Goal: Task Accomplishment & Management: Use online tool/utility

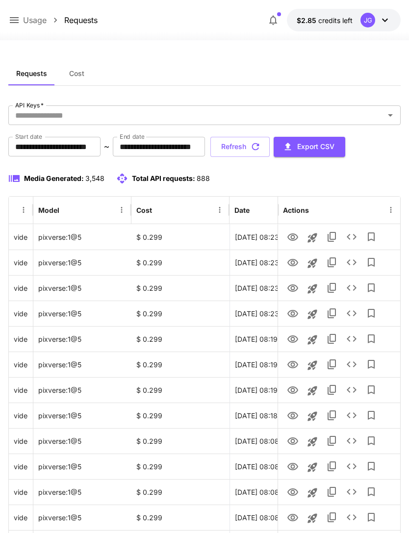
scroll to position [0, 50]
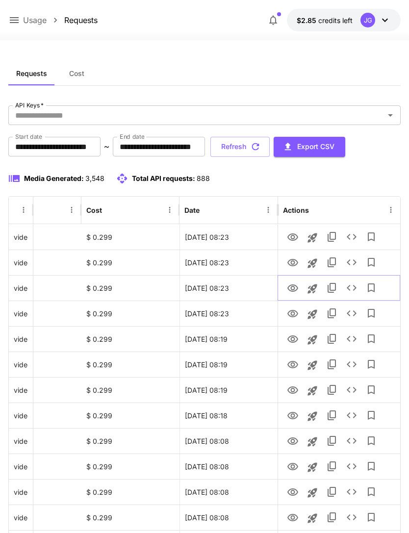
click at [294, 290] on icon "View" at bounding box center [293, 288] width 11 height 7
click at [19, 23] on icon at bounding box center [14, 20] width 12 height 12
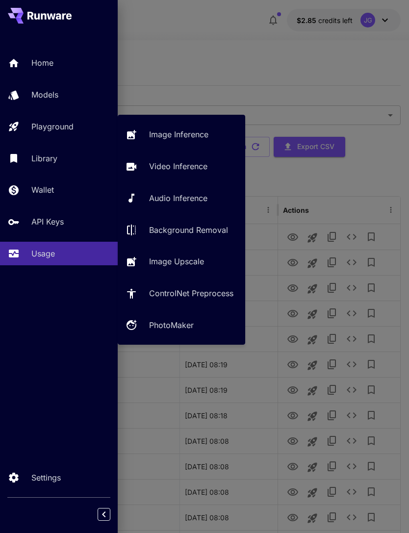
click at [191, 166] on p "Video Inference" at bounding box center [178, 166] width 58 height 12
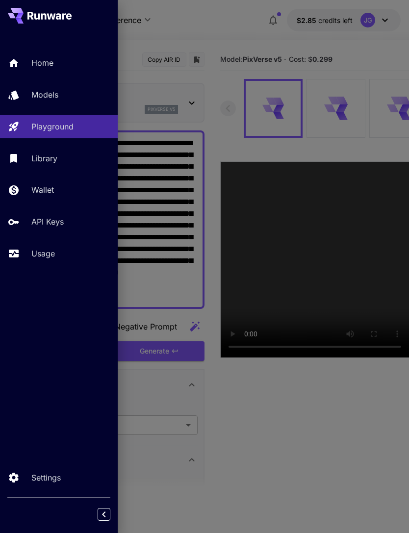
click at [281, 32] on div at bounding box center [204, 266] width 409 height 533
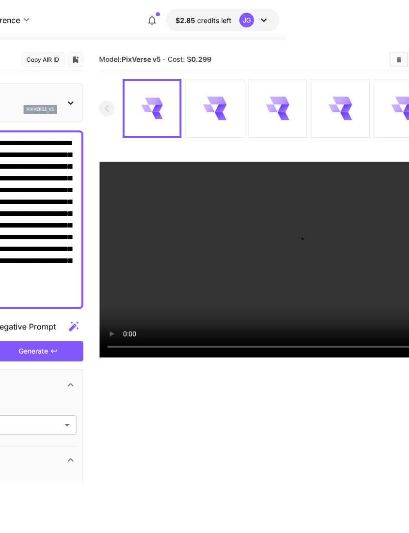
scroll to position [0, 204]
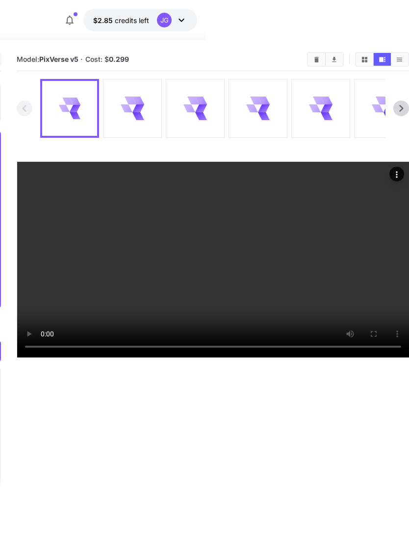
click at [213, 358] on video at bounding box center [213, 260] width 392 height 196
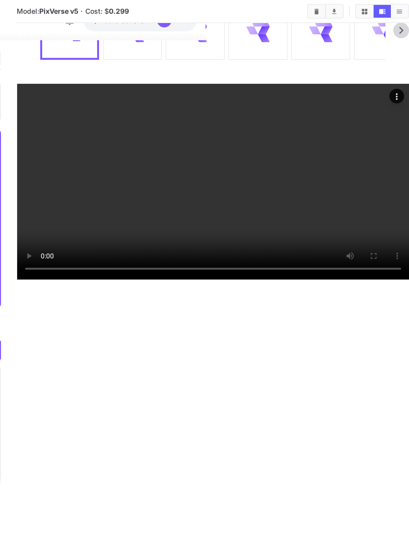
scroll to position [150, 204]
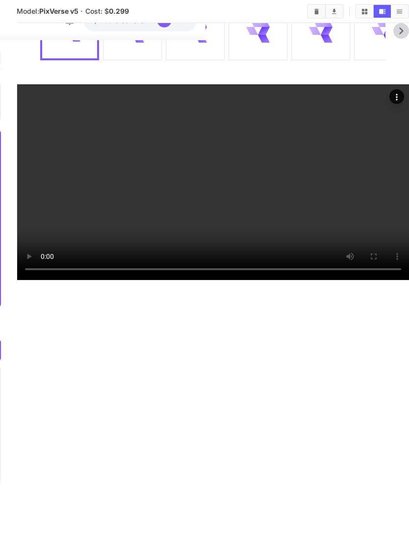
click at [318, 226] on video at bounding box center [213, 182] width 392 height 196
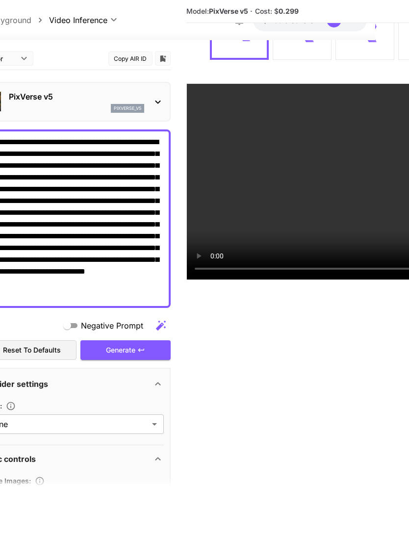
scroll to position [150, 0]
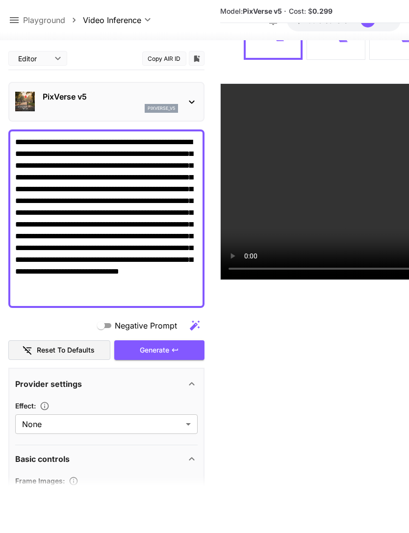
click at [18, 18] on icon at bounding box center [14, 20] width 9 height 6
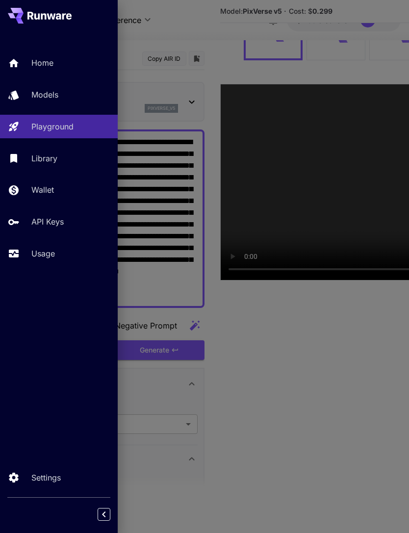
click at [57, 244] on link "Usage" at bounding box center [59, 254] width 118 height 24
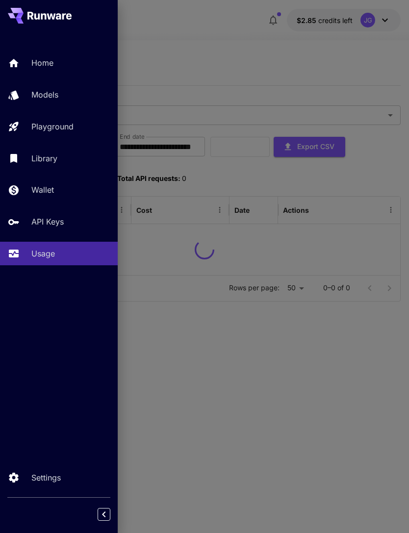
click at [229, 52] on div at bounding box center [204, 266] width 409 height 533
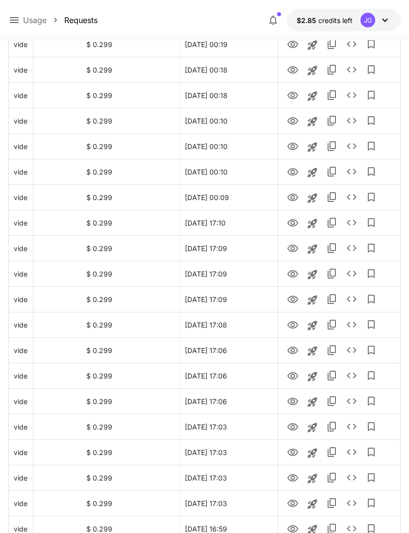
scroll to position [991, 0]
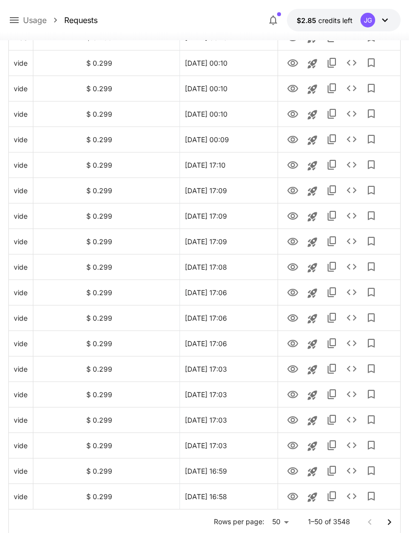
click at [389, 519] on icon "Go to next page" at bounding box center [390, 523] width 12 height 12
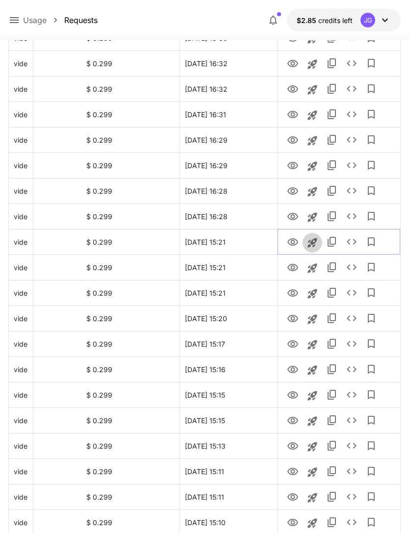
click at [314, 240] on icon "Launch in playground" at bounding box center [313, 243] width 12 height 12
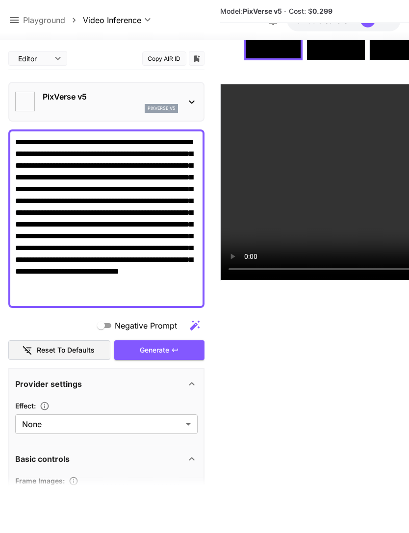
scroll to position [78, 0]
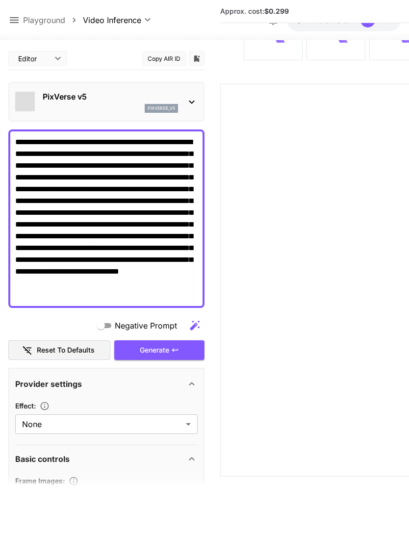
type input "**********"
type input "****"
click at [124, 500] on span "Drag or upload image" at bounding box center [112, 500] width 73 height 12
click at [0, 0] on input "Drag or upload image" at bounding box center [0, 0] width 0 height 0
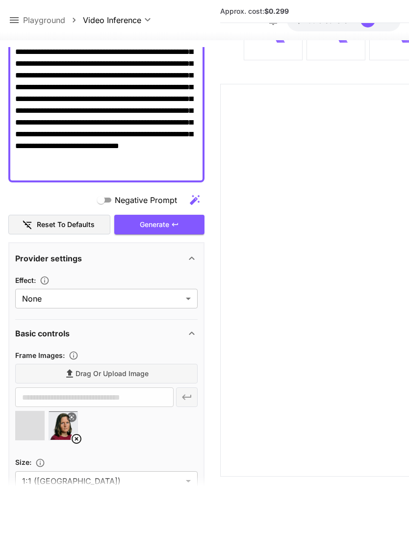
scroll to position [129, 0]
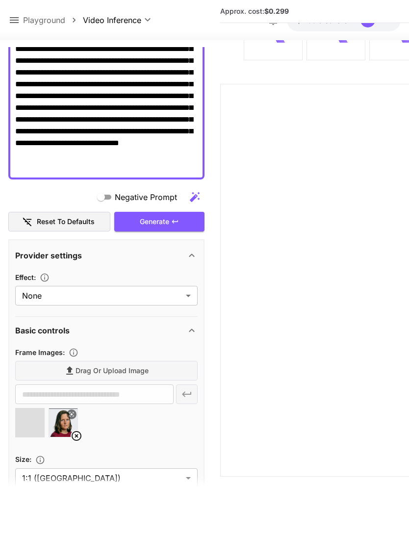
type input "**********"
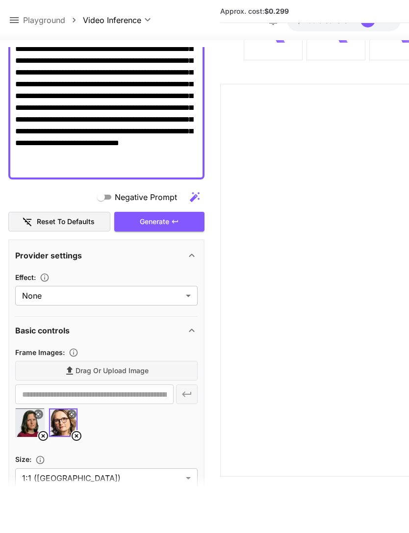
click at [40, 435] on icon at bounding box center [43, 436] width 12 height 12
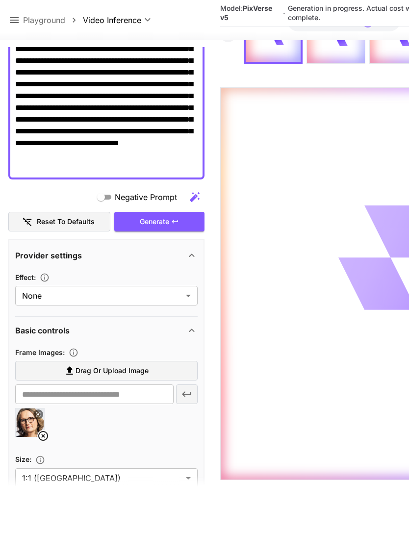
click at [19, 14] on button at bounding box center [14, 20] width 12 height 12
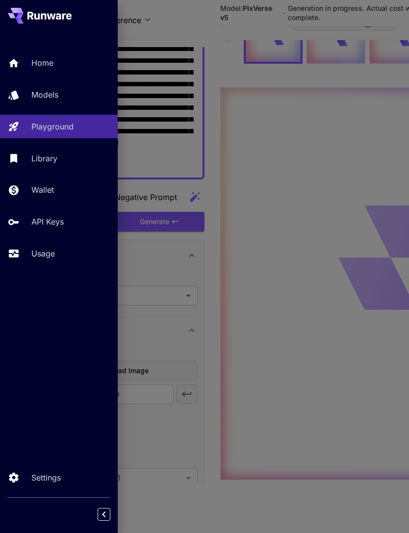
click at [50, 258] on p "Usage" at bounding box center [43, 254] width 24 height 12
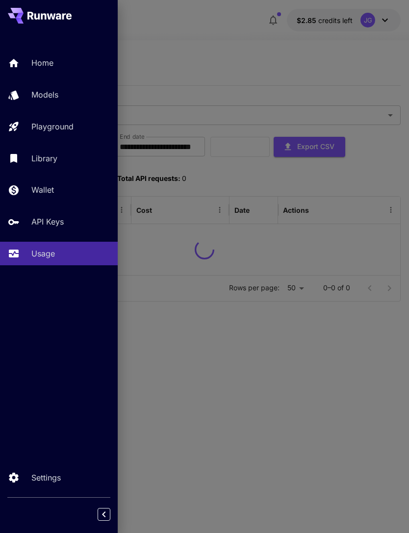
click at [269, 60] on div at bounding box center [204, 266] width 409 height 533
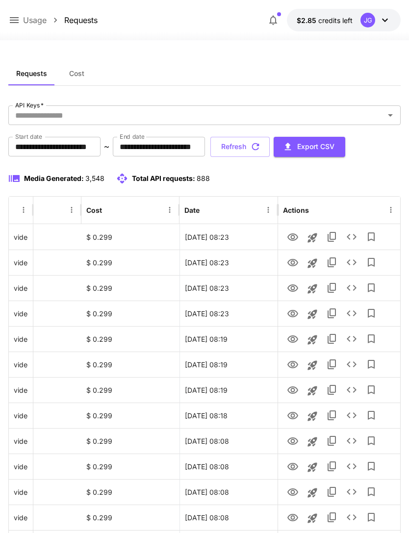
scroll to position [0, 50]
click at [295, 237] on icon "View" at bounding box center [293, 238] width 12 height 12
click at [292, 266] on icon "View" at bounding box center [293, 262] width 11 height 7
click at [296, 290] on icon "View" at bounding box center [293, 288] width 11 height 7
click at [292, 311] on icon "View" at bounding box center [293, 313] width 11 height 7
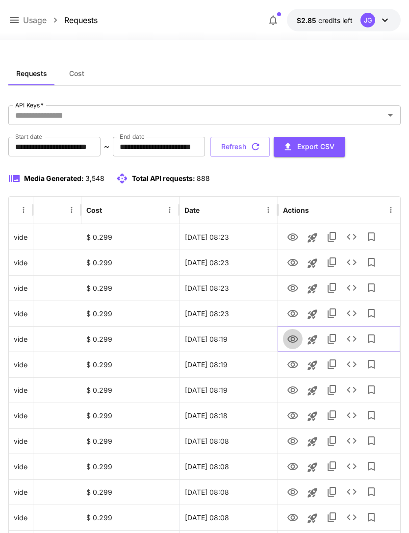
click at [288, 342] on icon "View" at bounding box center [293, 340] width 12 height 12
click at [292, 366] on icon "View" at bounding box center [293, 364] width 11 height 7
click at [294, 393] on icon "View" at bounding box center [293, 390] width 11 height 7
click at [292, 365] on icon "View" at bounding box center [293, 364] width 11 height 7
click at [294, 394] on icon "View" at bounding box center [293, 390] width 11 height 7
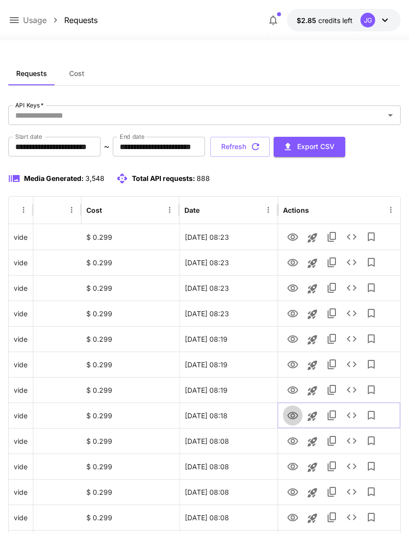
click at [291, 416] on icon "View" at bounding box center [293, 415] width 11 height 7
click at [290, 443] on icon "View" at bounding box center [293, 441] width 11 height 7
click at [293, 470] on icon "View" at bounding box center [293, 466] width 11 height 7
click at [294, 444] on icon "View" at bounding box center [293, 441] width 11 height 7
click at [293, 467] on icon "View" at bounding box center [293, 467] width 12 height 12
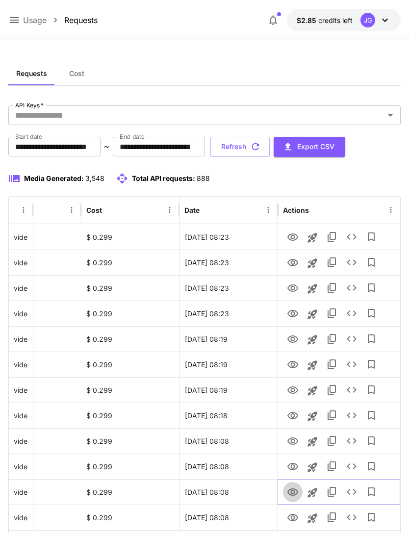
click at [290, 490] on icon "View" at bounding box center [293, 492] width 11 height 7
click at [293, 517] on icon "View" at bounding box center [293, 518] width 12 height 12
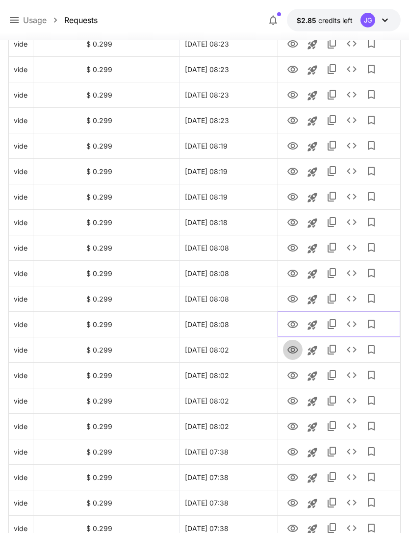
scroll to position [193, 0]
click at [290, 351] on icon "View" at bounding box center [293, 351] width 12 height 12
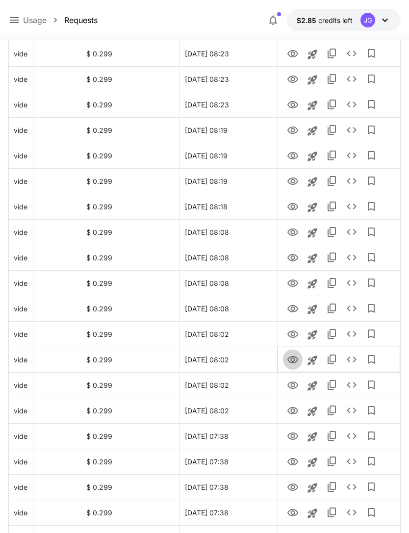
click at [288, 358] on icon "View" at bounding box center [293, 360] width 12 height 12
click at [291, 385] on icon "View" at bounding box center [293, 386] width 12 height 12
click at [294, 414] on icon "View" at bounding box center [293, 410] width 11 height 7
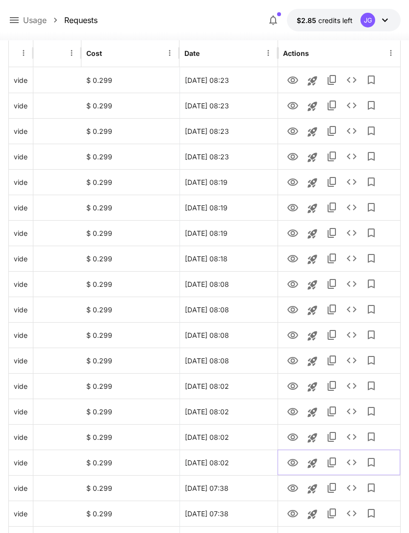
scroll to position [0, 0]
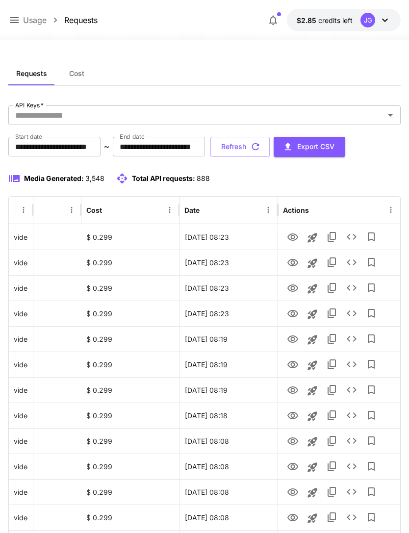
click at [261, 143] on icon "button" at bounding box center [255, 146] width 11 height 11
click at [293, 313] on icon "View" at bounding box center [293, 314] width 12 height 12
click at [292, 288] on icon "View" at bounding box center [293, 289] width 12 height 12
click at [295, 262] on icon "View" at bounding box center [293, 263] width 12 height 12
click at [293, 239] on icon "View" at bounding box center [293, 237] width 11 height 7
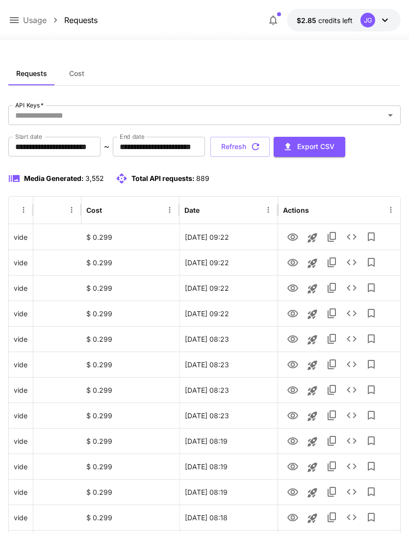
click at [17, 24] on icon at bounding box center [14, 20] width 12 height 12
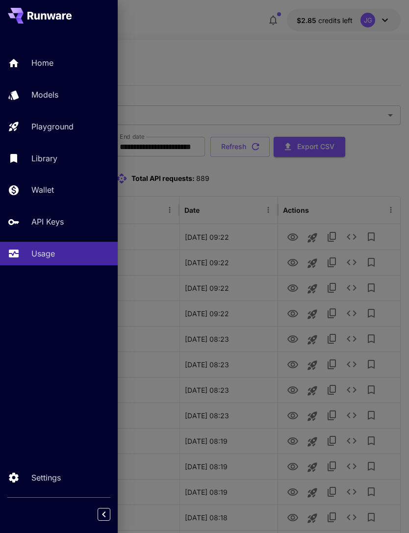
click at [84, 200] on link "Wallet" at bounding box center [59, 190] width 118 height 24
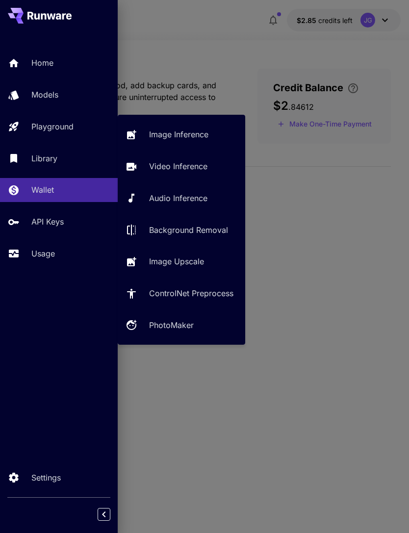
click at [183, 169] on p "Video Inference" at bounding box center [178, 166] width 58 height 12
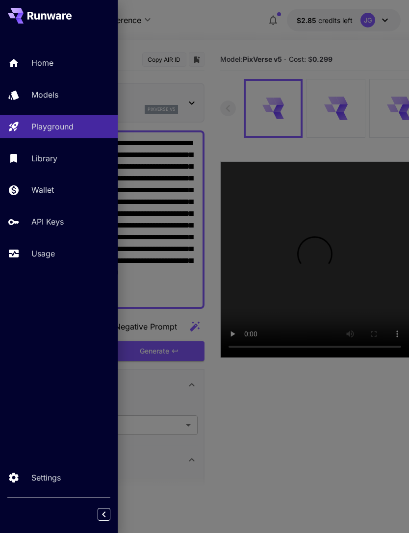
click at [213, 46] on div at bounding box center [204, 266] width 409 height 533
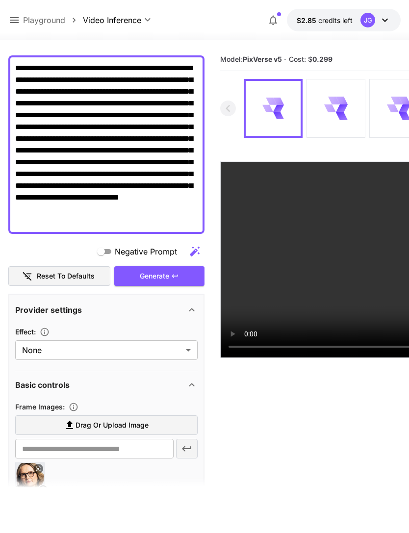
scroll to position [66, 0]
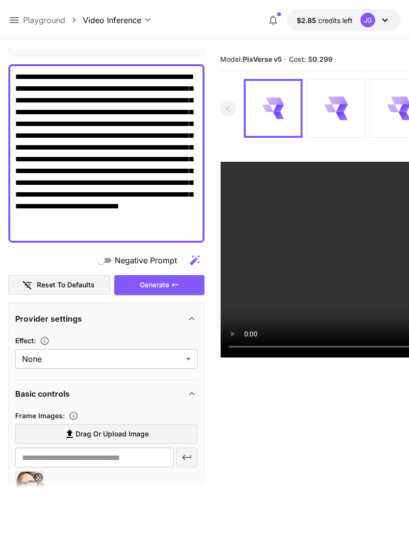
click at [90, 169] on textarea "**********" at bounding box center [106, 153] width 183 height 165
click at [91, 157] on textarea "**********" at bounding box center [106, 153] width 183 height 165
click at [168, 228] on textarea "**********" at bounding box center [106, 153] width 183 height 165
click at [160, 229] on textarea "**********" at bounding box center [106, 153] width 183 height 165
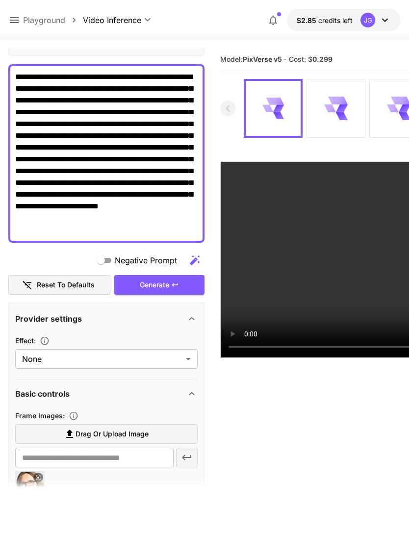
click at [89, 159] on textarea "**********" at bounding box center [106, 153] width 183 height 165
click at [109, 172] on textarea "**********" at bounding box center [106, 153] width 183 height 165
type textarea "**********"
click at [150, 281] on div "Generate" at bounding box center [159, 285] width 90 height 20
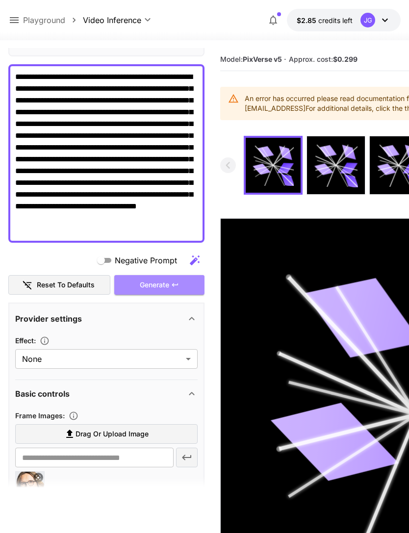
click at [161, 286] on div "Generate" at bounding box center [159, 285] width 90 height 20
click at [19, 21] on icon at bounding box center [14, 20] width 12 height 12
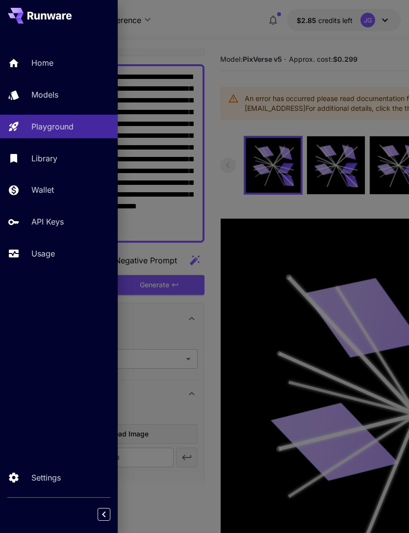
click at [54, 249] on p "Usage" at bounding box center [43, 254] width 24 height 12
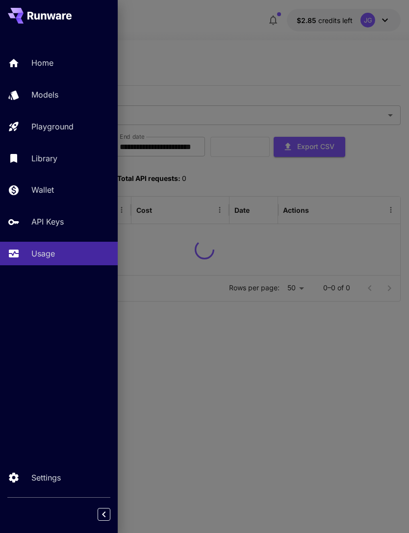
click at [220, 44] on div at bounding box center [204, 266] width 409 height 533
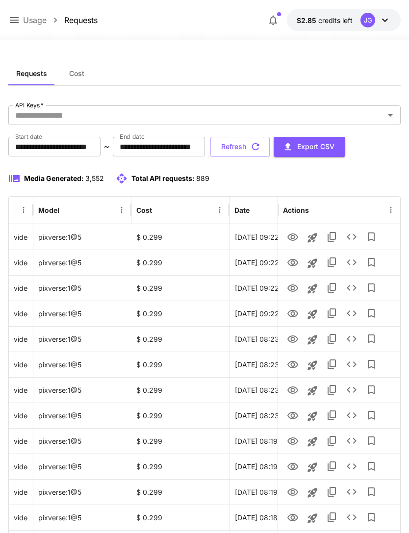
click at [17, 15] on icon at bounding box center [14, 20] width 12 height 12
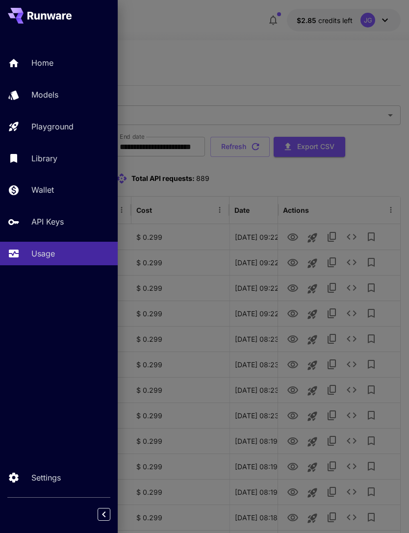
click at [54, 185] on p "Wallet" at bounding box center [42, 190] width 23 height 12
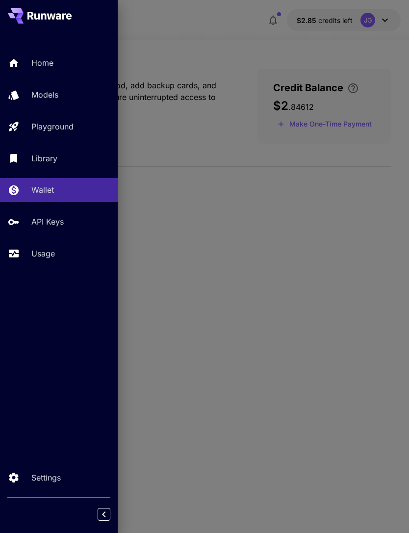
click at [335, 123] on div at bounding box center [204, 266] width 409 height 533
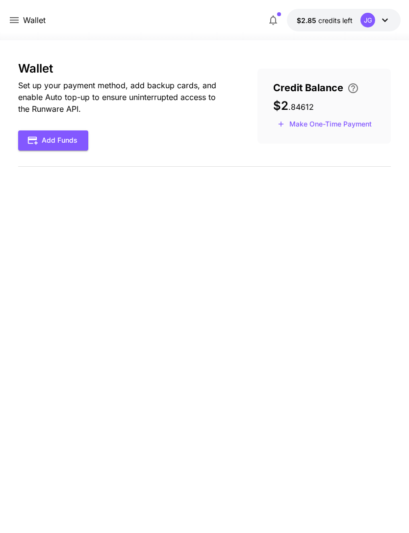
click at [340, 127] on button "Make One-Time Payment" at bounding box center [324, 124] width 103 height 15
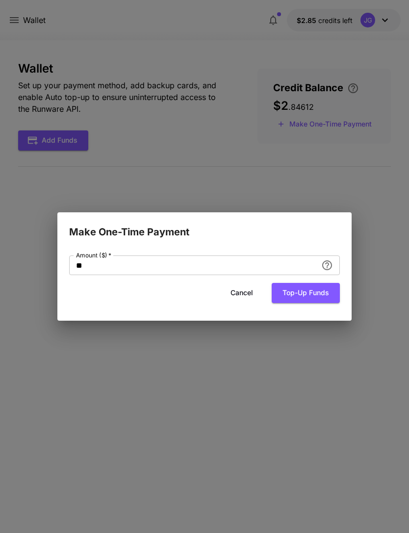
click at [155, 266] on input "**" at bounding box center [193, 266] width 248 height 20
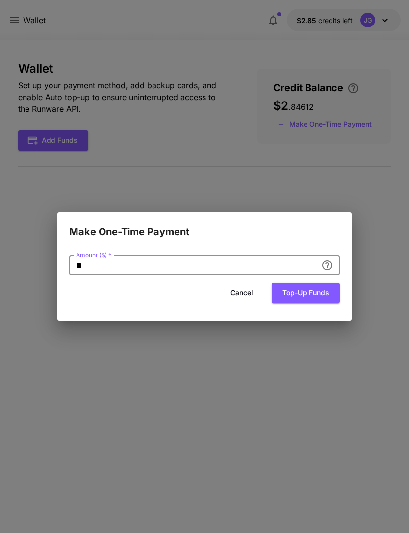
type input "*"
type input "**"
click at [312, 294] on button "Top-up funds" at bounding box center [306, 293] width 68 height 20
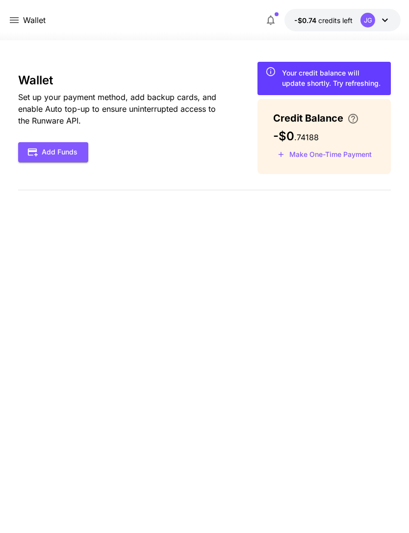
click at [16, 21] on icon at bounding box center [14, 20] width 12 height 12
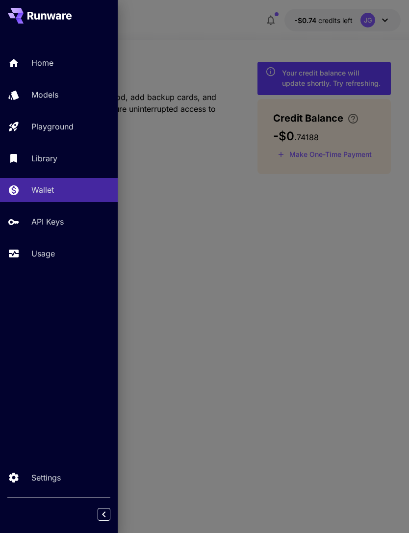
click at [74, 128] on p "Playground" at bounding box center [52, 127] width 42 height 12
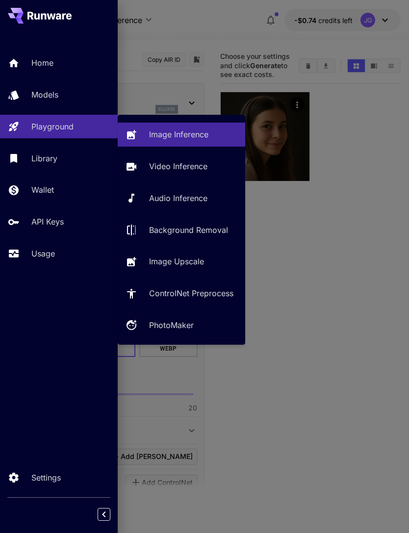
click at [192, 169] on p "Video Inference" at bounding box center [178, 166] width 58 height 12
type input "**********"
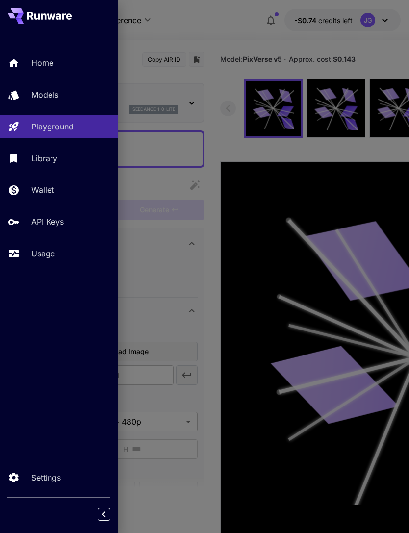
click at [231, 35] on div at bounding box center [204, 266] width 409 height 533
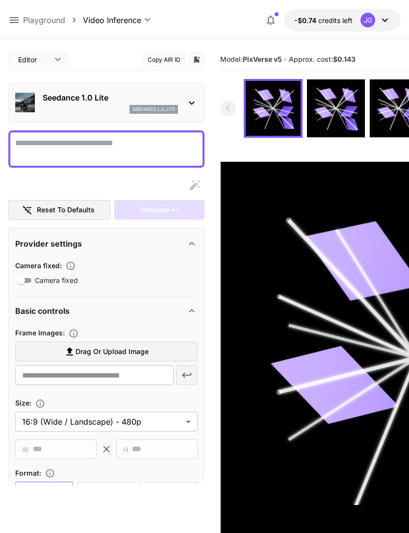
click at [204, 189] on div at bounding box center [106, 186] width 196 height 20
click at [16, 22] on icon at bounding box center [14, 20] width 12 height 12
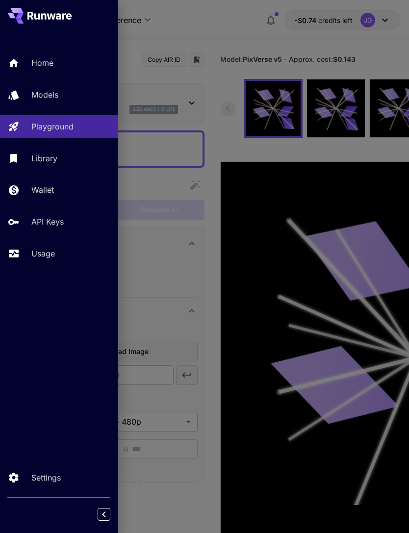
click at [51, 253] on p "Usage" at bounding box center [43, 254] width 24 height 12
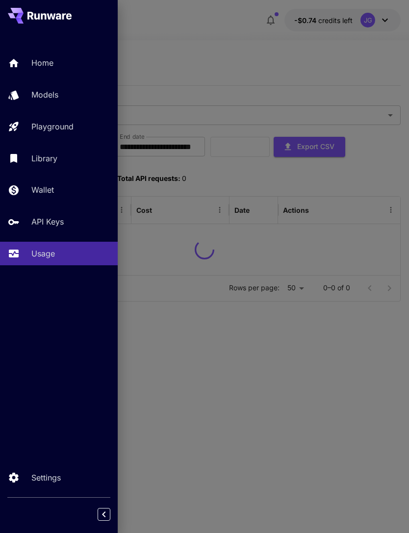
click at [213, 47] on div at bounding box center [204, 266] width 409 height 533
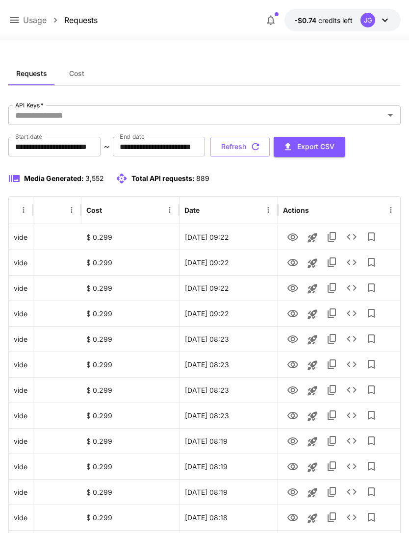
scroll to position [0, 50]
click at [270, 147] on button "Refresh" at bounding box center [240, 147] width 59 height 20
click at [292, 235] on icon "View" at bounding box center [293, 238] width 12 height 12
click at [15, 22] on icon at bounding box center [14, 20] width 12 height 12
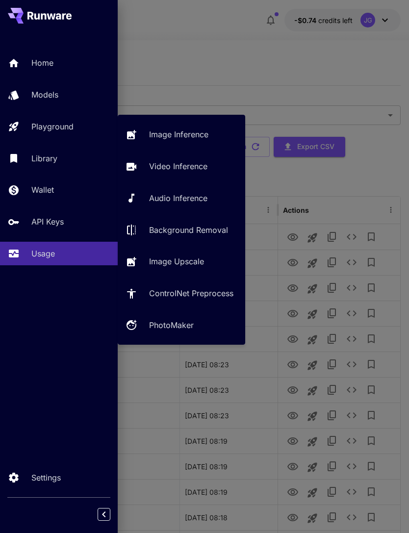
click at [72, 126] on p "Playground" at bounding box center [52, 127] width 42 height 12
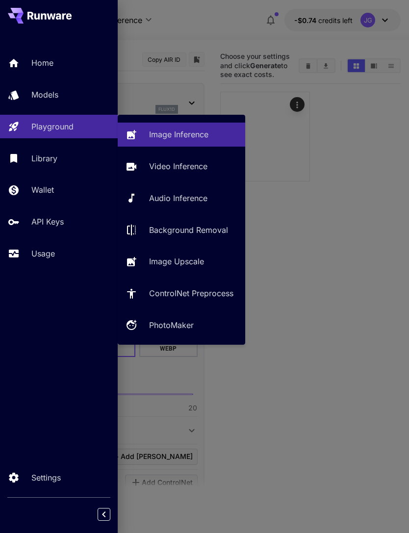
type input "**********"
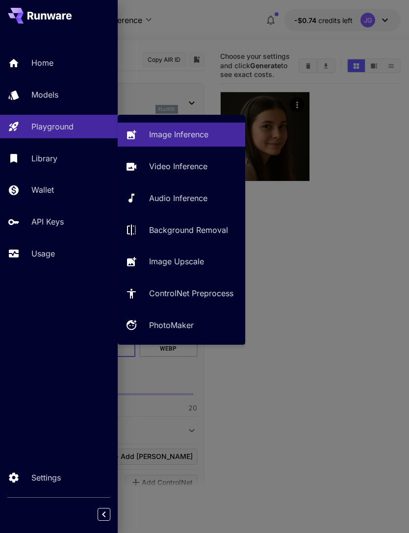
click at [206, 165] on p "Video Inference" at bounding box center [178, 166] width 58 height 12
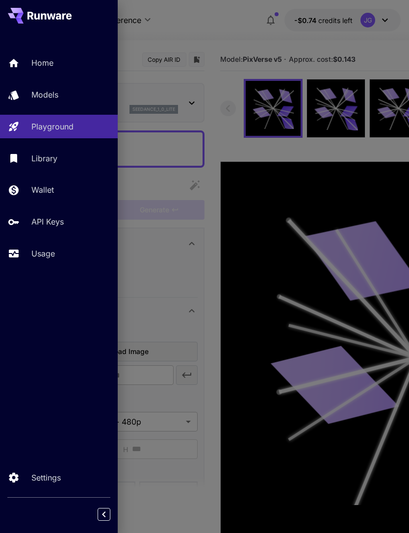
type input "**********"
click at [242, 34] on div at bounding box center [204, 266] width 409 height 533
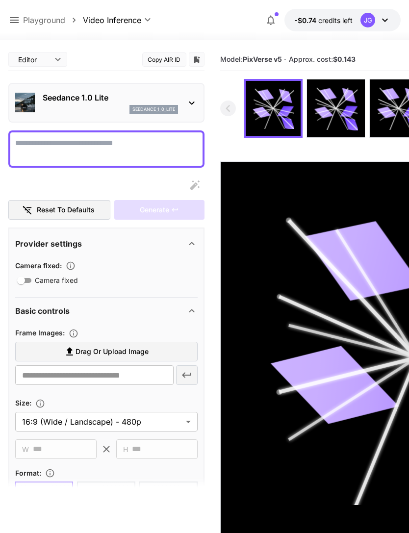
click at [14, 20] on icon at bounding box center [14, 20] width 12 height 12
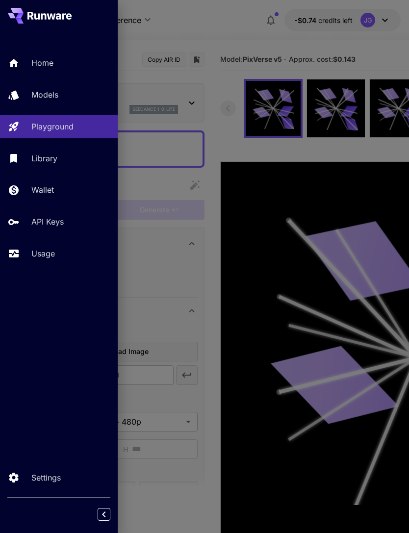
click at [47, 249] on p "Usage" at bounding box center [43, 254] width 24 height 12
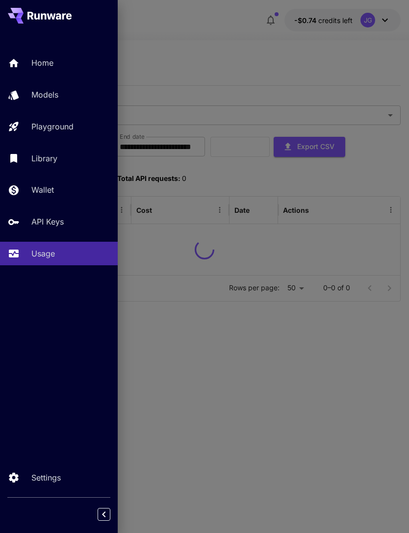
click at [227, 44] on div at bounding box center [204, 266] width 409 height 533
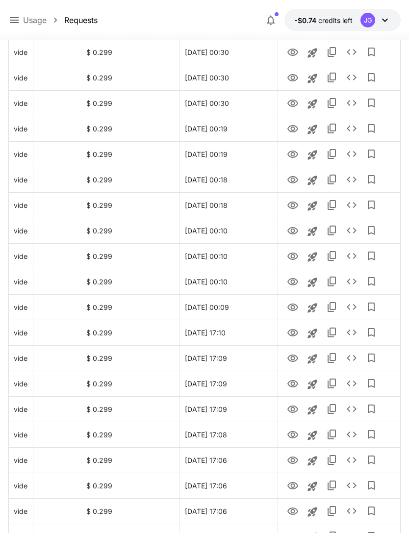
scroll to position [991, 0]
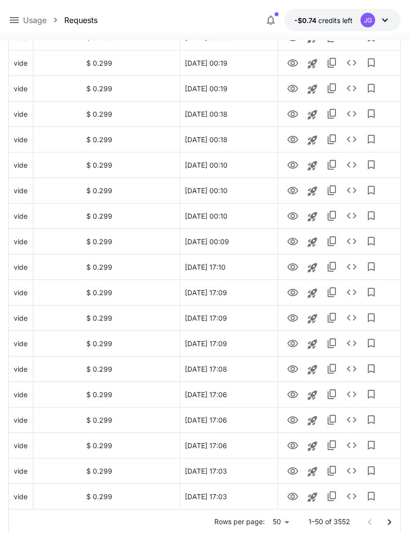
click at [386, 522] on icon "Go to next page" at bounding box center [390, 523] width 12 height 12
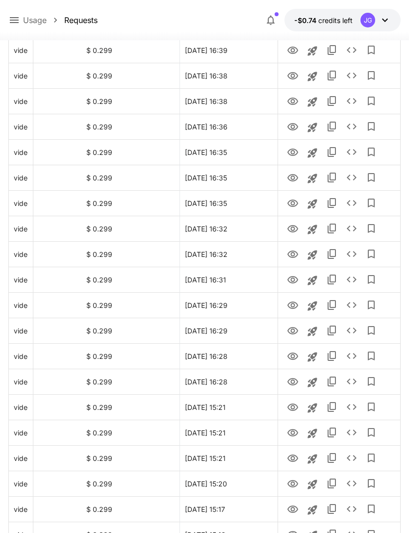
scroll to position [696, 0]
click at [315, 405] on icon "Launch in playground" at bounding box center [312, 408] width 9 height 9
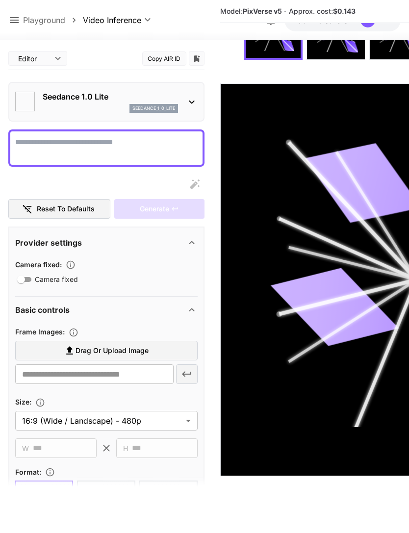
scroll to position [78, 0]
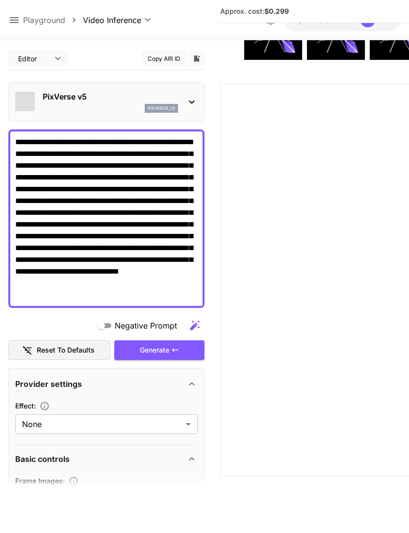
type textarea "**********"
type input "**********"
type input "****"
type input "*"
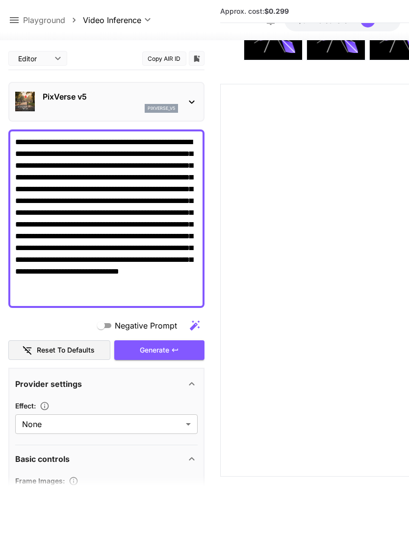
click at [150, 502] on label "Drag or upload image" at bounding box center [106, 500] width 183 height 20
click at [0, 0] on input "Drag or upload image" at bounding box center [0, 0] width 0 height 0
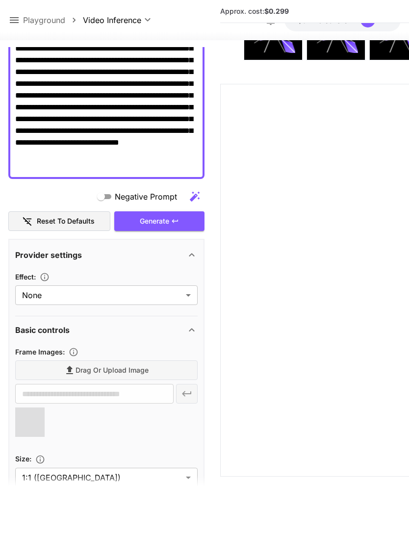
scroll to position [120, 0]
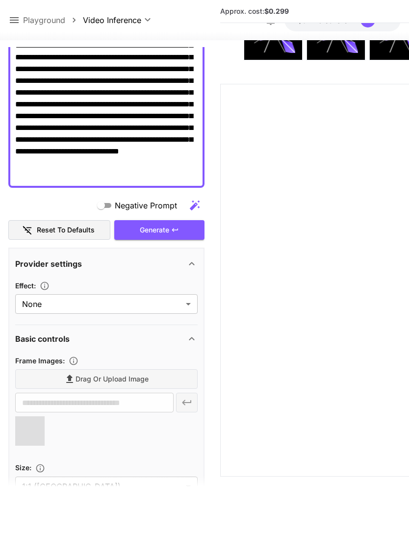
type input "**********"
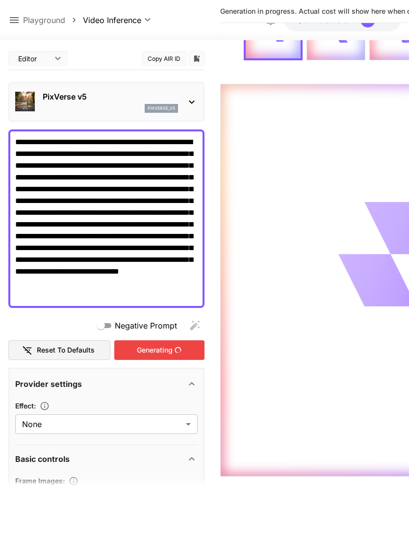
scroll to position [0, 0]
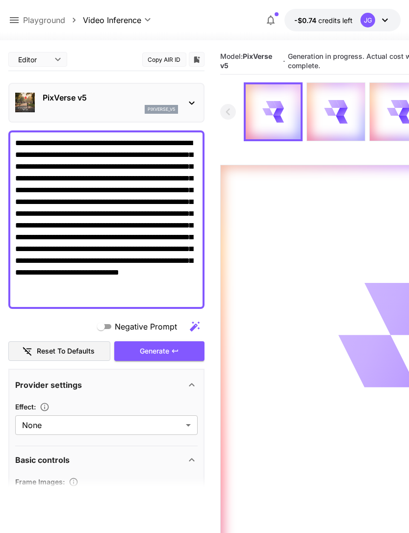
click at [16, 21] on icon at bounding box center [14, 20] width 12 height 12
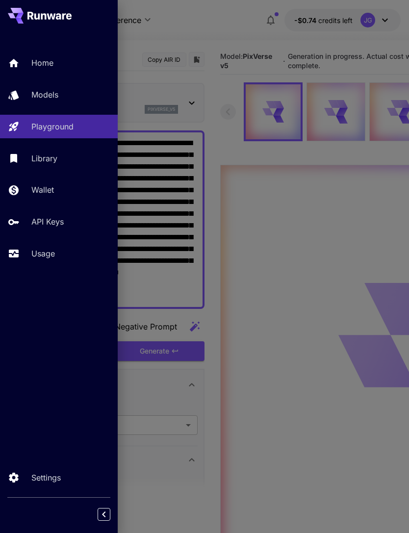
click at [58, 254] on div "Usage" at bounding box center [70, 254] width 79 height 12
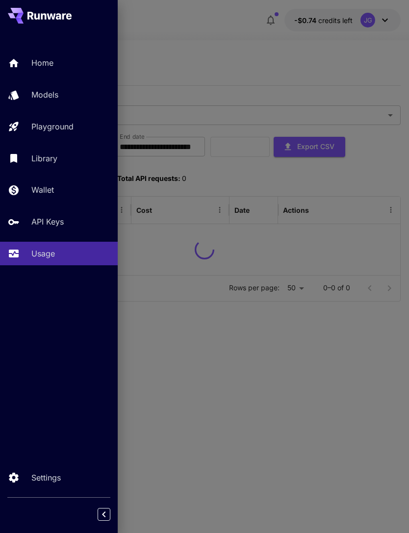
click at [219, 78] on div at bounding box center [204, 266] width 409 height 533
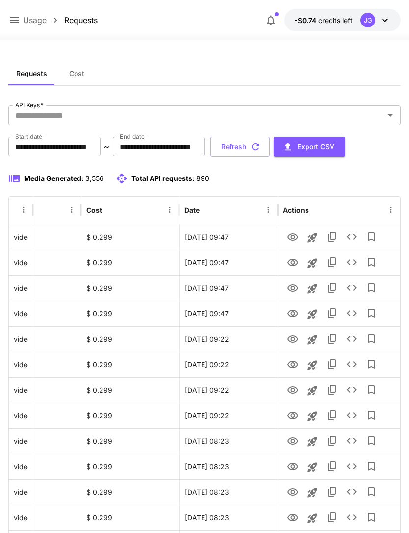
scroll to position [0, 50]
click at [291, 316] on icon "View" at bounding box center [293, 314] width 12 height 12
click at [292, 288] on icon "View" at bounding box center [293, 289] width 12 height 12
click at [292, 266] on icon "View" at bounding box center [293, 262] width 11 height 7
click at [291, 241] on icon "View" at bounding box center [293, 238] width 12 height 12
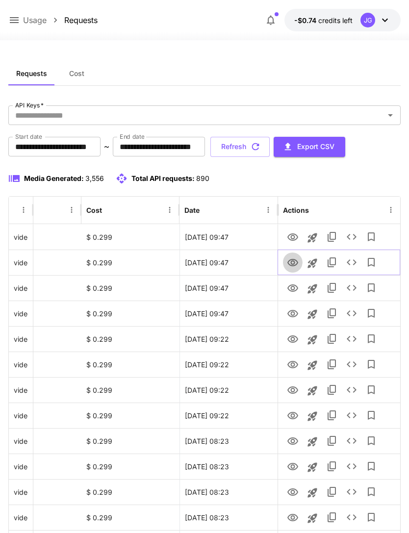
click at [296, 261] on icon "View" at bounding box center [293, 263] width 12 height 12
click at [290, 232] on icon "View" at bounding box center [293, 238] width 12 height 12
click at [293, 266] on icon "View" at bounding box center [293, 262] width 11 height 7
click at [13, 17] on icon at bounding box center [14, 20] width 12 height 12
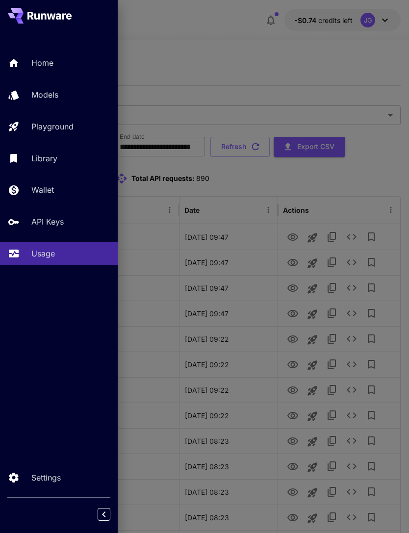
click at [73, 126] on p "Playground" at bounding box center [52, 127] width 42 height 12
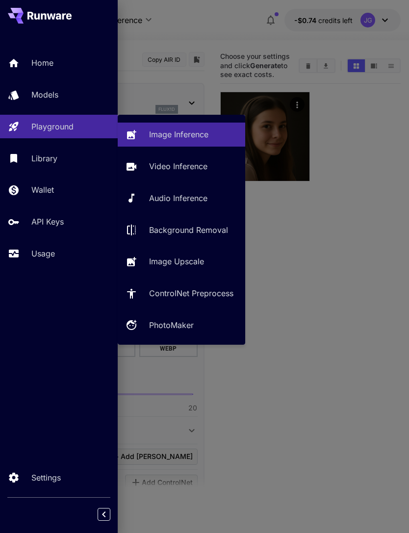
click at [180, 168] on p "Video Inference" at bounding box center [178, 166] width 58 height 12
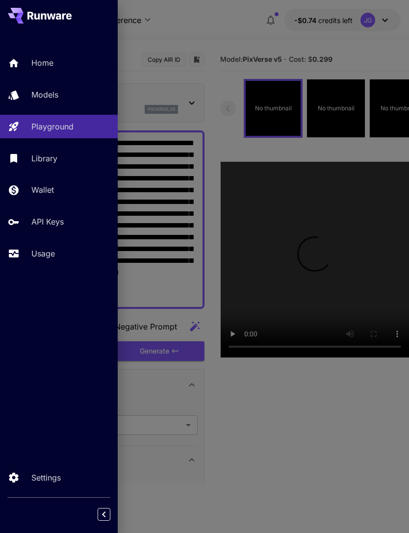
type input "**********"
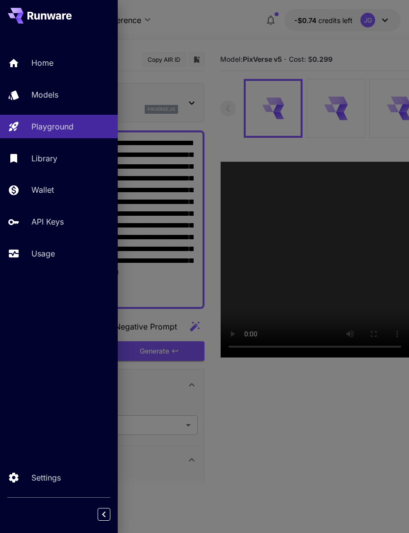
click at [218, 36] on div at bounding box center [204, 266] width 409 height 533
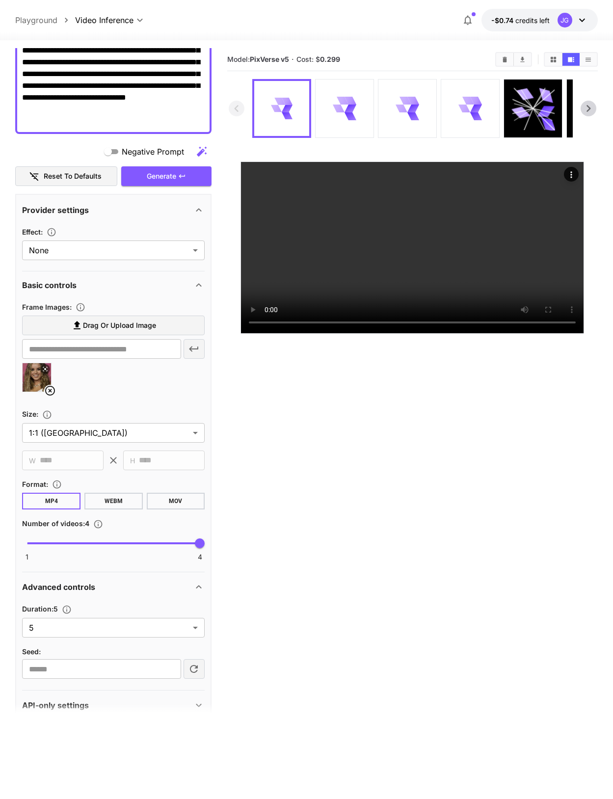
scroll to position [168, 0]
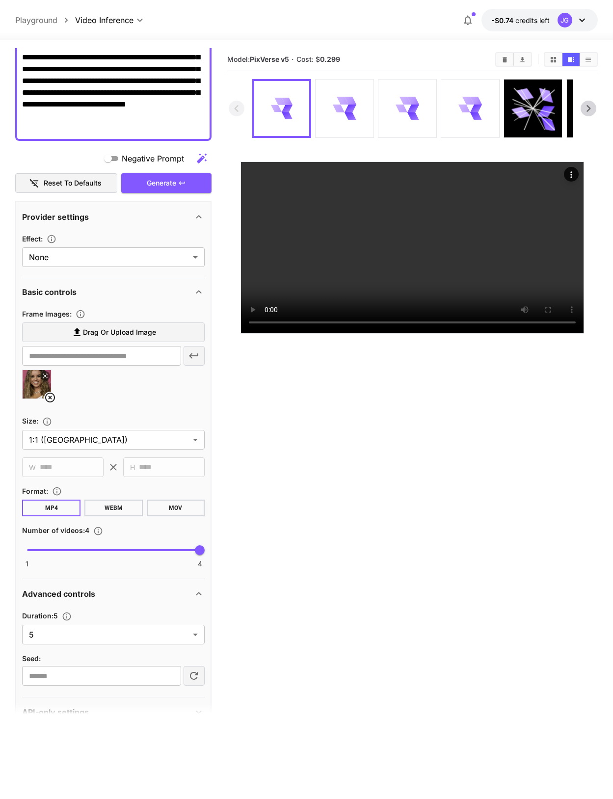
click at [53, 403] on icon at bounding box center [50, 398] width 12 height 12
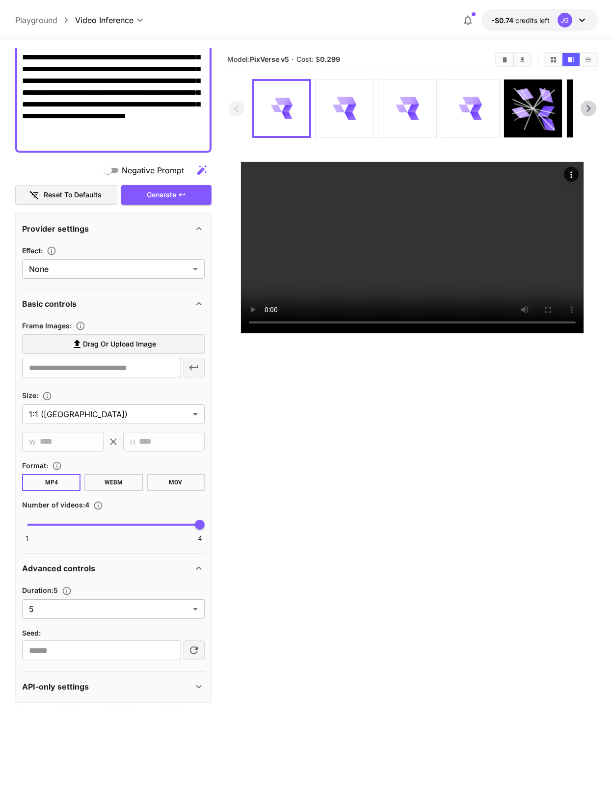
scroll to position [131, 0]
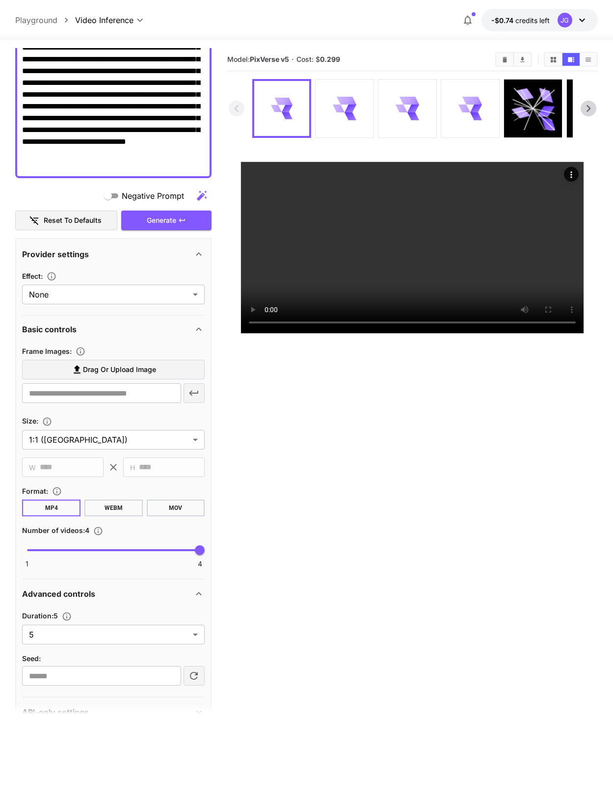
click at [140, 375] on span "Drag or upload image" at bounding box center [119, 370] width 73 height 12
click at [0, 0] on input "Drag or upload image" at bounding box center [0, 0] width 0 height 0
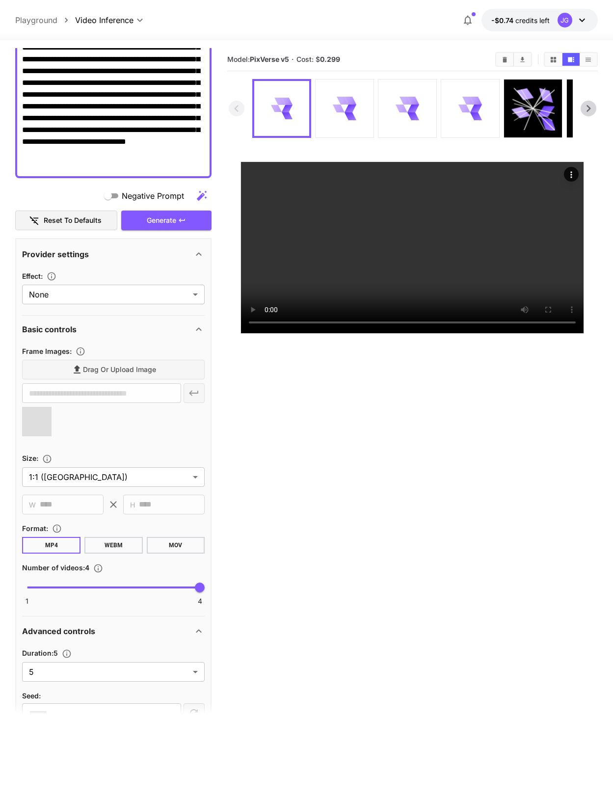
type input "**********"
click at [47, 416] on icon at bounding box center [45, 413] width 6 height 6
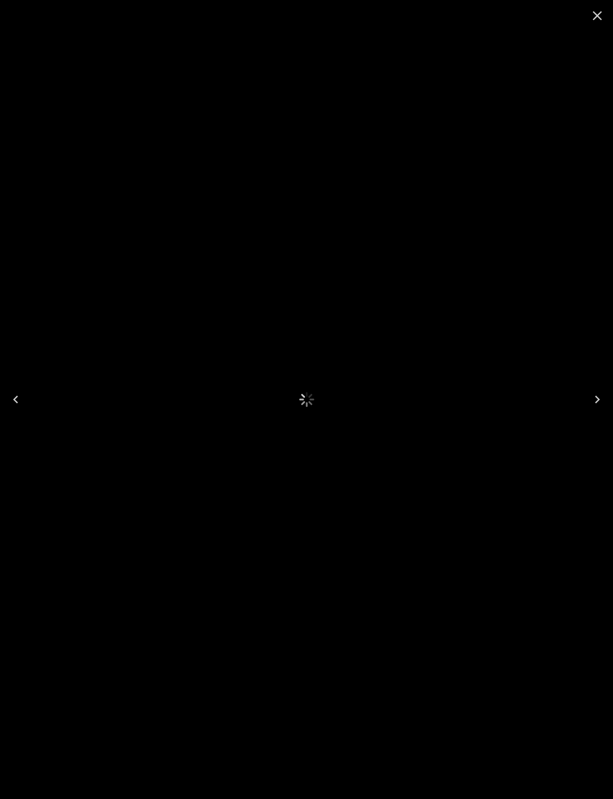
click at [409, 12] on icon "Close" at bounding box center [597, 16] width 16 height 16
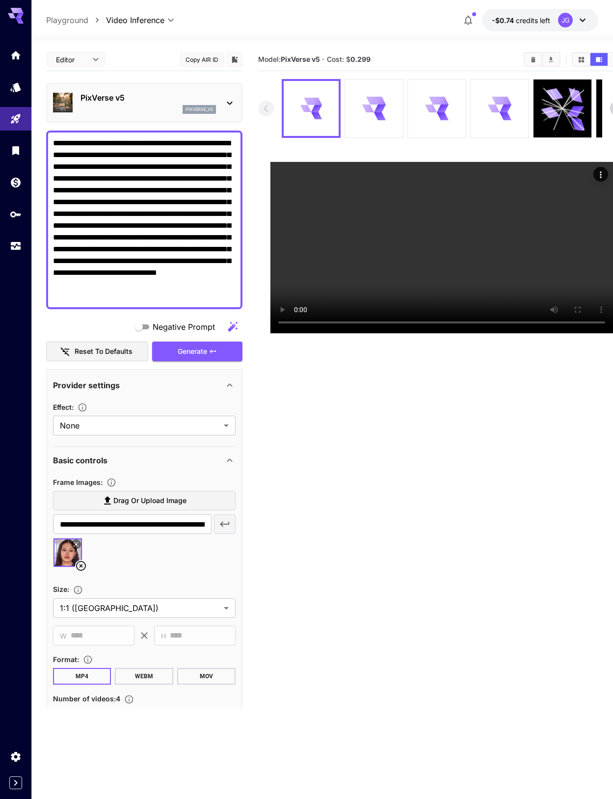
scroll to position [0, 0]
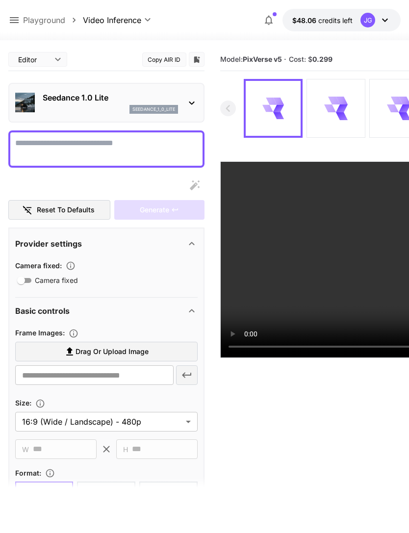
click at [15, 21] on icon at bounding box center [14, 20] width 12 height 12
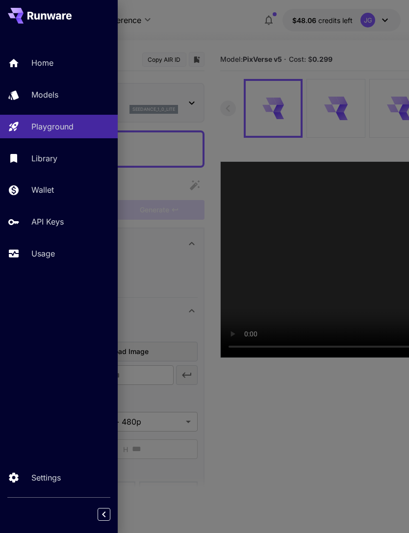
click at [238, 30] on div at bounding box center [204, 266] width 409 height 533
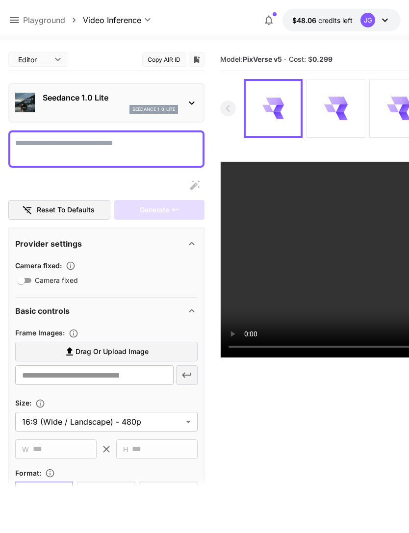
click at [18, 22] on icon at bounding box center [14, 20] width 12 height 12
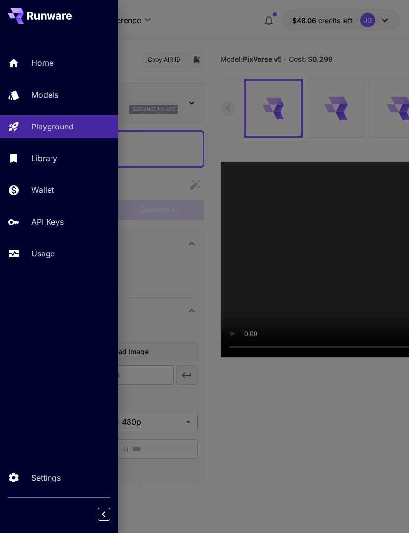
click at [36, 256] on p "Usage" at bounding box center [43, 254] width 24 height 12
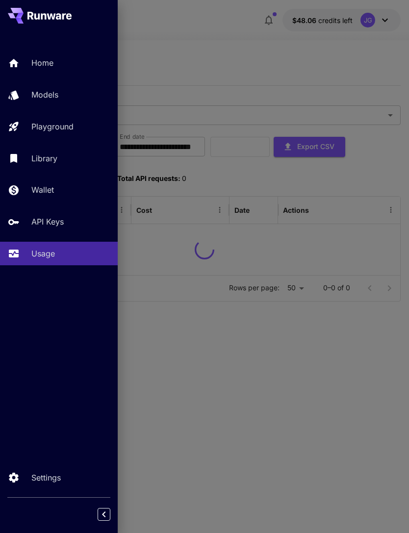
click at [226, 42] on div at bounding box center [204, 266] width 409 height 533
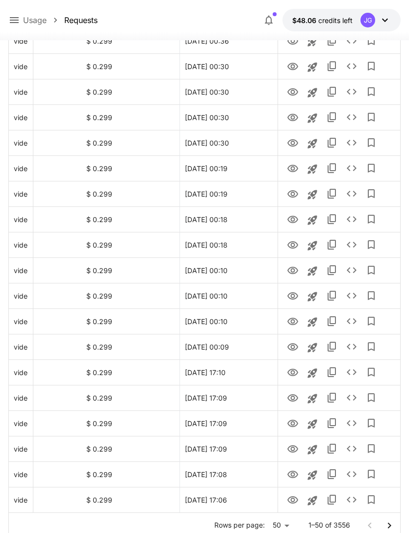
scroll to position [0, 50]
click at [392, 523] on icon "Go to next page" at bounding box center [390, 527] width 12 height 12
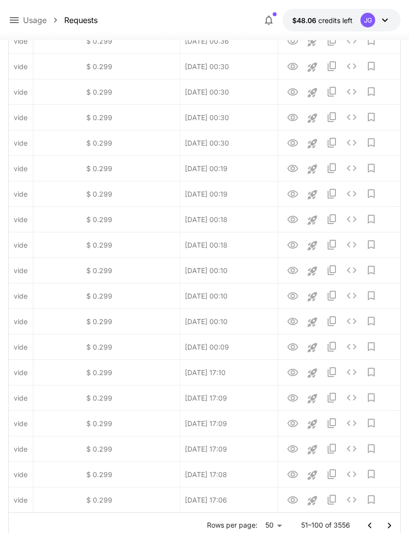
scroll to position [987, 0]
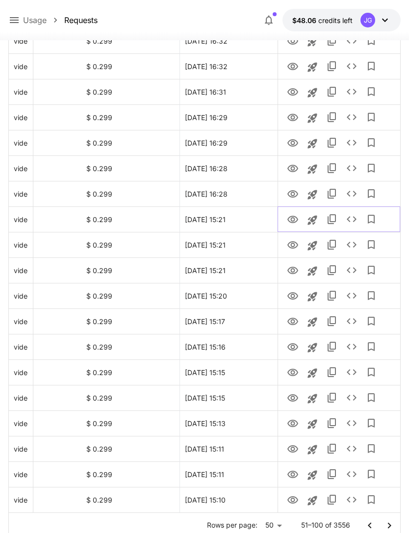
click at [316, 220] on icon "Launch in playground" at bounding box center [313, 220] width 12 height 12
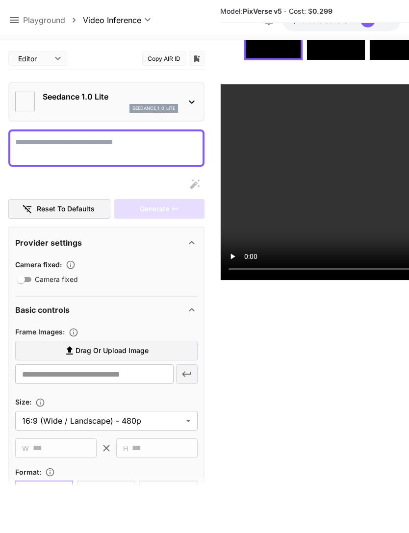
scroll to position [78, 0]
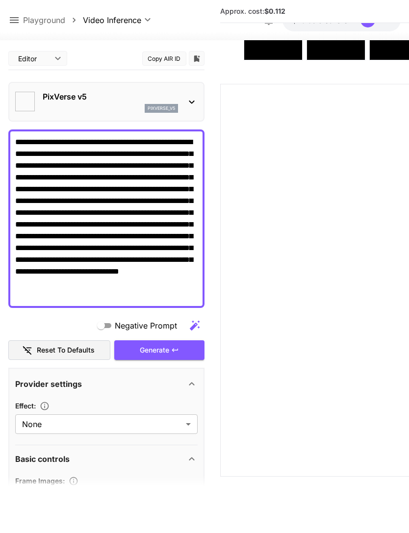
type textarea "**********"
type input "**********"
type input "****"
type input "*"
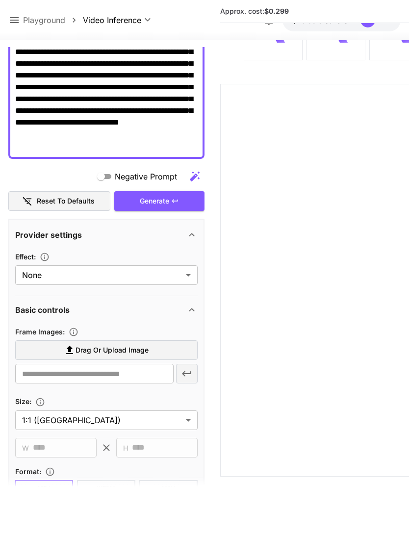
scroll to position [140, 0]
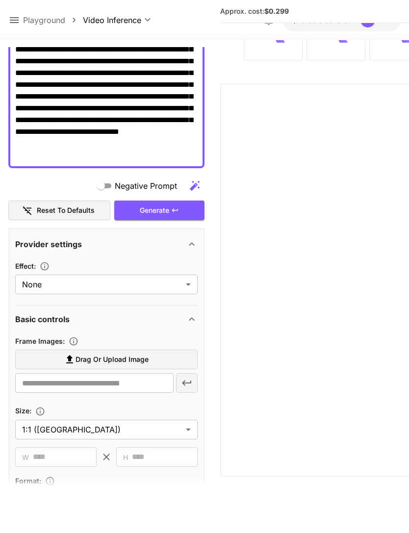
click at [134, 362] on span "Drag or upload image" at bounding box center [112, 360] width 73 height 12
click at [0, 0] on input "Drag or upload image" at bounding box center [0, 0] width 0 height 0
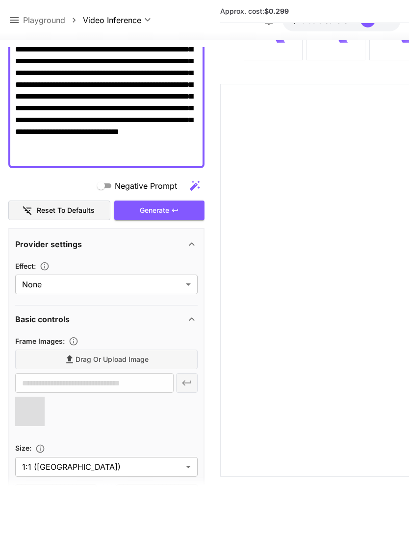
type input "**********"
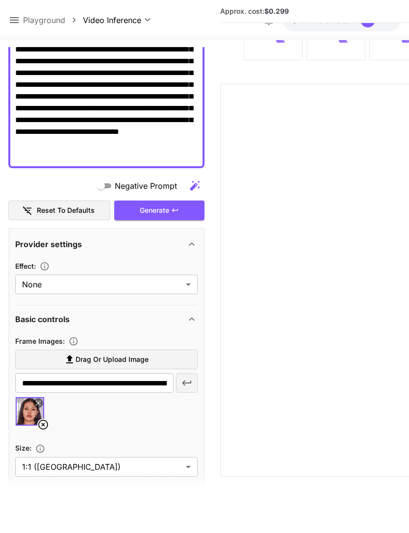
click at [39, 402] on icon at bounding box center [38, 403] width 6 height 6
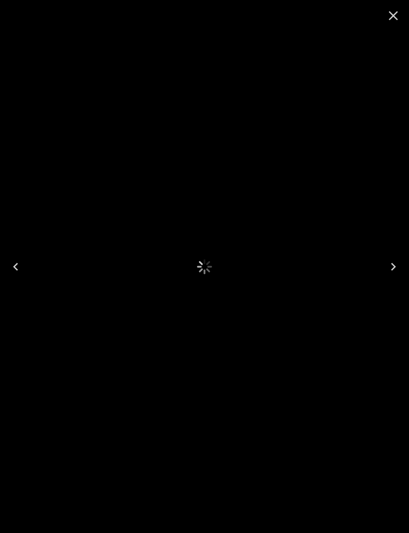
click at [399, 14] on icon "Close" at bounding box center [394, 16] width 16 height 16
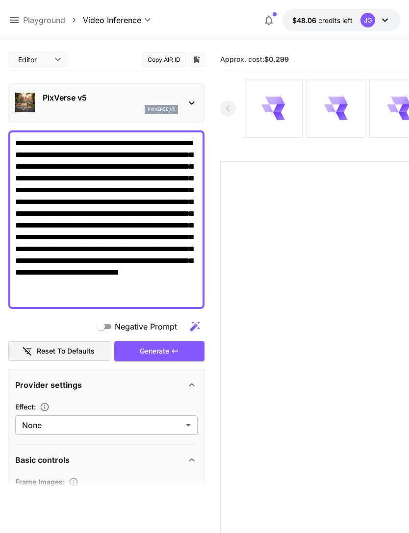
scroll to position [0, 0]
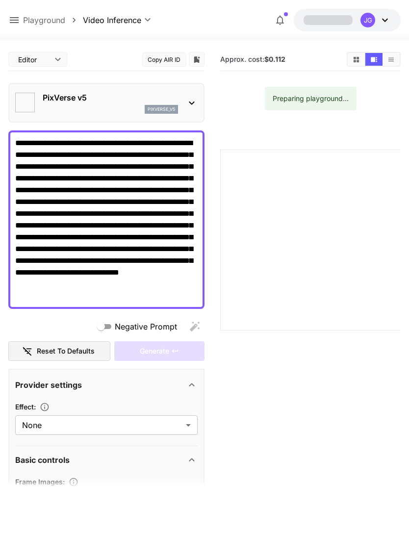
type input "**********"
type input "****"
type input "*"
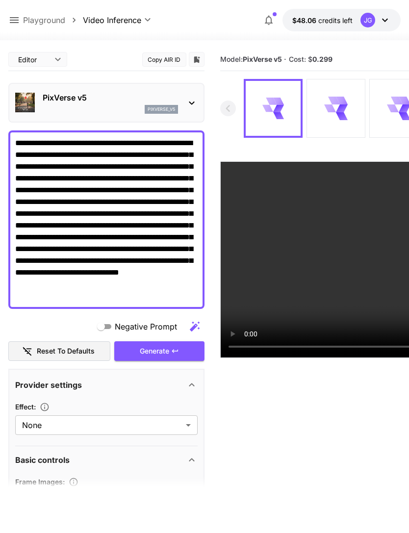
type input "**********"
type input "***"
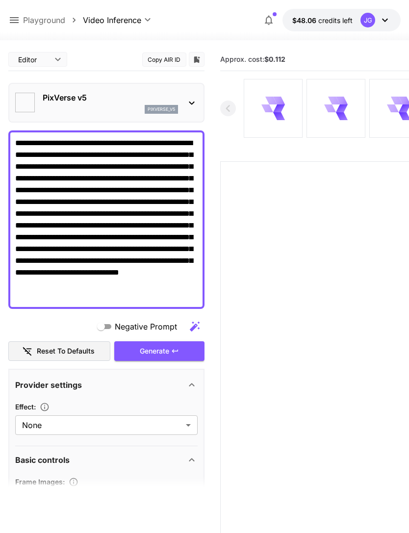
type input "**********"
type input "****"
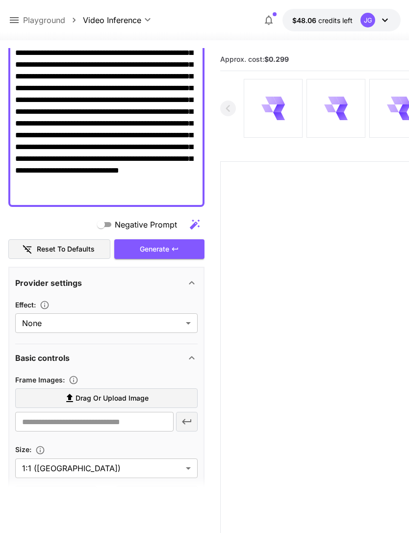
scroll to position [101, 0]
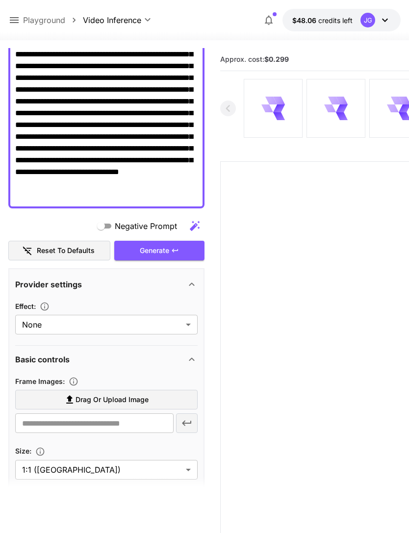
click at [145, 397] on span "Drag or upload image" at bounding box center [112, 400] width 73 height 12
click at [0, 0] on input "Drag or upload image" at bounding box center [0, 0] width 0 height 0
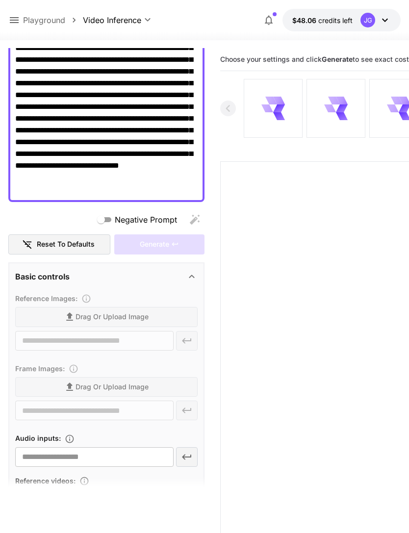
type input "**********"
type input "***"
type input "**********"
type input "****"
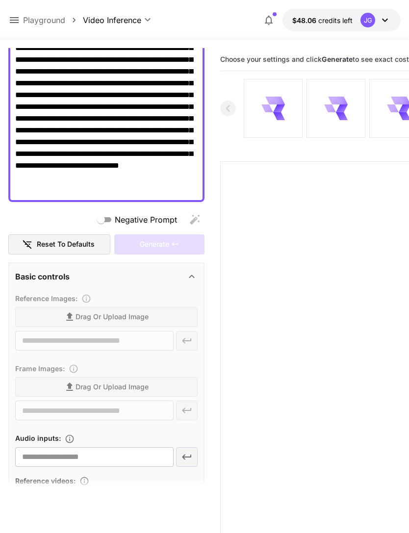
type input "****"
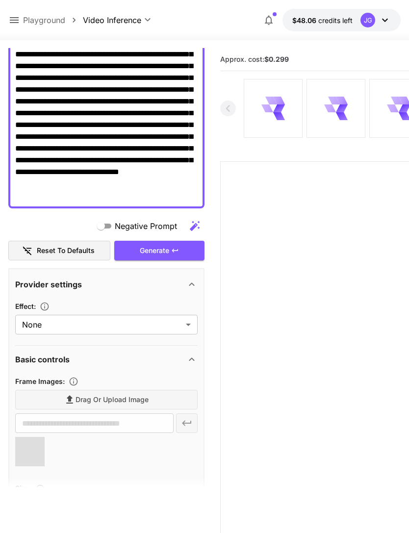
type input "**********"
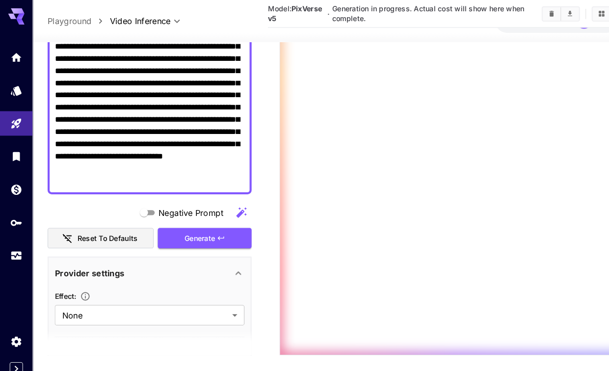
scroll to position [166, 0]
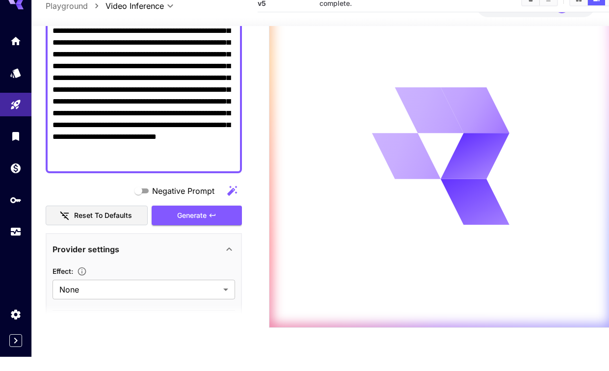
click at [15, 243] on link at bounding box center [15, 246] width 31 height 24
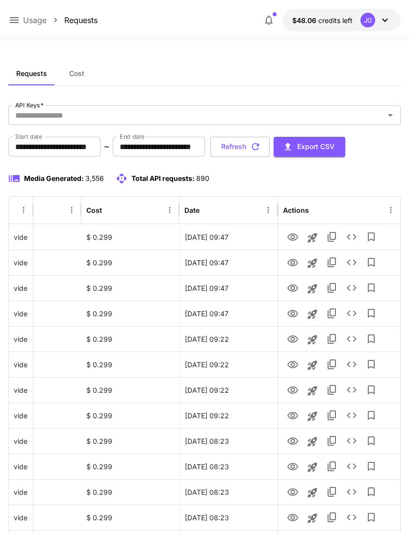
scroll to position [0, 50]
click at [295, 241] on icon "View" at bounding box center [293, 238] width 12 height 12
click at [295, 342] on icon "View" at bounding box center [293, 339] width 11 height 7
click at [270, 147] on button "Refresh" at bounding box center [240, 147] width 59 height 20
click at [293, 238] on icon "View" at bounding box center [293, 238] width 12 height 12
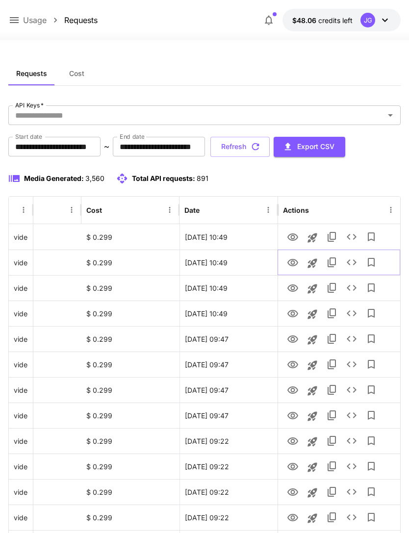
click at [292, 265] on icon "View" at bounding box center [293, 262] width 11 height 7
click at [294, 290] on icon "View" at bounding box center [293, 288] width 11 height 7
click at [294, 317] on icon "View" at bounding box center [293, 313] width 11 height 7
click at [293, 237] on icon "View" at bounding box center [293, 238] width 12 height 12
click at [16, 24] on icon at bounding box center [14, 20] width 12 height 12
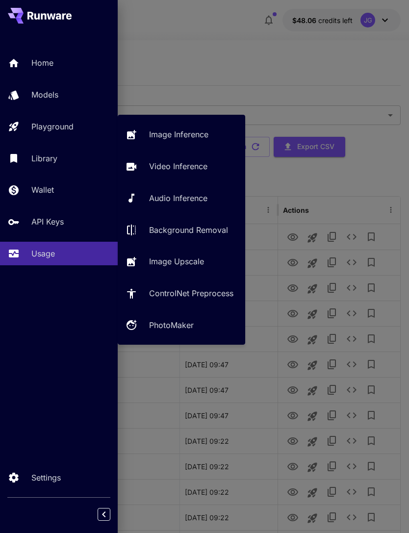
click at [68, 125] on p "Playground" at bounding box center [52, 127] width 42 height 12
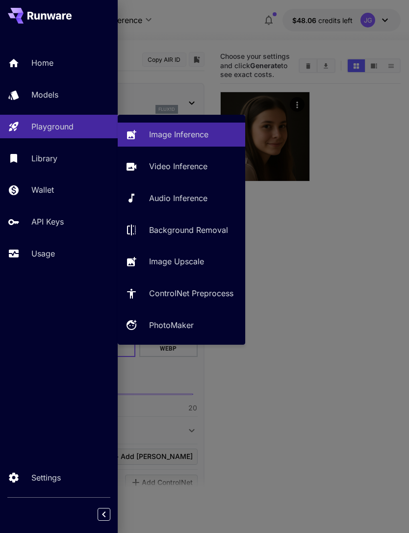
click at [190, 172] on p "Video Inference" at bounding box center [178, 166] width 58 height 12
type input "**********"
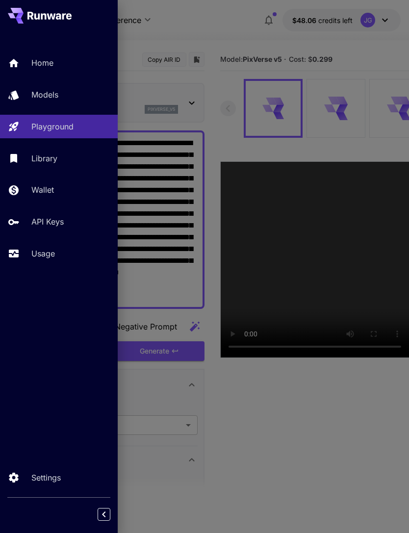
click at [236, 11] on div at bounding box center [204, 266] width 409 height 533
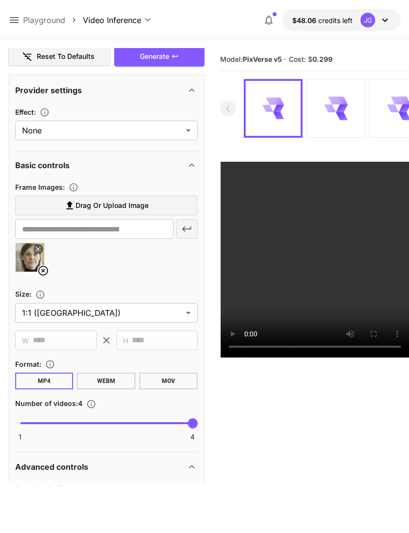
scroll to position [300, 0]
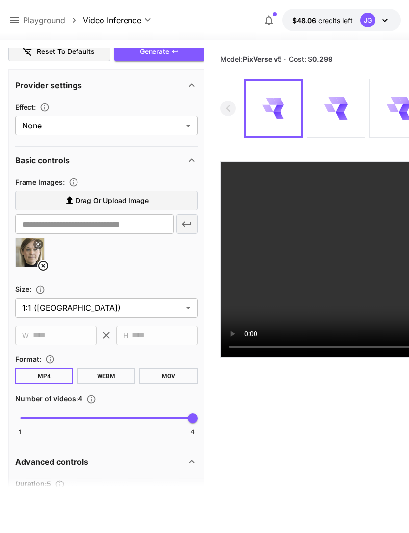
click at [41, 263] on icon at bounding box center [43, 266] width 12 height 12
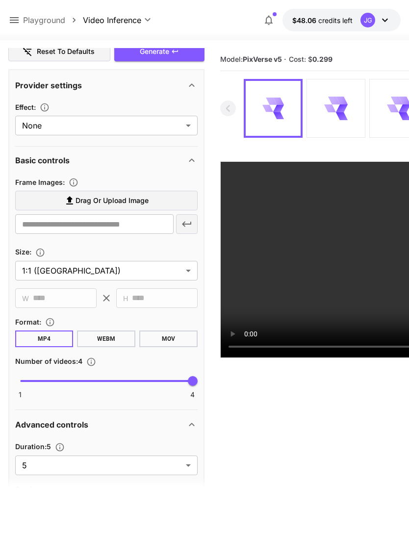
click at [106, 199] on span "Drag or upload image" at bounding box center [112, 201] width 73 height 12
click at [0, 0] on input "Drag or upload image" at bounding box center [0, 0] width 0 height 0
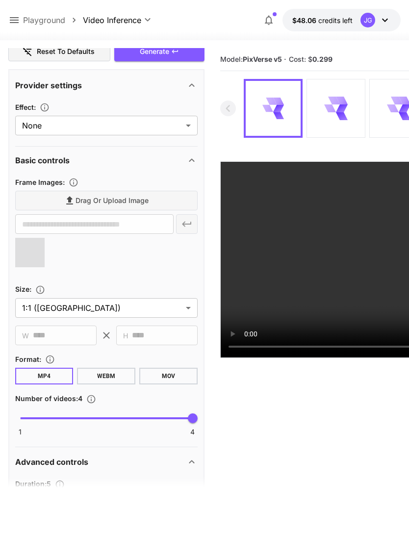
type input "**********"
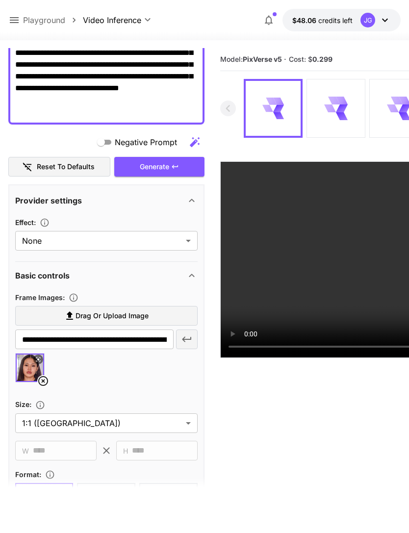
scroll to position [185, 0]
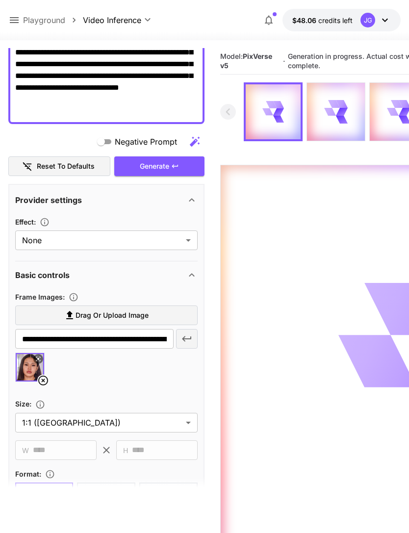
click at [11, 25] on icon at bounding box center [14, 20] width 12 height 12
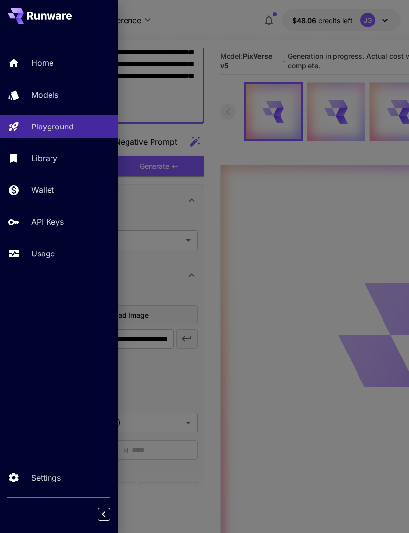
click at [55, 258] on p "Usage" at bounding box center [43, 254] width 24 height 12
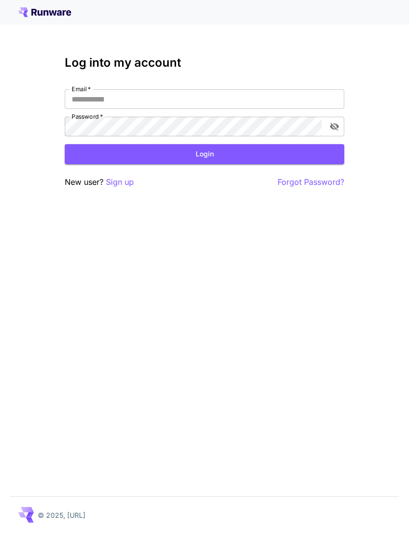
click at [275, 44] on div "Log into my account Email   * Email   * Password   * Password   * Login New use…" at bounding box center [204, 266] width 409 height 533
click at [215, 103] on input "Email   *" at bounding box center [205, 99] width 280 height 20
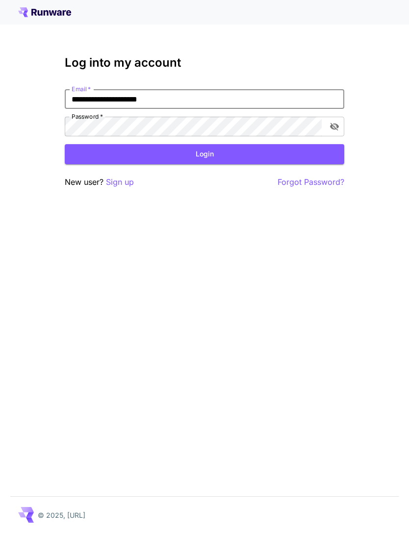
type input "**********"
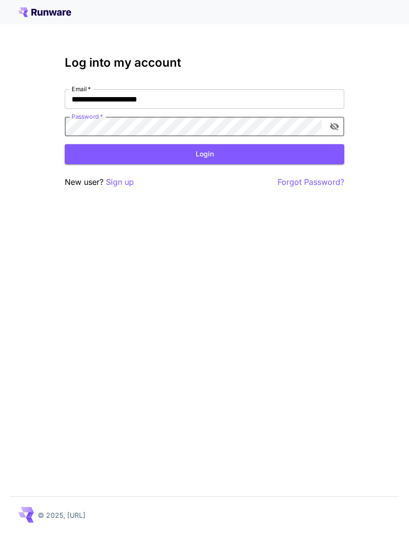
click at [218, 155] on button "Login" at bounding box center [205, 154] width 280 height 20
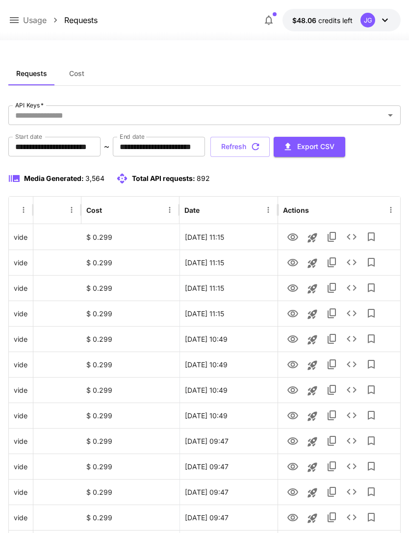
scroll to position [0, 50]
click at [293, 317] on icon "View" at bounding box center [293, 313] width 11 height 7
click at [295, 239] on icon "View" at bounding box center [293, 238] width 12 height 12
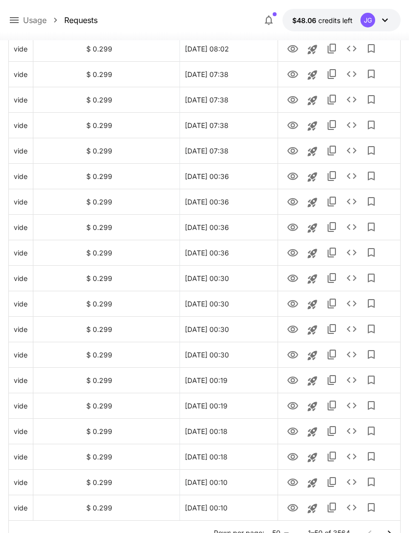
scroll to position [991, 0]
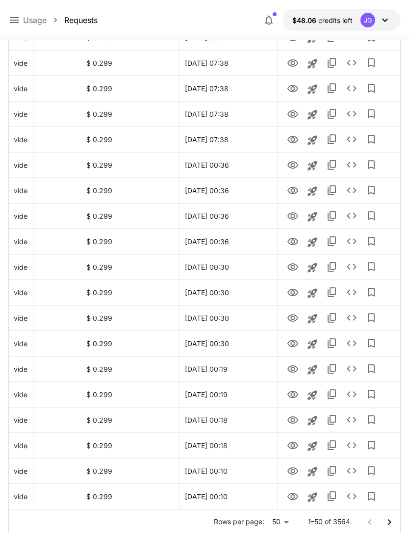
click at [393, 525] on icon "Go to next page" at bounding box center [390, 523] width 12 height 12
click at [313, 420] on icon "Launch in playground" at bounding box center [312, 420] width 9 height 9
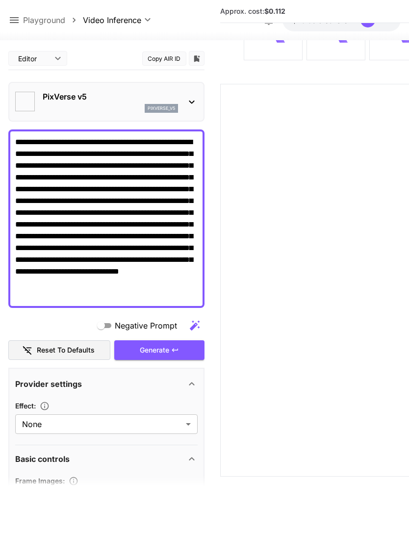
type input "**********"
type input "****"
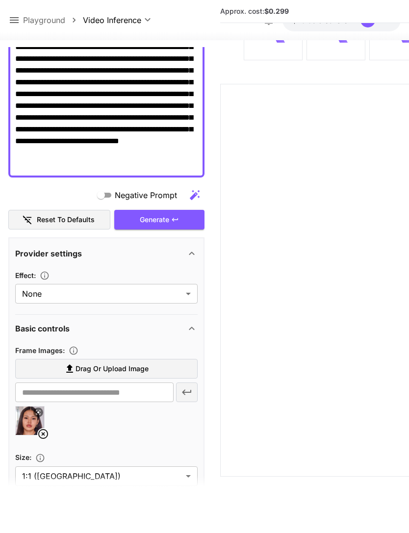
scroll to position [132, 0]
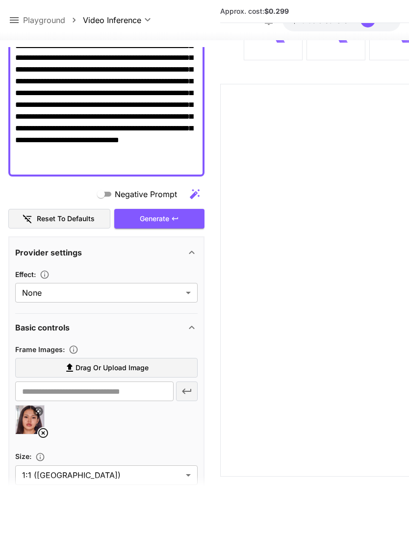
click at [43, 430] on icon at bounding box center [43, 433] width 12 height 12
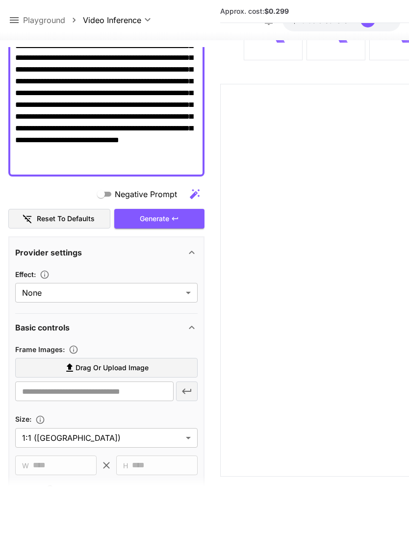
click at [127, 368] on span "Drag or upload image" at bounding box center [112, 368] width 73 height 12
click at [0, 0] on input "Drag or upload image" at bounding box center [0, 0] width 0 height 0
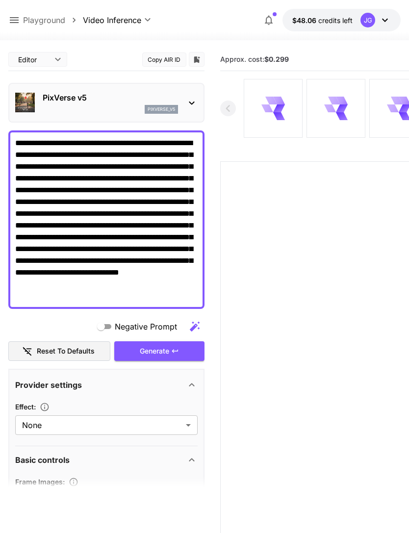
scroll to position [0, 0]
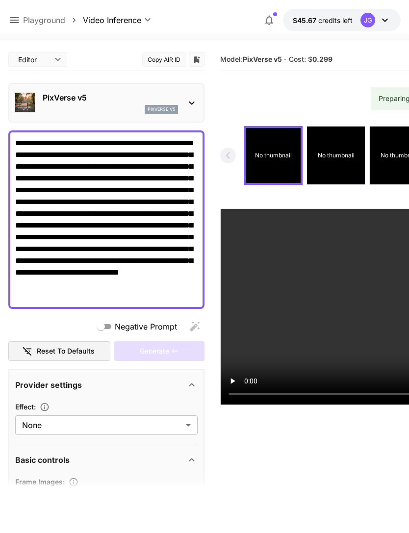
scroll to position [186, 0]
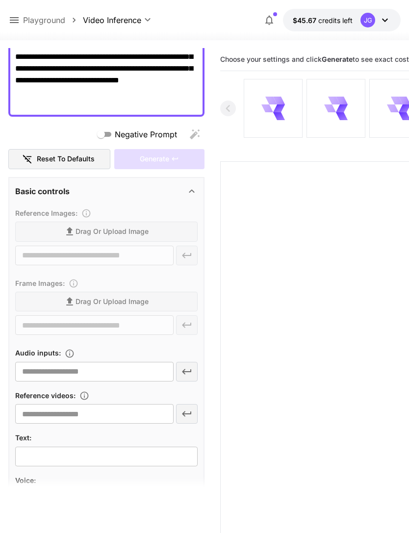
type input "**********"
type input "****"
click at [135, 308] on span "Drag or upload image" at bounding box center [112, 302] width 73 height 12
click at [0, 0] on input "Drag or upload image" at bounding box center [0, 0] width 0 height 0
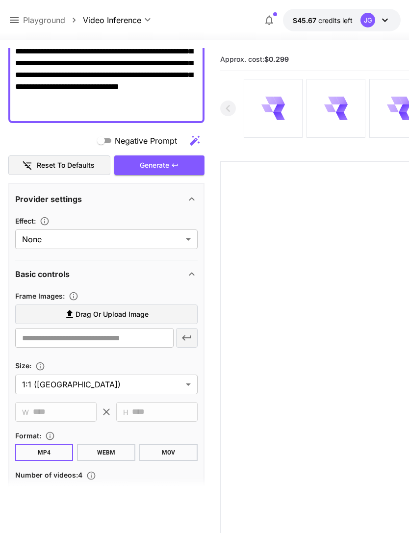
type input "**********"
type input "***"
type input "**********"
type input "****"
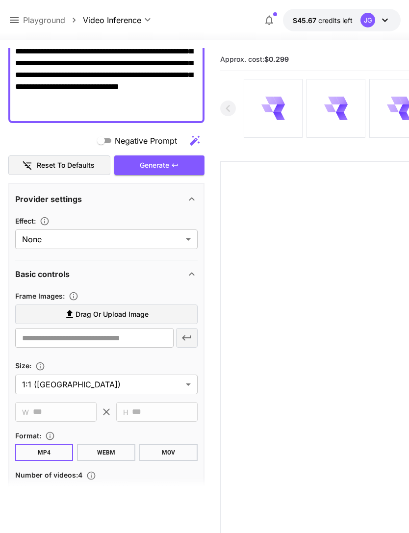
type input "****"
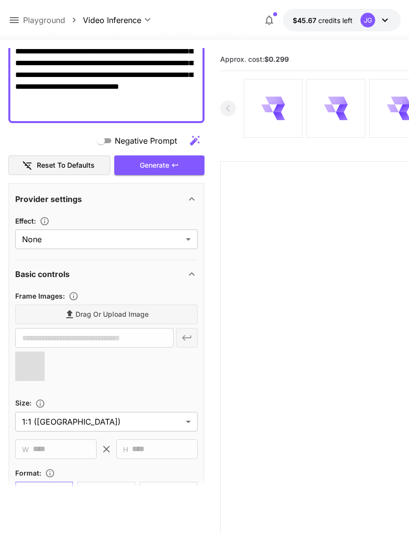
type input "**********"
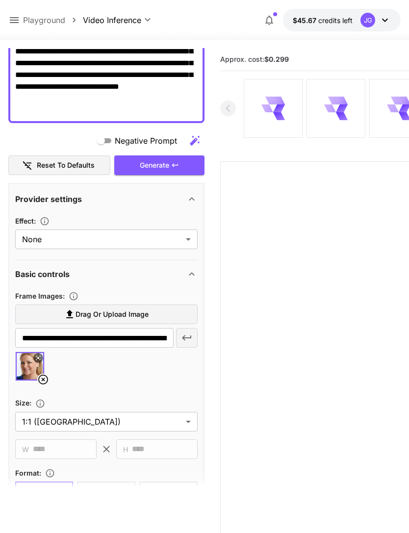
click at [180, 170] on div "Generate" at bounding box center [159, 166] width 90 height 20
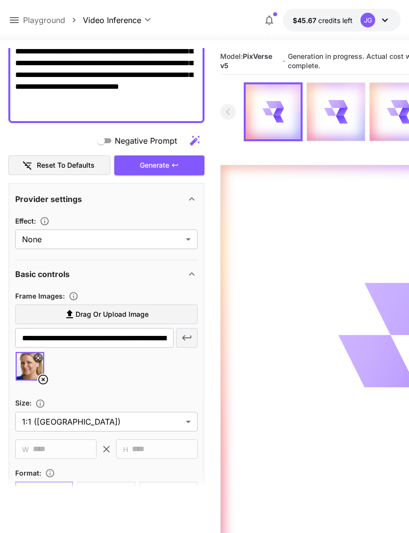
click at [16, 26] on icon at bounding box center [14, 20] width 12 height 12
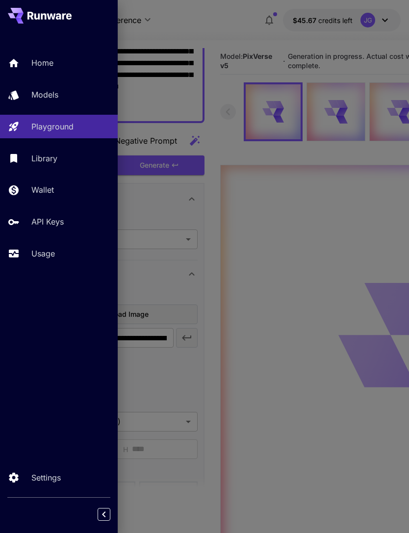
click at [54, 250] on p "Usage" at bounding box center [43, 254] width 24 height 12
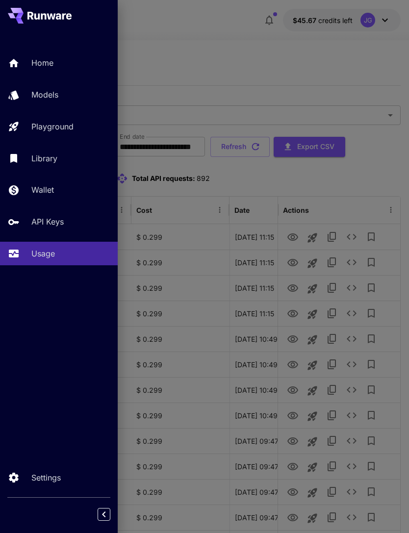
click at [245, 60] on div at bounding box center [204, 266] width 409 height 533
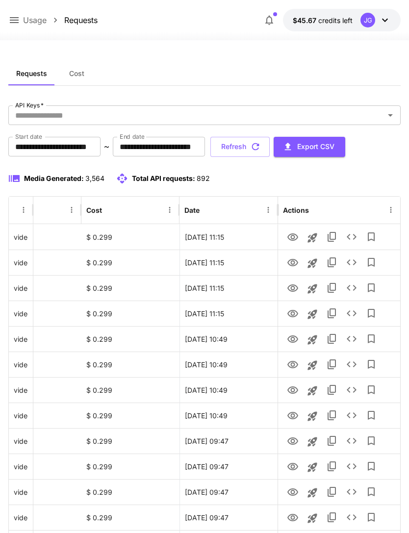
scroll to position [0, 50]
click at [295, 263] on icon "View" at bounding box center [293, 263] width 12 height 12
click at [270, 152] on button "Refresh" at bounding box center [240, 147] width 59 height 20
click at [294, 315] on icon "View" at bounding box center [293, 313] width 11 height 7
click at [294, 240] on icon "View" at bounding box center [293, 237] width 11 height 7
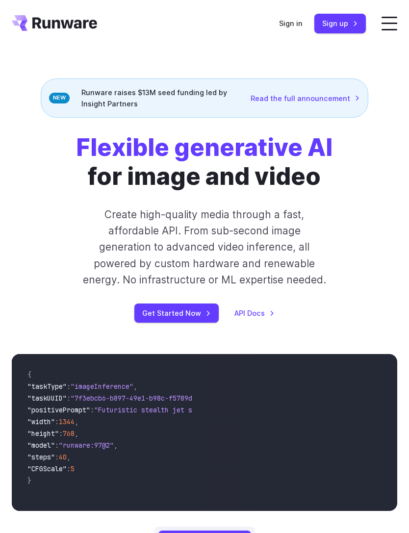
click at [297, 24] on link "Sign in" at bounding box center [291, 23] width 24 height 11
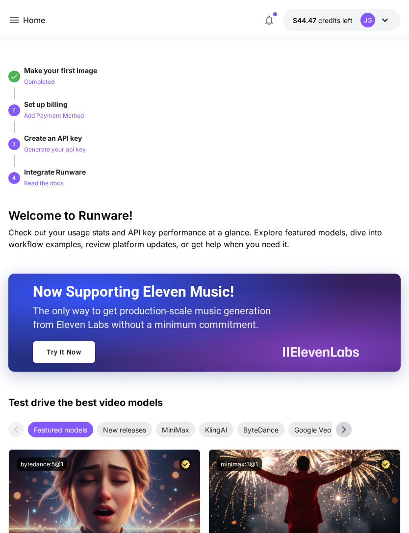
click at [14, 20] on icon at bounding box center [14, 20] width 12 height 12
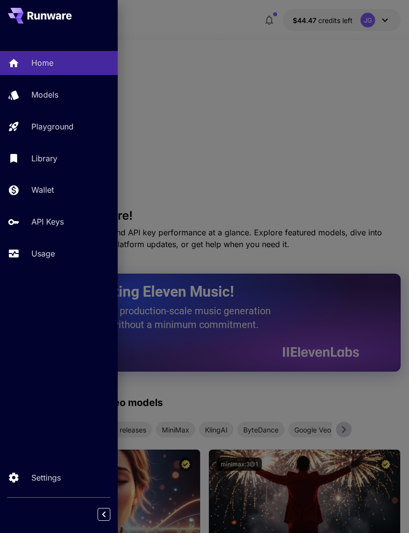
click at [50, 258] on p "Usage" at bounding box center [43, 254] width 24 height 12
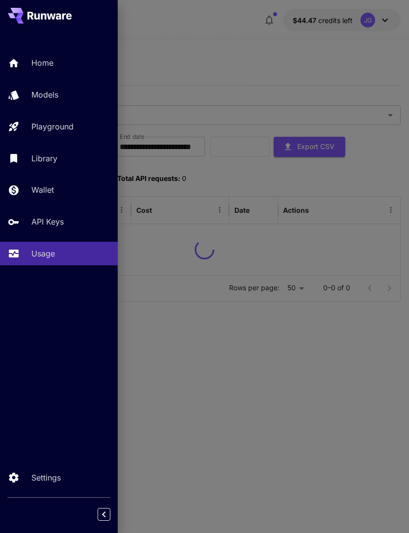
click at [211, 41] on div at bounding box center [204, 266] width 409 height 533
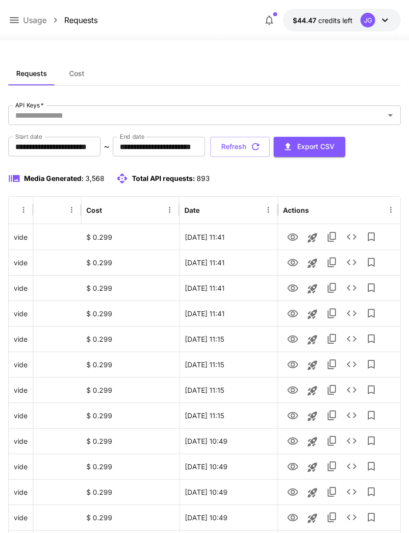
scroll to position [0, 50]
click at [293, 237] on icon "View" at bounding box center [293, 238] width 12 height 12
click at [296, 263] on icon "View" at bounding box center [293, 263] width 12 height 12
click at [298, 289] on icon "View" at bounding box center [293, 289] width 12 height 12
click at [294, 312] on icon "View" at bounding box center [293, 314] width 12 height 12
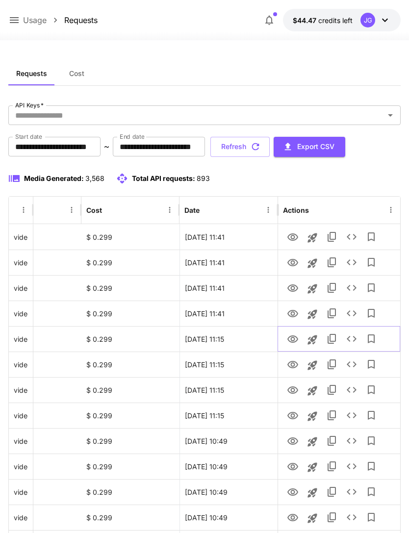
click at [293, 341] on icon "View" at bounding box center [293, 339] width 11 height 7
click at [296, 366] on icon "View" at bounding box center [293, 364] width 11 height 7
click at [294, 394] on icon "View" at bounding box center [293, 390] width 11 height 7
click at [294, 419] on icon "View" at bounding box center [293, 415] width 11 height 7
click at [290, 340] on icon "View" at bounding box center [293, 340] width 12 height 12
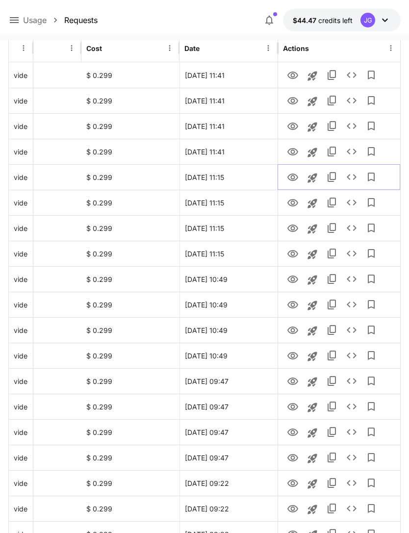
scroll to position [160, 0]
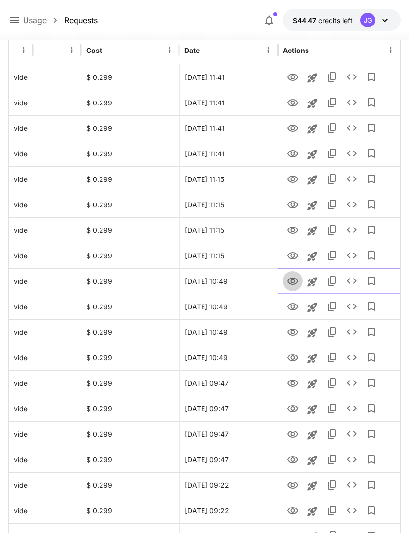
click at [296, 286] on icon "View" at bounding box center [293, 282] width 12 height 12
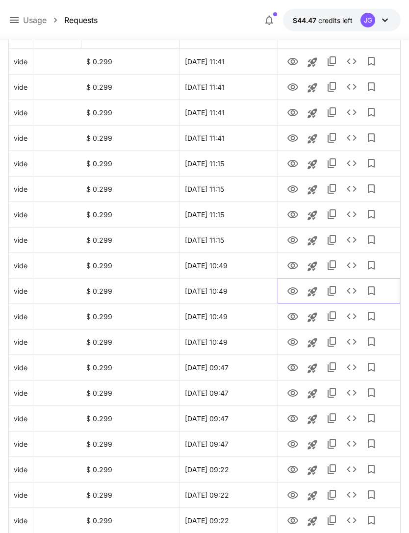
click at [293, 292] on icon "View" at bounding box center [293, 292] width 12 height 12
click at [293, 316] on icon "View" at bounding box center [293, 317] width 12 height 12
click at [293, 339] on icon "View" at bounding box center [293, 342] width 11 height 7
click at [294, 364] on icon "View" at bounding box center [293, 367] width 11 height 7
click at [296, 395] on icon "View" at bounding box center [293, 393] width 11 height 7
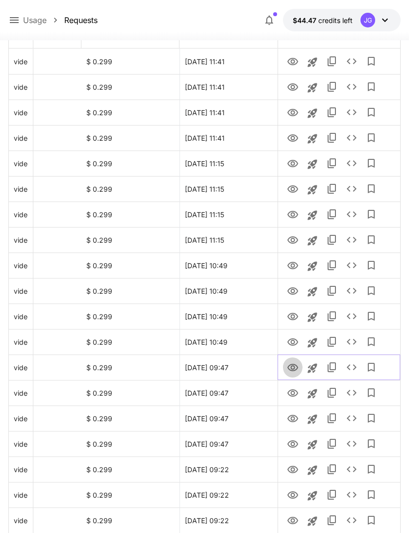
click at [293, 368] on icon "View" at bounding box center [293, 368] width 12 height 12
click at [289, 394] on icon "View" at bounding box center [293, 393] width 11 height 7
click at [297, 425] on icon "View" at bounding box center [293, 419] width 12 height 12
click at [294, 442] on icon "View" at bounding box center [293, 445] width 12 height 12
click at [295, 442] on icon "View" at bounding box center [293, 444] width 11 height 7
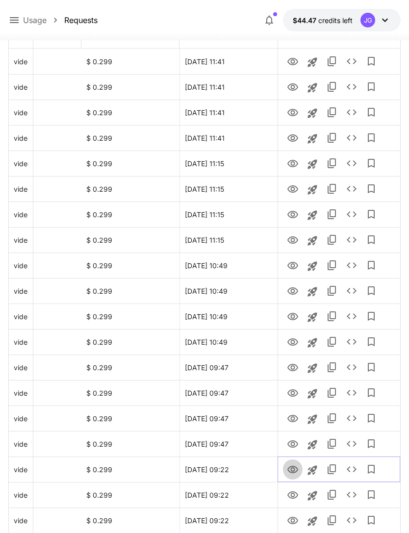
click at [293, 474] on icon "View" at bounding box center [293, 470] width 12 height 12
click at [293, 498] on icon "View" at bounding box center [293, 495] width 11 height 7
click at [290, 525] on icon "View" at bounding box center [293, 521] width 12 height 12
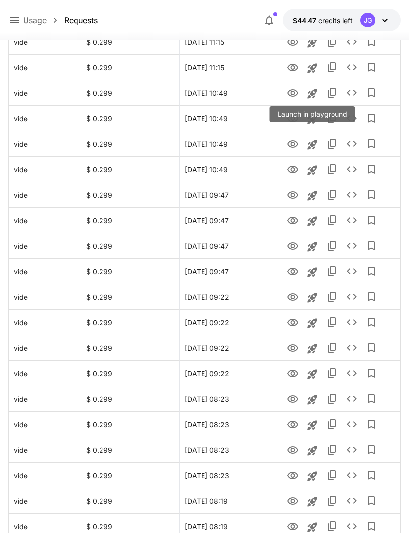
scroll to position [348, 0]
click at [293, 374] on icon "View" at bounding box center [293, 374] width 12 height 12
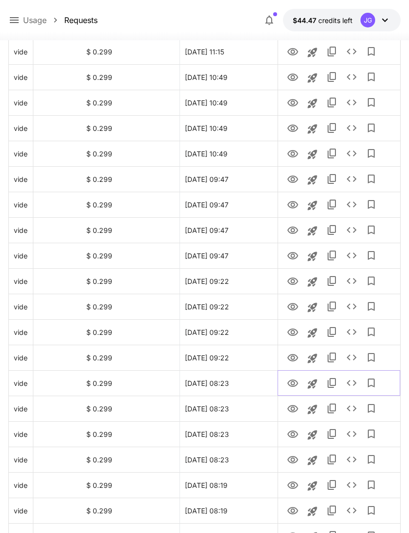
click at [296, 383] on icon "View" at bounding box center [293, 384] width 12 height 12
click at [296, 406] on icon "View" at bounding box center [293, 409] width 12 height 12
click at [294, 436] on icon "View" at bounding box center [293, 435] width 12 height 12
click at [293, 460] on icon "View" at bounding box center [293, 460] width 12 height 12
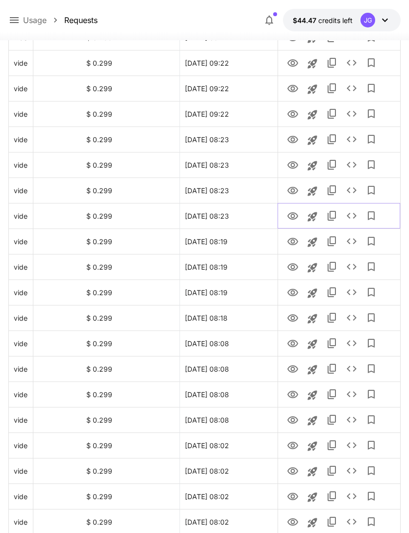
scroll to position [608, 0]
click at [294, 240] on icon "View" at bounding box center [293, 241] width 11 height 7
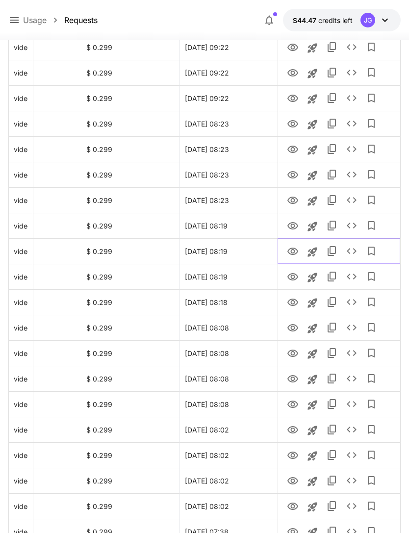
click at [295, 253] on icon "View" at bounding box center [293, 252] width 12 height 12
click at [291, 275] on icon "View" at bounding box center [293, 277] width 12 height 12
click at [294, 304] on icon "View" at bounding box center [293, 302] width 11 height 7
click at [292, 326] on icon "View" at bounding box center [293, 327] width 11 height 7
click at [290, 351] on icon "View" at bounding box center [293, 353] width 11 height 7
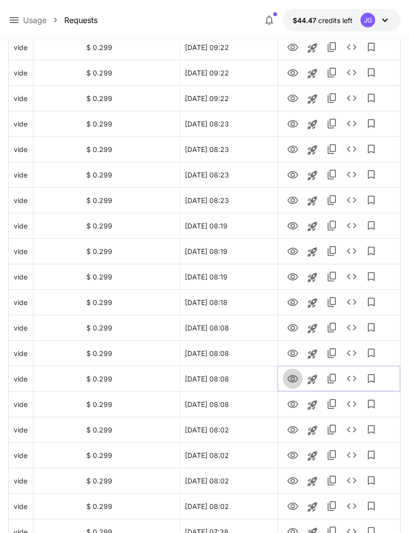
click at [296, 382] on icon "View" at bounding box center [293, 379] width 12 height 12
click at [295, 401] on icon "View" at bounding box center [293, 404] width 11 height 7
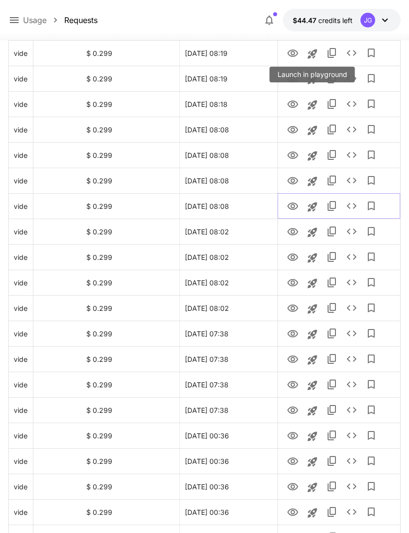
scroll to position [822, 0]
click at [290, 234] on icon "View" at bounding box center [293, 231] width 11 height 7
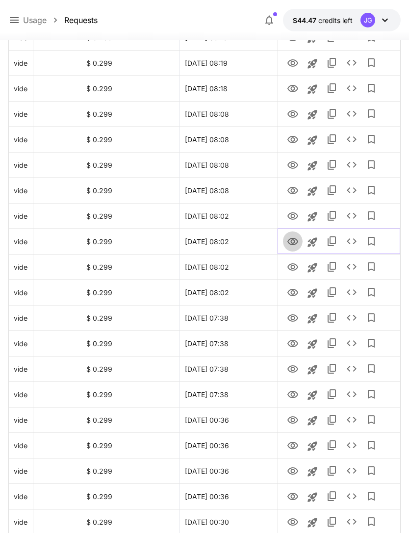
click at [296, 240] on icon "View" at bounding box center [293, 241] width 11 height 7
click at [296, 267] on icon "View" at bounding box center [293, 268] width 12 height 12
click at [293, 293] on icon "View" at bounding box center [293, 293] width 12 height 12
click at [294, 316] on icon "View" at bounding box center [293, 319] width 12 height 12
click at [294, 345] on icon "View" at bounding box center [293, 343] width 11 height 7
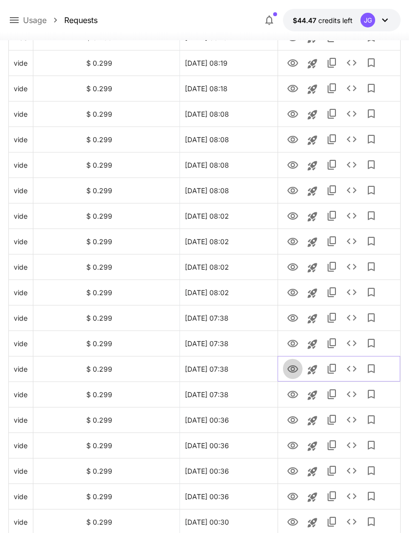
click at [293, 370] on icon "View" at bounding box center [293, 370] width 12 height 12
click at [293, 394] on icon "View" at bounding box center [293, 395] width 12 height 12
click at [296, 416] on icon "View" at bounding box center [293, 421] width 12 height 12
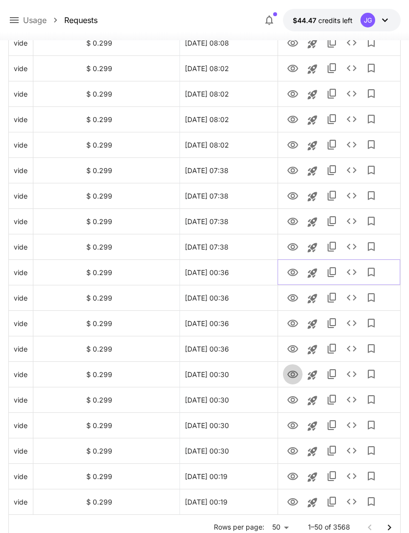
scroll to position [986, 0]
click at [292, 374] on icon "View" at bounding box center [293, 375] width 12 height 12
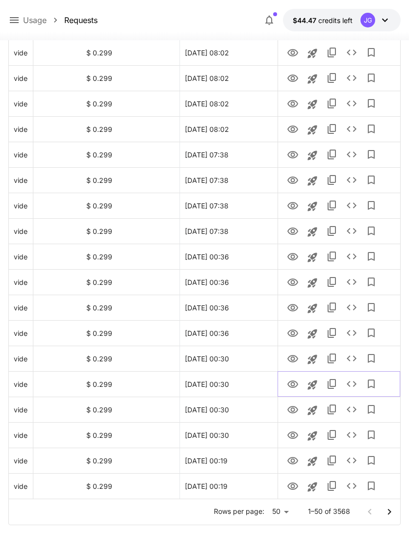
click at [294, 386] on icon "View" at bounding box center [293, 385] width 12 height 12
click at [295, 409] on icon "View" at bounding box center [293, 410] width 12 height 12
click at [295, 435] on icon "View" at bounding box center [293, 436] width 12 height 12
click at [296, 457] on icon "View" at bounding box center [293, 461] width 12 height 12
click at [295, 490] on icon "View" at bounding box center [293, 487] width 12 height 12
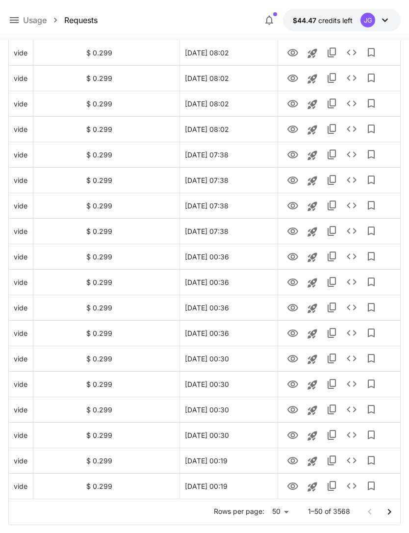
click at [392, 511] on icon "Go to next page" at bounding box center [390, 512] width 12 height 12
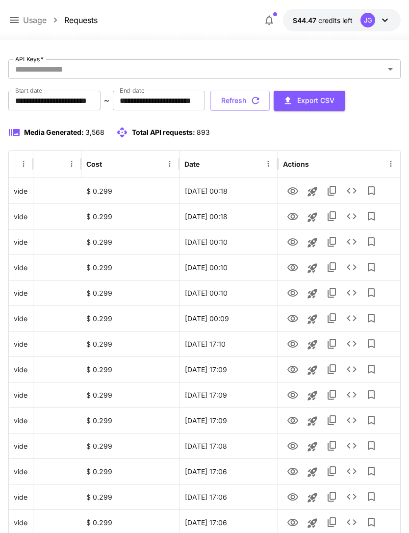
scroll to position [0, 0]
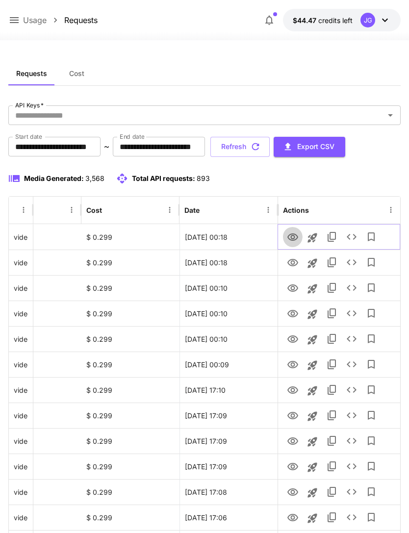
click at [293, 240] on icon "View" at bounding box center [293, 237] width 11 height 7
click at [295, 265] on icon "View" at bounding box center [293, 262] width 11 height 7
click at [292, 237] on icon "View" at bounding box center [293, 237] width 11 height 7
click at [294, 289] on icon "View" at bounding box center [293, 288] width 11 height 7
click at [296, 314] on icon "View" at bounding box center [293, 314] width 12 height 12
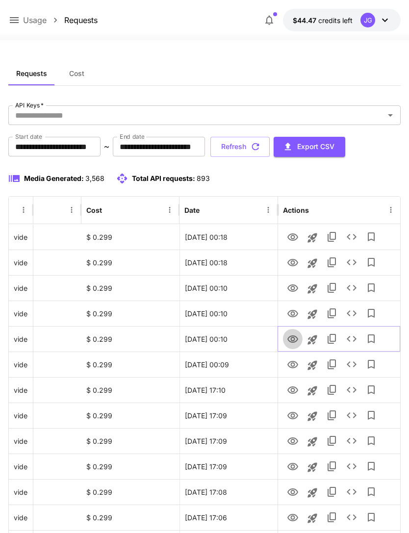
click at [295, 335] on icon "View" at bounding box center [293, 340] width 12 height 12
click at [295, 364] on icon "View" at bounding box center [293, 365] width 12 height 12
click at [296, 391] on icon "View" at bounding box center [293, 391] width 12 height 12
click at [297, 363] on icon "View" at bounding box center [293, 364] width 11 height 7
click at [292, 442] on icon "View" at bounding box center [293, 441] width 11 height 7
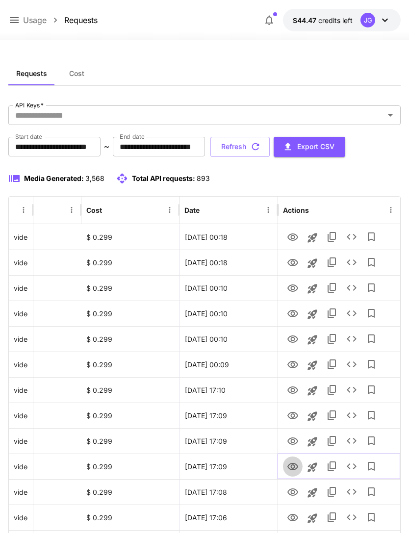
click at [296, 467] on icon "View" at bounding box center [293, 467] width 12 height 12
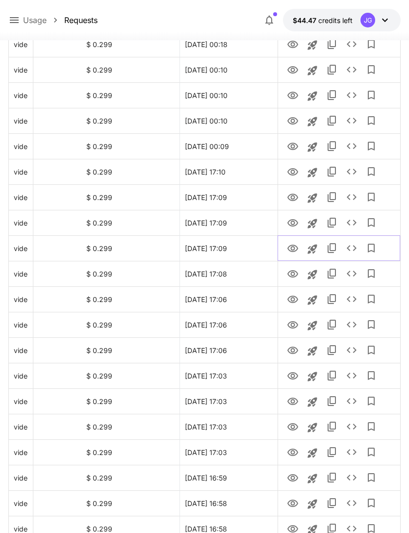
scroll to position [215, 0]
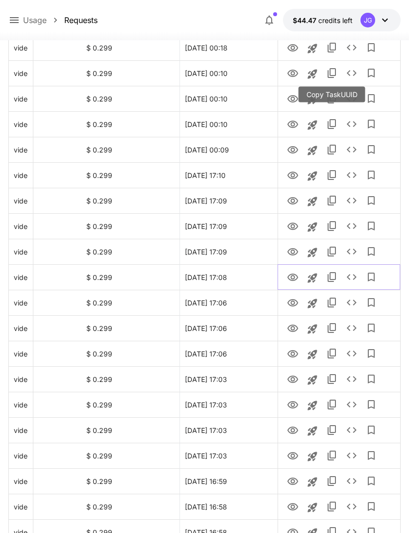
click at [293, 278] on icon "View" at bounding box center [293, 278] width 12 height 12
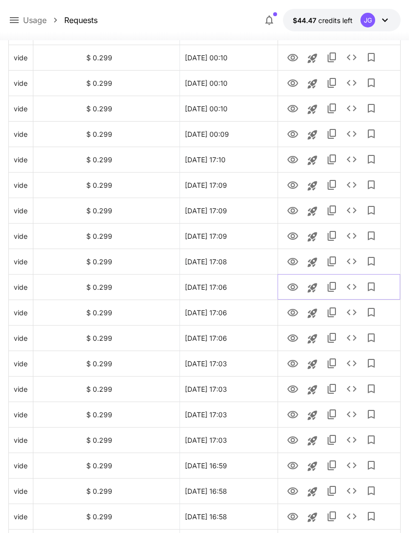
click at [295, 283] on icon "View" at bounding box center [293, 288] width 12 height 12
click at [297, 312] on icon "View" at bounding box center [293, 312] width 11 height 7
click at [293, 334] on icon "View" at bounding box center [293, 339] width 12 height 12
click at [296, 364] on icon "View" at bounding box center [293, 364] width 12 height 12
click at [297, 387] on icon "View" at bounding box center [293, 390] width 12 height 12
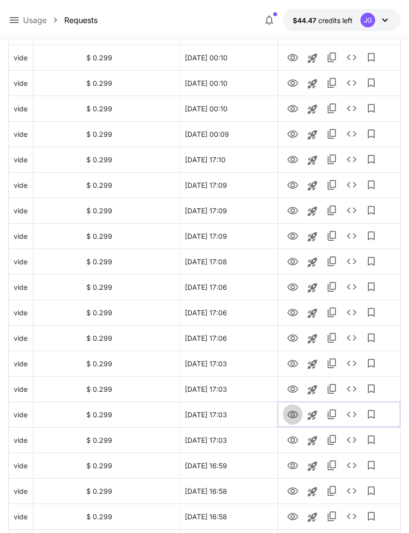
click at [294, 413] on icon "View" at bounding box center [293, 415] width 12 height 12
click at [296, 437] on icon "View" at bounding box center [293, 441] width 12 height 12
click at [291, 463] on icon "View" at bounding box center [293, 465] width 11 height 7
click at [291, 437] on icon "View" at bounding box center [293, 440] width 11 height 7
click at [295, 468] on icon "View" at bounding box center [293, 465] width 11 height 7
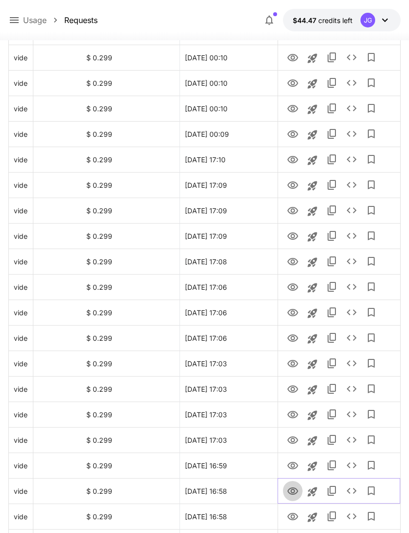
click at [293, 491] on icon "View" at bounding box center [293, 492] width 12 height 12
click at [292, 519] on icon "View" at bounding box center [293, 516] width 11 height 7
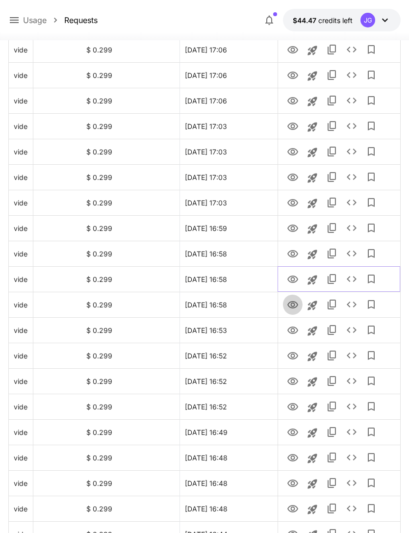
scroll to position [468, 0]
click at [293, 303] on icon "View" at bounding box center [293, 304] width 11 height 7
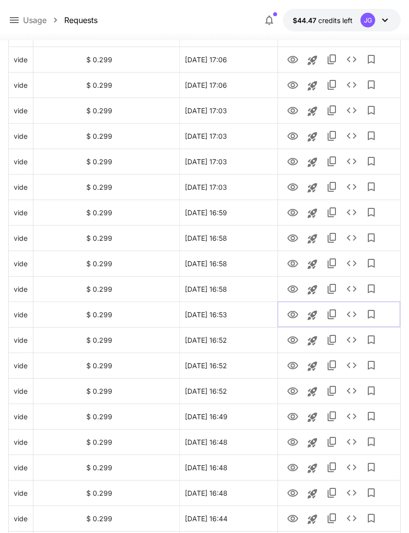
click at [294, 314] on icon "View" at bounding box center [293, 314] width 11 height 7
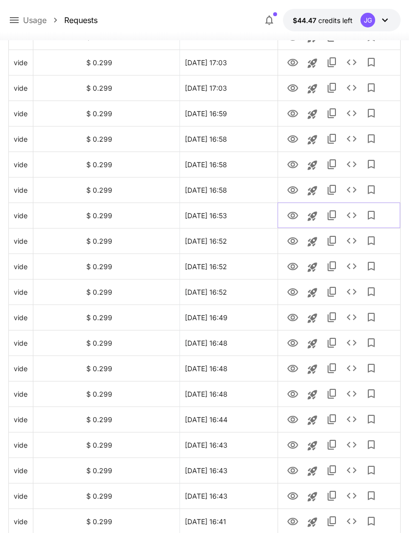
scroll to position [576, 0]
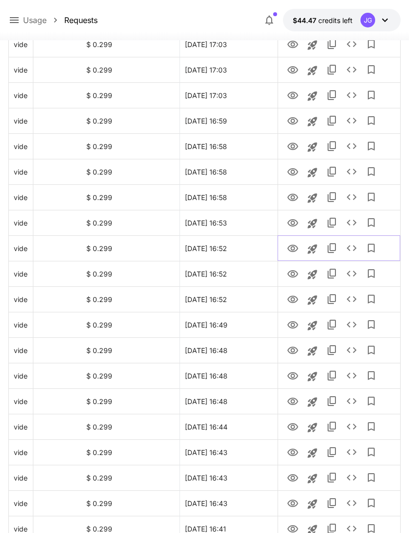
click at [295, 244] on icon "View" at bounding box center [293, 249] width 12 height 12
click at [295, 273] on icon "View" at bounding box center [293, 274] width 12 height 12
click at [295, 300] on icon "View" at bounding box center [293, 300] width 12 height 12
click at [296, 324] on icon "View" at bounding box center [293, 326] width 12 height 12
click at [294, 301] on icon "View" at bounding box center [293, 300] width 12 height 12
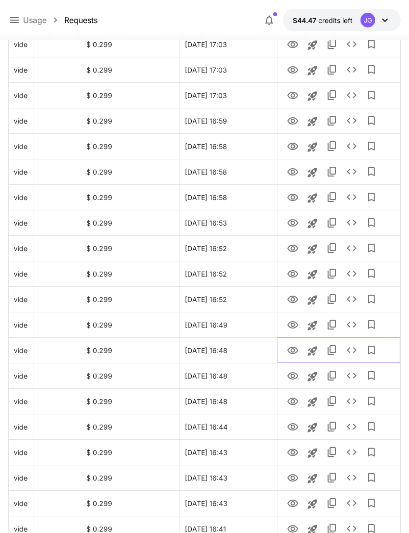
click at [295, 351] on icon "View" at bounding box center [293, 351] width 12 height 12
click at [292, 377] on icon "View" at bounding box center [293, 376] width 11 height 7
click at [296, 403] on icon "View" at bounding box center [293, 401] width 11 height 7
click at [298, 407] on icon "View" at bounding box center [293, 402] width 12 height 12
click at [295, 426] on icon "View" at bounding box center [293, 428] width 12 height 12
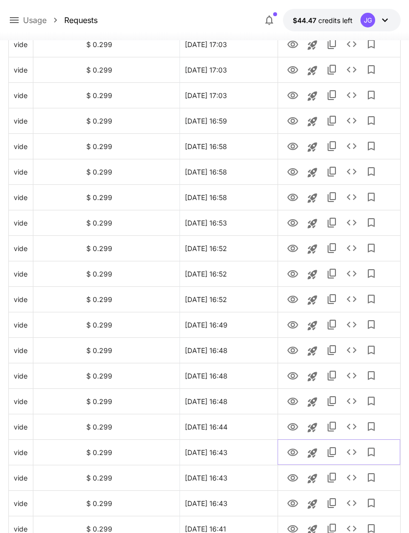
click at [294, 453] on icon "View" at bounding box center [293, 452] width 11 height 7
click at [293, 475] on icon "View" at bounding box center [293, 478] width 11 height 7
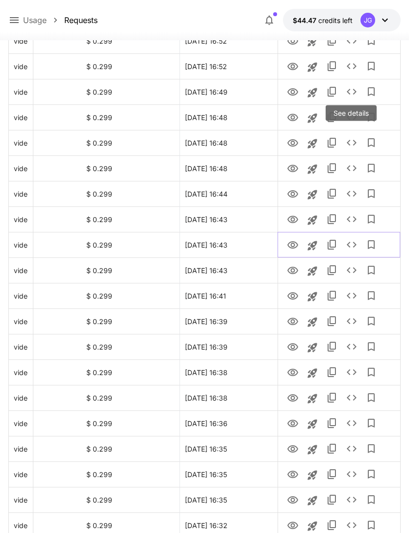
scroll to position [809, 0]
click at [293, 273] on icon "View" at bounding box center [293, 270] width 11 height 7
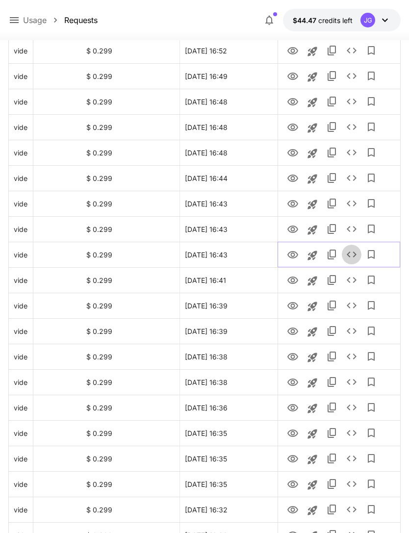
click at [355, 256] on icon "See details" at bounding box center [352, 255] width 10 height 6
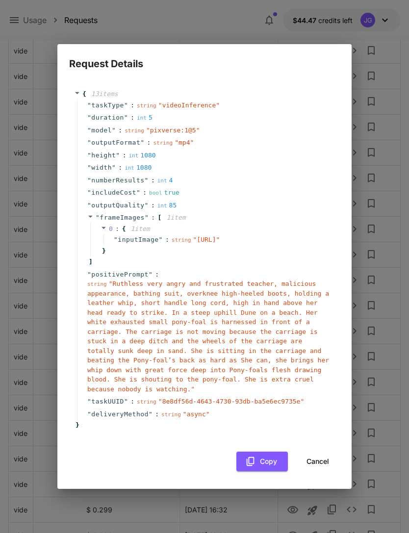
click at [325, 470] on button "Cancel" at bounding box center [318, 462] width 44 height 20
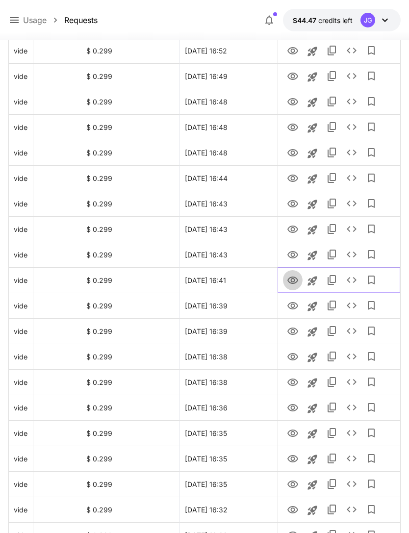
click at [293, 276] on icon "View" at bounding box center [293, 281] width 12 height 12
click at [292, 305] on icon "View" at bounding box center [293, 306] width 12 height 12
click at [297, 331] on icon "View" at bounding box center [293, 331] width 11 height 7
click at [293, 355] on icon "View" at bounding box center [293, 356] width 11 height 7
click at [297, 380] on icon "View" at bounding box center [293, 382] width 11 height 7
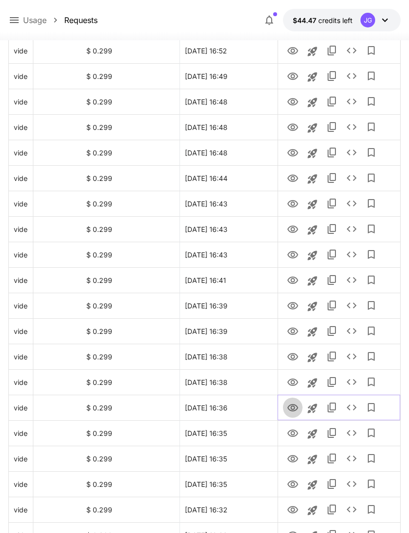
click at [293, 405] on icon "View" at bounding box center [293, 407] width 11 height 7
click at [294, 432] on icon "View" at bounding box center [293, 433] width 11 height 7
click at [294, 458] on icon "View" at bounding box center [293, 458] width 11 height 7
click at [295, 430] on icon "View" at bounding box center [293, 434] width 12 height 12
click at [294, 457] on icon "View" at bounding box center [293, 458] width 11 height 7
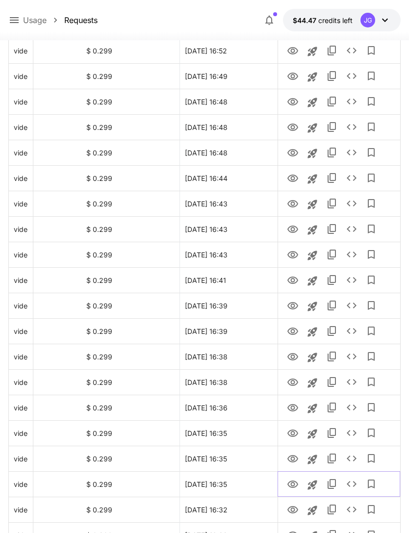
click at [291, 480] on icon "View" at bounding box center [293, 485] width 12 height 12
click at [292, 513] on icon "View" at bounding box center [293, 509] width 11 height 7
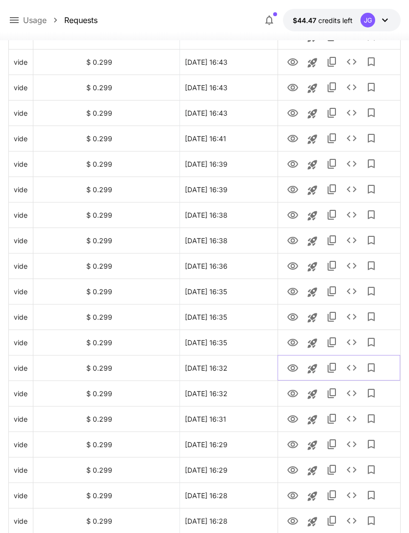
scroll to position [991, 0]
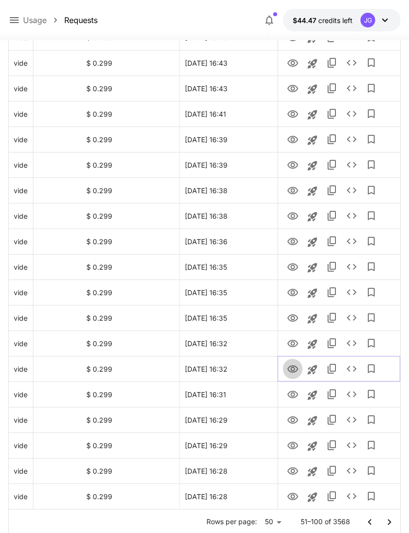
click at [293, 371] on icon "View" at bounding box center [293, 369] width 11 height 7
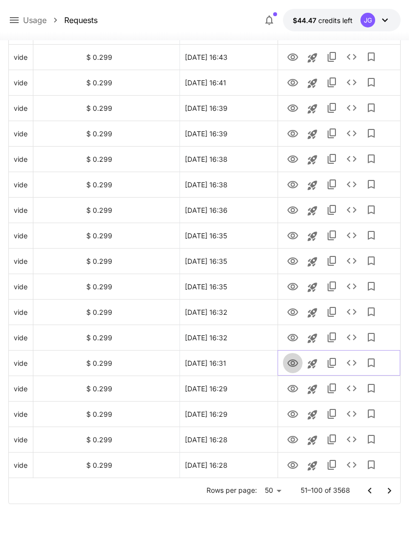
click at [294, 364] on icon "View" at bounding box center [293, 363] width 11 height 7
click at [296, 386] on icon "View" at bounding box center [293, 389] width 12 height 12
click at [296, 414] on icon "View" at bounding box center [293, 415] width 12 height 12
click at [294, 389] on icon "View" at bounding box center [293, 388] width 11 height 7
click at [293, 437] on icon "View" at bounding box center [293, 439] width 11 height 7
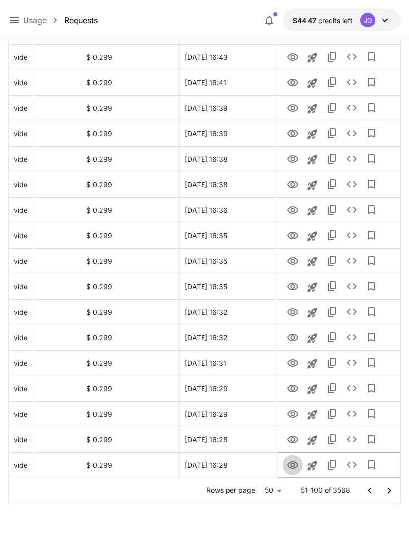
click at [294, 468] on icon "View" at bounding box center [293, 465] width 11 height 7
click at [295, 437] on icon "View" at bounding box center [293, 439] width 11 height 7
click at [392, 491] on icon "Go to next page" at bounding box center [390, 491] width 12 height 12
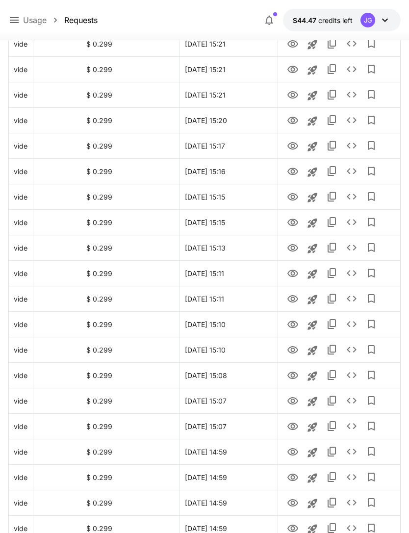
scroll to position [0, 0]
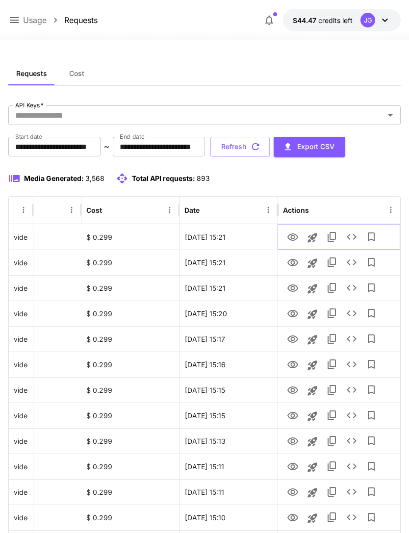
click at [295, 238] on icon "View" at bounding box center [293, 238] width 12 height 12
click at [352, 237] on icon "See details" at bounding box center [352, 237] width 12 height 12
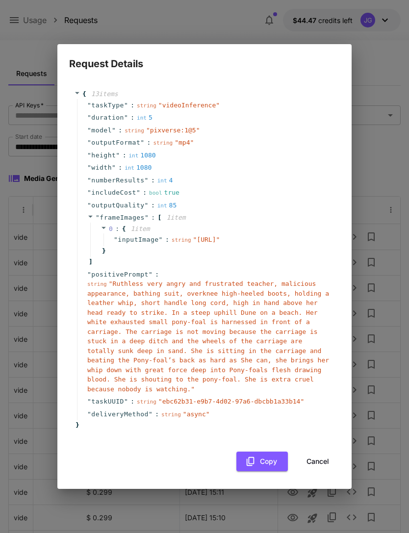
click at [327, 466] on button "Cancel" at bounding box center [318, 462] width 44 height 20
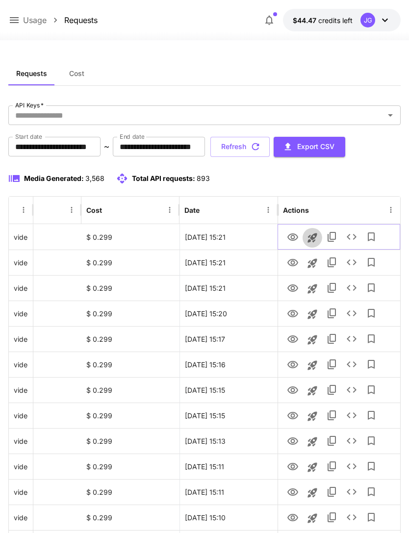
click at [314, 236] on icon "Launch in playground" at bounding box center [313, 238] width 12 height 12
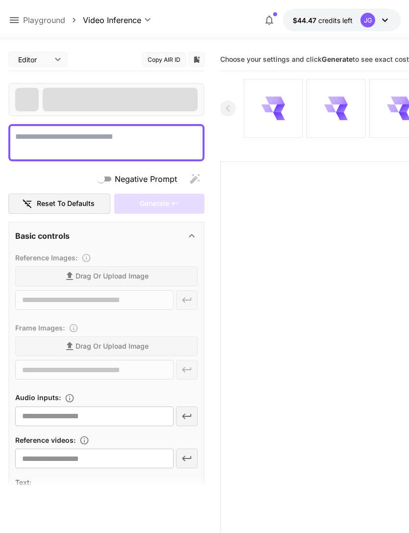
type textarea "**********"
type input "**********"
type input "***"
type input "*"
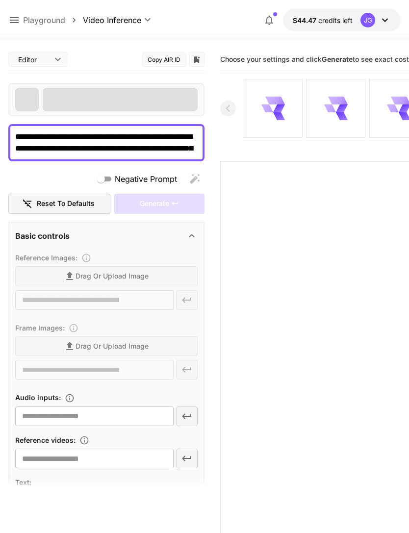
type input "**********"
type input "****"
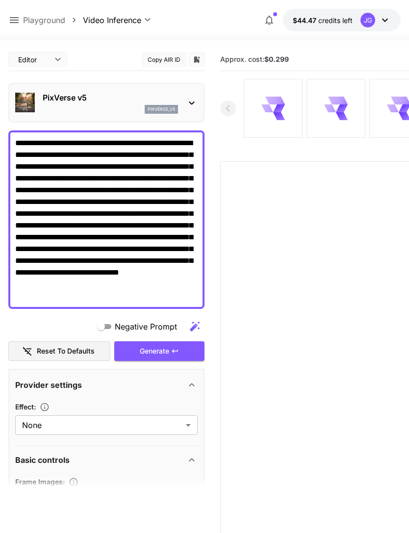
click at [74, 226] on textarea "**********" at bounding box center [106, 219] width 183 height 165
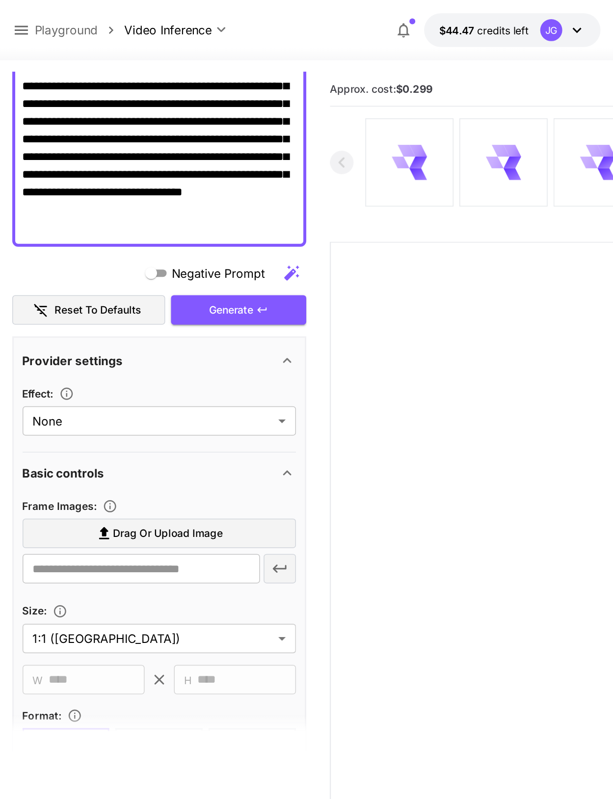
scroll to position [142, 0]
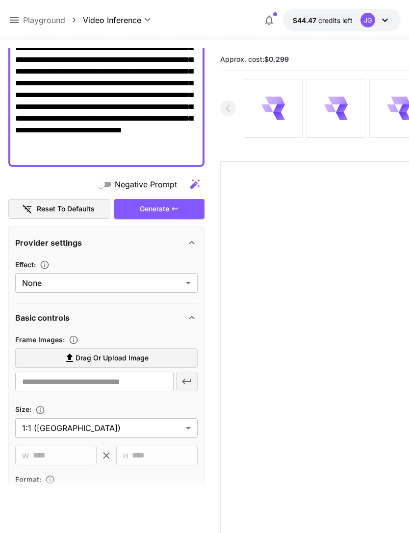
type textarea "**********"
click at [142, 356] on span "Drag or upload image" at bounding box center [112, 358] width 73 height 12
click at [0, 0] on input "Drag or upload image" at bounding box center [0, 0] width 0 height 0
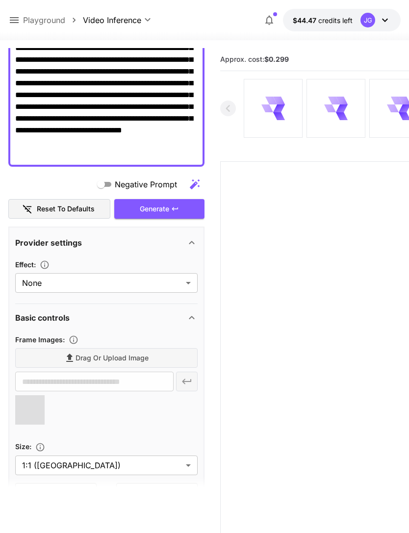
type input "**********"
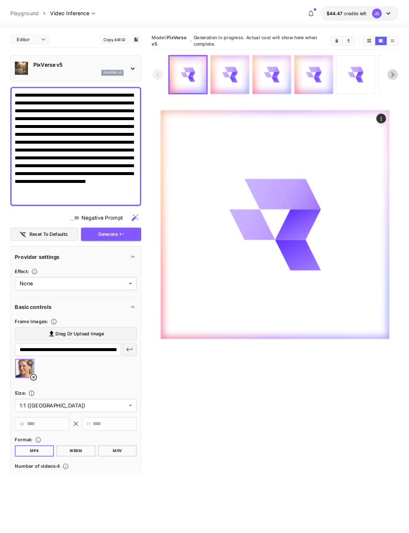
scroll to position [0, 0]
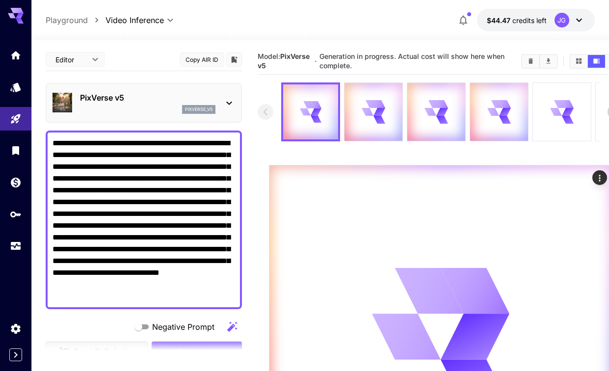
click at [16, 252] on link at bounding box center [15, 246] width 31 height 24
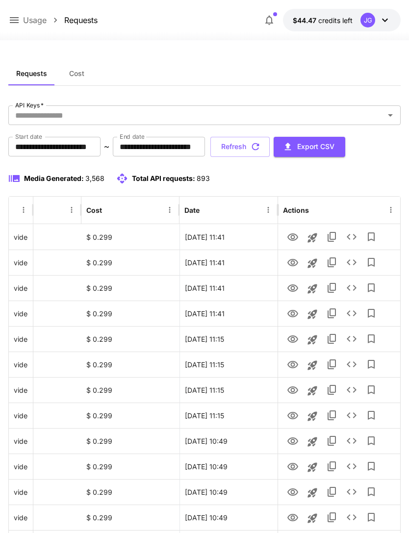
scroll to position [0, 50]
click at [261, 147] on icon "button" at bounding box center [255, 146] width 11 height 11
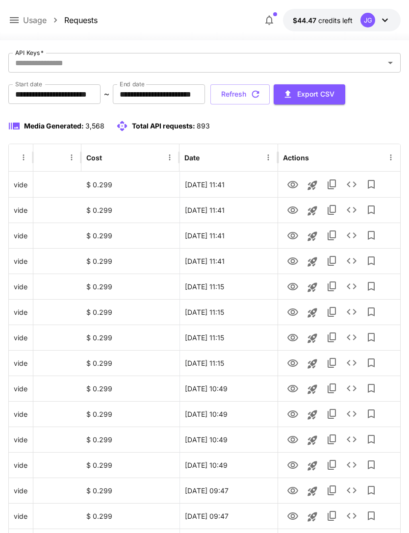
click at [261, 90] on icon "button" at bounding box center [255, 94] width 11 height 11
click at [295, 184] on icon "View" at bounding box center [293, 185] width 12 height 12
click at [261, 97] on icon "button" at bounding box center [255, 94] width 11 height 11
click at [294, 212] on icon "View" at bounding box center [293, 210] width 11 height 7
click at [294, 184] on icon "View" at bounding box center [293, 184] width 11 height 7
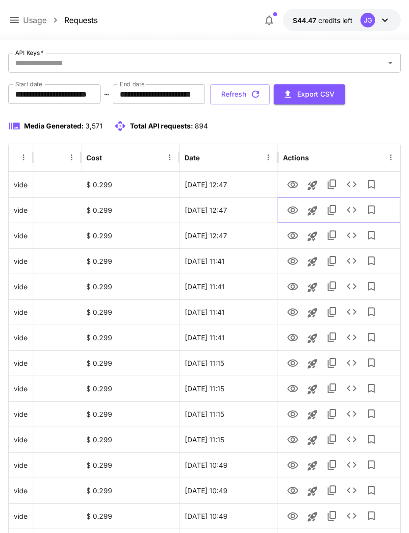
click at [293, 211] on icon "View" at bounding box center [293, 211] width 12 height 12
click at [293, 181] on icon "View" at bounding box center [293, 184] width 11 height 7
click at [261, 92] on icon "button" at bounding box center [255, 94] width 11 height 11
click at [295, 184] on icon "View" at bounding box center [293, 185] width 12 height 12
click at [297, 233] on icon "View" at bounding box center [293, 236] width 12 height 12
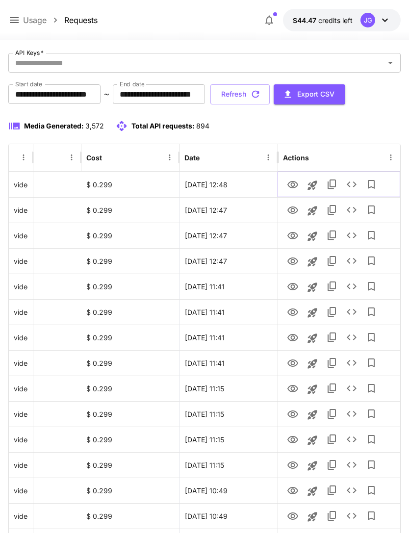
click at [293, 182] on icon "View" at bounding box center [293, 185] width 12 height 12
click at [17, 21] on icon at bounding box center [14, 20] width 9 height 6
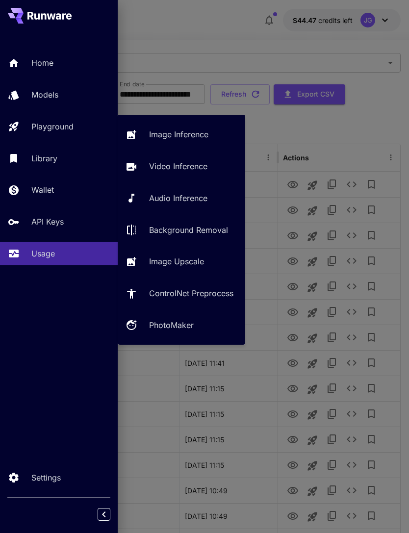
click at [71, 126] on p "Playground" at bounding box center [52, 127] width 42 height 12
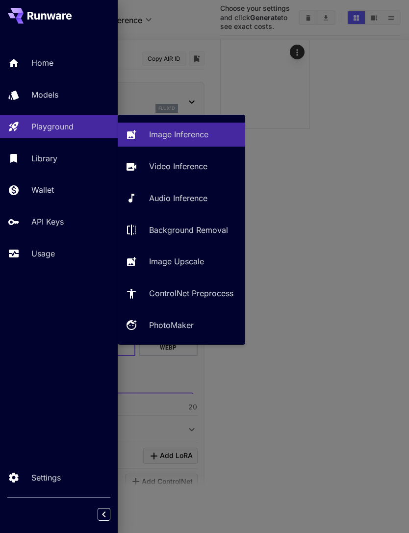
scroll to position [31, 0]
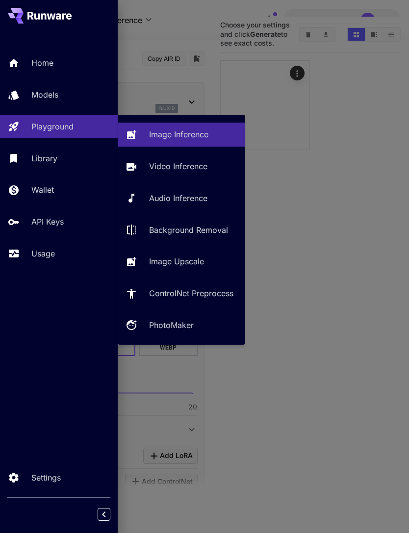
type input "**********"
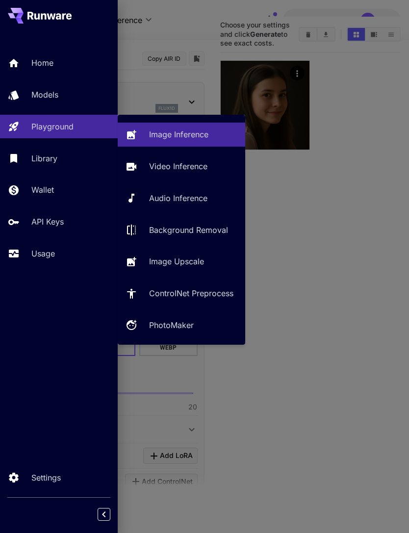
click at [193, 166] on p "Video Inference" at bounding box center [178, 166] width 58 height 12
type input "**********"
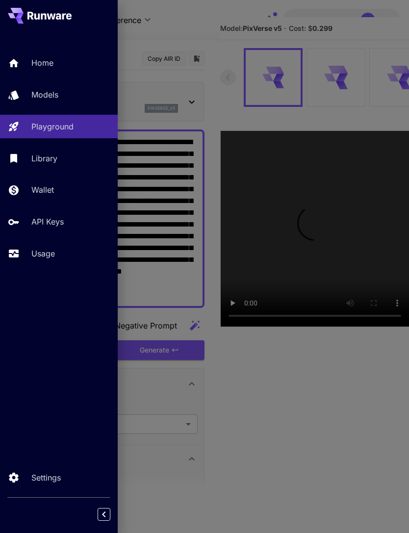
click at [195, 30] on div at bounding box center [204, 266] width 409 height 533
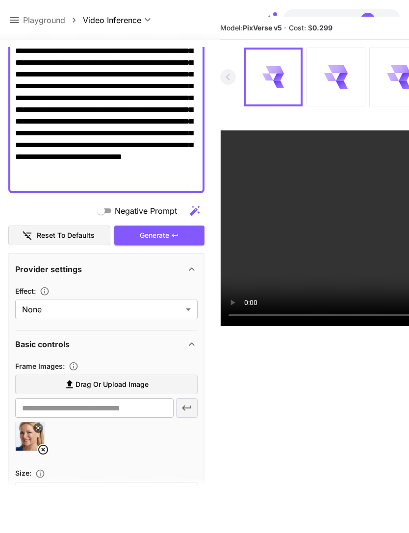
scroll to position [160, 0]
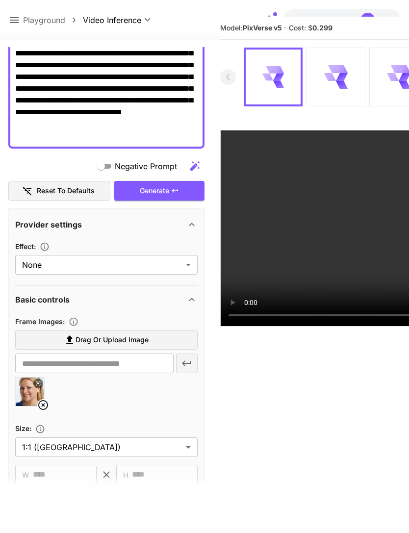
click at [42, 400] on icon at bounding box center [43, 405] width 10 height 10
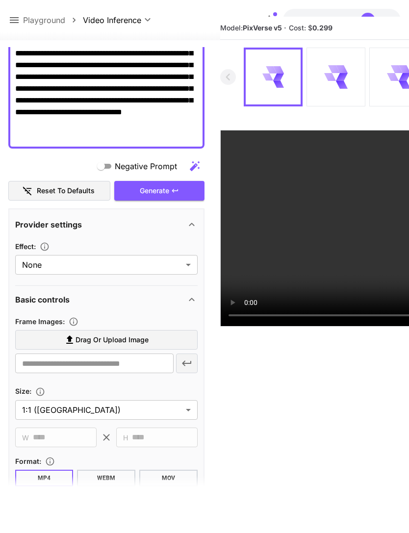
click at [135, 335] on span "Drag or upload image" at bounding box center [112, 340] width 73 height 12
click at [0, 0] on input "Drag or upload image" at bounding box center [0, 0] width 0 height 0
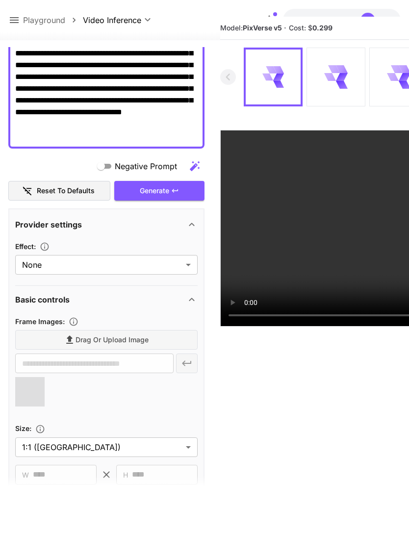
type input "**********"
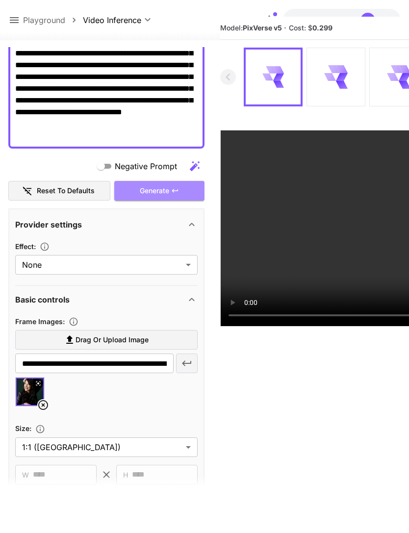
click at [166, 188] on div "Generate" at bounding box center [159, 191] width 90 height 20
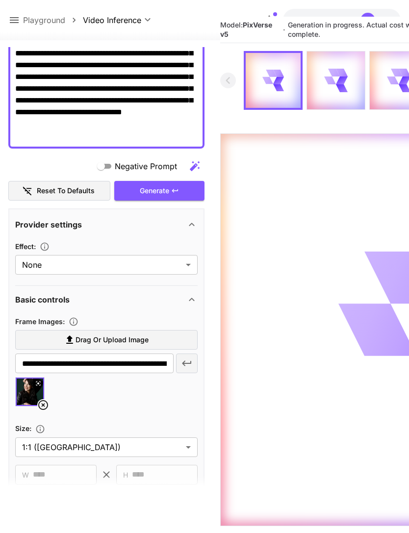
click at [16, 18] on icon at bounding box center [14, 20] width 9 height 6
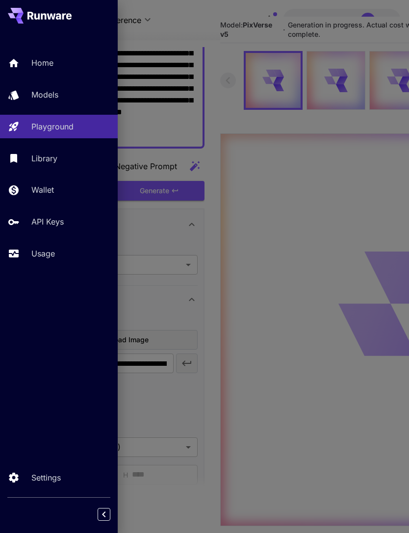
click at [41, 255] on p "Usage" at bounding box center [43, 254] width 24 height 12
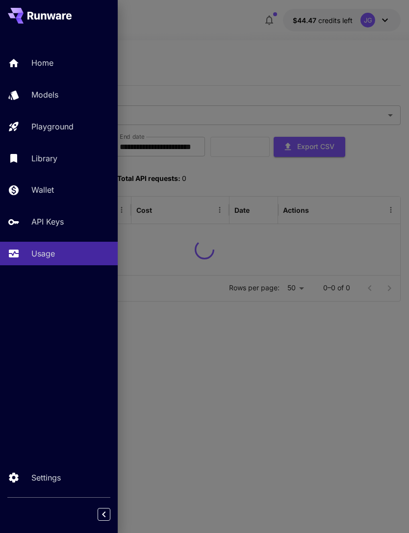
click at [235, 41] on div at bounding box center [204, 266] width 409 height 533
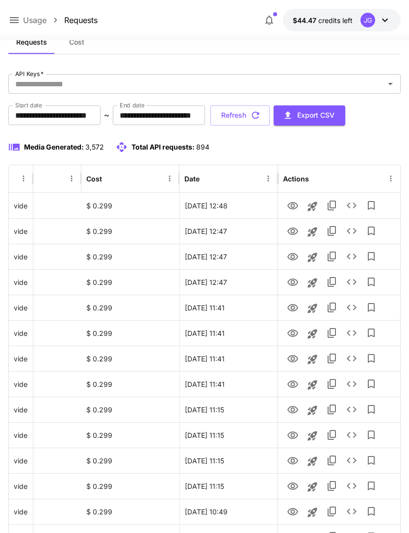
scroll to position [0, 50]
click at [296, 204] on icon "View" at bounding box center [293, 205] width 11 height 7
click at [293, 234] on icon "View" at bounding box center [293, 232] width 12 height 12
click at [293, 201] on icon "View" at bounding box center [293, 206] width 12 height 12
click at [270, 113] on button "Refresh" at bounding box center [240, 116] width 59 height 20
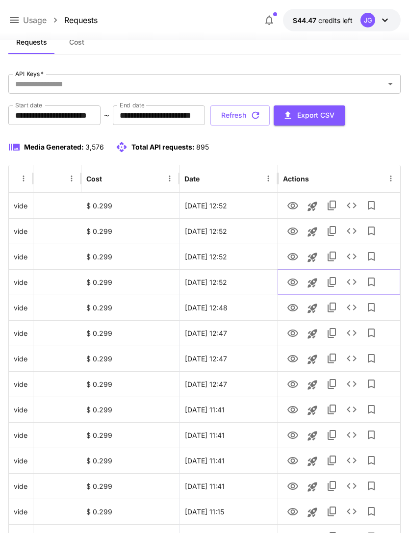
click at [295, 286] on icon "View" at bounding box center [293, 283] width 12 height 12
click at [293, 255] on icon "View" at bounding box center [293, 256] width 11 height 7
click at [292, 283] on icon "View" at bounding box center [293, 282] width 11 height 7
click at [289, 251] on icon "View" at bounding box center [293, 257] width 12 height 12
click at [293, 229] on icon "View" at bounding box center [293, 232] width 12 height 12
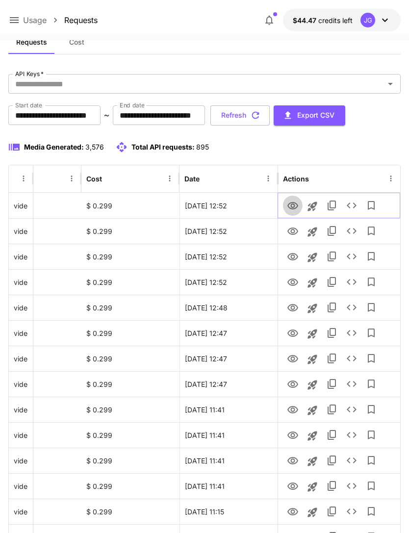
click at [293, 203] on icon "View" at bounding box center [293, 206] width 12 height 12
click at [16, 22] on icon at bounding box center [14, 20] width 12 height 12
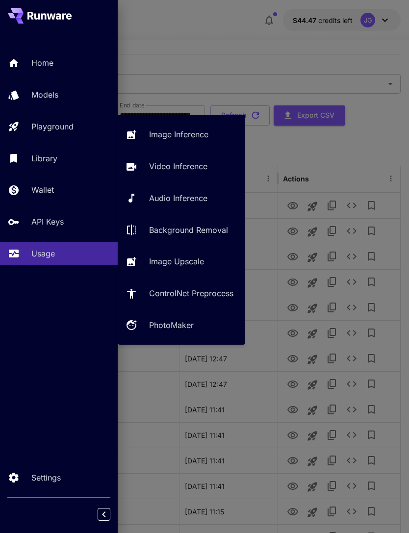
click at [190, 168] on p "Video Inference" at bounding box center [178, 166] width 58 height 12
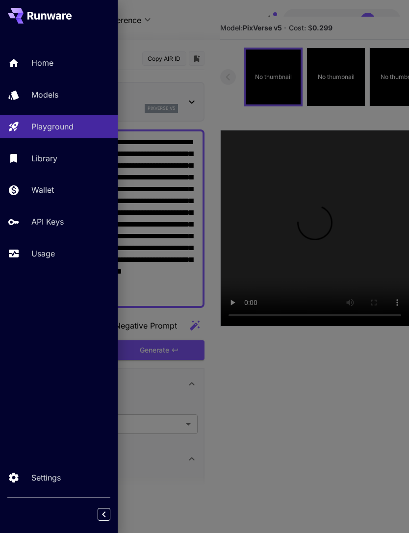
click at [234, 37] on div at bounding box center [204, 266] width 409 height 533
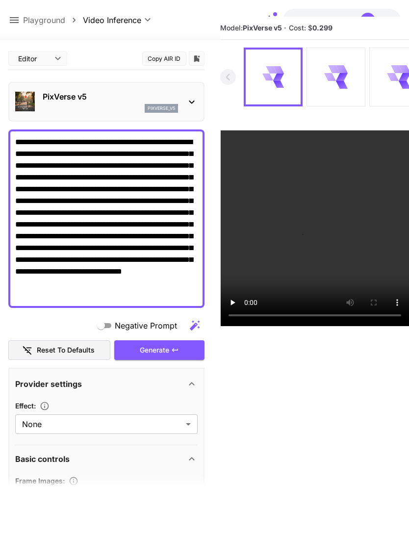
click at [107, 238] on textarea "**********" at bounding box center [106, 218] width 183 height 165
click at [67, 237] on textarea "**********" at bounding box center [106, 218] width 183 height 165
type textarea "**********"
click at [59, 320] on div "Negative Prompt" at bounding box center [106, 326] width 196 height 20
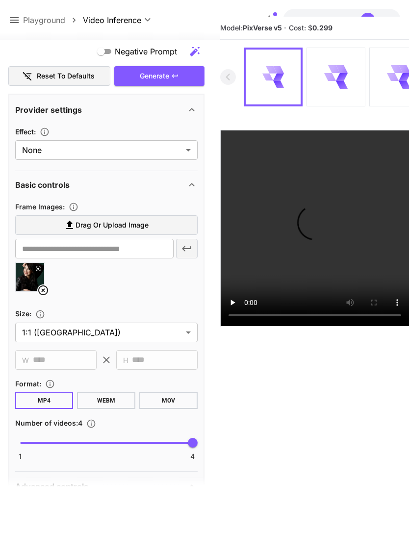
scroll to position [271, 0]
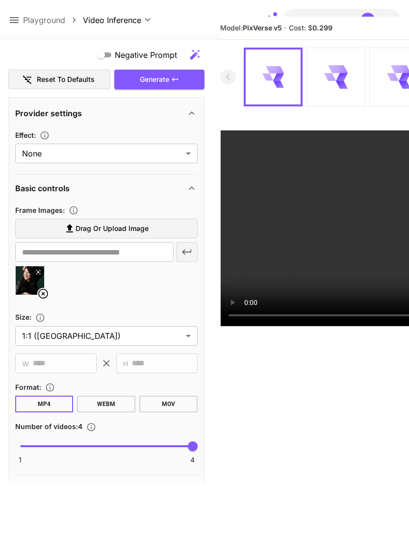
click at [42, 292] on icon at bounding box center [43, 294] width 10 height 10
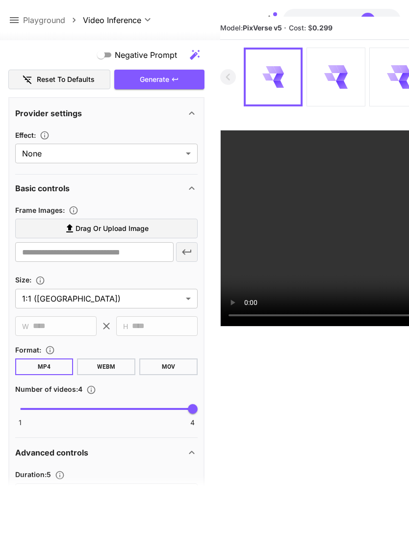
click at [128, 226] on span "Drag or upload image" at bounding box center [112, 229] width 73 height 12
click at [0, 0] on input "Drag or upload image" at bounding box center [0, 0] width 0 height 0
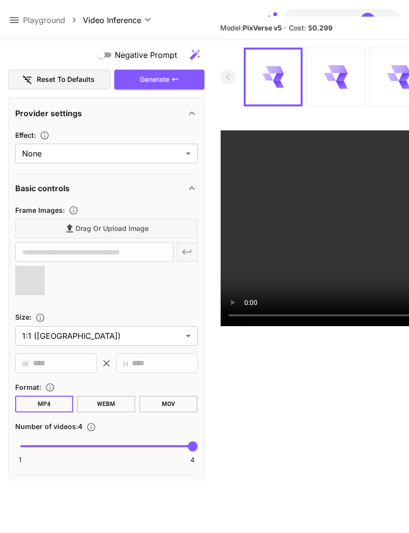
type input "**********"
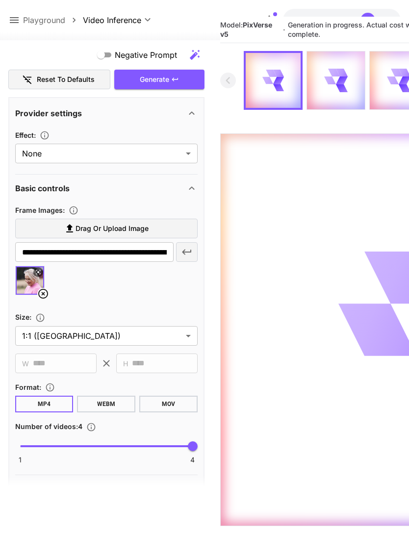
click at [17, 18] on icon at bounding box center [14, 20] width 9 height 6
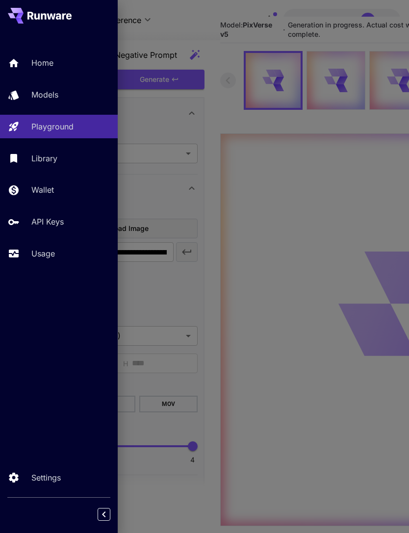
click at [52, 252] on p "Usage" at bounding box center [43, 254] width 24 height 12
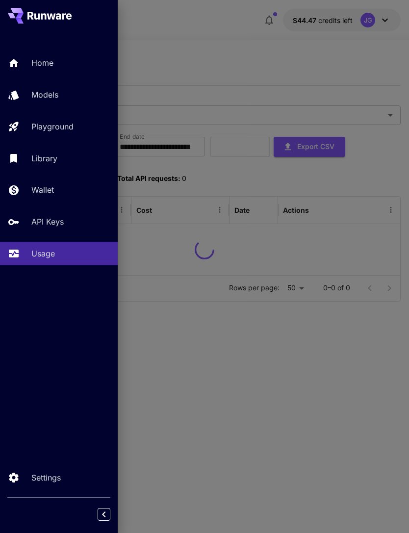
click at [231, 22] on div at bounding box center [204, 266] width 409 height 533
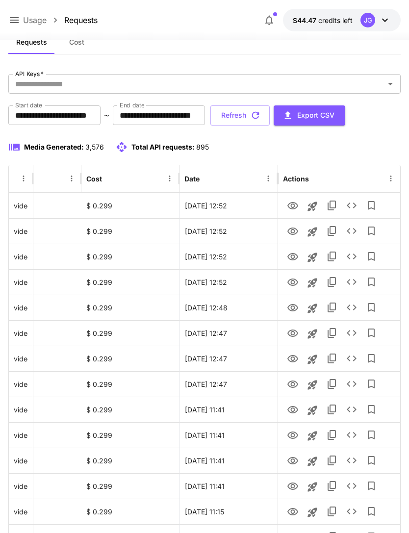
scroll to position [0, 50]
click at [261, 115] on icon "button" at bounding box center [255, 115] width 11 height 11
click at [292, 203] on icon "View" at bounding box center [293, 206] width 12 height 12
click at [270, 114] on button "Refresh" at bounding box center [240, 116] width 59 height 20
click at [292, 205] on icon "View" at bounding box center [293, 205] width 11 height 7
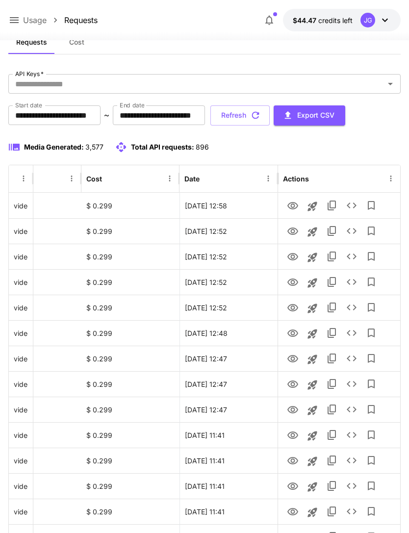
click at [270, 112] on button "Refresh" at bounding box center [240, 116] width 59 height 20
click at [291, 233] on icon "View" at bounding box center [293, 232] width 12 height 12
click at [291, 258] on icon "View" at bounding box center [293, 257] width 12 height 12
click at [294, 233] on icon "View" at bounding box center [293, 231] width 11 height 7
click at [290, 208] on icon "View" at bounding box center [293, 205] width 11 height 7
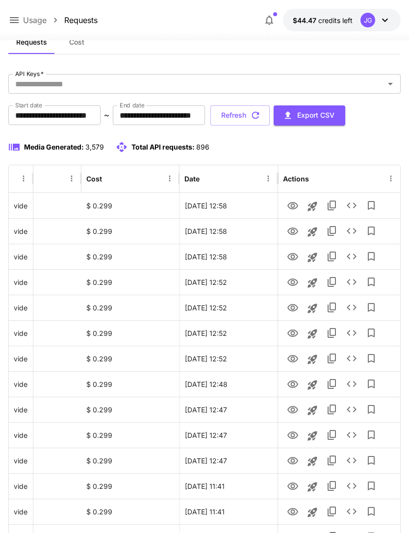
click at [260, 118] on icon "button" at bounding box center [255, 115] width 7 height 7
click at [294, 205] on icon "View" at bounding box center [293, 205] width 11 height 7
click at [293, 282] on icon "View" at bounding box center [293, 283] width 12 height 12
click at [16, 17] on icon at bounding box center [14, 20] width 12 height 12
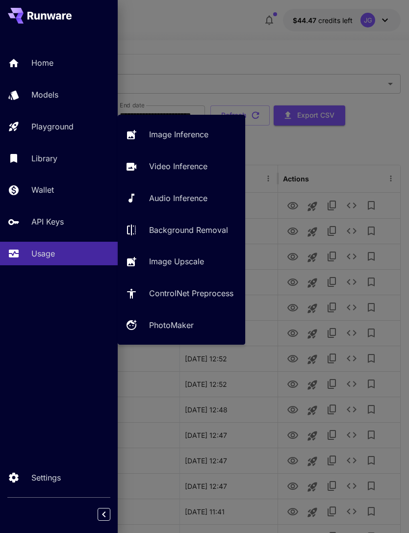
click at [76, 123] on div "Playground" at bounding box center [70, 127] width 79 height 12
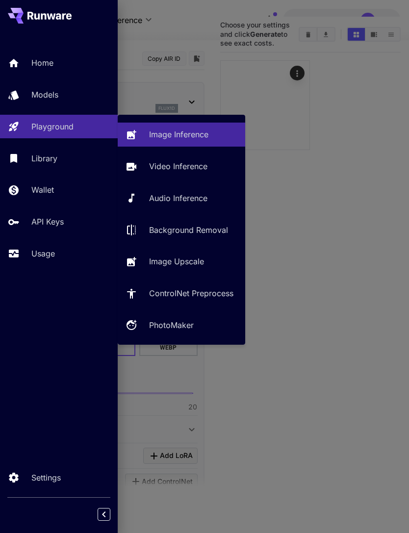
type input "**********"
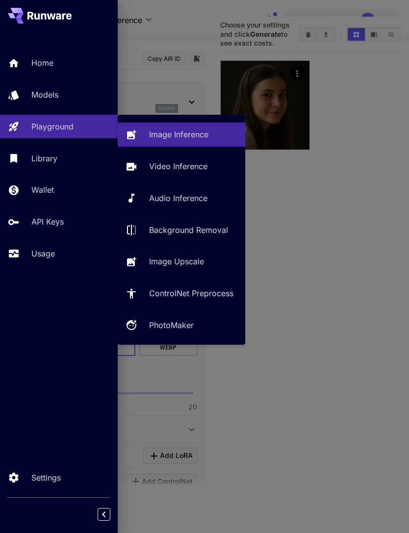
click at [200, 165] on p "Video Inference" at bounding box center [178, 166] width 58 height 12
type input "**********"
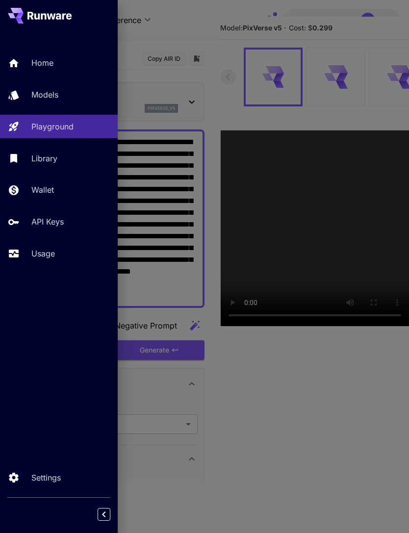
click at [186, 27] on div at bounding box center [204, 266] width 409 height 533
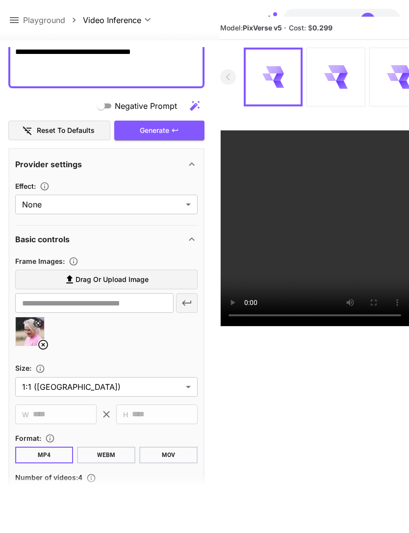
scroll to position [240, 0]
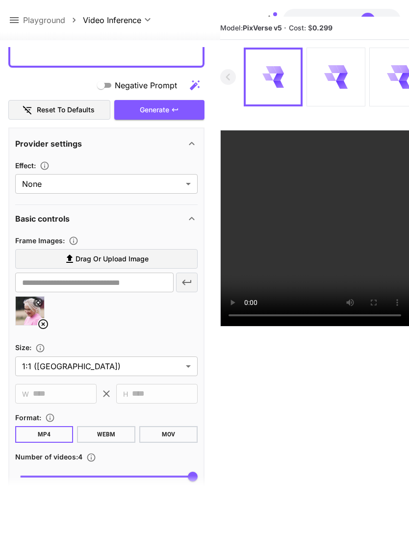
click at [43, 325] on icon at bounding box center [43, 325] width 12 height 12
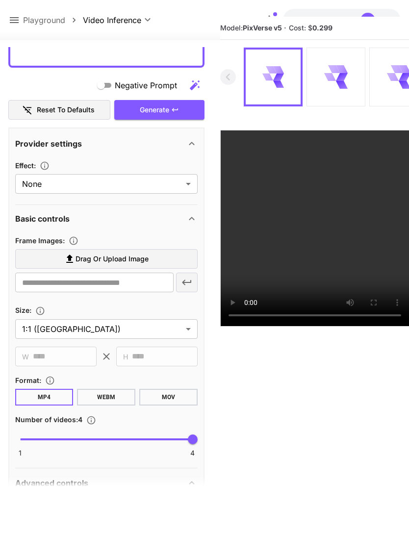
click at [148, 258] on span "Drag or upload image" at bounding box center [112, 259] width 73 height 12
click at [0, 0] on input "Drag or upload image" at bounding box center [0, 0] width 0 height 0
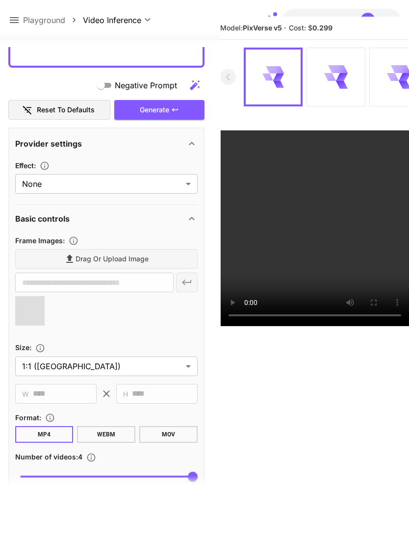
type input "**********"
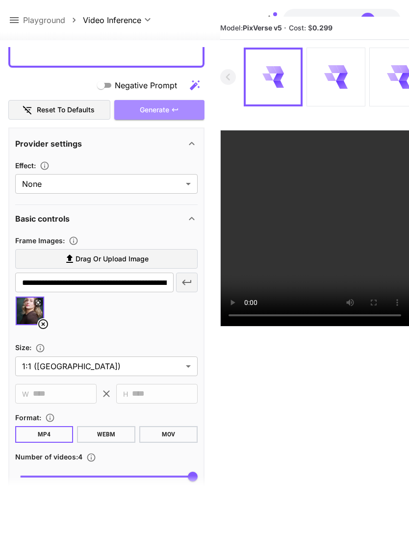
click at [182, 109] on div "Generate" at bounding box center [159, 110] width 90 height 20
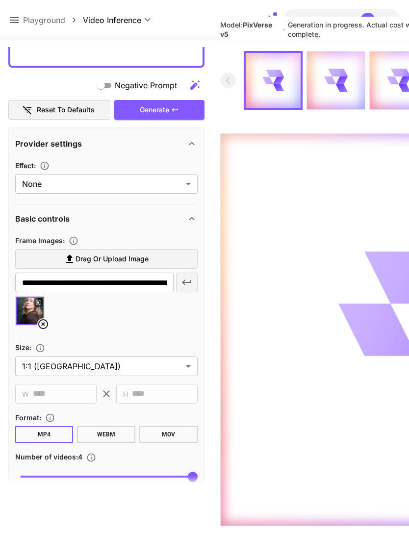
click at [16, 23] on icon at bounding box center [14, 20] width 9 height 6
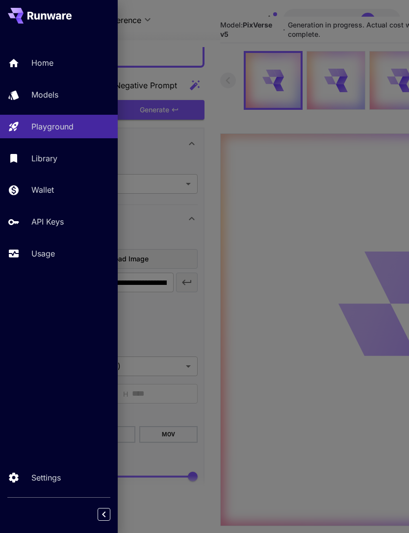
click at [49, 250] on p "Usage" at bounding box center [43, 254] width 24 height 12
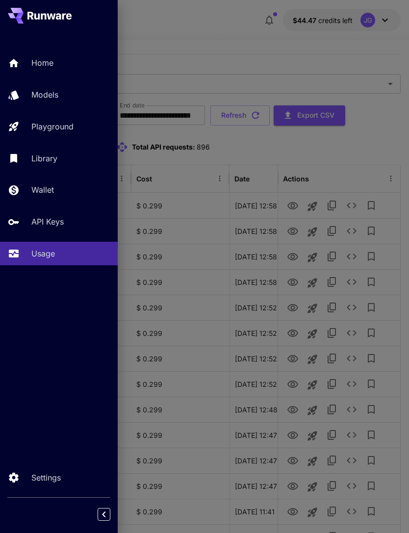
click at [228, 38] on div at bounding box center [204, 266] width 409 height 533
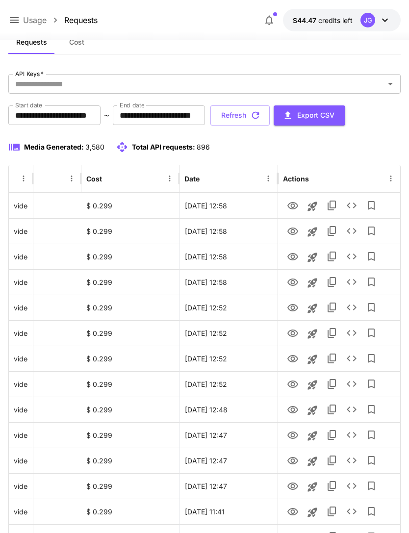
scroll to position [0, 50]
click at [293, 282] on icon "View" at bounding box center [293, 283] width 12 height 12
click at [293, 253] on icon "View" at bounding box center [293, 256] width 11 height 7
click at [293, 285] on icon "View" at bounding box center [293, 283] width 12 height 12
click at [270, 111] on button "Refresh" at bounding box center [240, 116] width 59 height 20
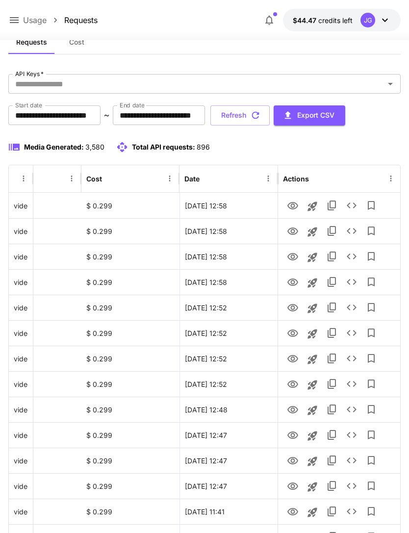
click at [261, 110] on icon "button" at bounding box center [255, 115] width 11 height 11
click at [292, 285] on icon "View" at bounding box center [293, 282] width 11 height 7
click at [295, 258] on icon "View" at bounding box center [293, 257] width 12 height 12
click at [297, 228] on icon "View" at bounding box center [293, 232] width 12 height 12
click at [295, 203] on icon "View" at bounding box center [293, 205] width 11 height 7
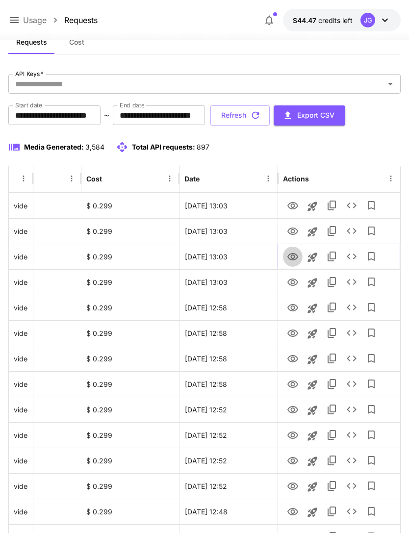
click at [292, 256] on icon "View" at bounding box center [293, 257] width 12 height 12
click at [293, 204] on icon "View" at bounding box center [293, 205] width 11 height 7
click at [17, 20] on icon at bounding box center [14, 20] width 12 height 12
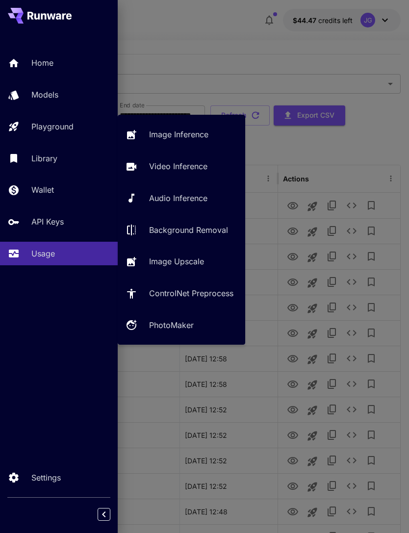
click at [182, 166] on p "Video Inference" at bounding box center [178, 166] width 58 height 12
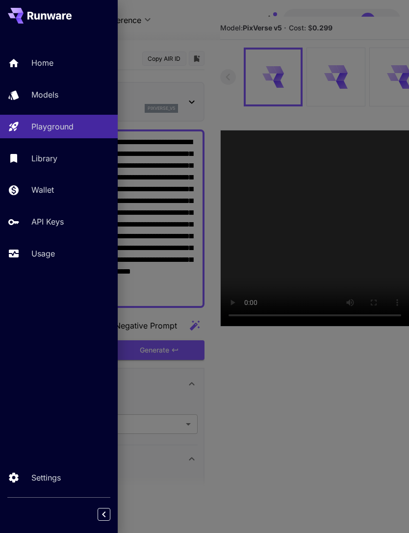
click at [213, 29] on div at bounding box center [204, 266] width 409 height 533
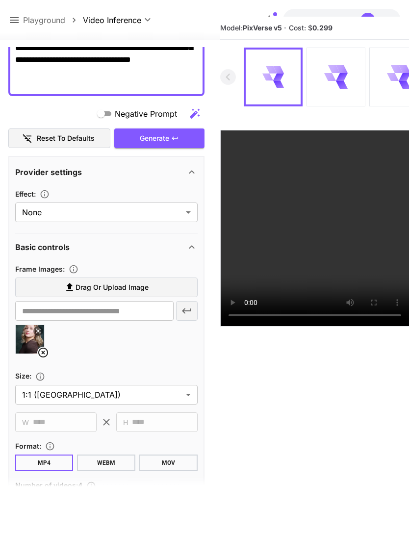
scroll to position [217, 0]
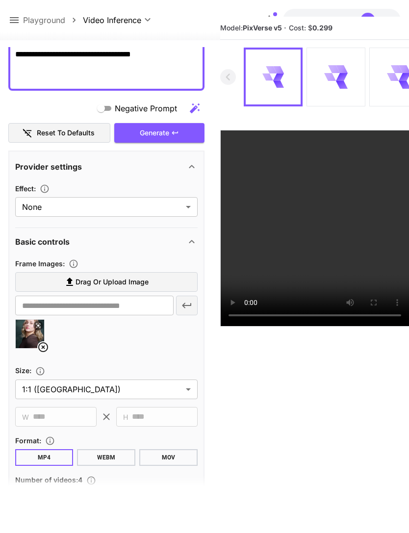
click at [44, 342] on icon at bounding box center [43, 348] width 12 height 12
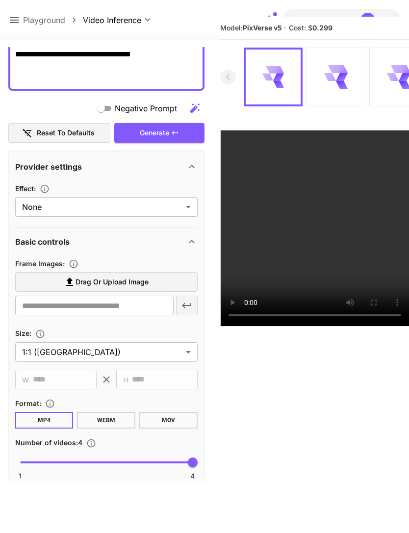
click at [123, 278] on span "Drag or upload image" at bounding box center [112, 282] width 73 height 12
click at [0, 0] on input "Drag or upload image" at bounding box center [0, 0] width 0 height 0
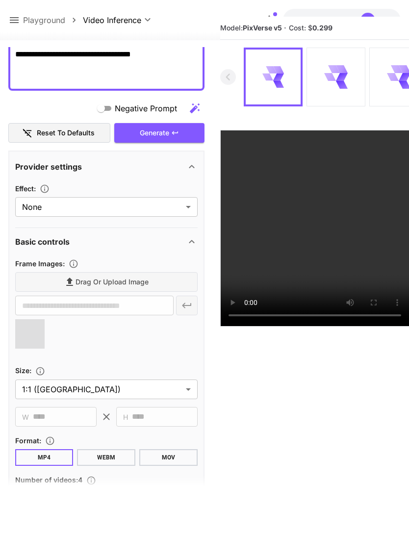
type input "**********"
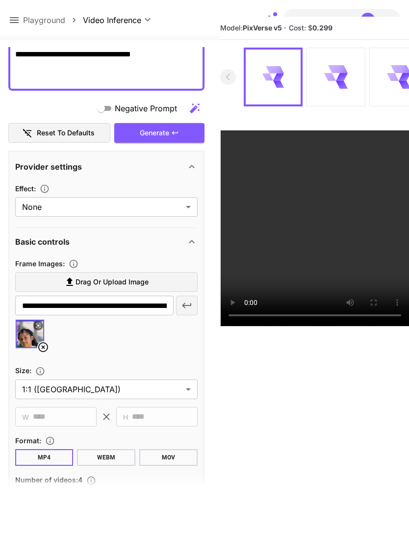
click at [170, 132] on div "Generate" at bounding box center [159, 133] width 90 height 20
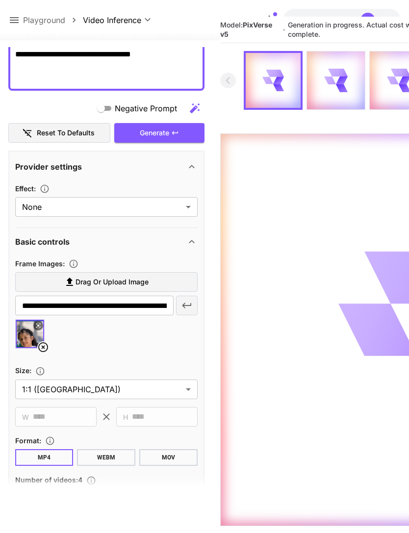
click at [13, 20] on icon at bounding box center [14, 20] width 12 height 12
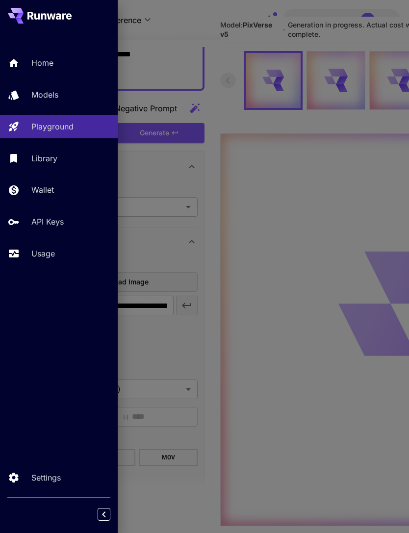
click at [57, 248] on div "Usage" at bounding box center [70, 254] width 79 height 12
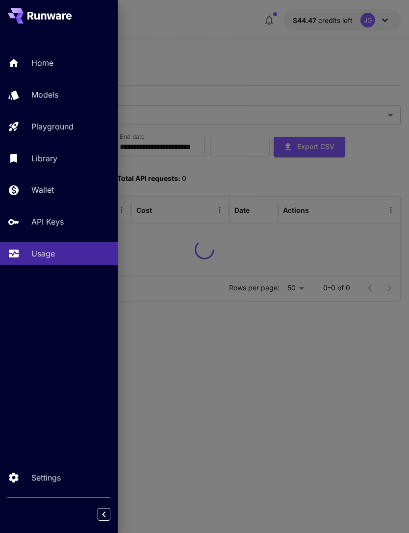
click at [224, 35] on div at bounding box center [204, 266] width 409 height 533
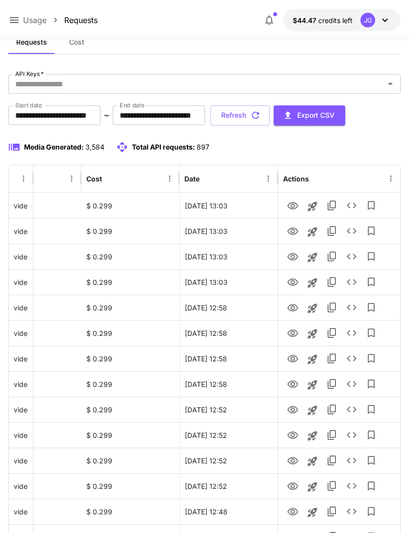
scroll to position [0, 50]
click at [294, 206] on icon "View" at bounding box center [293, 205] width 11 height 7
click at [261, 116] on icon "button" at bounding box center [255, 115] width 11 height 11
click at [294, 287] on icon "View" at bounding box center [293, 283] width 12 height 12
click at [294, 256] on icon "View" at bounding box center [293, 256] width 11 height 7
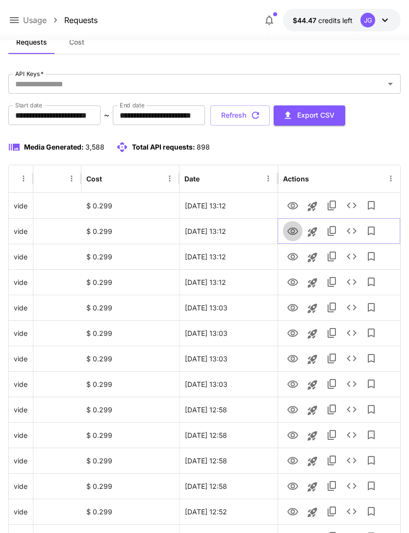
click at [291, 234] on icon "View" at bounding box center [293, 231] width 11 height 7
click at [295, 201] on icon "View" at bounding box center [293, 206] width 12 height 12
click at [293, 308] on icon "View" at bounding box center [293, 308] width 12 height 12
click at [294, 203] on icon "View" at bounding box center [293, 206] width 12 height 12
click at [270, 115] on button "Refresh" at bounding box center [240, 116] width 59 height 20
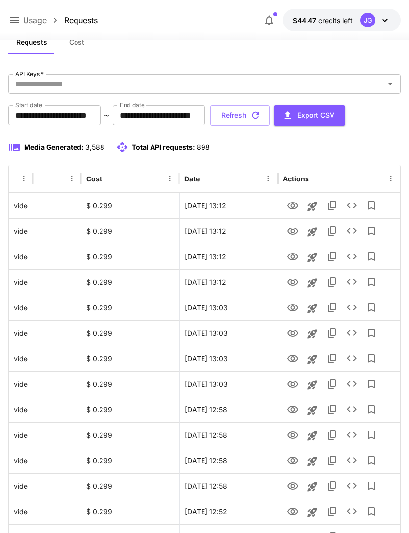
click at [292, 207] on icon "View" at bounding box center [293, 205] width 11 height 7
click at [296, 229] on icon "View" at bounding box center [293, 231] width 11 height 7
click at [293, 206] on icon "View" at bounding box center [293, 206] width 12 height 12
click at [16, 17] on icon at bounding box center [14, 20] width 12 height 12
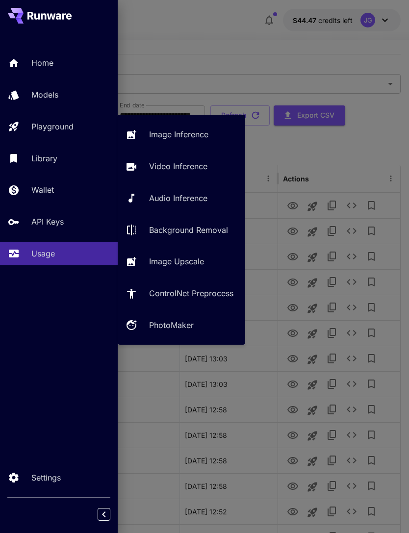
click at [181, 164] on p "Video Inference" at bounding box center [178, 166] width 58 height 12
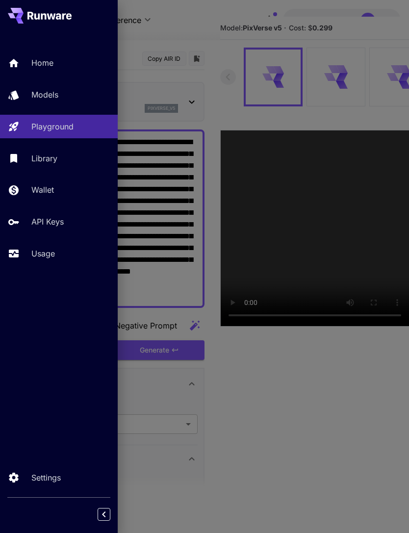
click at [203, 21] on div at bounding box center [204, 266] width 409 height 533
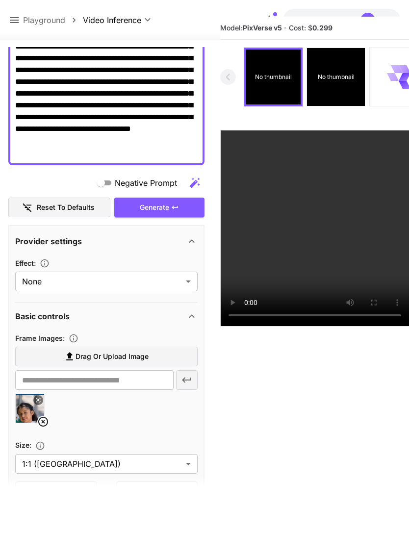
scroll to position [158, 0]
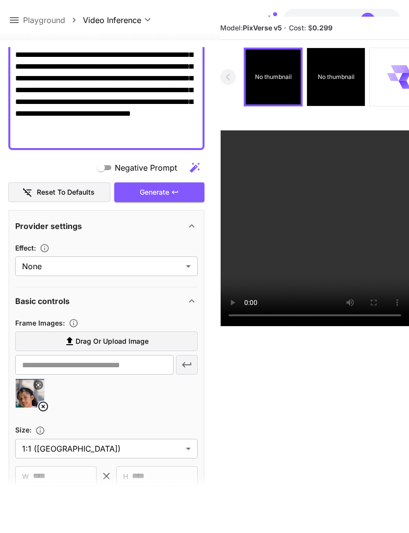
click at [41, 406] on icon at bounding box center [43, 407] width 12 height 12
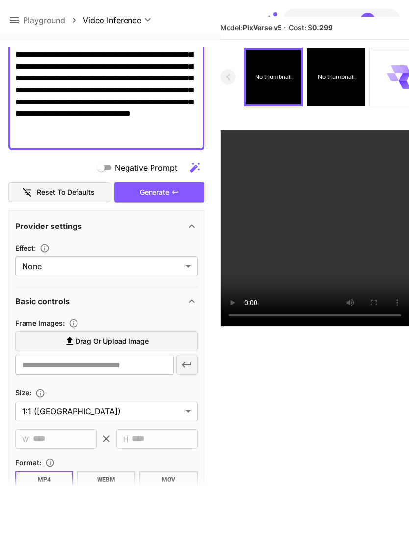
click at [122, 340] on span "Drag or upload image" at bounding box center [112, 342] width 73 height 12
click at [0, 0] on input "Drag or upload image" at bounding box center [0, 0] width 0 height 0
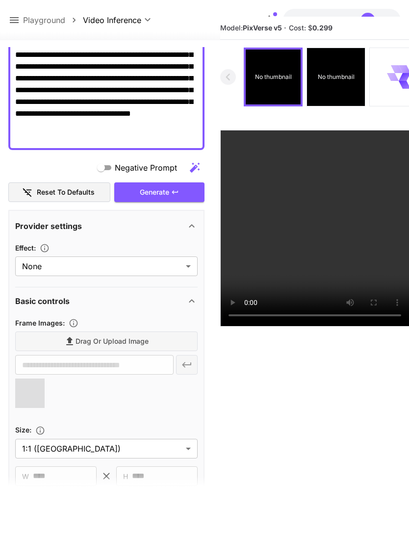
type input "**********"
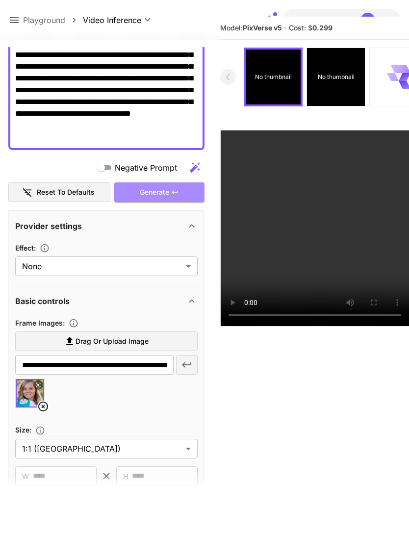
click at [166, 193] on div "Generate" at bounding box center [159, 193] width 90 height 20
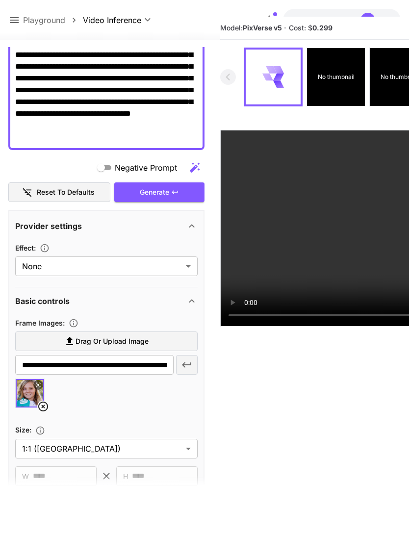
click at [16, 22] on icon at bounding box center [14, 20] width 12 height 12
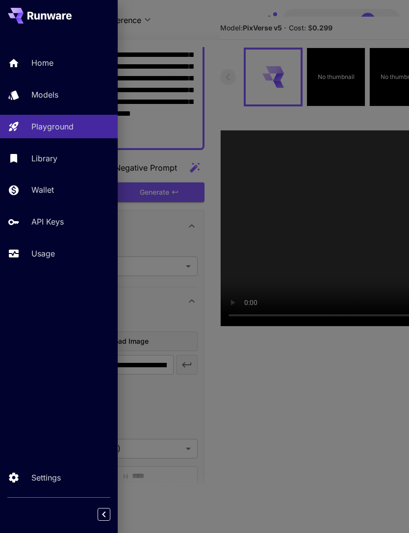
click at [55, 246] on link "Usage" at bounding box center [59, 254] width 118 height 24
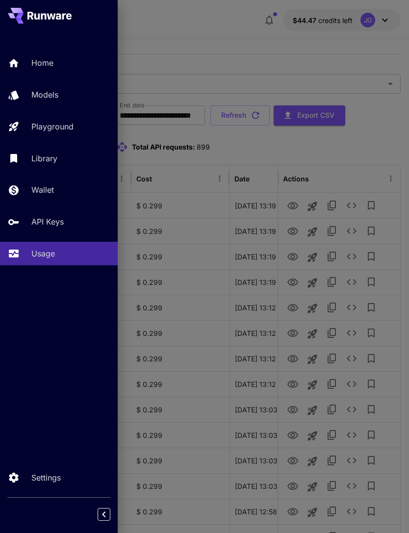
click at [214, 37] on div at bounding box center [204, 266] width 409 height 533
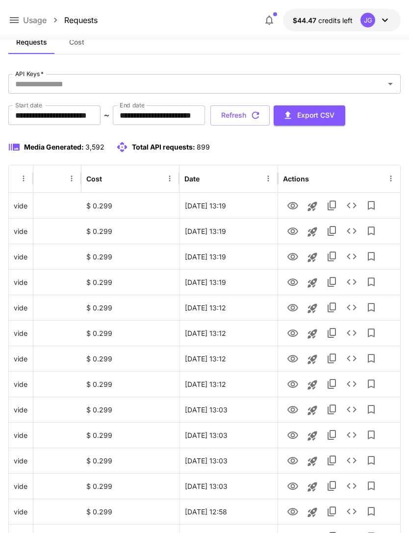
scroll to position [0, 50]
click at [270, 116] on button "Refresh" at bounding box center [240, 116] width 59 height 20
click at [291, 284] on icon "View" at bounding box center [293, 283] width 12 height 12
click at [294, 257] on icon "View" at bounding box center [293, 256] width 11 height 7
click at [292, 233] on icon "View" at bounding box center [293, 232] width 12 height 12
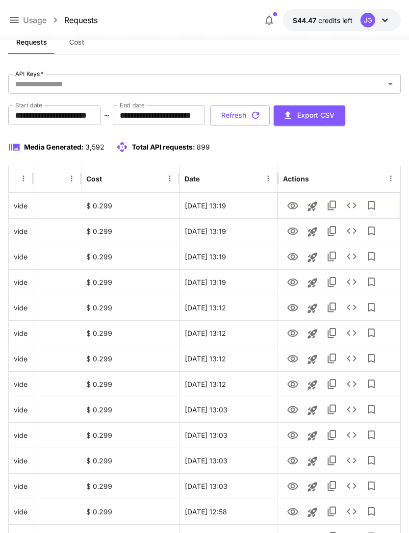
click at [293, 208] on icon "View" at bounding box center [293, 206] width 12 height 12
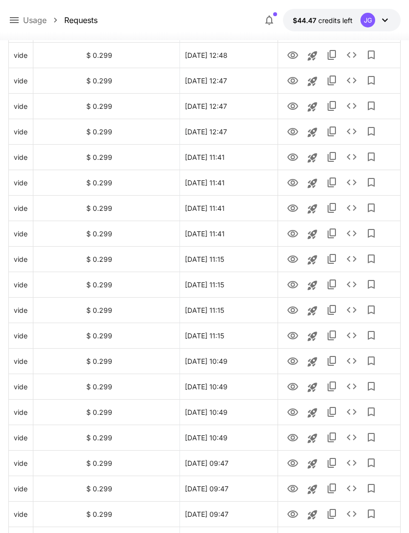
scroll to position [991, 0]
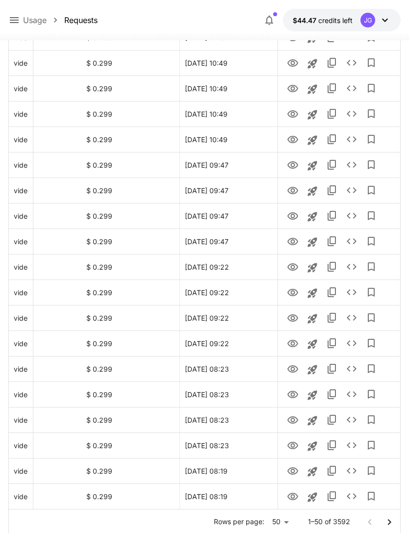
click at [387, 521] on icon "Go to next page" at bounding box center [390, 523] width 12 height 12
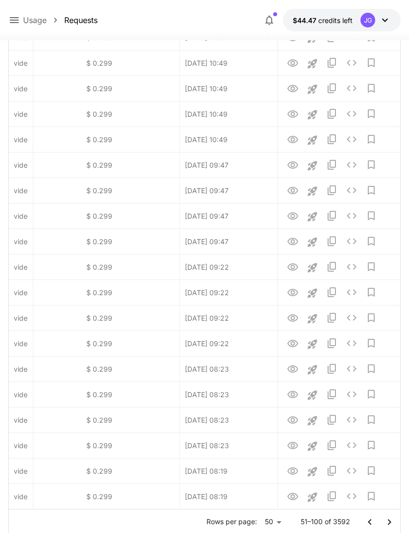
click at [391, 524] on icon "Go to next page" at bounding box center [390, 523] width 12 height 12
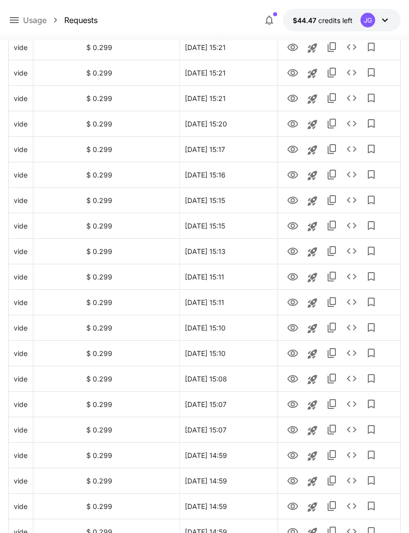
scroll to position [798, 0]
click at [313, 304] on icon "Launch in playground" at bounding box center [312, 303] width 9 height 9
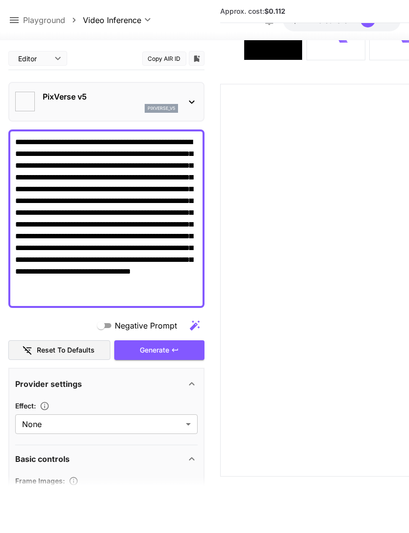
type textarea "**********"
type input "**********"
type input "****"
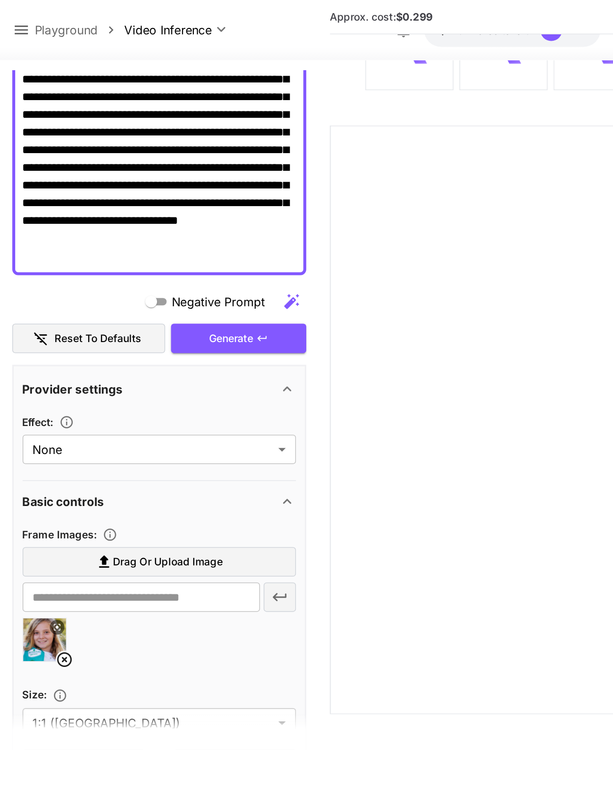
scroll to position [142, 0]
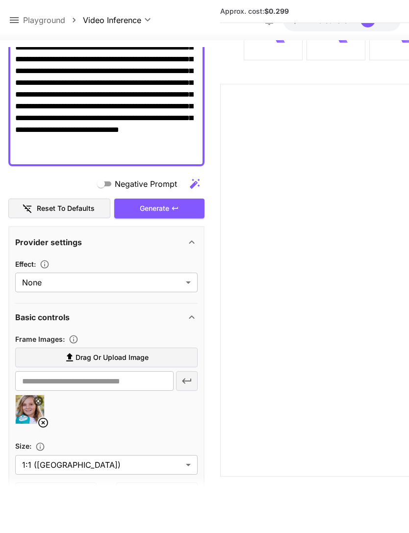
click at [41, 417] on icon at bounding box center [43, 423] width 12 height 12
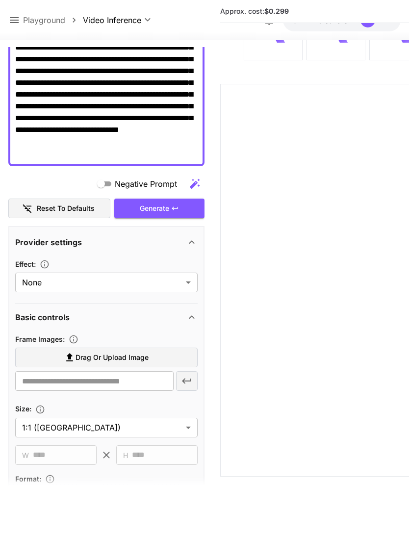
click at [146, 352] on span "Drag or upload image" at bounding box center [112, 358] width 73 height 12
click at [0, 0] on input "Drag or upload image" at bounding box center [0, 0] width 0 height 0
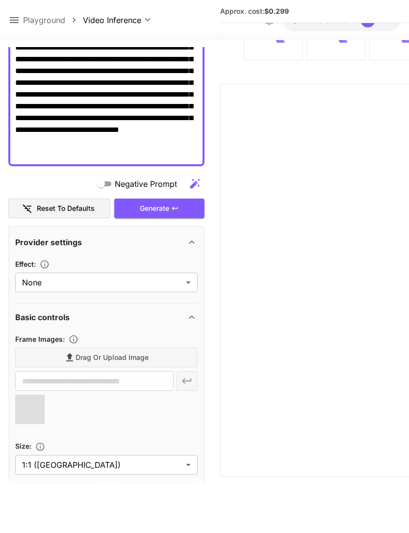
type input "**********"
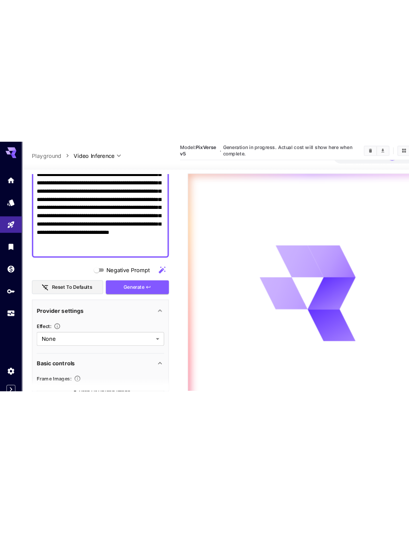
scroll to position [0, 0]
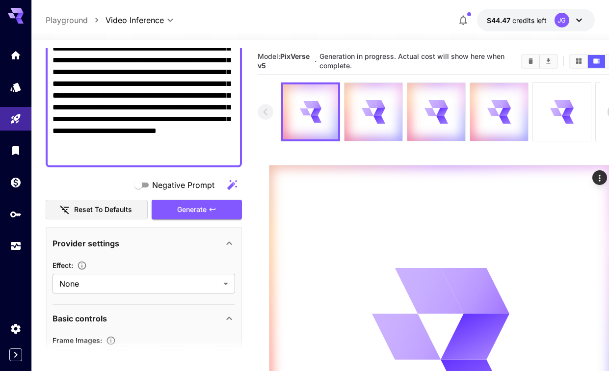
click at [19, 248] on icon "Usage" at bounding box center [16, 246] width 12 height 12
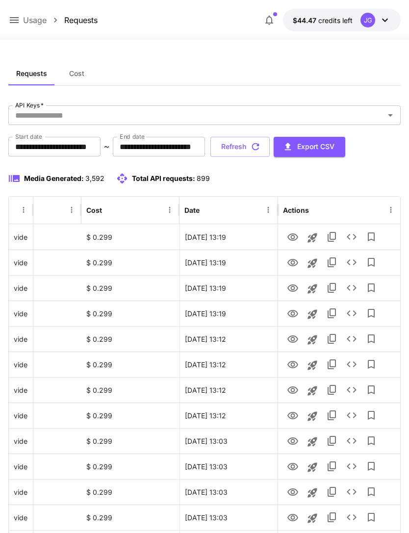
scroll to position [0, 50]
click at [270, 146] on button "Refresh" at bounding box center [240, 147] width 59 height 20
click at [293, 316] on icon "View" at bounding box center [293, 314] width 12 height 12
click at [296, 289] on icon "View" at bounding box center [293, 288] width 11 height 7
click at [291, 268] on icon "View" at bounding box center [293, 263] width 12 height 12
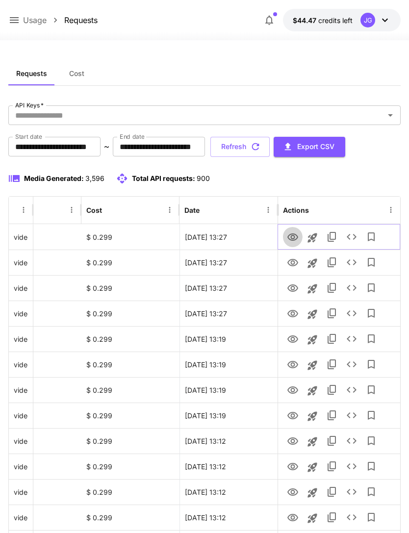
click at [293, 234] on icon "View" at bounding box center [293, 237] width 11 height 7
click at [16, 24] on icon at bounding box center [14, 20] width 12 height 12
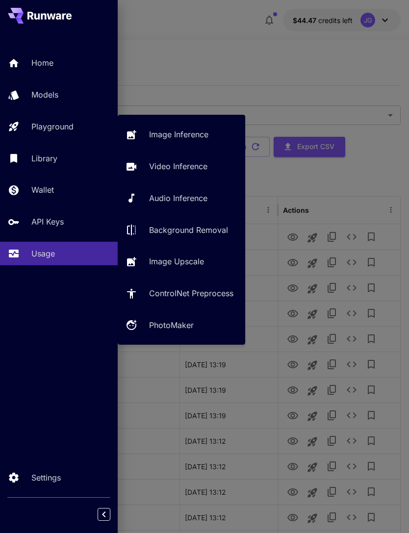
click at [191, 166] on p "Video Inference" at bounding box center [178, 166] width 58 height 12
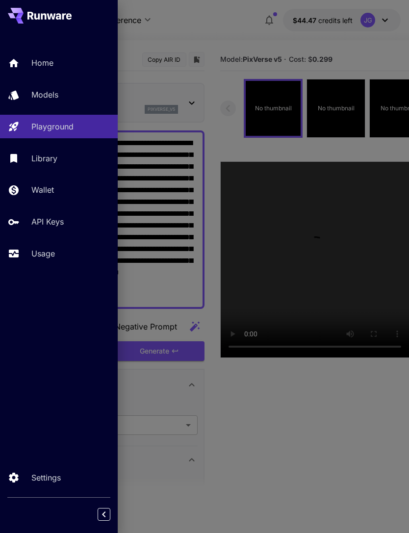
click at [214, 54] on div at bounding box center [204, 266] width 409 height 533
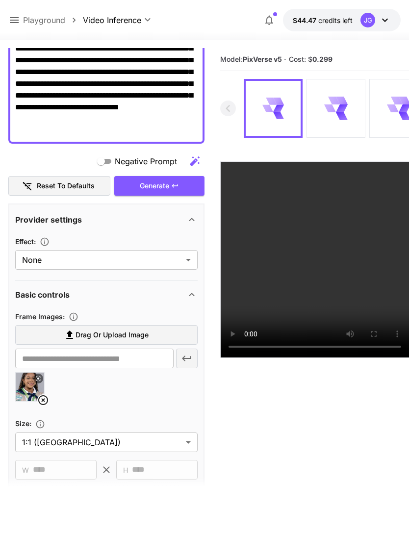
scroll to position [173, 0]
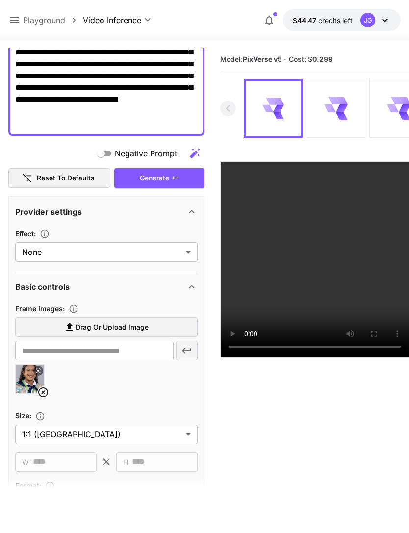
click at [42, 390] on icon at bounding box center [43, 393] width 12 height 12
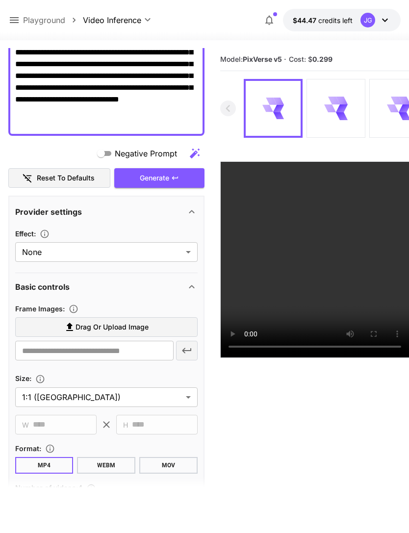
click at [127, 328] on span "Drag or upload image" at bounding box center [112, 327] width 73 height 12
click at [0, 0] on input "Drag or upload image" at bounding box center [0, 0] width 0 height 0
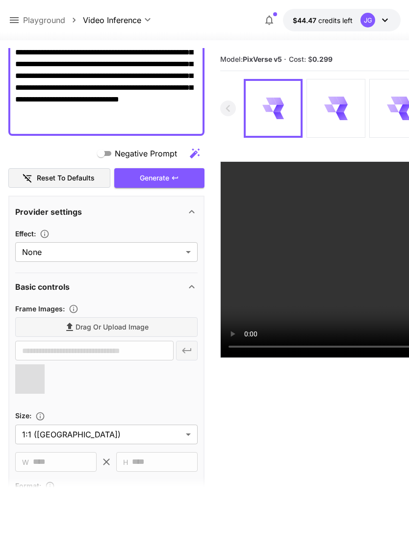
type input "**********"
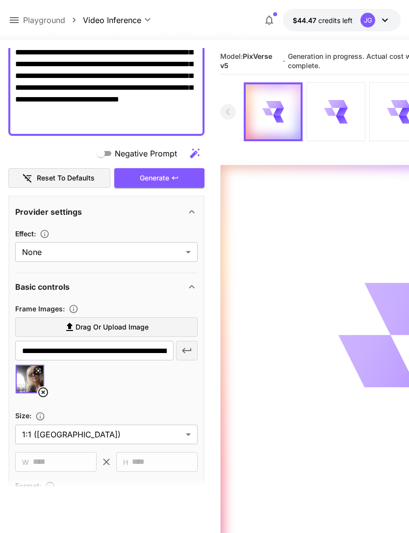
click at [15, 22] on icon at bounding box center [14, 20] width 12 height 12
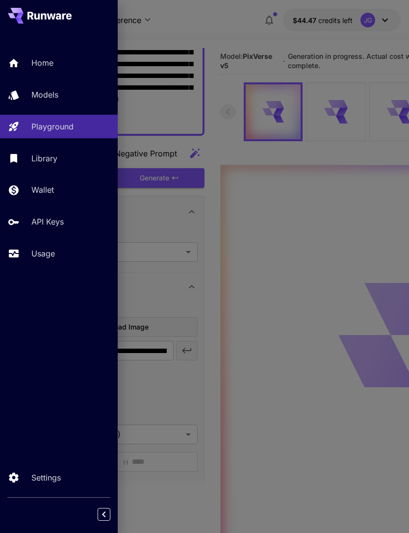
click at [53, 260] on link "Usage" at bounding box center [59, 254] width 118 height 24
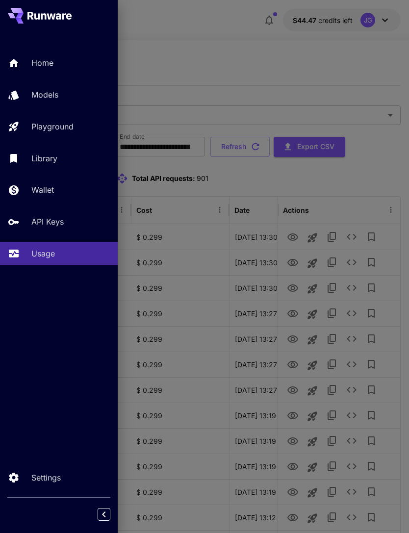
click at [279, 69] on div at bounding box center [204, 266] width 409 height 533
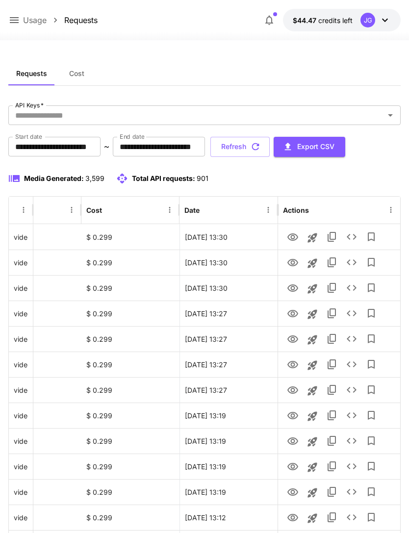
scroll to position [0, 50]
click at [295, 285] on icon "View" at bounding box center [293, 288] width 11 height 7
click at [297, 262] on icon "View" at bounding box center [293, 262] width 11 height 7
click at [295, 237] on icon "View" at bounding box center [293, 238] width 12 height 12
click at [270, 147] on button "Refresh" at bounding box center [240, 147] width 59 height 20
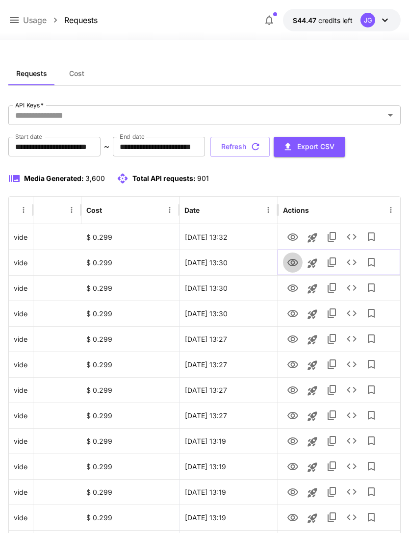
click at [295, 267] on icon "View" at bounding box center [293, 263] width 12 height 12
click at [292, 236] on icon "View" at bounding box center [293, 237] width 11 height 7
click at [294, 239] on icon "View" at bounding box center [293, 238] width 12 height 12
click at [293, 264] on icon "View" at bounding box center [293, 262] width 11 height 7
click at [14, 18] on icon at bounding box center [14, 20] width 9 height 6
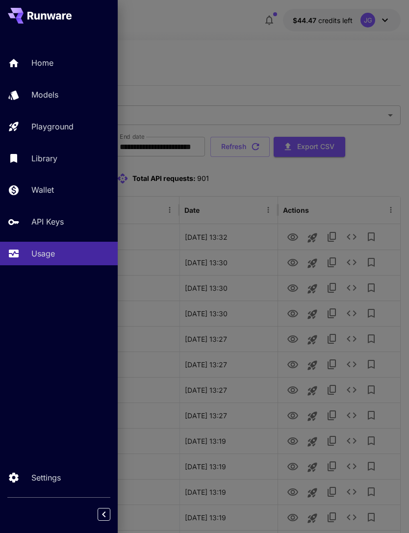
click at [83, 123] on div "Playground" at bounding box center [70, 127] width 79 height 12
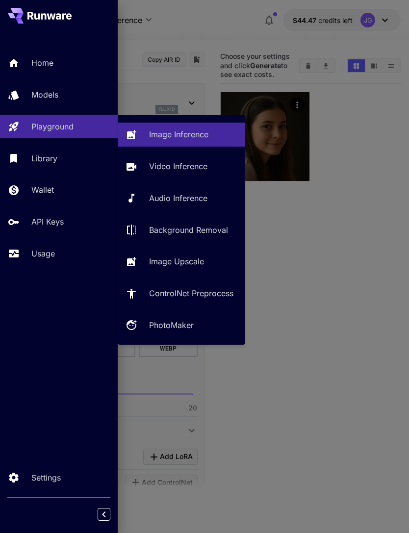
click at [188, 173] on link "Video Inference" at bounding box center [182, 167] width 128 height 24
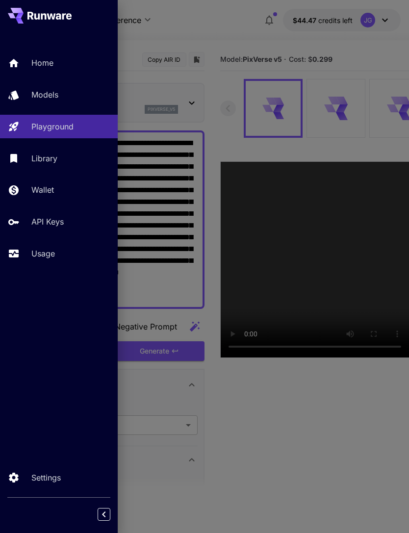
click at [217, 30] on div at bounding box center [204, 266] width 409 height 533
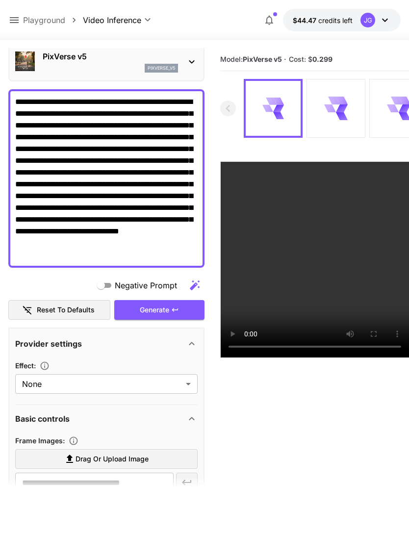
scroll to position [39, 0]
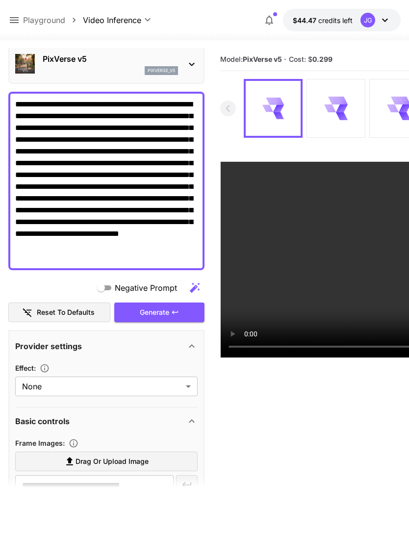
click at [170, 314] on div "Generate" at bounding box center [159, 313] width 90 height 20
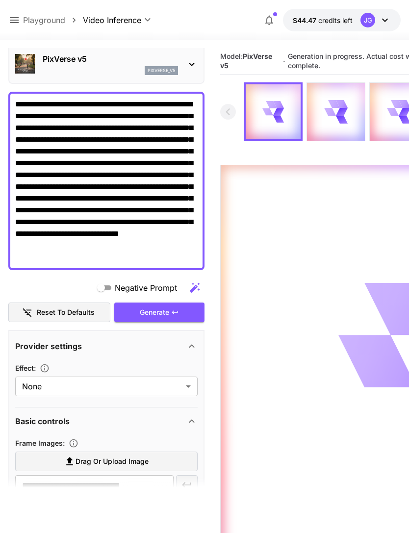
click at [23, 17] on p "Playground" at bounding box center [44, 20] width 42 height 12
type input "**********"
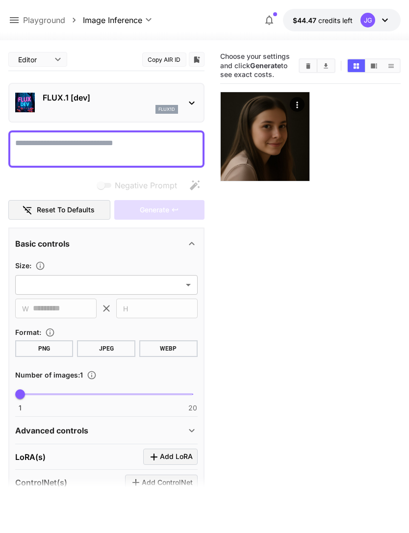
click at [17, 16] on icon at bounding box center [14, 20] width 12 height 12
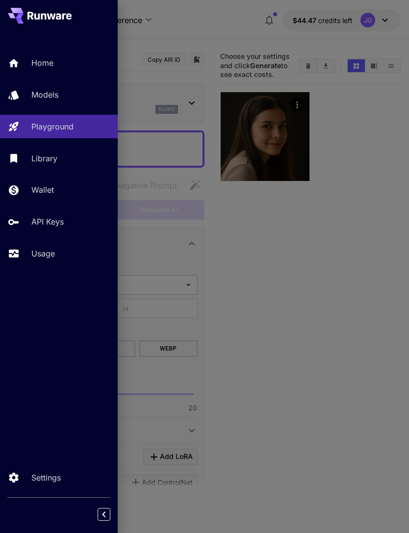
click at [48, 249] on p "Usage" at bounding box center [43, 254] width 24 height 12
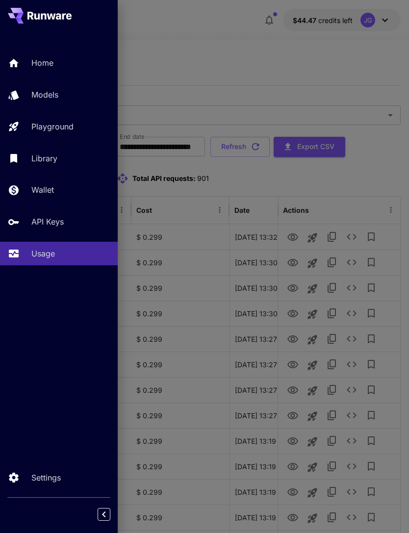
click at [229, 46] on div at bounding box center [204, 266] width 409 height 533
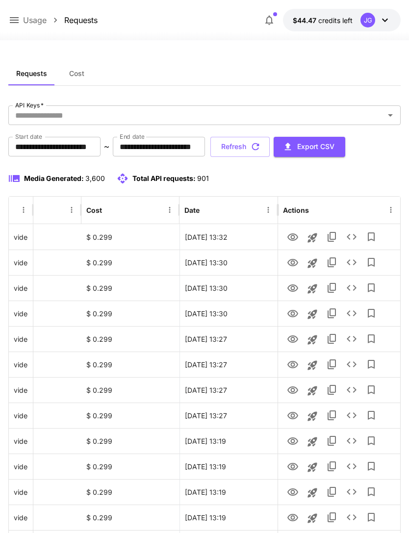
scroll to position [0, 50]
click at [292, 266] on icon "View" at bounding box center [293, 262] width 11 height 7
click at [293, 235] on icon "View" at bounding box center [293, 237] width 11 height 7
click at [261, 148] on icon "button" at bounding box center [255, 146] width 11 height 11
click at [292, 318] on icon "View" at bounding box center [293, 314] width 12 height 12
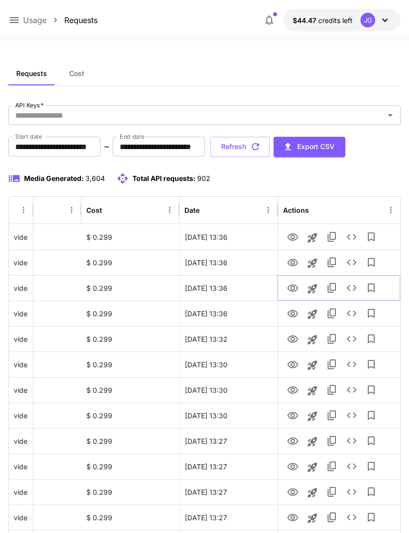
click at [295, 292] on icon "View" at bounding box center [293, 289] width 12 height 12
click at [294, 257] on icon "View" at bounding box center [293, 263] width 12 height 12
click at [294, 234] on icon "View" at bounding box center [293, 237] width 11 height 7
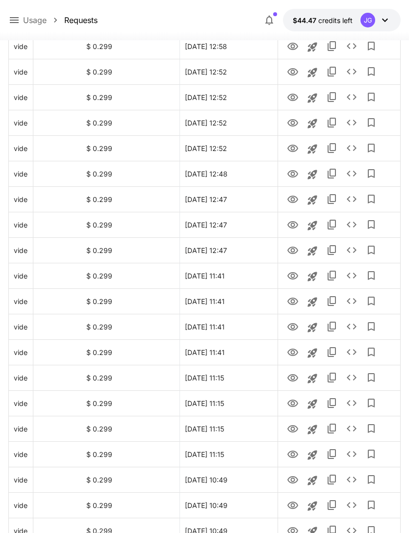
scroll to position [991, 0]
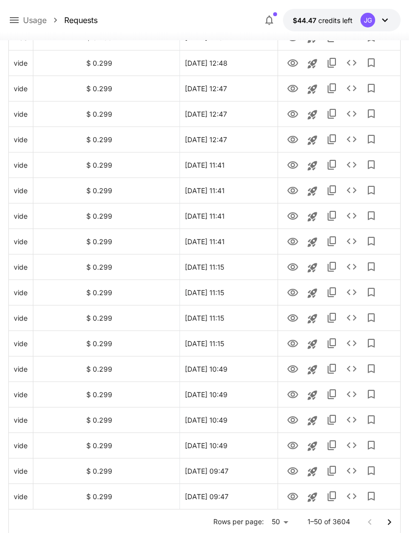
click at [388, 523] on icon "Go to next page" at bounding box center [390, 523] width 12 height 12
click at [394, 524] on icon "Go to next page" at bounding box center [390, 523] width 12 height 12
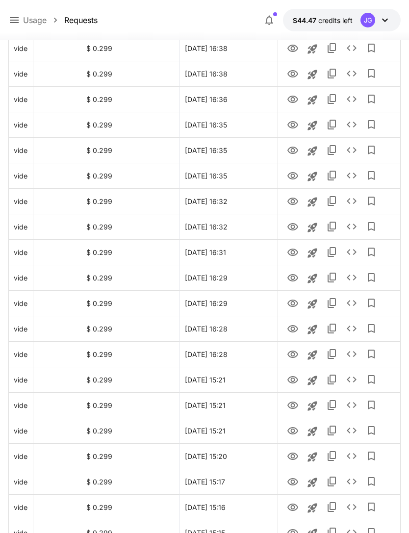
scroll to position [774, 0]
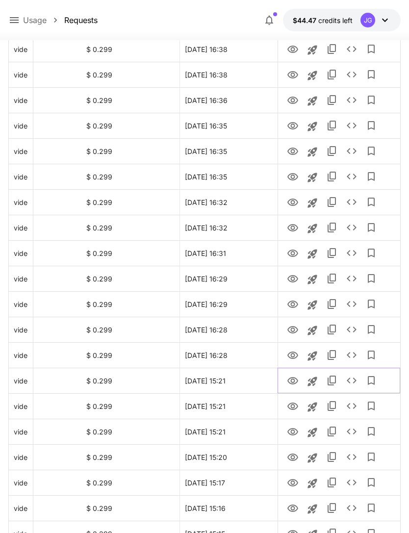
click at [313, 382] on icon "Launch in playground" at bounding box center [312, 381] width 9 height 9
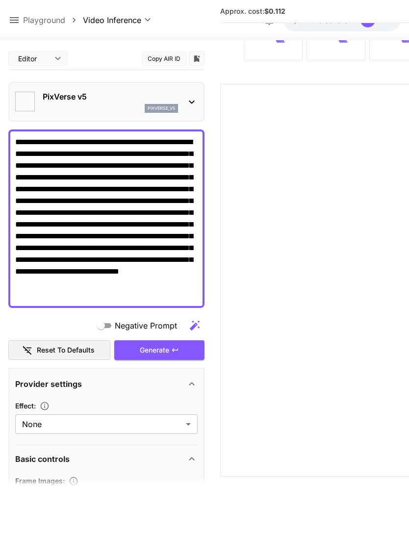
type input "**********"
type input "****"
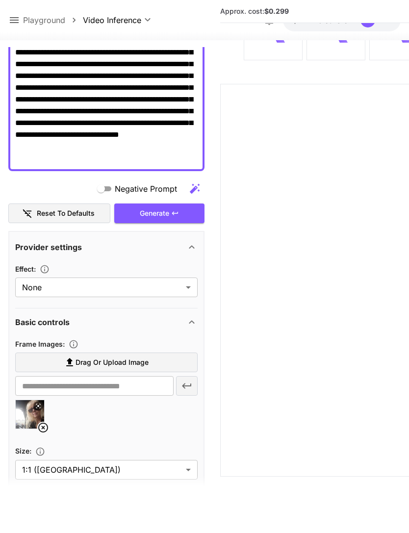
scroll to position [137, 0]
click at [47, 427] on icon at bounding box center [43, 428] width 12 height 12
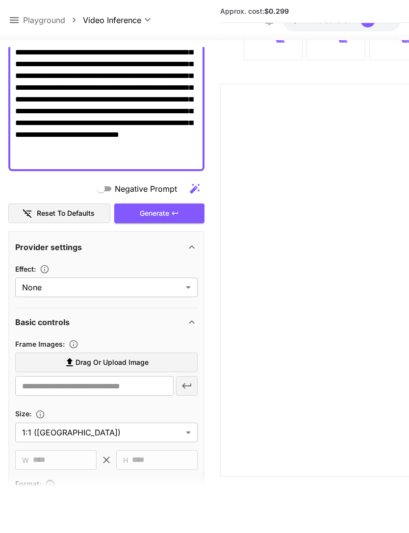
click at [135, 365] on span "Drag or upload image" at bounding box center [112, 363] width 73 height 12
click at [0, 0] on input "Drag or upload image" at bounding box center [0, 0] width 0 height 0
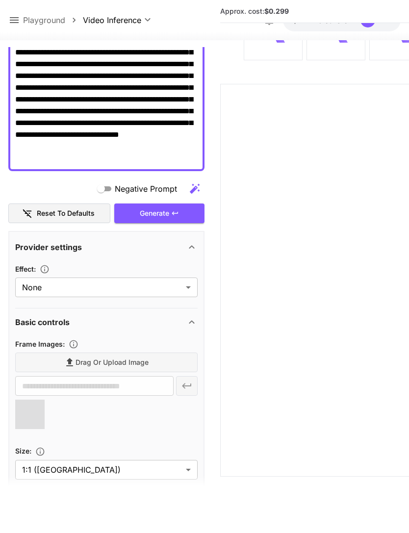
type input "**********"
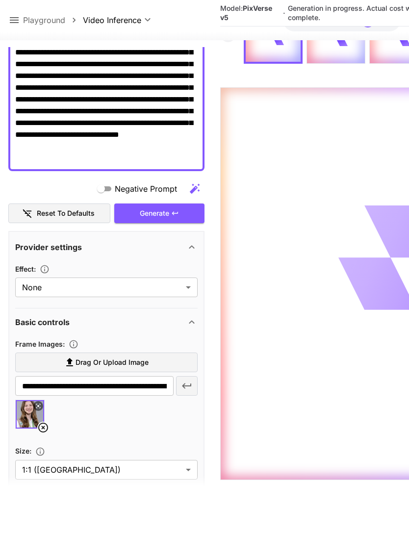
click at [17, 20] on icon at bounding box center [14, 20] width 9 height 6
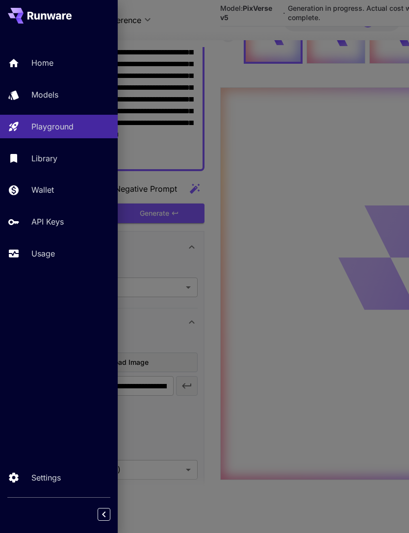
click at [49, 253] on p "Usage" at bounding box center [43, 254] width 24 height 12
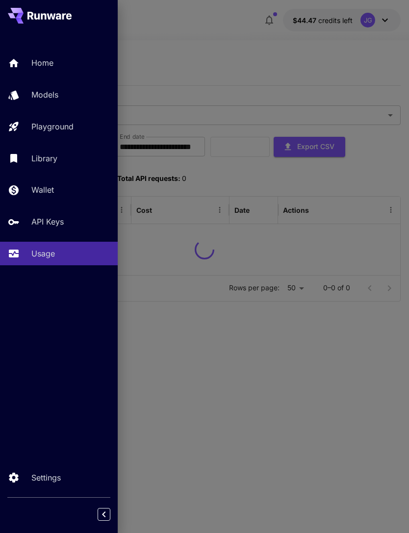
scroll to position [31, 0]
click at [218, 32] on div at bounding box center [204, 266] width 409 height 533
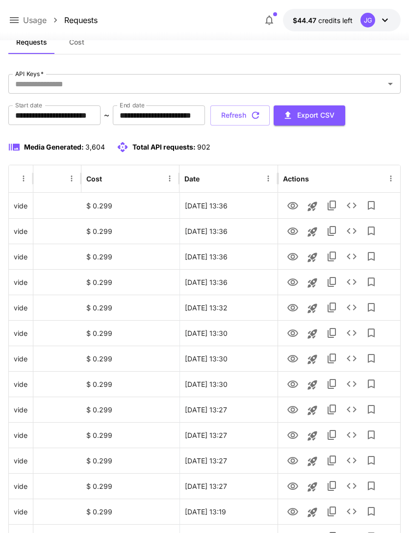
scroll to position [0, 50]
click at [296, 206] on icon "View" at bounding box center [293, 206] width 12 height 12
click at [270, 119] on button "Refresh" at bounding box center [240, 116] width 59 height 20
click at [293, 284] on icon "View" at bounding box center [293, 282] width 11 height 7
click at [294, 253] on icon "View" at bounding box center [293, 257] width 12 height 12
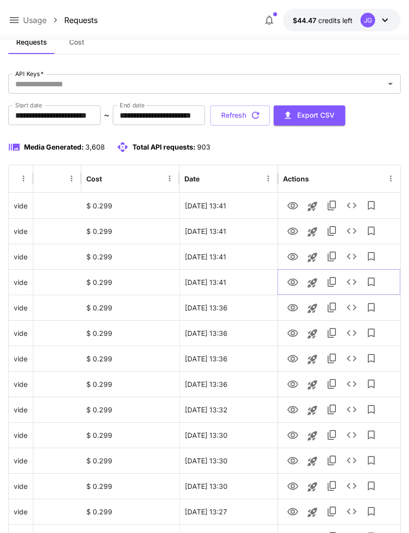
click at [294, 283] on icon "View" at bounding box center [293, 282] width 11 height 7
click at [293, 283] on icon "View" at bounding box center [293, 283] width 12 height 12
click at [295, 228] on icon "View" at bounding box center [293, 232] width 12 height 12
click at [299, 200] on button "View" at bounding box center [293, 205] width 20 height 20
click at [293, 208] on icon "View" at bounding box center [293, 206] width 12 height 12
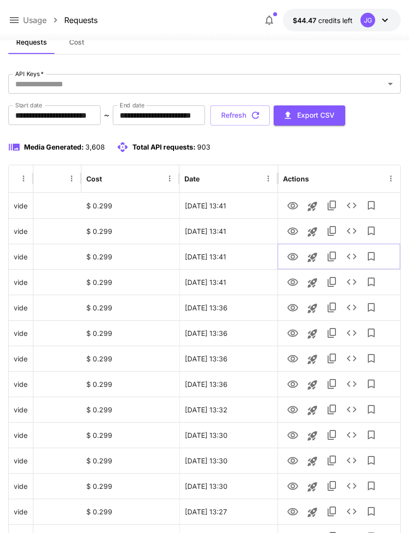
click at [294, 257] on icon "View" at bounding box center [293, 256] width 11 height 7
click at [298, 202] on icon "View" at bounding box center [293, 206] width 12 height 12
click at [18, 19] on icon at bounding box center [14, 20] width 12 height 12
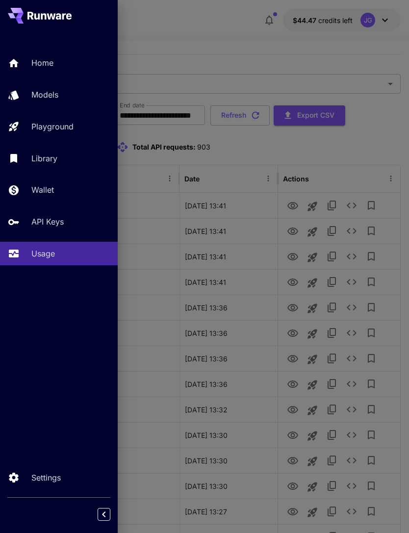
click at [76, 127] on div "Playground" at bounding box center [70, 127] width 79 height 12
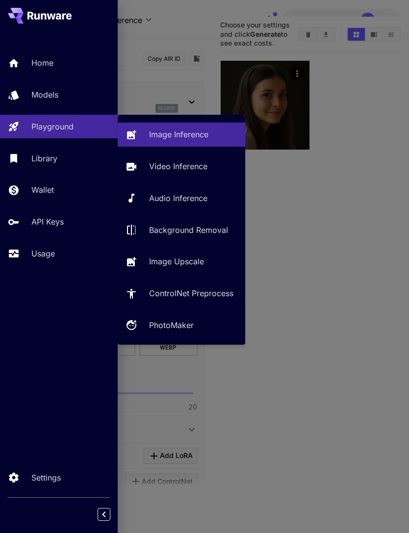
scroll to position [31, 0]
click at [191, 167] on p "Video Inference" at bounding box center [178, 166] width 58 height 12
type input "**********"
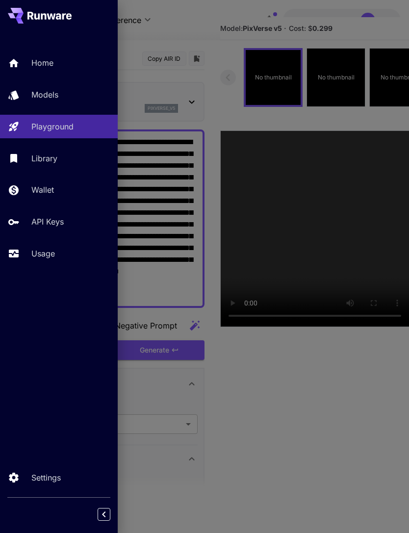
click at [197, 27] on div at bounding box center [204, 266] width 409 height 533
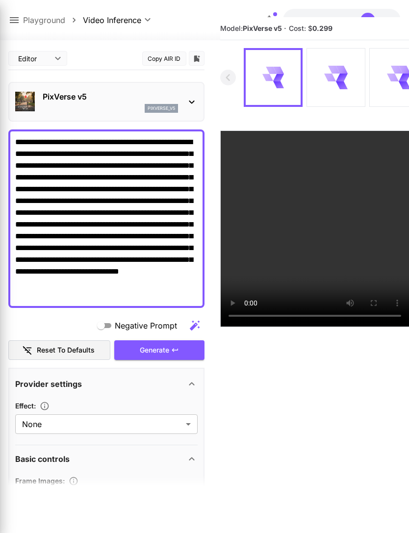
scroll to position [31, 0]
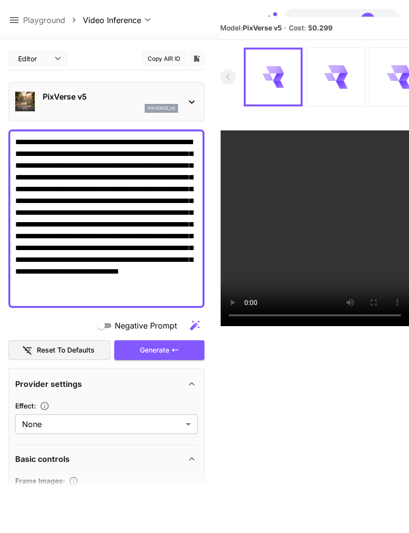
click at [193, 25] on div "**********" at bounding box center [204, 20] width 393 height 23
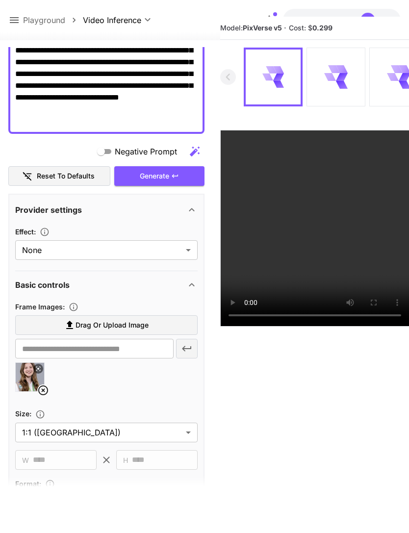
scroll to position [176, 0]
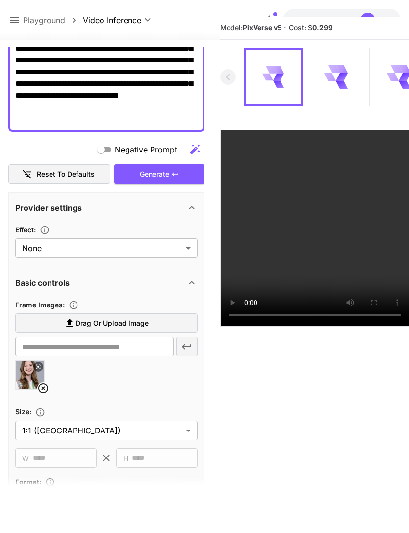
click at [47, 386] on icon at bounding box center [43, 389] width 10 height 10
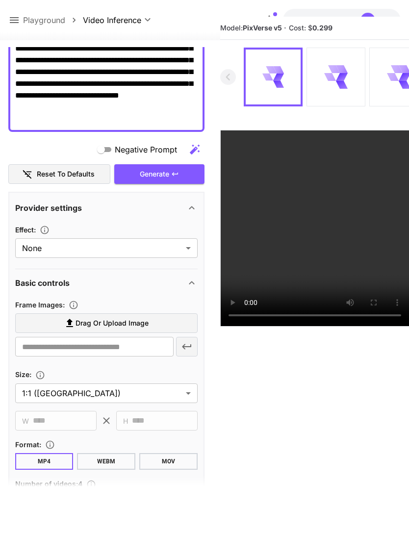
click at [136, 324] on span "Drag or upload image" at bounding box center [112, 324] width 73 height 12
click at [0, 0] on input "Drag or upload image" at bounding box center [0, 0] width 0 height 0
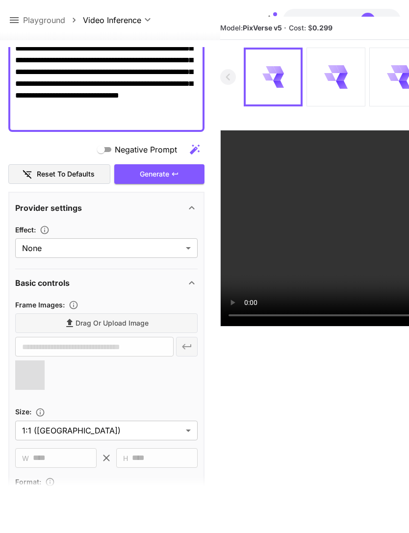
type input "**********"
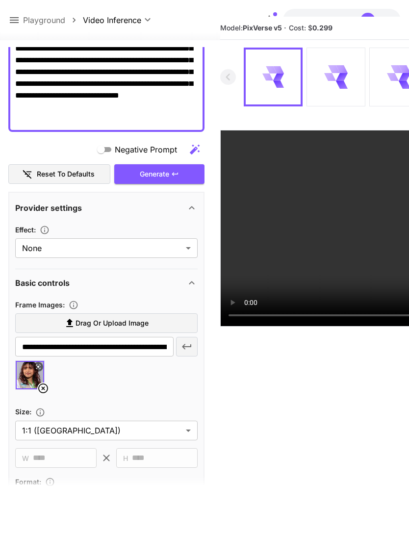
click at [184, 178] on div "Generate" at bounding box center [159, 174] width 90 height 20
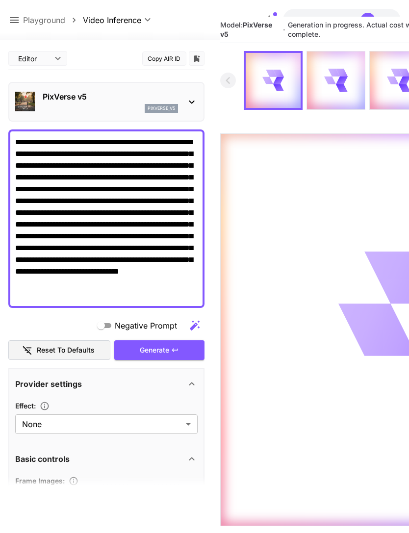
scroll to position [0, 0]
click at [18, 23] on icon at bounding box center [14, 20] width 9 height 6
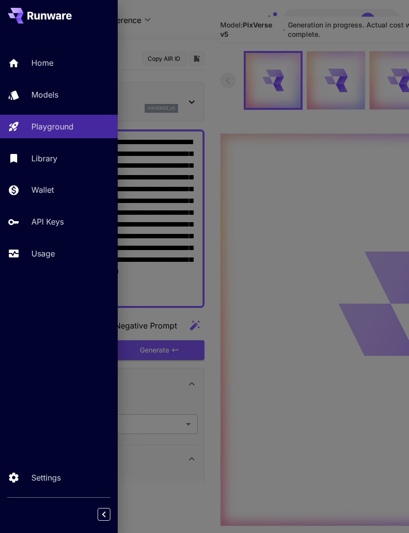
click at [47, 253] on p "Usage" at bounding box center [43, 254] width 24 height 12
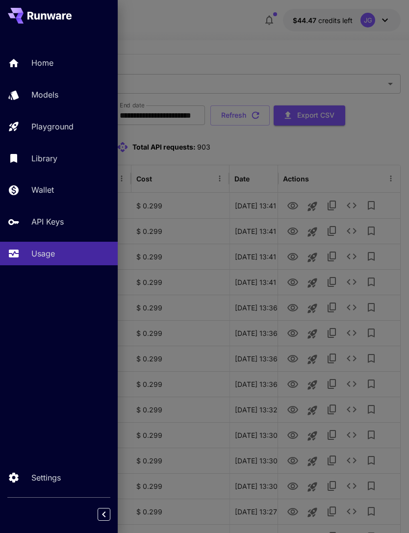
click at [236, 34] on div at bounding box center [204, 266] width 409 height 533
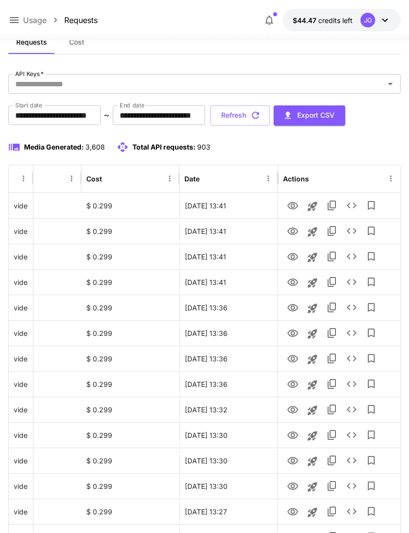
scroll to position [0, 50]
click at [294, 206] on icon "View" at bounding box center [293, 205] width 11 height 7
click at [261, 114] on icon "button" at bounding box center [255, 115] width 11 height 11
click at [293, 257] on icon "View" at bounding box center [293, 257] width 12 height 12
click at [293, 232] on icon "View" at bounding box center [293, 232] width 12 height 12
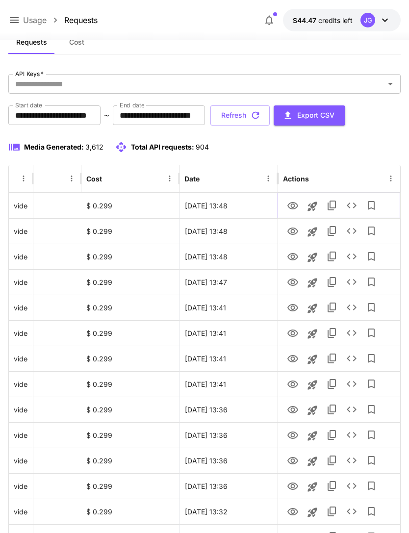
click at [295, 206] on icon "View" at bounding box center [293, 206] width 12 height 12
click at [261, 116] on icon "button" at bounding box center [255, 115] width 11 height 11
click at [293, 262] on icon "View" at bounding box center [293, 257] width 12 height 12
click at [18, 16] on icon at bounding box center [14, 20] width 12 height 12
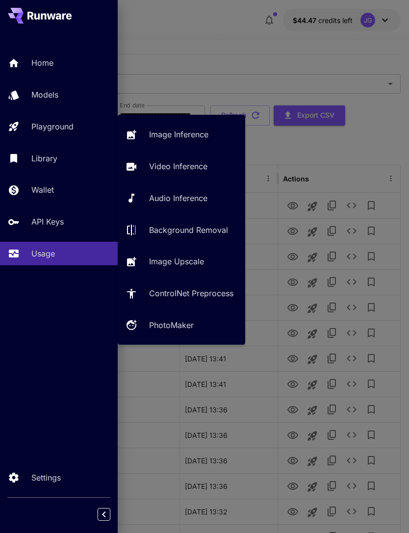
click at [191, 169] on p "Video Inference" at bounding box center [178, 166] width 58 height 12
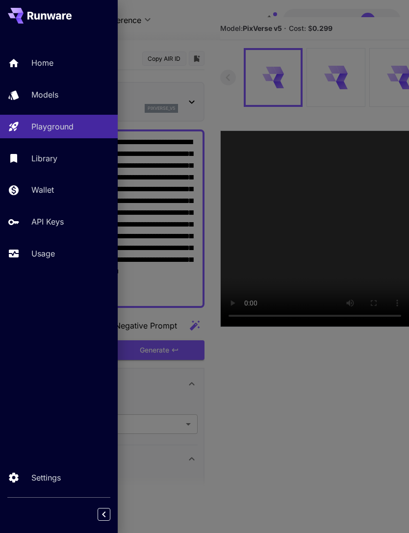
click at [177, 36] on div at bounding box center [204, 266] width 409 height 533
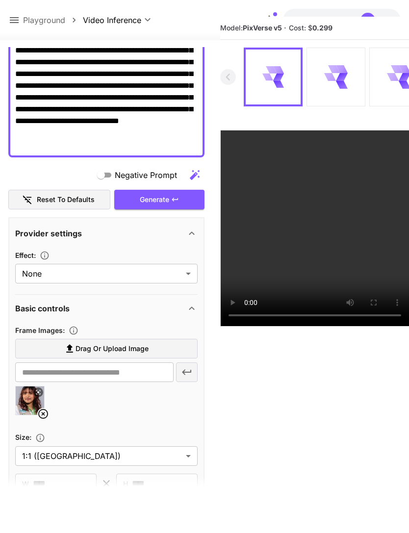
scroll to position [150, 0]
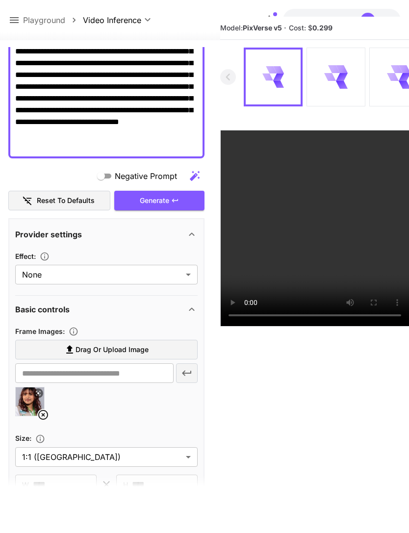
click at [48, 413] on icon at bounding box center [43, 415] width 12 height 12
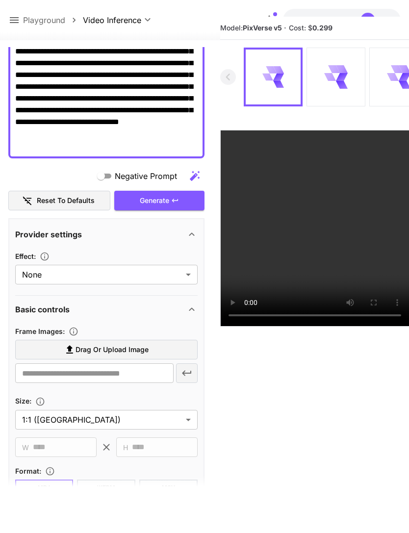
click at [133, 348] on span "Drag or upload image" at bounding box center [112, 350] width 73 height 12
click at [0, 0] on input "Drag or upload image" at bounding box center [0, 0] width 0 height 0
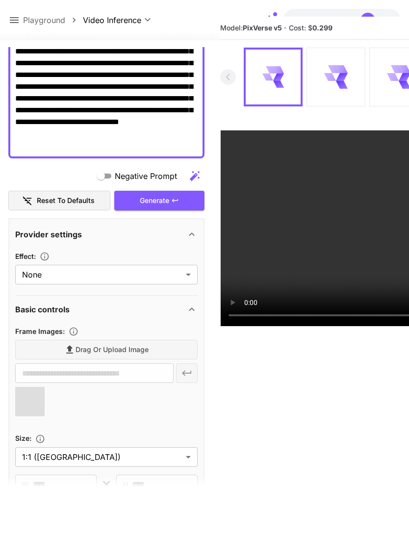
type input "**********"
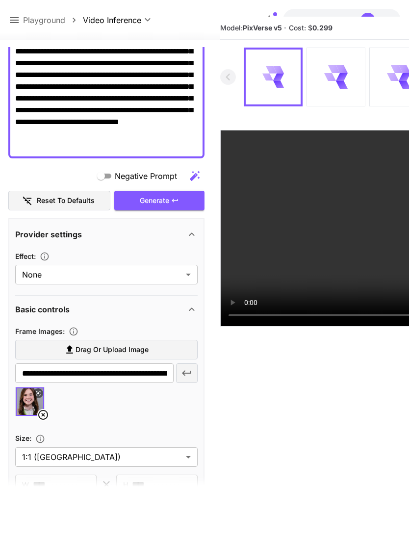
click at [180, 200] on div "Generate" at bounding box center [159, 201] width 90 height 20
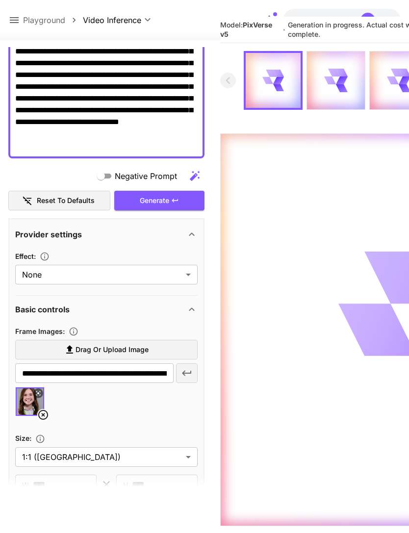
click at [15, 22] on icon at bounding box center [14, 20] width 12 height 12
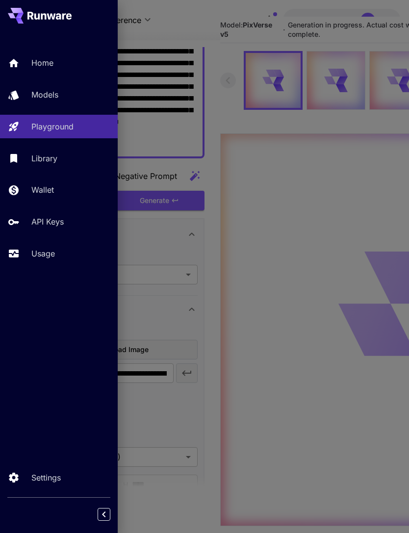
click at [50, 251] on p "Usage" at bounding box center [43, 254] width 24 height 12
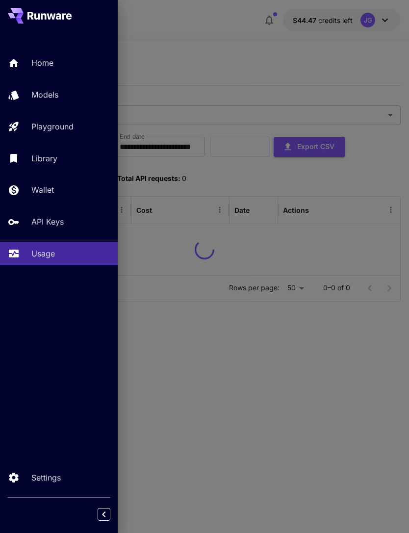
click at [212, 35] on div at bounding box center [204, 266] width 409 height 533
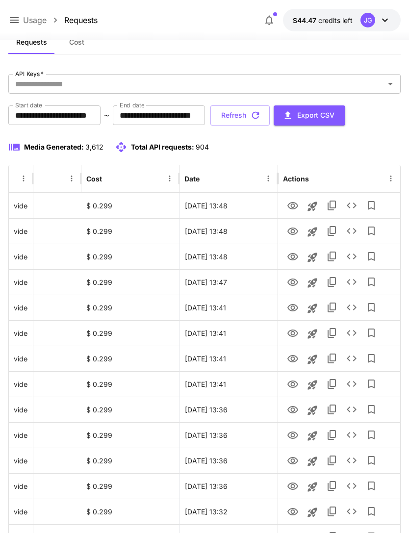
scroll to position [0, 50]
click at [294, 309] on icon "View" at bounding box center [293, 307] width 11 height 7
click at [294, 279] on icon "View" at bounding box center [293, 282] width 11 height 7
click at [293, 309] on icon "View" at bounding box center [293, 307] width 11 height 7
click at [270, 119] on button "Refresh" at bounding box center [240, 116] width 59 height 20
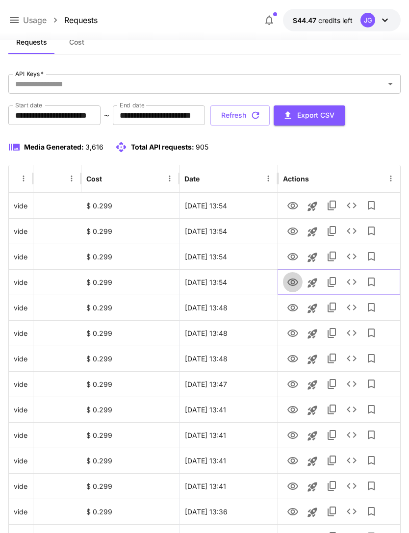
click at [293, 285] on icon "View" at bounding box center [293, 282] width 11 height 7
click at [294, 263] on icon "View" at bounding box center [293, 257] width 12 height 12
click at [294, 229] on icon "View" at bounding box center [293, 232] width 12 height 12
click at [296, 203] on icon "View" at bounding box center [293, 206] width 12 height 12
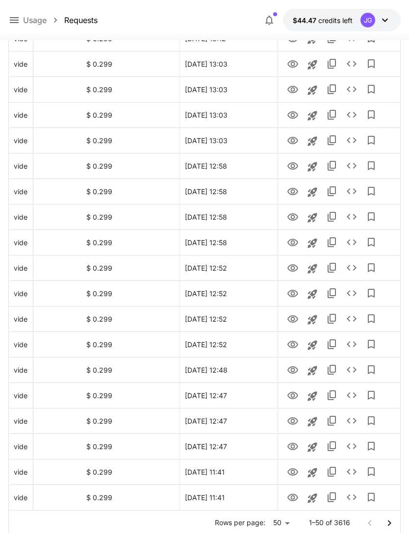
scroll to position [991, 0]
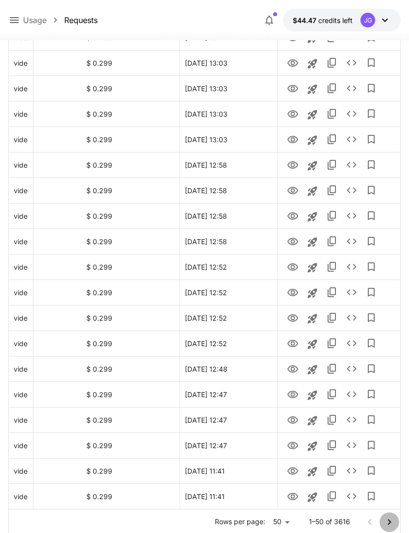
click at [392, 519] on icon "Go to next page" at bounding box center [390, 523] width 12 height 12
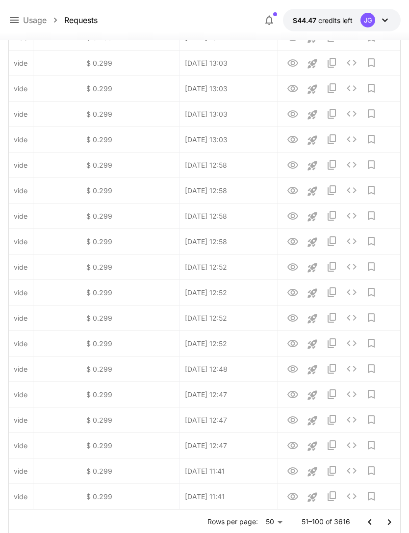
click at [387, 522] on icon "Go to next page" at bounding box center [390, 523] width 12 height 12
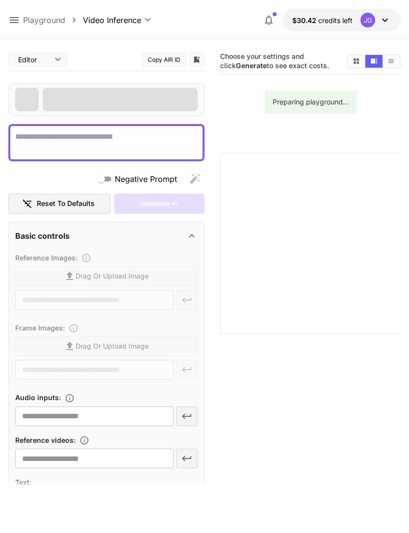
type input "**********"
type input "***"
type input "*"
type input "**********"
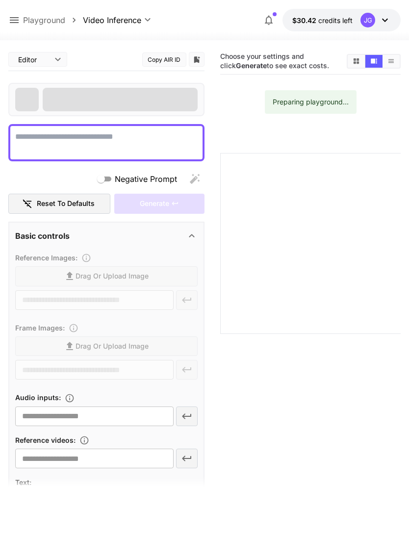
type input "****"
type input "*"
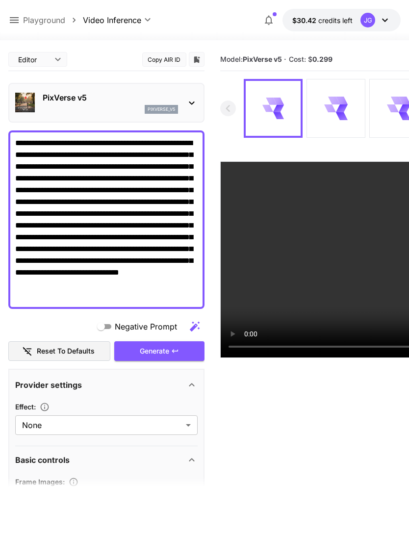
click at [17, 20] on icon at bounding box center [14, 20] width 12 height 12
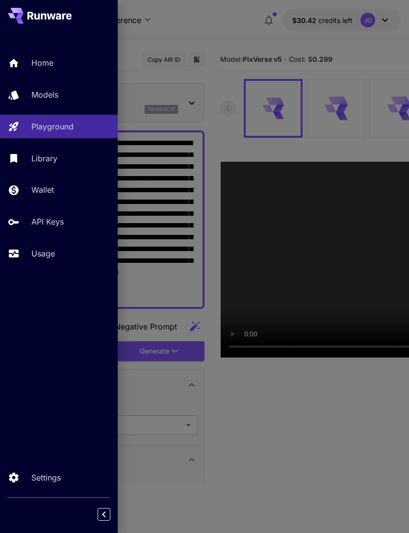
type input "**********"
type input "***"
type input "**********"
type input "****"
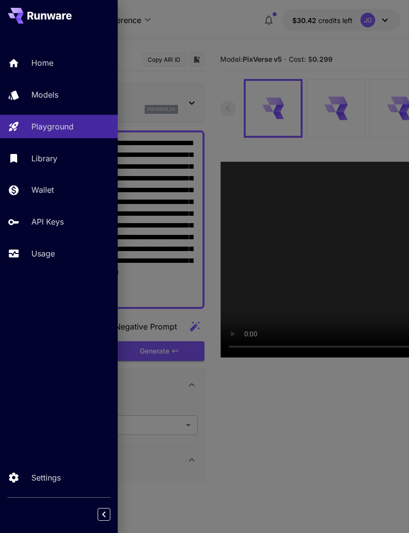
type input "****"
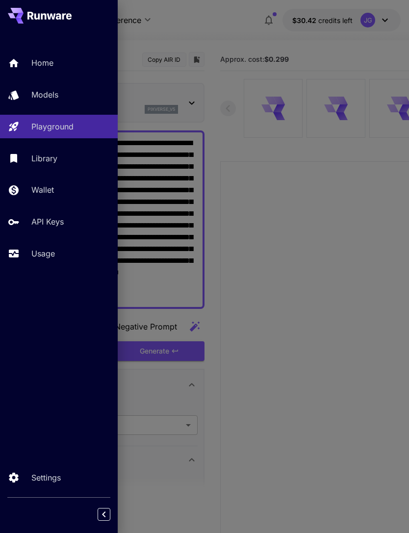
click at [46, 251] on p "Usage" at bounding box center [43, 254] width 24 height 12
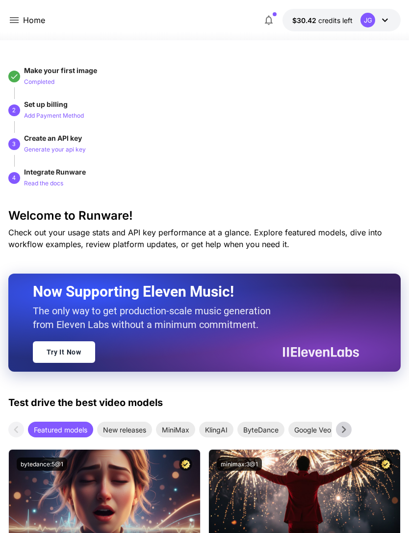
click at [17, 18] on icon at bounding box center [14, 20] width 9 height 6
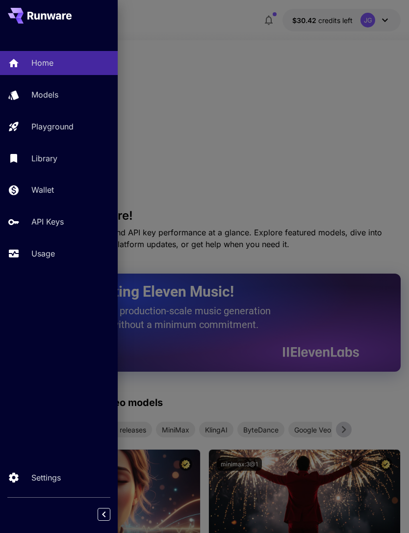
click at [49, 252] on p "Usage" at bounding box center [43, 254] width 24 height 12
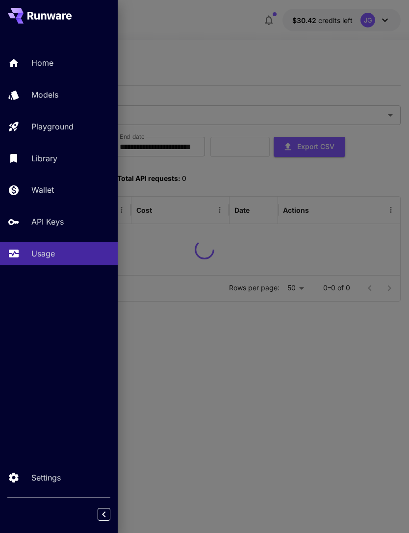
click at [217, 43] on div at bounding box center [204, 266] width 409 height 533
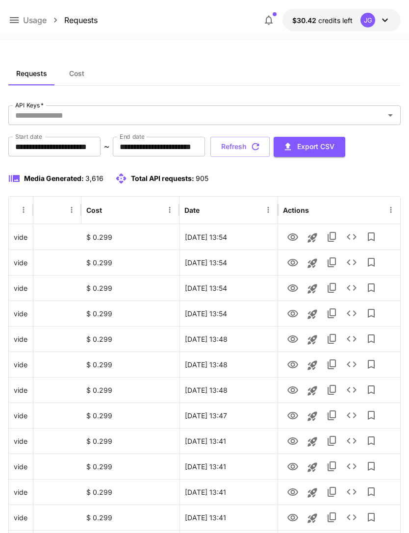
scroll to position [0, 50]
click at [291, 239] on icon "View" at bounding box center [293, 238] width 12 height 12
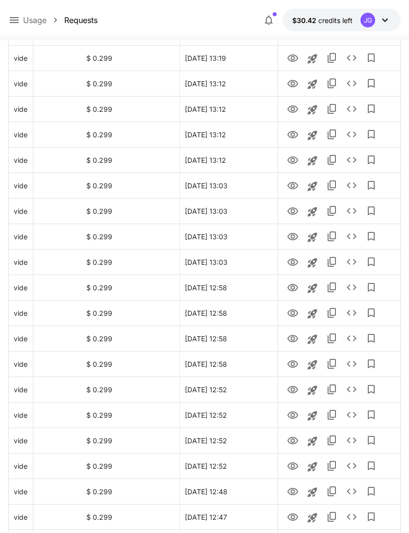
scroll to position [991, 0]
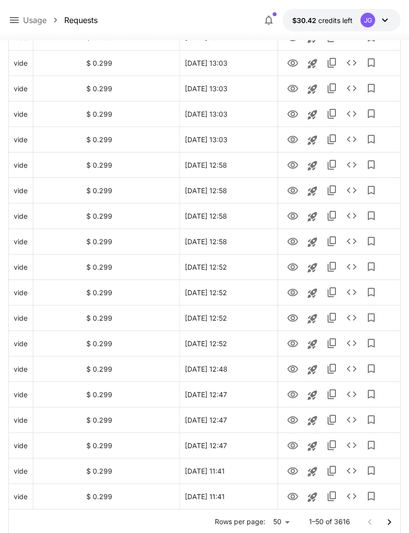
click at [391, 522] on icon "Go to next page" at bounding box center [389, 522] width 3 height 6
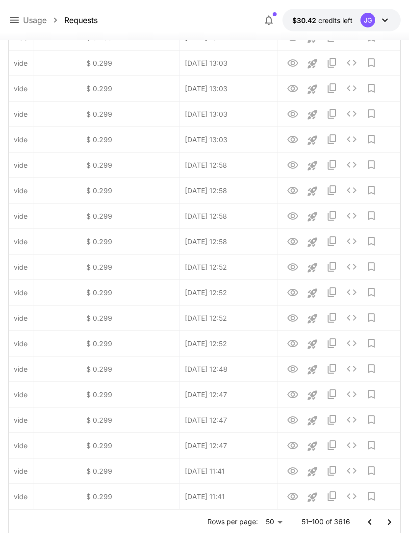
click at [388, 523] on icon "Go to next page" at bounding box center [390, 523] width 12 height 12
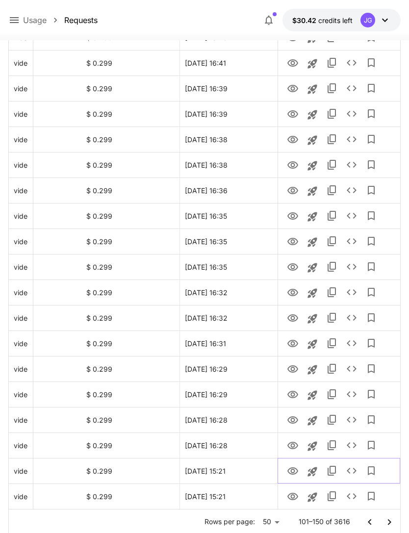
click at [314, 472] on icon "Launch in playground" at bounding box center [312, 471] width 9 height 9
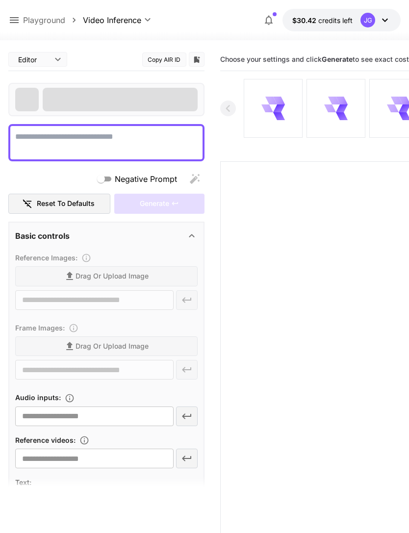
type textarea "**********"
type input "**********"
type input "***"
type input "*"
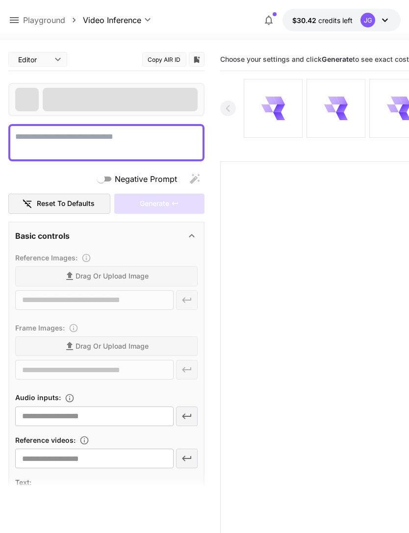
type input "*"
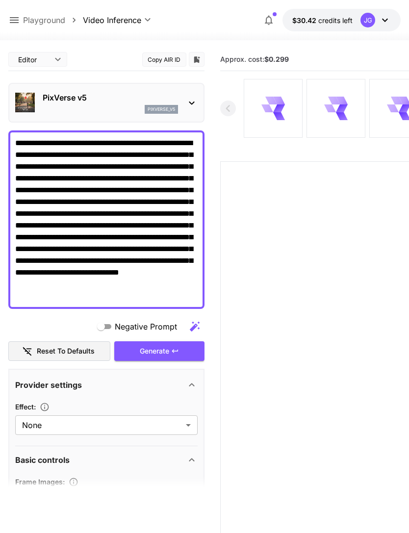
type input "**********"
type input "****"
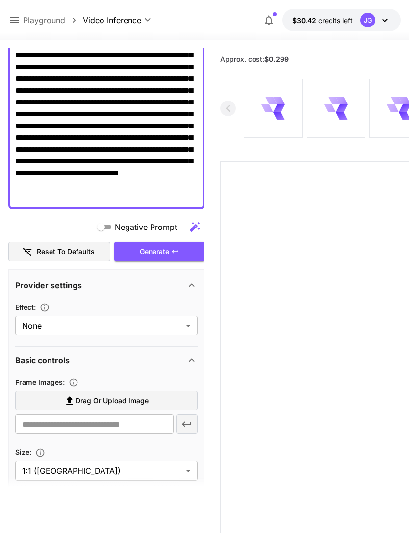
scroll to position [122, 0]
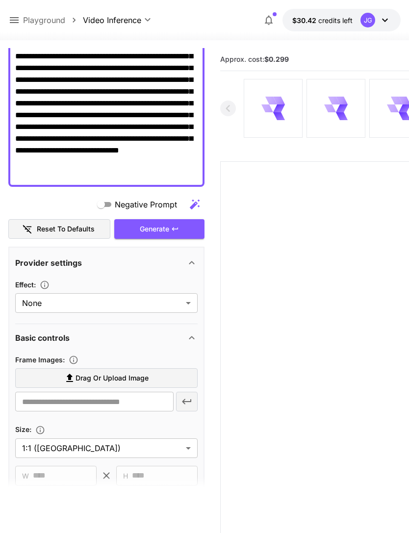
click at [132, 378] on span "Drag or upload image" at bounding box center [112, 379] width 73 height 12
click at [0, 0] on input "Drag or upload image" at bounding box center [0, 0] width 0 height 0
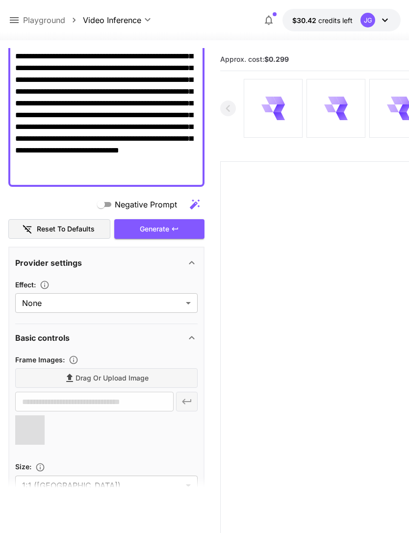
type input "**********"
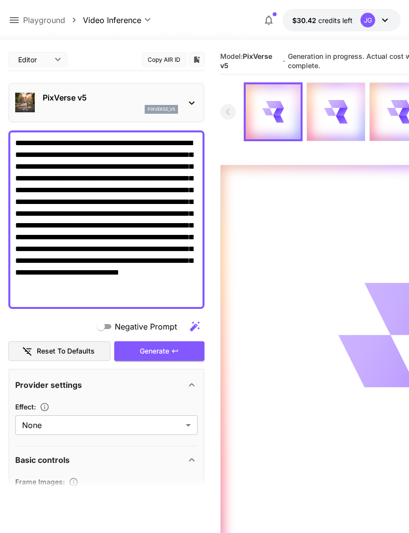
scroll to position [0, 0]
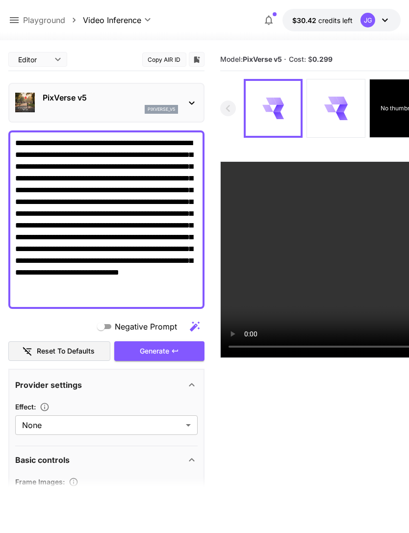
click at [16, 20] on icon at bounding box center [14, 20] width 12 height 12
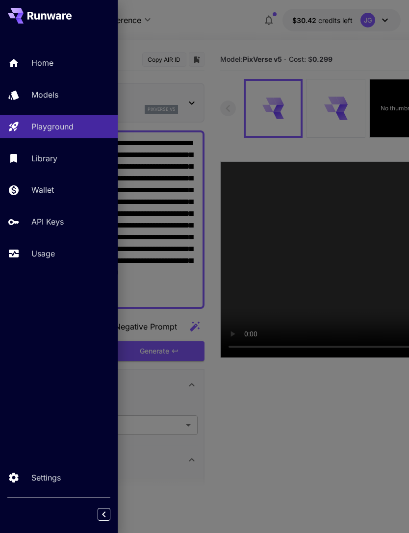
click at [55, 253] on p "Usage" at bounding box center [43, 254] width 24 height 12
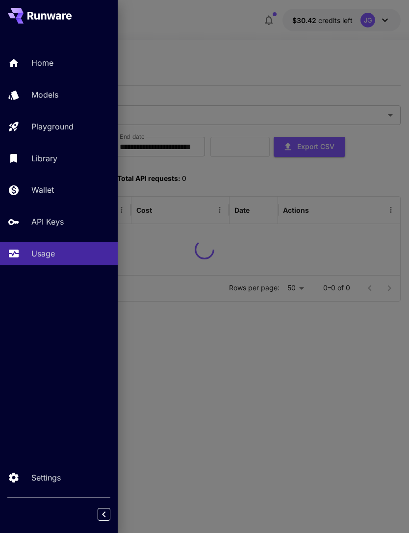
click at [217, 53] on div at bounding box center [204, 266] width 409 height 533
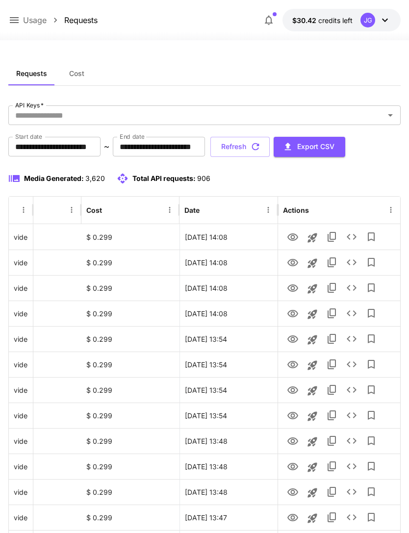
scroll to position [0, 50]
click at [293, 314] on icon "View" at bounding box center [293, 314] width 12 height 12
click at [296, 289] on icon "View" at bounding box center [293, 289] width 12 height 12
click at [293, 264] on icon "View" at bounding box center [293, 262] width 11 height 7
click at [293, 234] on icon "View" at bounding box center [293, 237] width 11 height 7
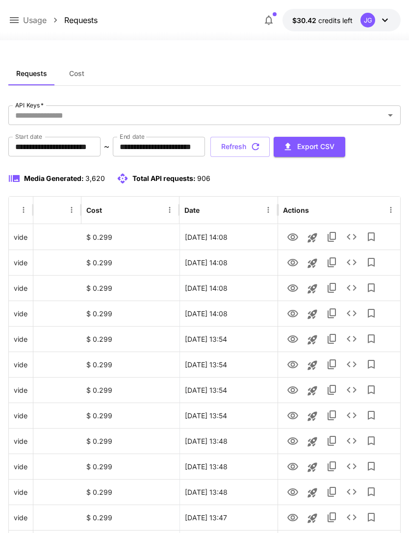
click at [16, 21] on icon at bounding box center [14, 20] width 9 height 6
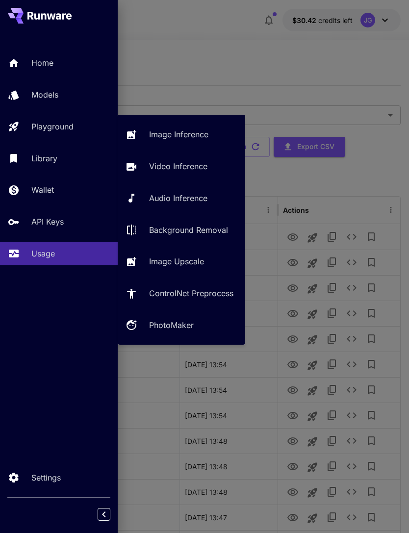
click at [77, 128] on div "Playground" at bounding box center [70, 127] width 79 height 12
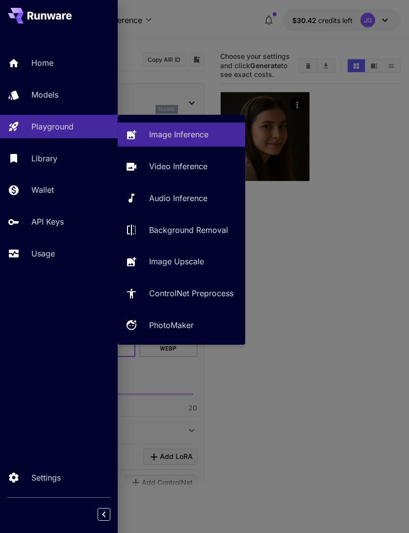
click at [202, 169] on p "Video Inference" at bounding box center [178, 166] width 58 height 12
type input "**********"
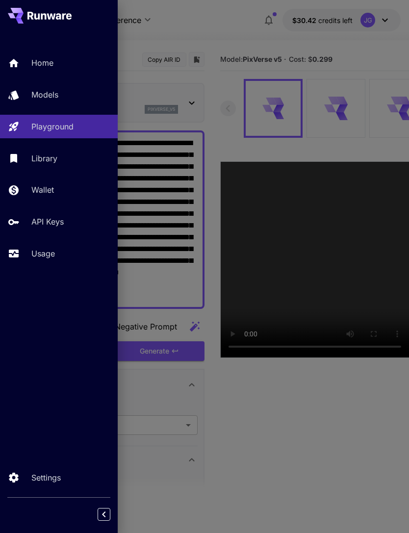
click at [216, 23] on div at bounding box center [204, 266] width 409 height 533
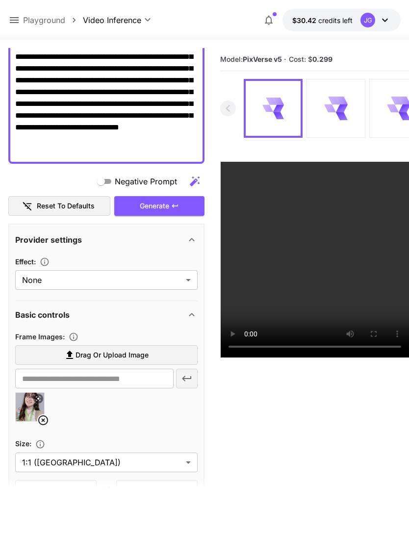
scroll to position [145, 0]
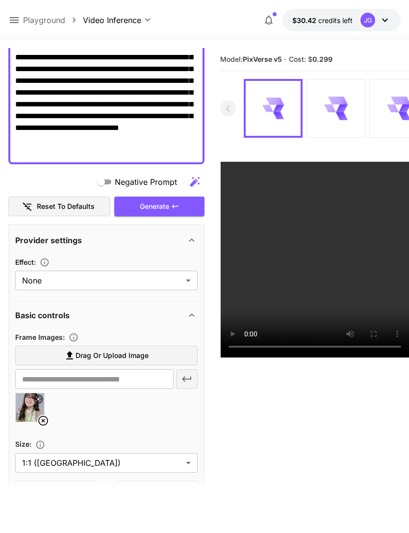
click at [40, 414] on img at bounding box center [30, 408] width 28 height 28
type input "**********"
click at [45, 422] on icon at bounding box center [43, 421] width 10 height 10
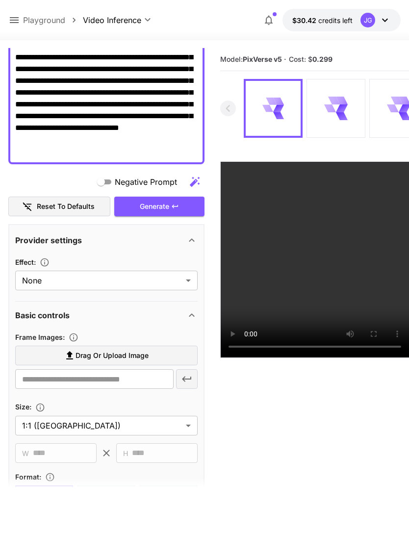
click at [126, 353] on span "Drag or upload image" at bounding box center [112, 356] width 73 height 12
click at [0, 0] on input "Drag or upload image" at bounding box center [0, 0] width 0 height 0
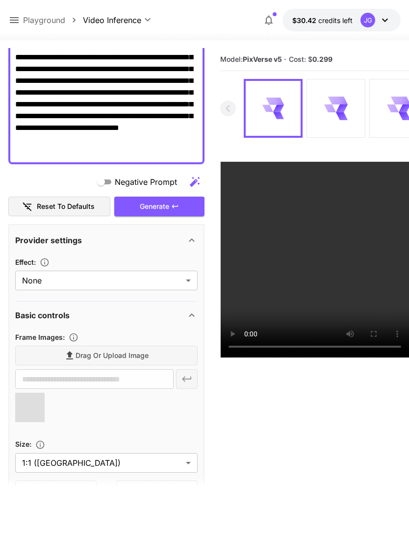
type input "**********"
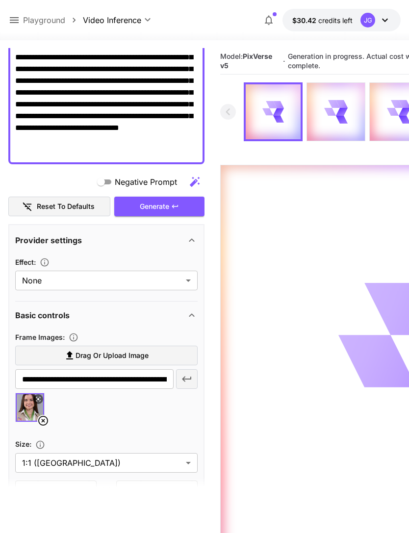
click at [16, 20] on icon at bounding box center [14, 20] width 9 height 6
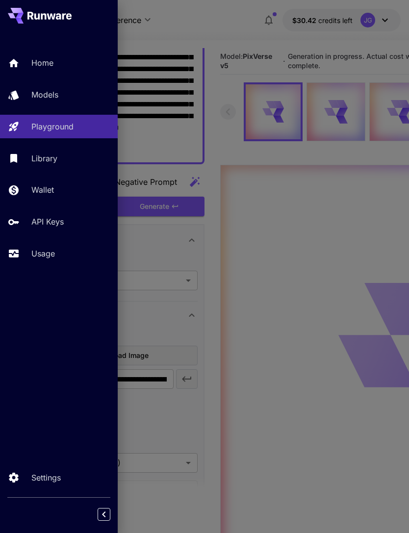
click at [58, 253] on div "Usage" at bounding box center [70, 254] width 79 height 12
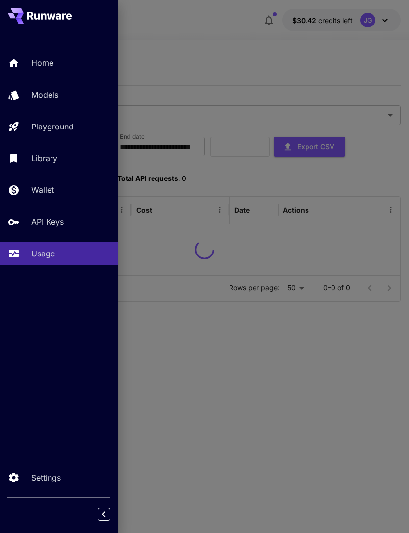
click at [240, 58] on div at bounding box center [204, 266] width 409 height 533
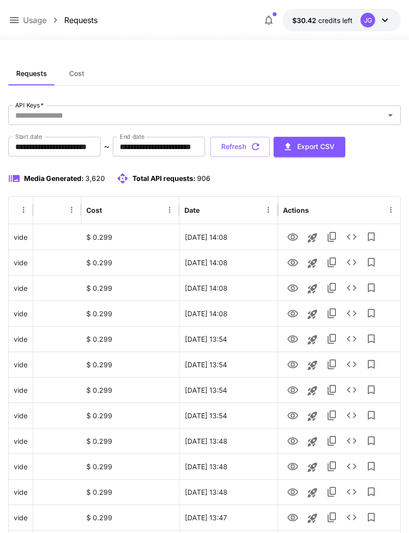
scroll to position [0, 50]
click at [270, 146] on button "Refresh" at bounding box center [240, 147] width 59 height 20
click at [297, 288] on icon "View" at bounding box center [293, 288] width 11 height 7
click at [298, 258] on icon "View" at bounding box center [293, 263] width 12 height 12
click at [293, 234] on icon "View" at bounding box center [293, 237] width 11 height 7
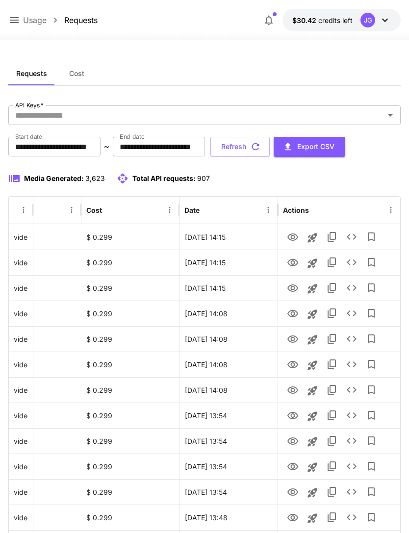
click at [261, 146] on icon "button" at bounding box center [255, 146] width 11 height 11
click at [295, 314] on icon "View" at bounding box center [293, 314] width 12 height 12
click at [14, 21] on icon at bounding box center [14, 20] width 9 height 6
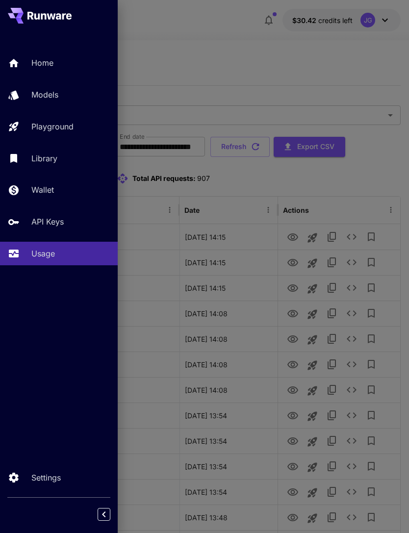
click at [75, 128] on div "Playground" at bounding box center [70, 127] width 79 height 12
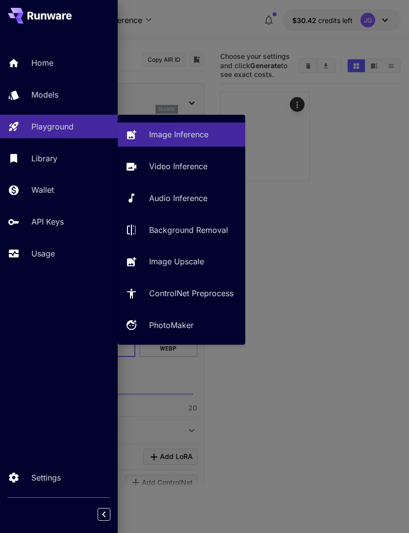
type input "**********"
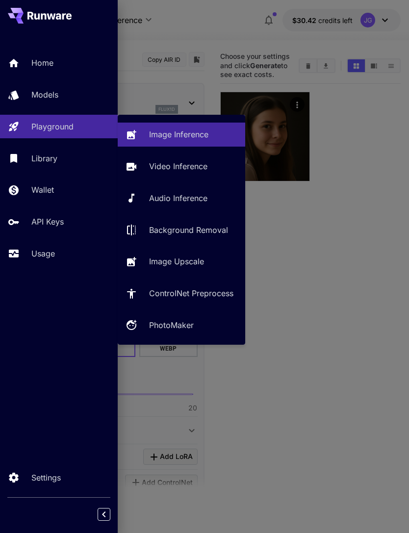
click at [186, 168] on p "Video Inference" at bounding box center [178, 166] width 58 height 12
type input "**********"
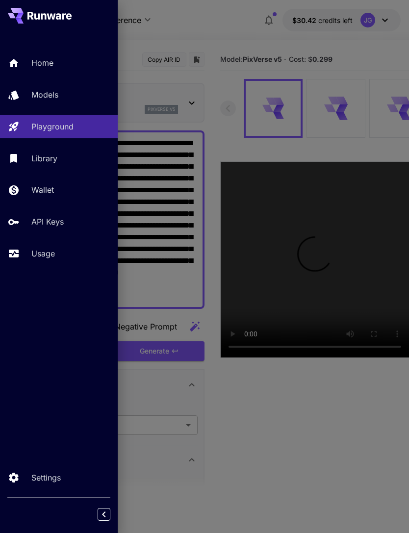
click at [216, 23] on div at bounding box center [204, 266] width 409 height 533
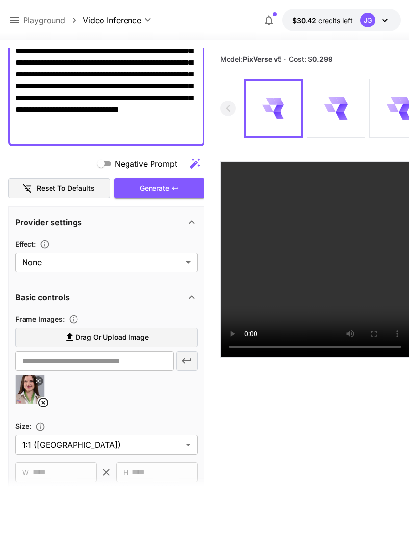
scroll to position [225, 0]
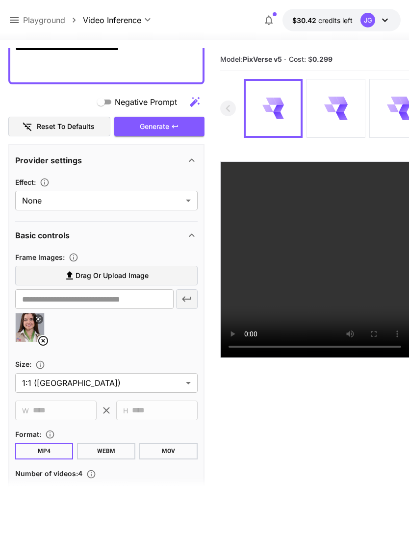
click at [47, 338] on icon at bounding box center [43, 341] width 10 height 10
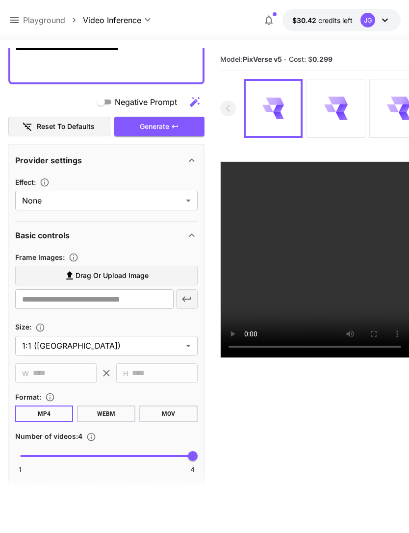
click at [146, 276] on span "Drag or upload image" at bounding box center [112, 276] width 73 height 12
click at [0, 0] on input "Drag or upload image" at bounding box center [0, 0] width 0 height 0
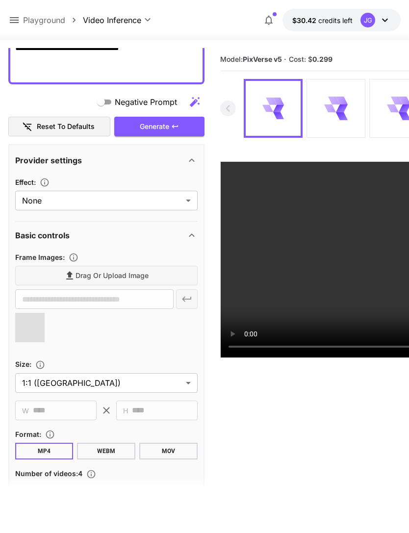
type input "**********"
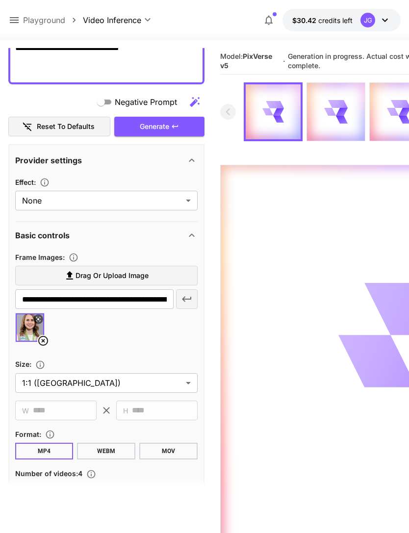
click at [17, 21] on icon at bounding box center [14, 20] width 12 height 12
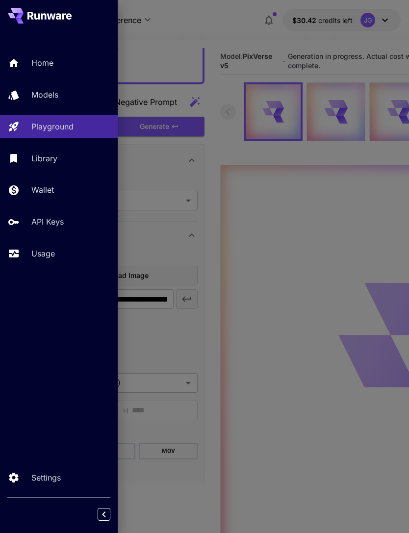
click at [56, 249] on div "Usage" at bounding box center [70, 254] width 79 height 12
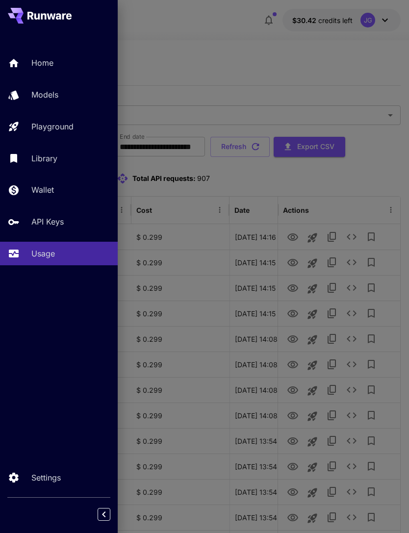
click at [230, 44] on div at bounding box center [204, 266] width 409 height 533
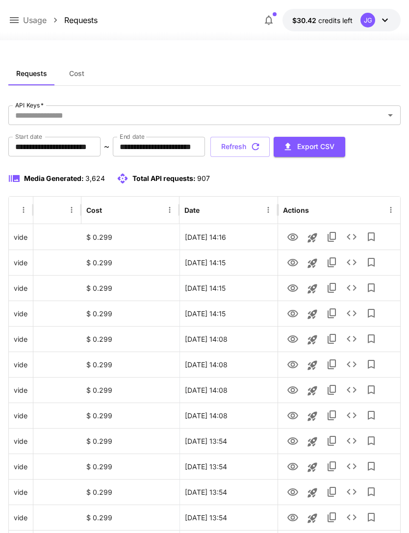
scroll to position [0, 50]
click at [297, 237] on icon "View" at bounding box center [293, 238] width 12 height 12
click at [270, 151] on button "Refresh" at bounding box center [240, 147] width 59 height 20
click at [293, 288] on icon "View" at bounding box center [293, 289] width 12 height 12
click at [291, 319] on icon "View" at bounding box center [293, 314] width 12 height 12
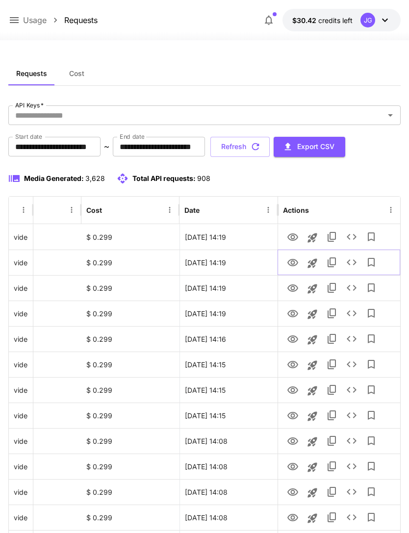
click at [294, 260] on icon "View" at bounding box center [293, 263] width 12 height 12
click at [295, 237] on icon "View" at bounding box center [293, 238] width 12 height 12
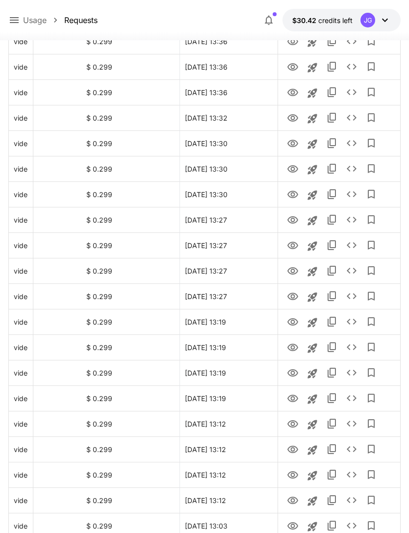
scroll to position [991, 0]
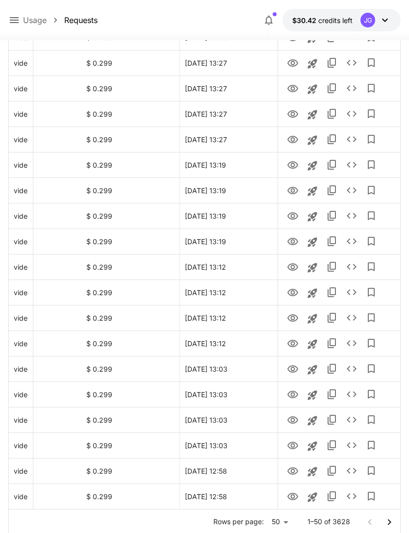
click at [392, 521] on icon "Go to next page" at bounding box center [390, 523] width 12 height 12
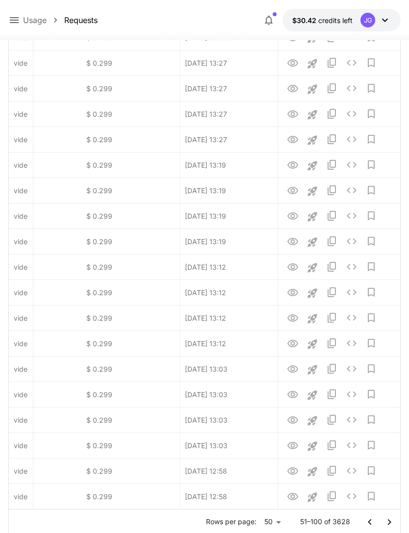
click at [395, 519] on icon "Go to next page" at bounding box center [390, 523] width 12 height 12
click at [391, 519] on icon "Go to next page" at bounding box center [390, 523] width 12 height 12
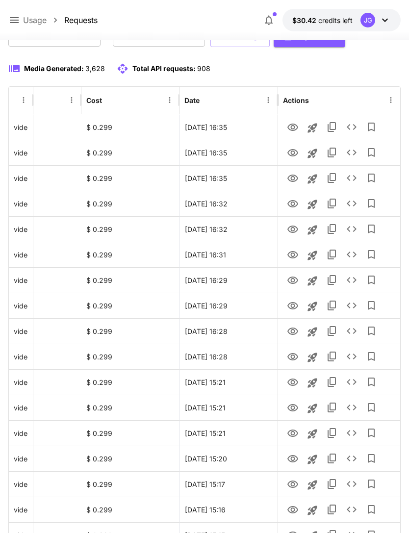
scroll to position [110, 0]
click at [316, 385] on icon "Launch in playground" at bounding box center [313, 383] width 12 height 12
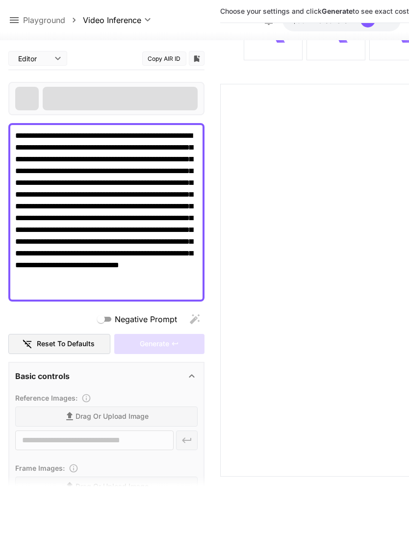
scroll to position [78, 0]
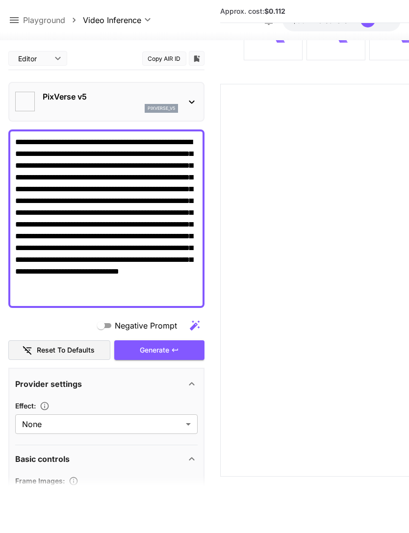
type input "**********"
type input "****"
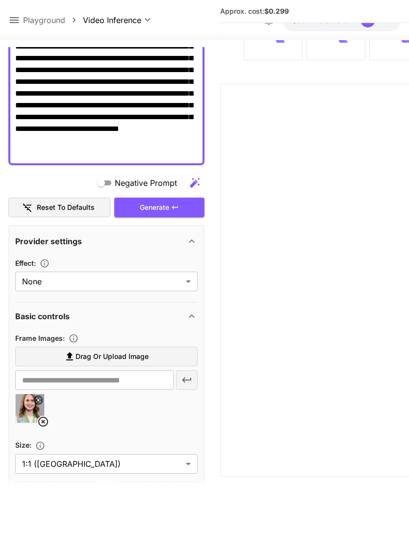
scroll to position [150, 0]
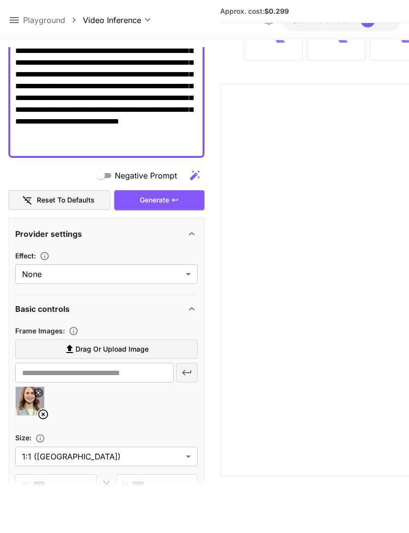
click at [46, 412] on icon at bounding box center [43, 415] width 12 height 12
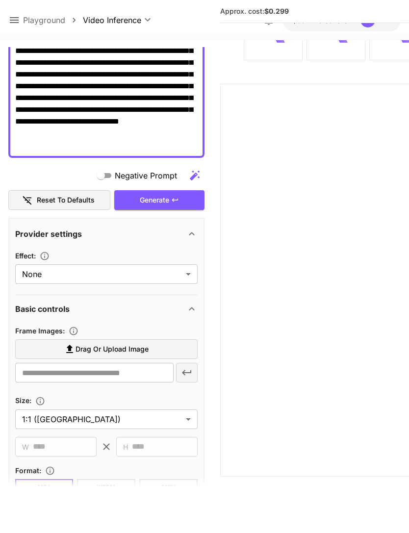
click at [143, 349] on span "Drag or upload image" at bounding box center [112, 350] width 73 height 12
click at [0, 0] on input "Drag or upload image" at bounding box center [0, 0] width 0 height 0
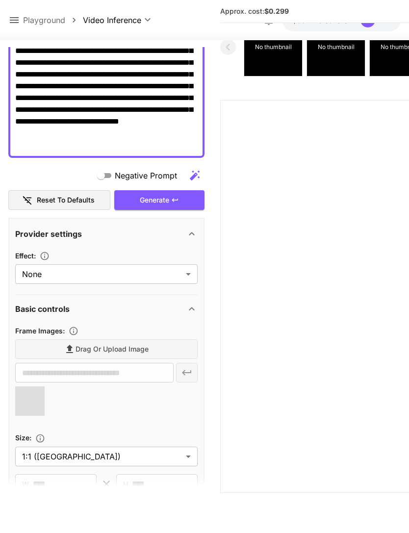
type input "**********"
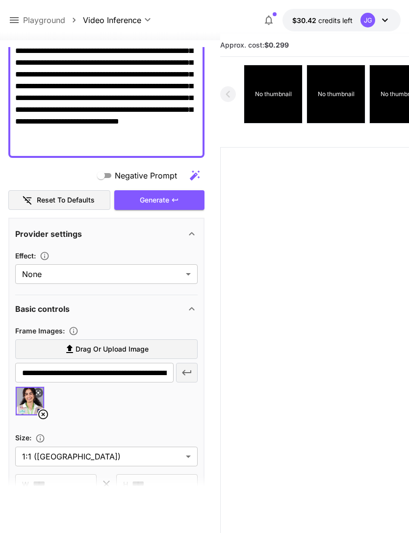
scroll to position [0, 0]
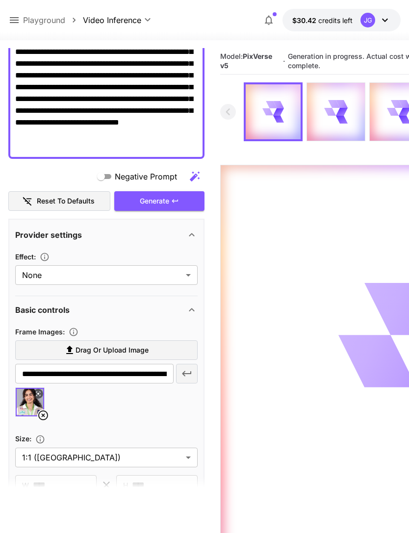
click at [15, 20] on icon at bounding box center [14, 20] width 9 height 6
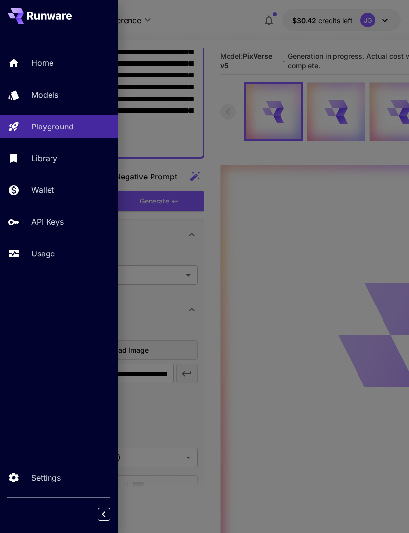
click at [50, 254] on p "Usage" at bounding box center [43, 254] width 24 height 12
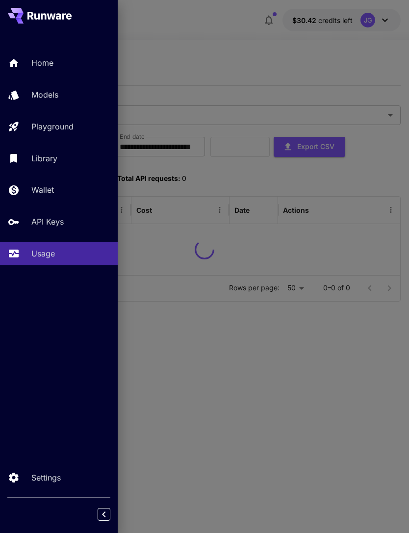
click at [249, 55] on div at bounding box center [204, 266] width 409 height 533
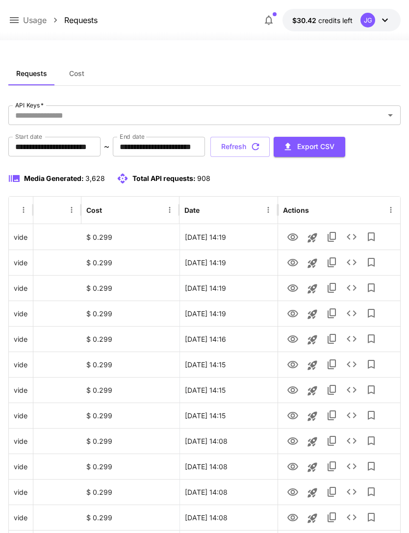
scroll to position [0, 50]
click at [295, 315] on icon "View" at bounding box center [293, 314] width 12 height 12
click at [270, 145] on button "Refresh" at bounding box center [240, 147] width 59 height 20
click at [293, 314] on icon "View" at bounding box center [293, 314] width 12 height 12
click at [293, 287] on icon "View" at bounding box center [293, 289] width 12 height 12
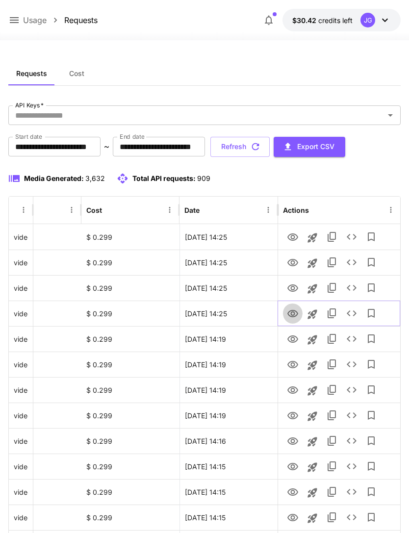
click at [294, 312] on icon "View" at bounding box center [293, 313] width 11 height 7
click at [295, 290] on icon "View" at bounding box center [293, 289] width 12 height 12
click at [293, 313] on icon "View" at bounding box center [293, 314] width 12 height 12
click at [294, 261] on icon "View" at bounding box center [293, 262] width 11 height 7
click at [297, 312] on icon "View" at bounding box center [293, 313] width 11 height 7
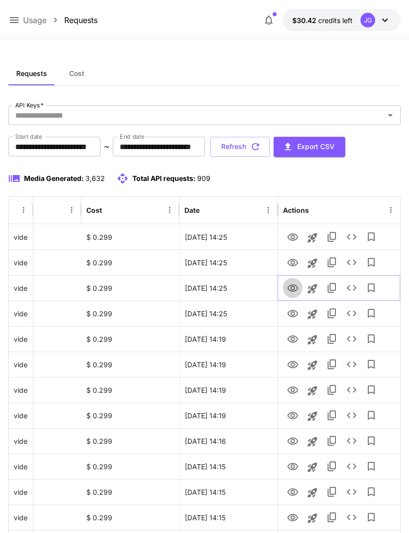
click at [293, 288] on icon "View" at bounding box center [293, 289] width 12 height 12
click at [293, 263] on icon "View" at bounding box center [293, 263] width 12 height 12
click at [294, 240] on icon "View" at bounding box center [293, 237] width 11 height 7
click at [17, 17] on icon at bounding box center [14, 20] width 12 height 12
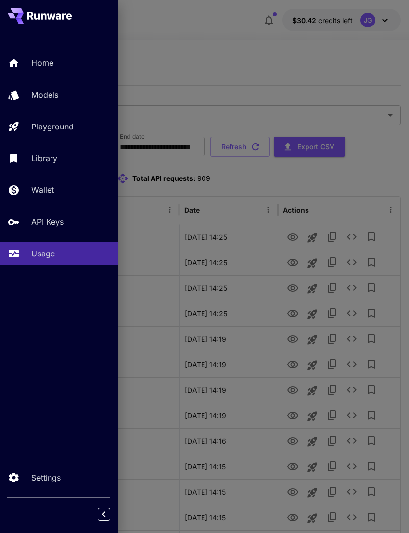
click at [77, 128] on div "Playground" at bounding box center [70, 127] width 79 height 12
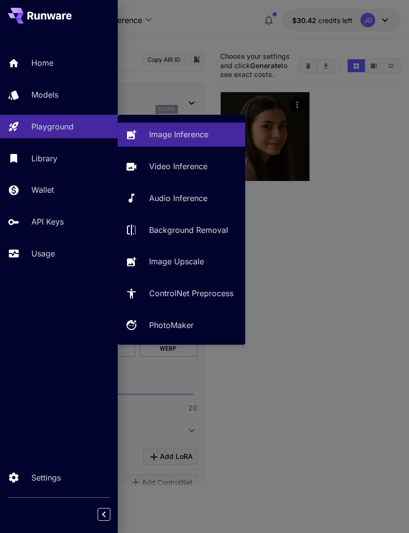
click at [200, 168] on p "Video Inference" at bounding box center [178, 166] width 58 height 12
type input "**********"
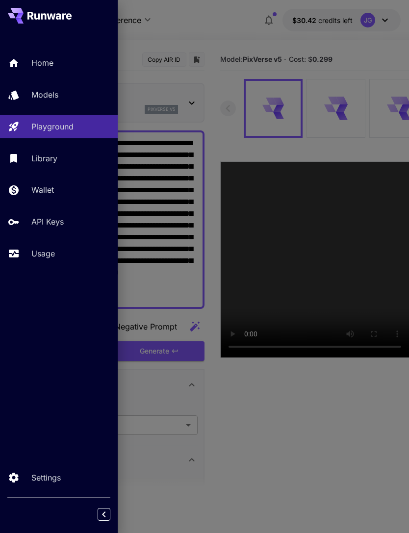
click at [215, 28] on div at bounding box center [204, 266] width 409 height 533
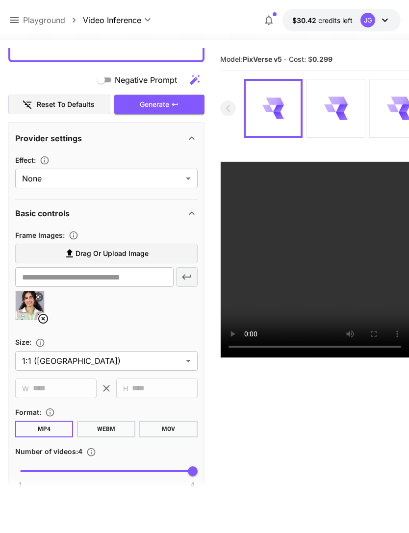
scroll to position [260, 0]
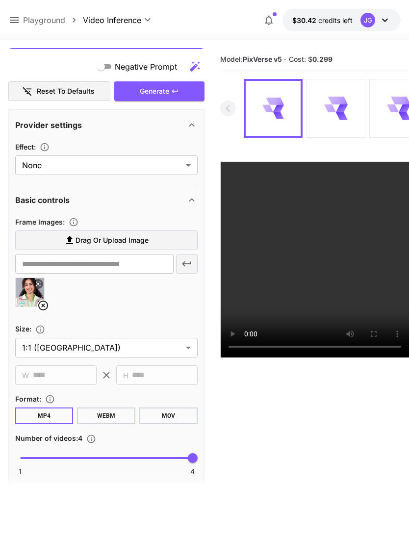
click at [43, 303] on icon at bounding box center [43, 306] width 12 height 12
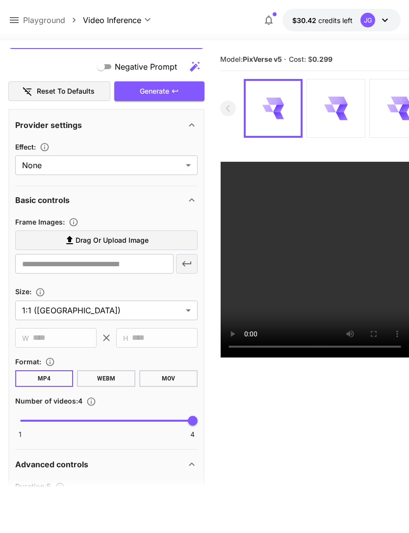
click at [135, 236] on span "Drag or upload image" at bounding box center [112, 241] width 73 height 12
click at [0, 0] on input "Drag or upload image" at bounding box center [0, 0] width 0 height 0
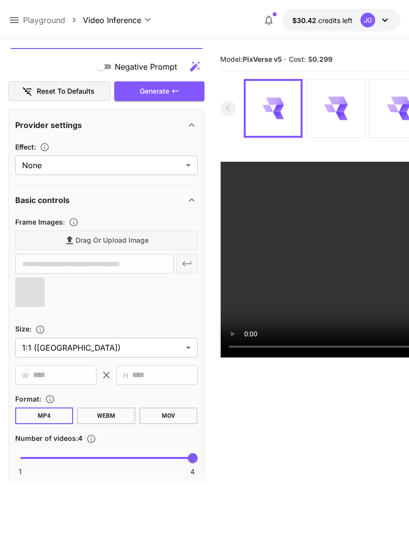
type input "**********"
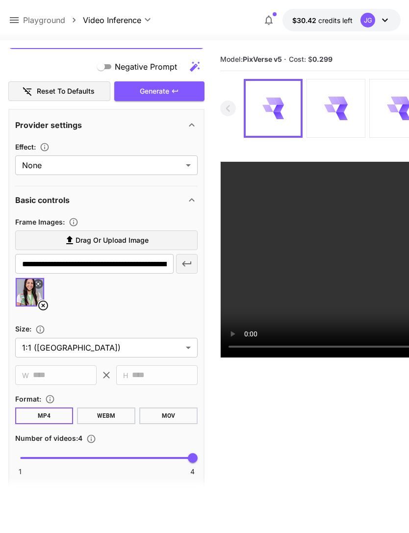
click at [184, 90] on div "Generate" at bounding box center [159, 91] width 90 height 20
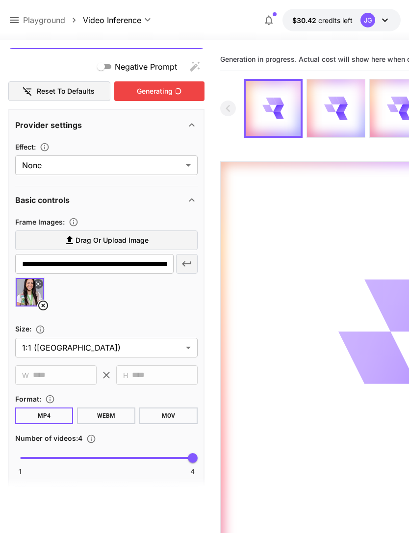
click at [169, 92] on div "Generating" at bounding box center [159, 91] width 90 height 20
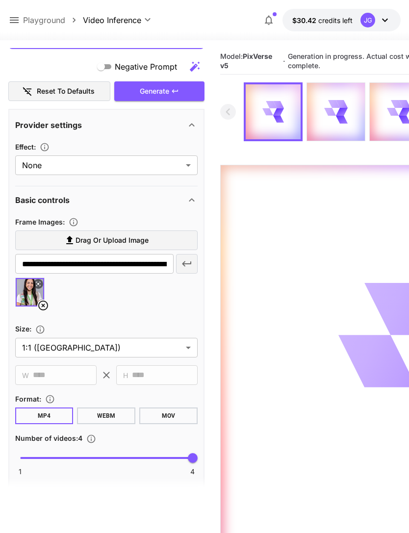
click at [16, 21] on icon at bounding box center [14, 20] width 12 height 12
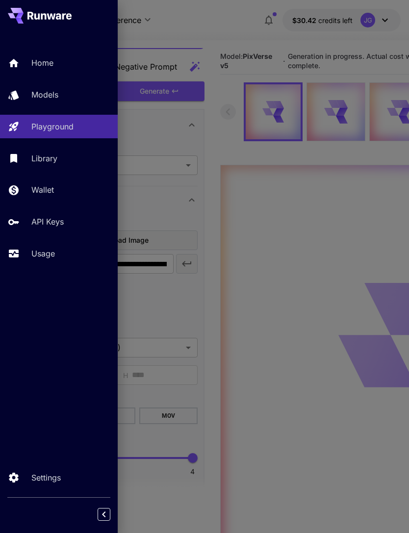
click at [50, 251] on p "Usage" at bounding box center [43, 254] width 24 height 12
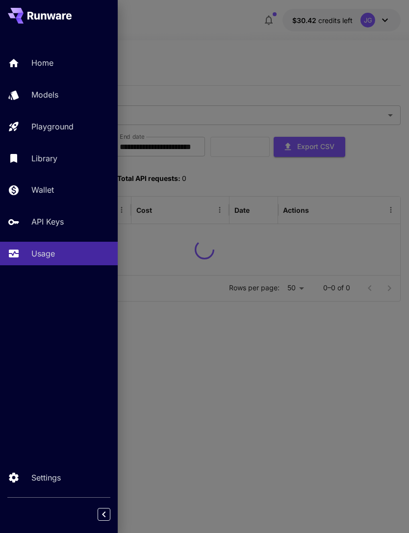
click at [232, 27] on div at bounding box center [204, 266] width 409 height 533
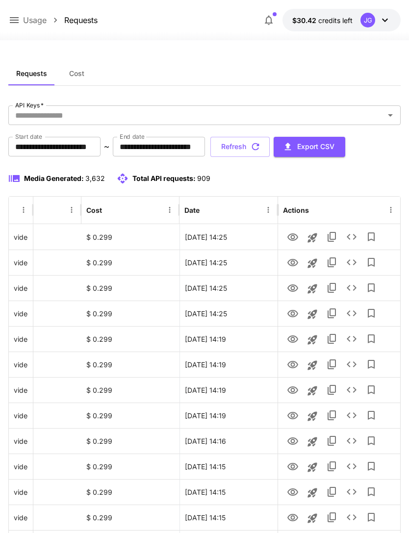
scroll to position [0, 50]
click at [295, 238] on icon "View" at bounding box center [293, 238] width 12 height 12
click at [205, 148] on input "**********" at bounding box center [159, 147] width 92 height 20
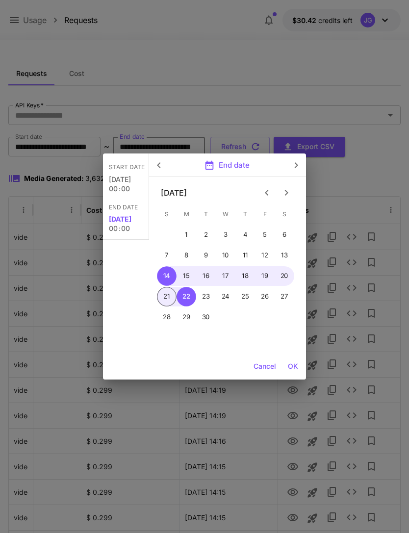
click at [290, 152] on div "Start date Sep 14 00 : 00 End date Sep 22 00 : 00 End date September 2025 S M T…" at bounding box center [204, 266] width 409 height 533
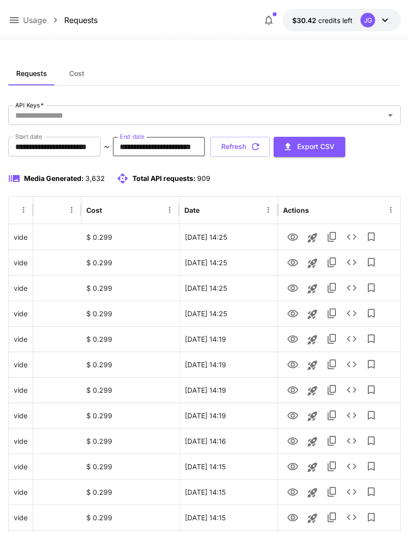
click at [260, 147] on icon "button" at bounding box center [255, 146] width 7 height 7
click at [294, 315] on icon "View" at bounding box center [293, 313] width 11 height 7
click at [294, 286] on icon "View" at bounding box center [293, 289] width 12 height 12
click at [294, 264] on icon "View" at bounding box center [293, 262] width 11 height 7
click at [295, 231] on link "View" at bounding box center [293, 237] width 12 height 12
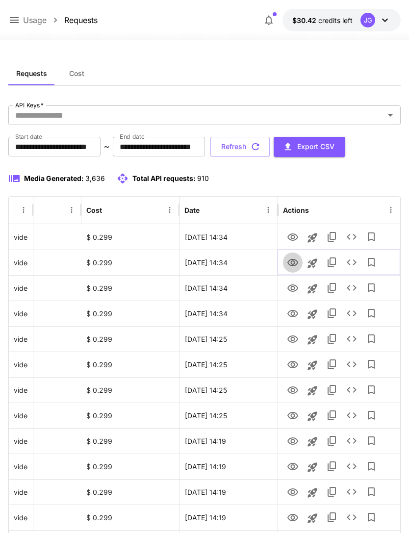
click at [295, 261] on icon "View" at bounding box center [293, 263] width 12 height 12
click at [294, 233] on icon "View" at bounding box center [293, 238] width 12 height 12
click at [294, 267] on icon "View" at bounding box center [293, 263] width 12 height 12
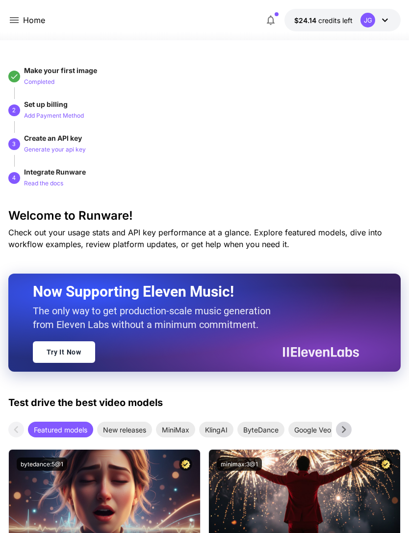
click at [17, 24] on icon at bounding box center [14, 20] width 12 height 12
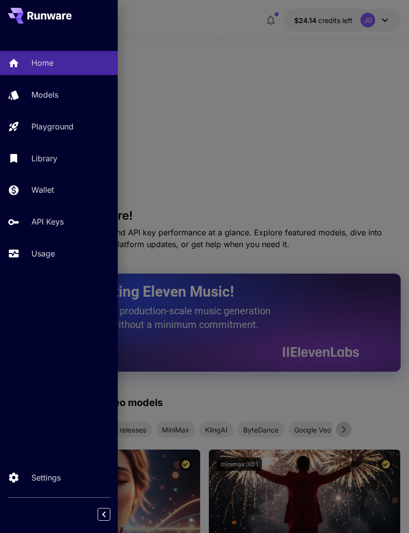
click at [41, 256] on p "Usage" at bounding box center [43, 254] width 24 height 12
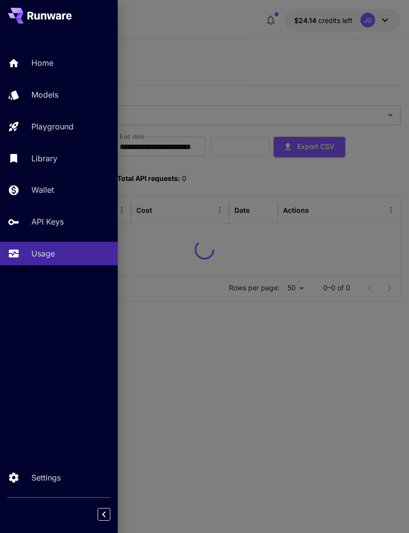
click at [205, 43] on div at bounding box center [204, 266] width 409 height 533
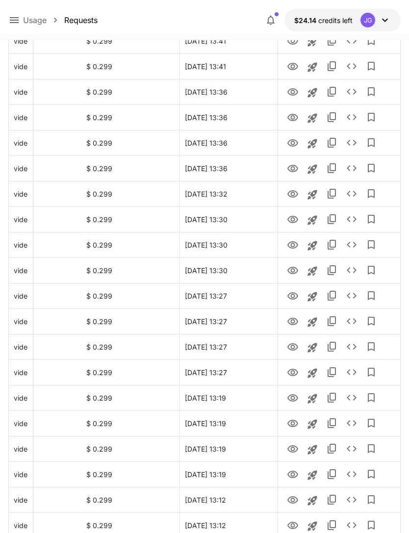
scroll to position [991, 0]
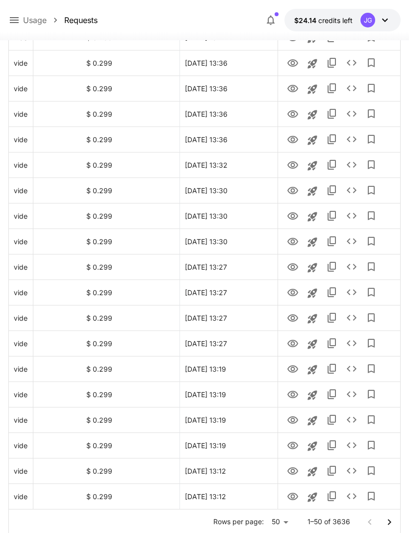
click at [393, 524] on icon "Go to next page" at bounding box center [390, 523] width 12 height 12
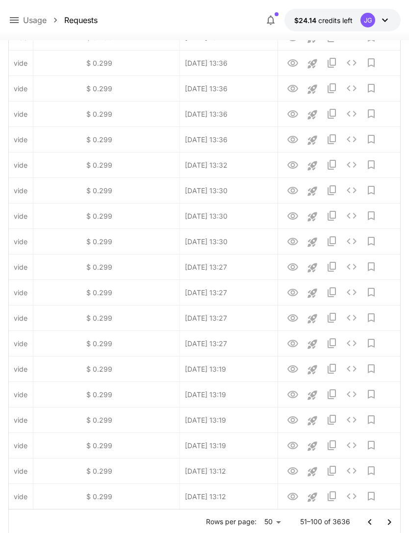
click at [394, 522] on icon "Go to next page" at bounding box center [390, 523] width 12 height 12
click at [391, 522] on icon "Go to next page" at bounding box center [389, 522] width 3 height 6
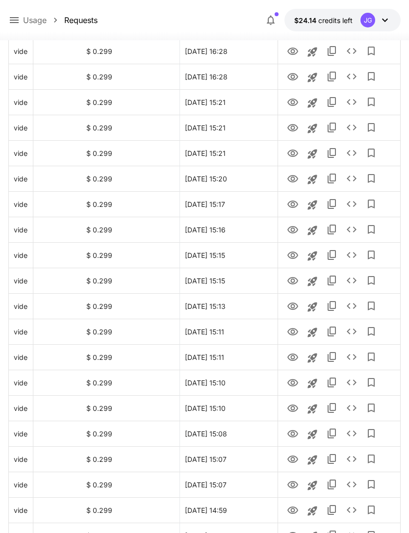
scroll to position [594, 0]
click at [312, 333] on icon "Launch in playground" at bounding box center [312, 332] width 9 height 9
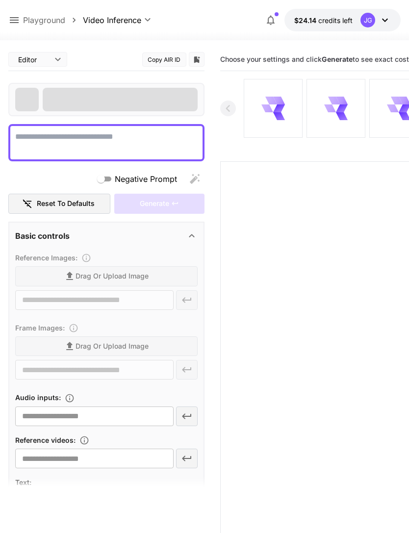
type textarea "**********"
type input "**********"
type input "****"
type input "*"
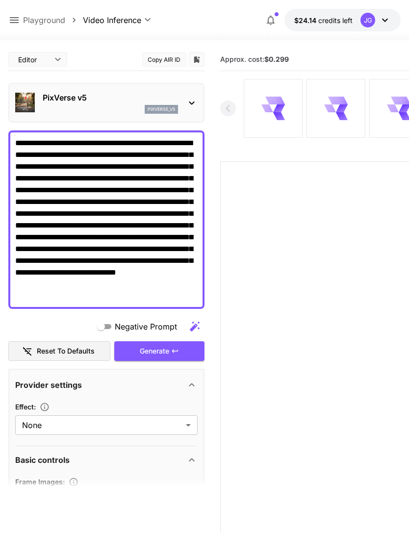
click at [125, 499] on span "Drag or upload image" at bounding box center [112, 501] width 73 height 12
click at [0, 0] on input "Drag or upload image" at bounding box center [0, 0] width 0 height 0
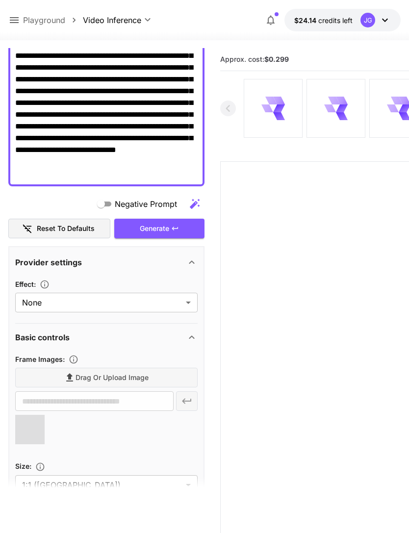
scroll to position [125, 0]
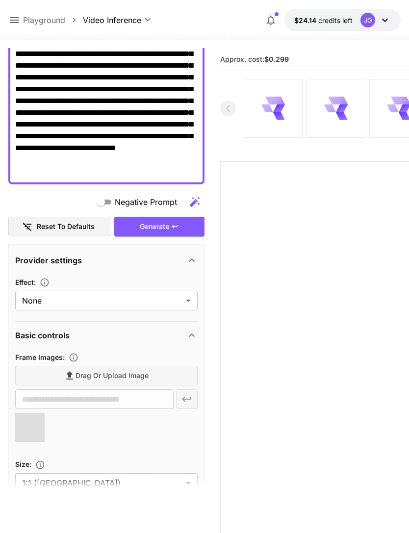
type input "**********"
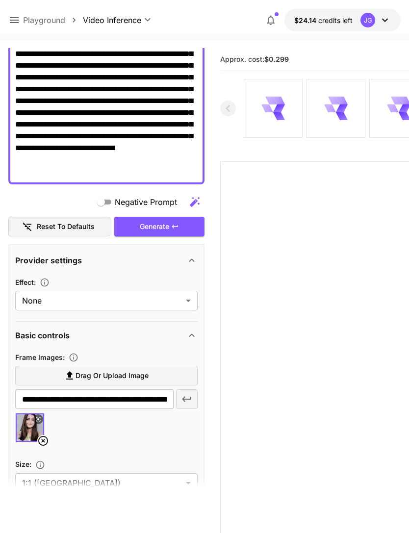
click at [181, 229] on div "Generate" at bounding box center [159, 227] width 90 height 20
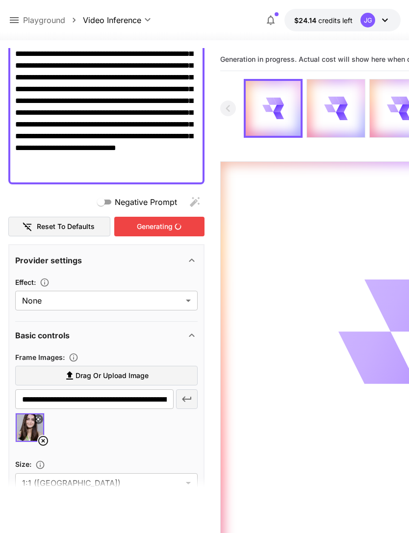
click at [17, 17] on icon at bounding box center [14, 20] width 12 height 12
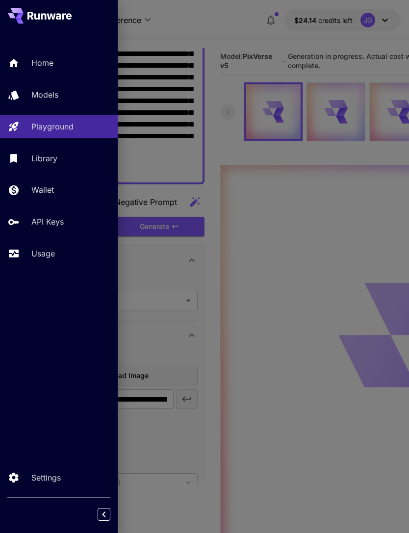
click at [65, 250] on div "Usage" at bounding box center [70, 254] width 79 height 12
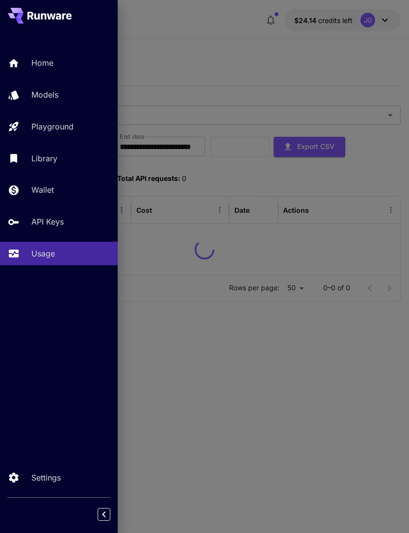
click at [251, 65] on div at bounding box center [204, 266] width 409 height 533
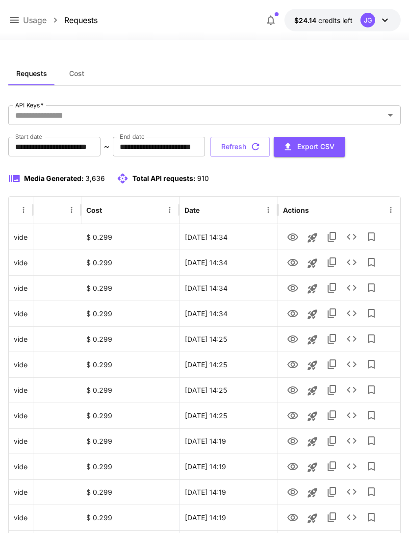
scroll to position [0, 50]
click at [295, 238] on icon "View" at bounding box center [293, 238] width 12 height 12
click at [292, 266] on icon "View" at bounding box center [293, 262] width 11 height 7
click at [261, 150] on icon "button" at bounding box center [255, 146] width 11 height 11
click at [295, 289] on icon "View" at bounding box center [293, 289] width 12 height 12
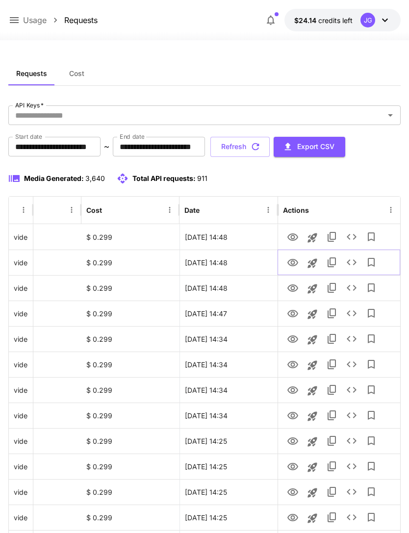
click at [295, 262] on icon "View" at bounding box center [293, 263] width 12 height 12
click at [295, 236] on icon "View" at bounding box center [293, 238] width 12 height 12
click at [295, 264] on icon "View" at bounding box center [293, 263] width 12 height 12
click at [296, 238] on icon "View" at bounding box center [293, 238] width 12 height 12
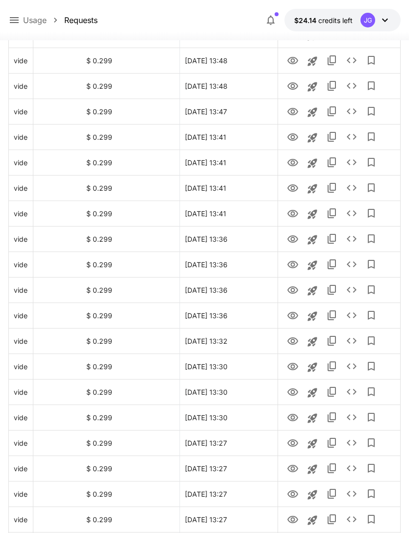
scroll to position [991, 0]
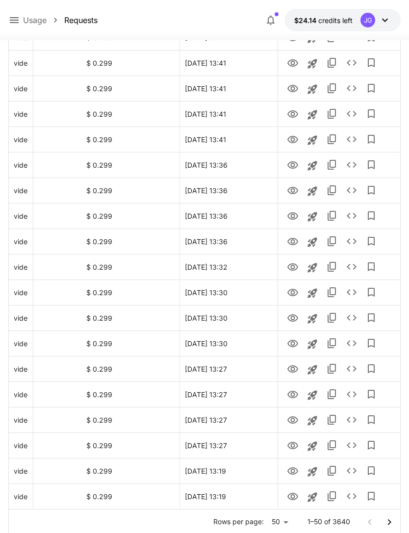
click at [391, 521] on icon "Go to next page" at bounding box center [390, 523] width 12 height 12
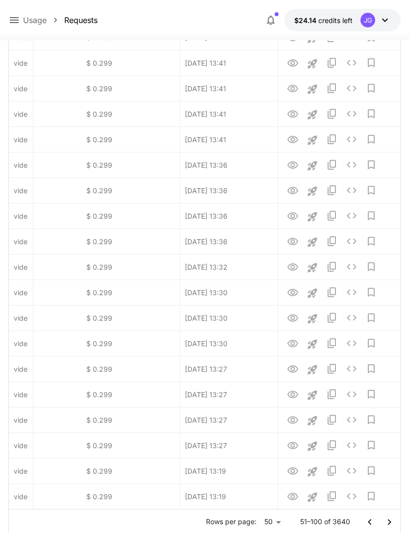
click at [391, 521] on icon "Go to next page" at bounding box center [390, 523] width 12 height 12
click at [390, 522] on icon "Go to next page" at bounding box center [389, 522] width 3 height 6
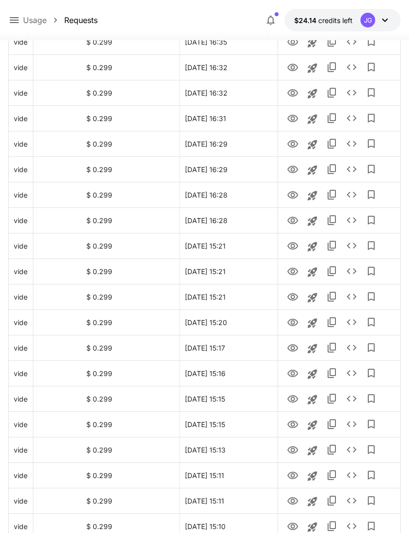
scroll to position [552, 0]
click at [315, 249] on icon "Launch in playground" at bounding box center [313, 247] width 12 height 12
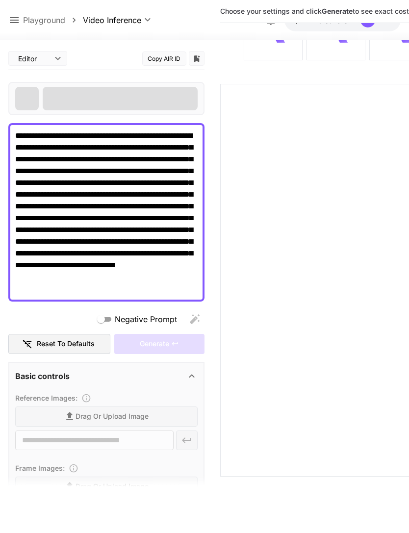
type textarea "**********"
type input "**********"
type input "****"
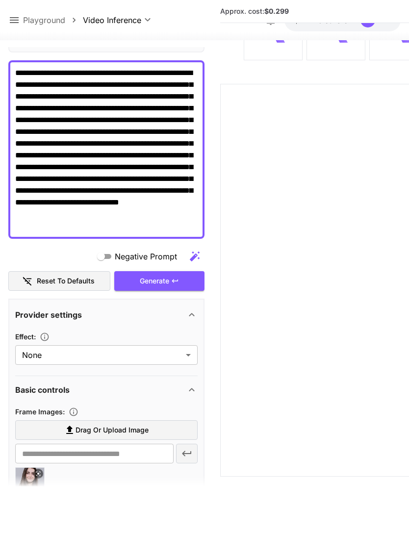
scroll to position [67, 0]
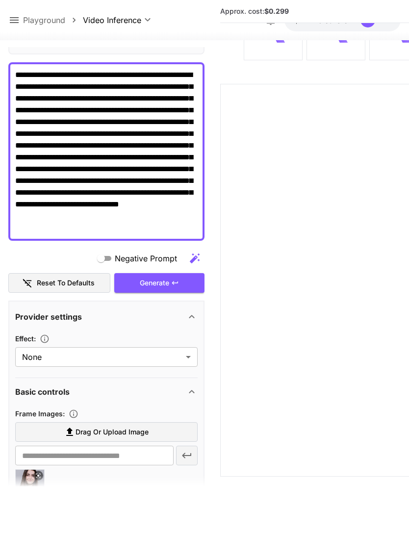
click at [46, 492] on icon at bounding box center [43, 498] width 12 height 12
click at [155, 423] on label "Drag or upload image" at bounding box center [106, 433] width 183 height 20
click at [0, 0] on input "Drag or upload image" at bounding box center [0, 0] width 0 height 0
type input "**********"
click at [184, 273] on div "Generate" at bounding box center [159, 283] width 90 height 20
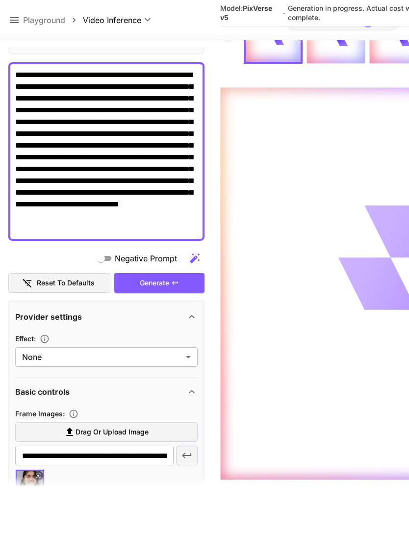
click at [18, 17] on icon at bounding box center [14, 20] width 12 height 12
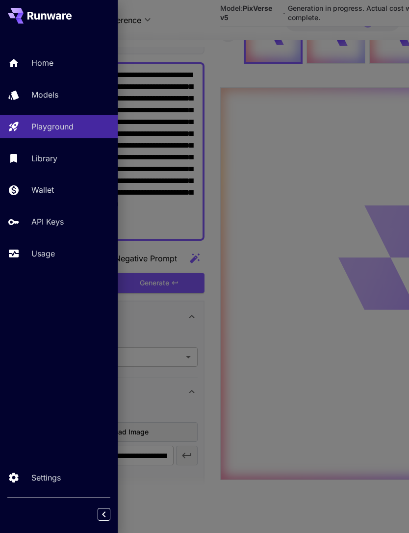
click at [52, 253] on p "Usage" at bounding box center [43, 254] width 24 height 12
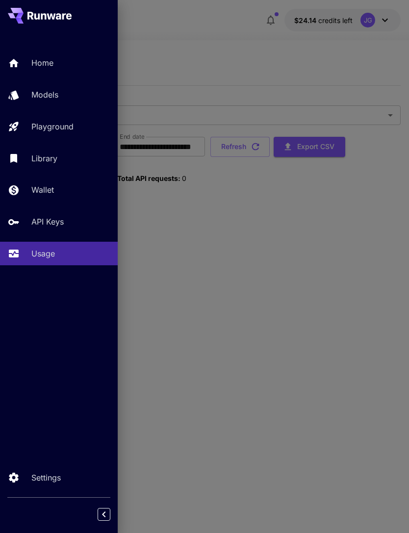
scroll to position [31, 0]
click at [241, 47] on div at bounding box center [204, 266] width 409 height 533
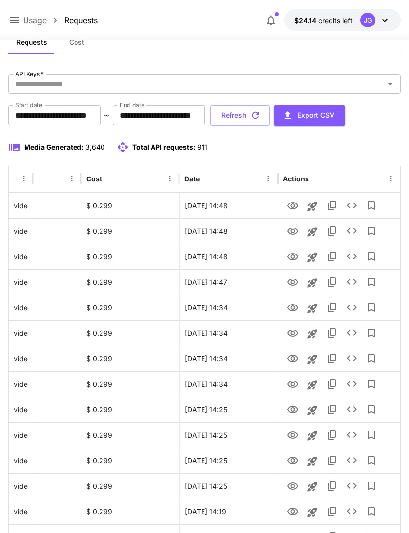
scroll to position [0, 50]
click at [296, 205] on icon "View" at bounding box center [293, 206] width 12 height 12
click at [294, 207] on icon "View" at bounding box center [293, 205] width 11 height 7
click at [270, 120] on button "Refresh" at bounding box center [240, 116] width 59 height 20
click at [295, 230] on icon "View" at bounding box center [293, 232] width 12 height 12
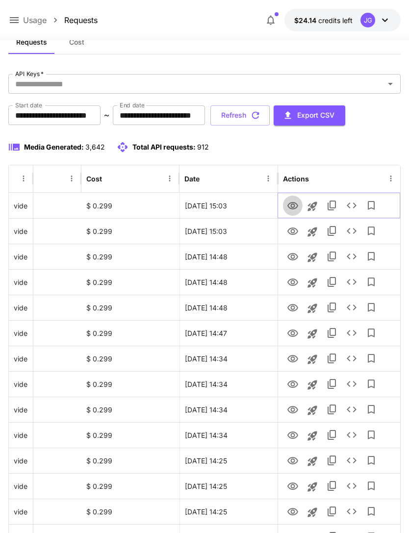
click at [295, 203] on icon "View" at bounding box center [293, 205] width 11 height 7
click at [18, 20] on icon at bounding box center [14, 20] width 9 height 6
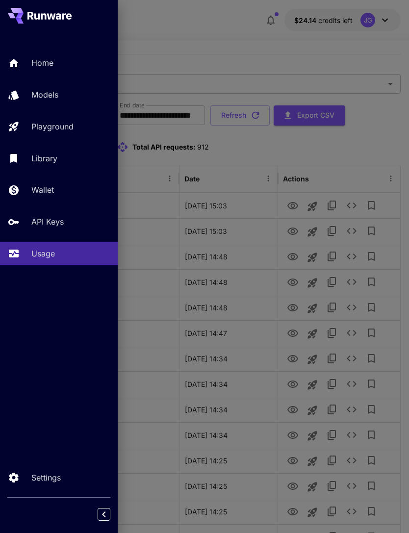
click at [77, 127] on div "Playground" at bounding box center [70, 127] width 79 height 12
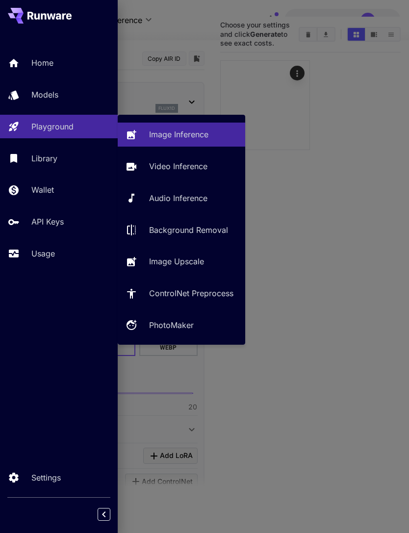
type input "**********"
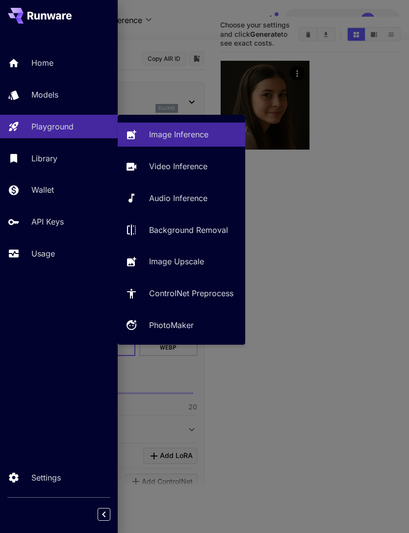
click at [185, 163] on p "Video Inference" at bounding box center [178, 166] width 58 height 12
type input "**********"
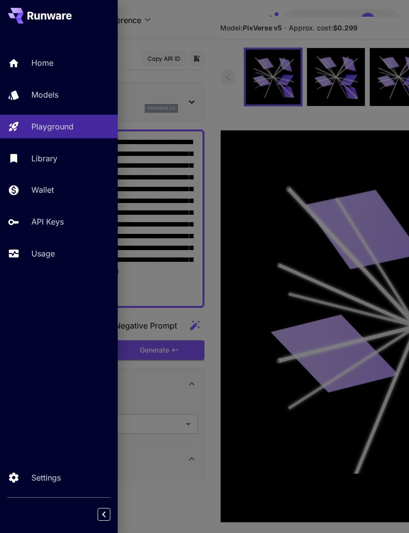
click at [197, 28] on div at bounding box center [204, 266] width 409 height 533
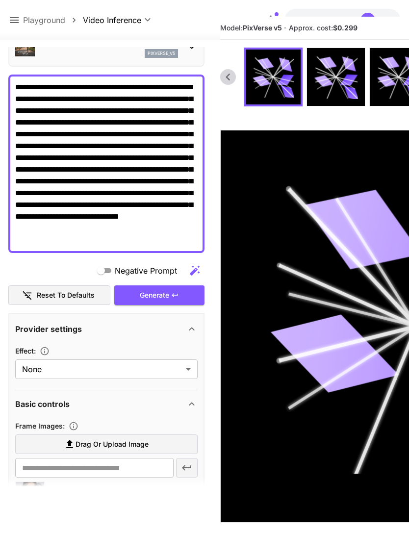
scroll to position [89, 0]
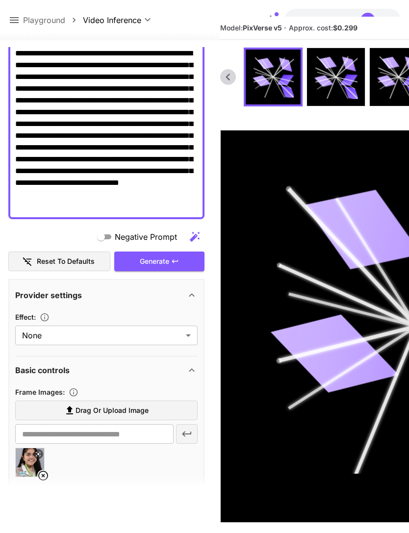
click at [155, 407] on label "Drag or upload image" at bounding box center [106, 411] width 183 height 20
click at [0, 0] on input "Drag or upload image" at bounding box center [0, 0] width 0 height 0
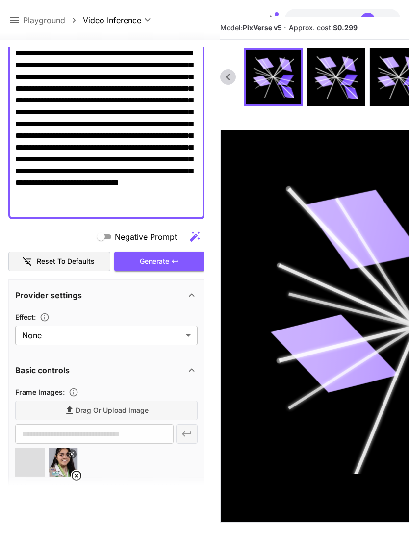
type input "**********"
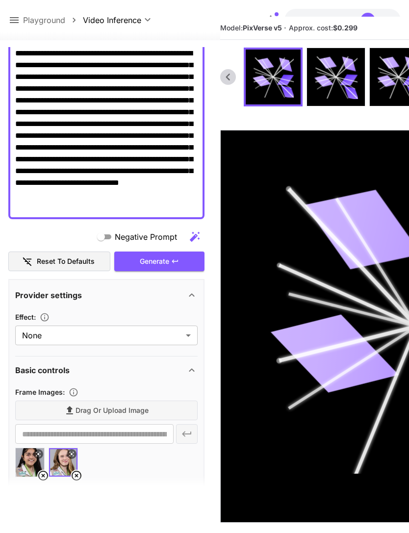
click at [42, 474] on icon at bounding box center [43, 476] width 10 height 10
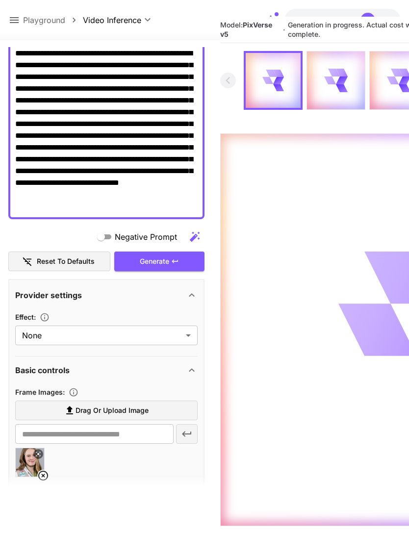
click at [16, 22] on icon at bounding box center [14, 20] width 12 height 12
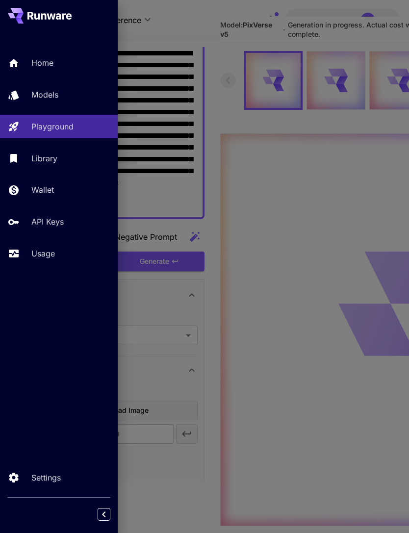
click at [53, 257] on p "Usage" at bounding box center [43, 254] width 24 height 12
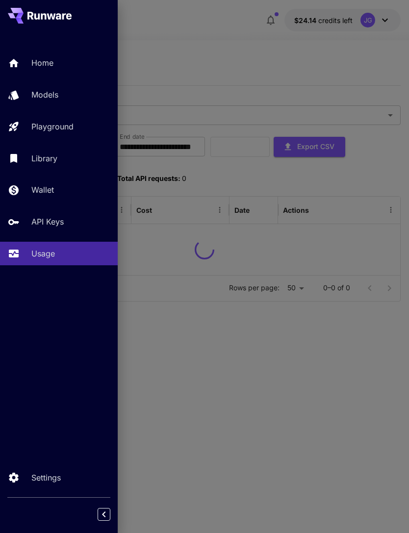
click at [253, 27] on div at bounding box center [204, 266] width 409 height 533
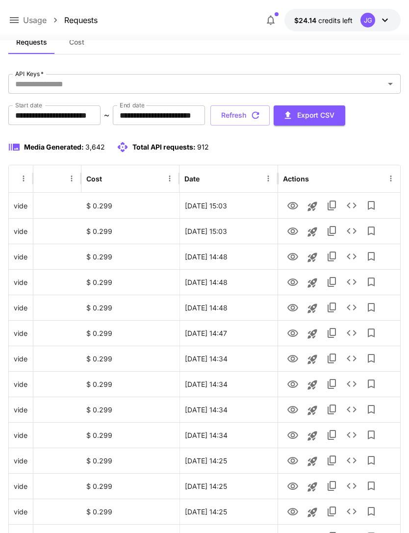
scroll to position [0, 50]
click at [270, 118] on button "Refresh" at bounding box center [240, 116] width 59 height 20
click at [292, 281] on icon "View" at bounding box center [293, 282] width 11 height 7
click at [294, 258] on icon "View" at bounding box center [293, 256] width 11 height 7
click at [297, 232] on icon "View" at bounding box center [293, 231] width 11 height 7
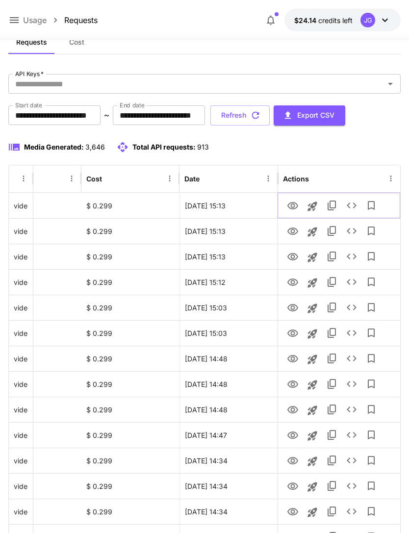
click at [295, 205] on icon "View" at bounding box center [293, 206] width 12 height 12
click at [296, 227] on icon "View" at bounding box center [293, 232] width 12 height 12
click at [294, 203] on icon "View" at bounding box center [293, 206] width 12 height 12
click at [20, 22] on icon at bounding box center [14, 20] width 12 height 12
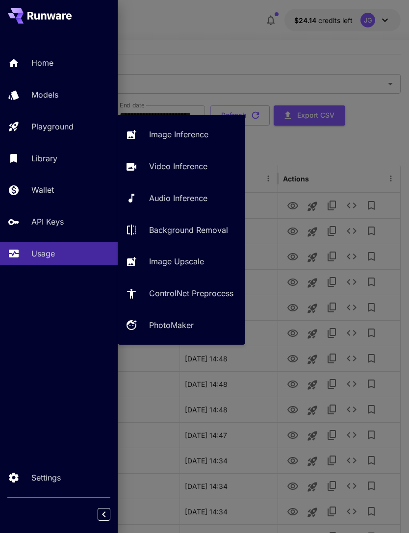
click at [80, 129] on div "Playground" at bounding box center [70, 127] width 79 height 12
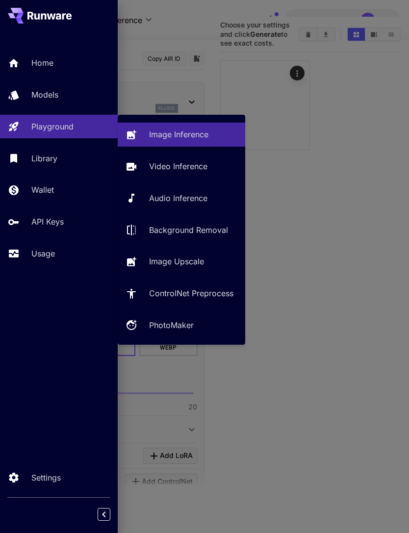
type input "**********"
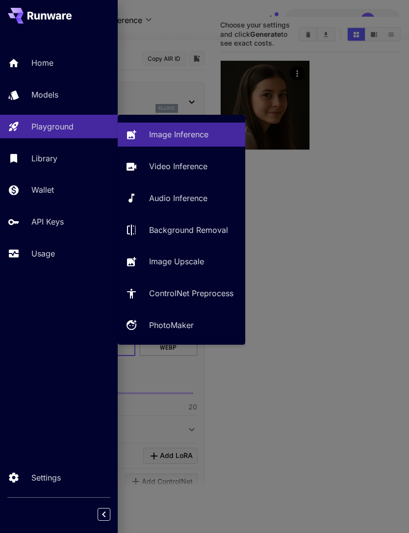
click at [190, 170] on p "Video Inference" at bounding box center [178, 166] width 58 height 12
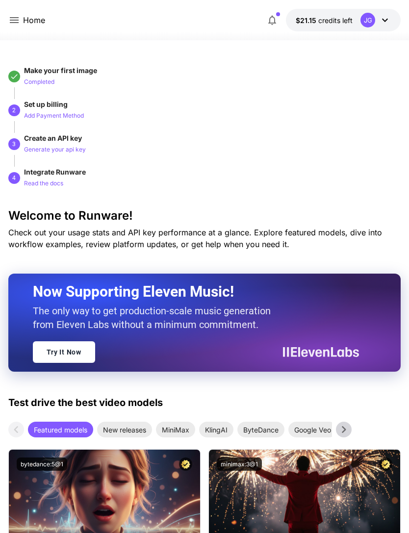
click at [16, 22] on icon at bounding box center [14, 20] width 12 height 12
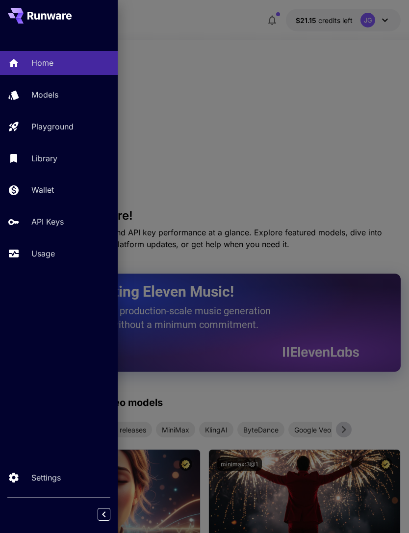
click at [45, 259] on p "Usage" at bounding box center [43, 254] width 24 height 12
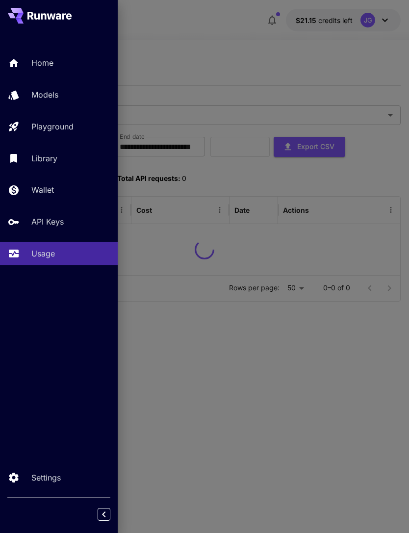
click at [228, 65] on div at bounding box center [204, 266] width 409 height 533
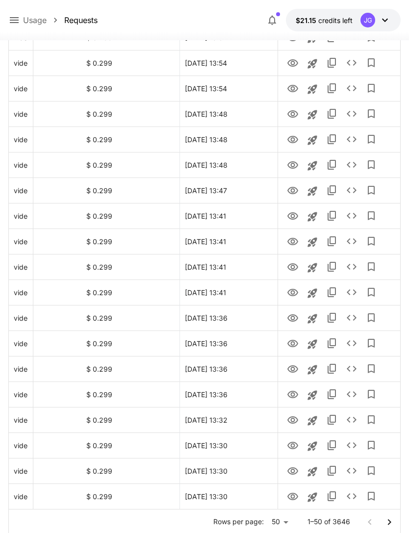
scroll to position [0, 50]
click at [390, 522] on icon "Go to next page" at bounding box center [389, 522] width 3 height 6
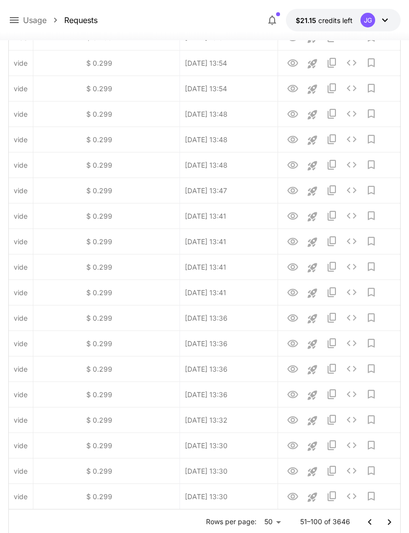
click at [390, 521] on icon "Go to next page" at bounding box center [389, 522] width 3 height 6
click at [387, 526] on icon "Go to next page" at bounding box center [390, 523] width 12 height 12
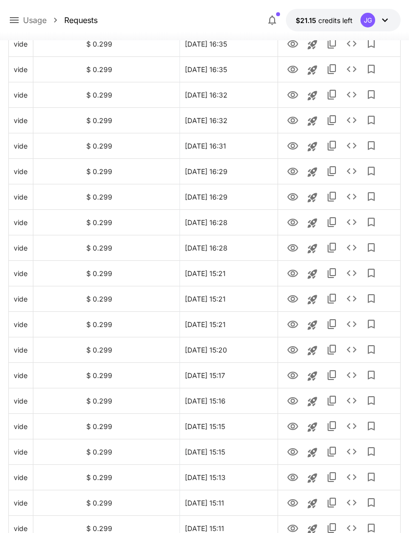
scroll to position [677, 0]
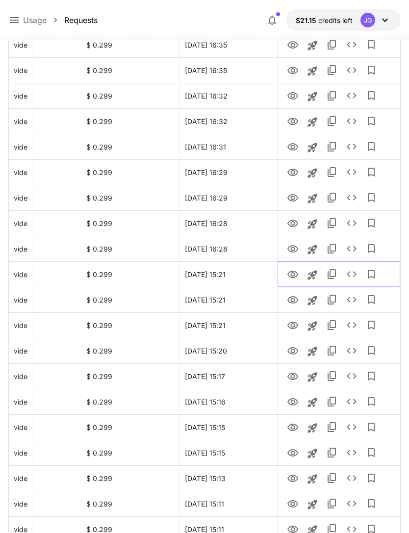
click at [319, 277] on button "Launch in playground" at bounding box center [313, 276] width 20 height 20
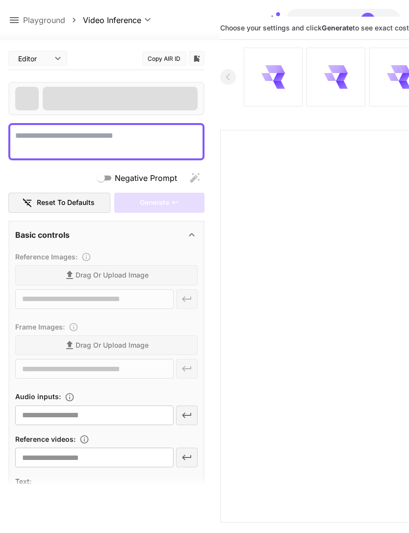
type textarea "**********"
type input "**********"
type input "****"
type input "*"
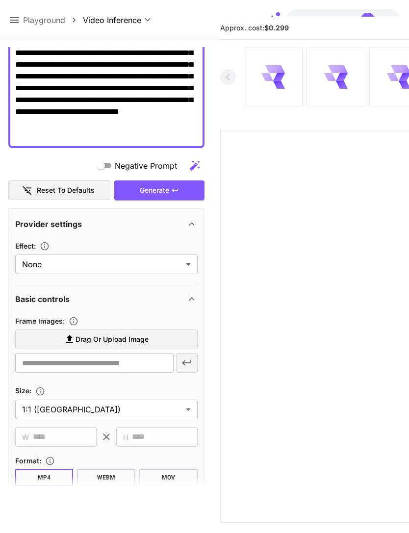
scroll to position [218, 0]
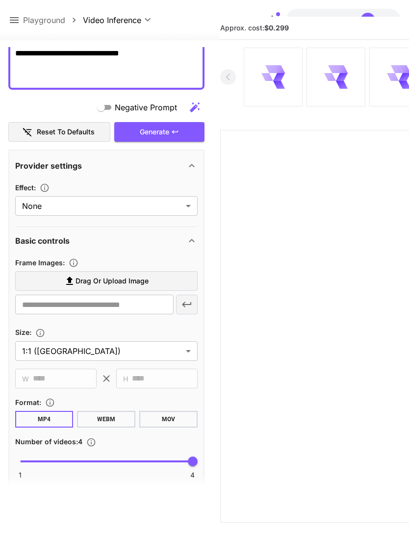
click at [131, 282] on span "Drag or upload image" at bounding box center [112, 281] width 73 height 12
click at [0, 0] on input "Drag or upload image" at bounding box center [0, 0] width 0 height 0
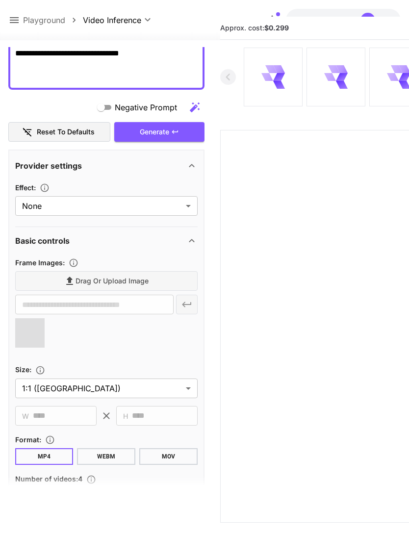
type input "**********"
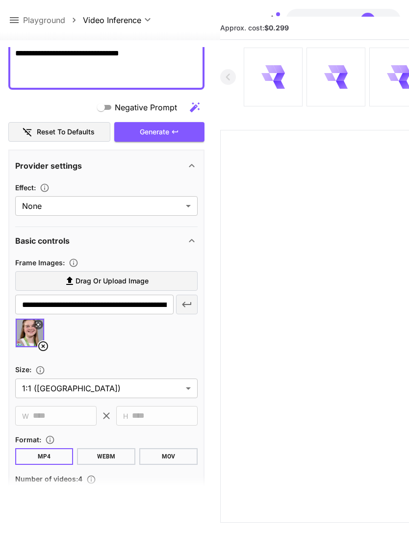
click at [171, 132] on div "Generate" at bounding box center [159, 132] width 90 height 20
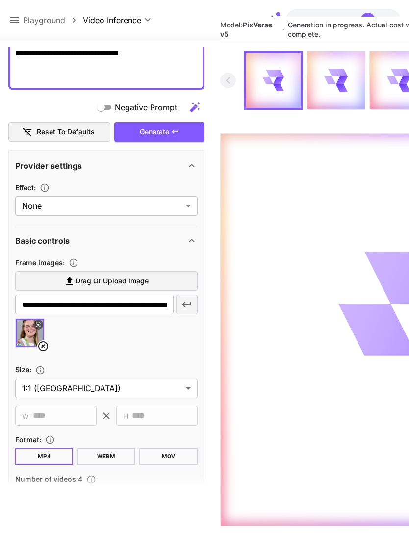
click at [13, 21] on icon at bounding box center [14, 20] width 9 height 6
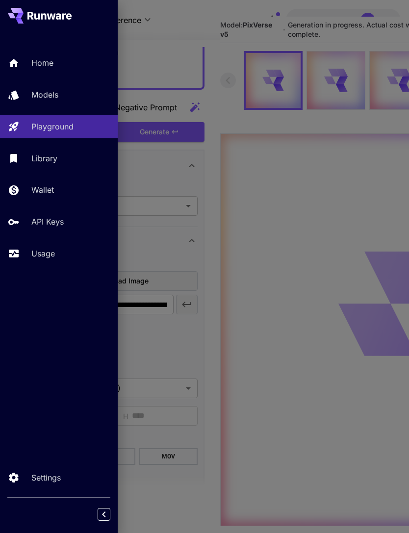
click at [60, 250] on div "Usage" at bounding box center [70, 254] width 79 height 12
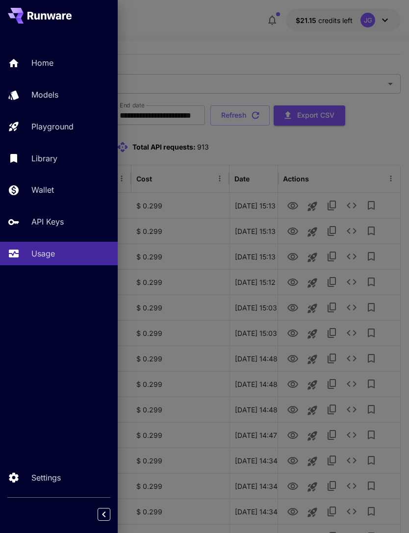
click at [244, 36] on div at bounding box center [204, 266] width 409 height 533
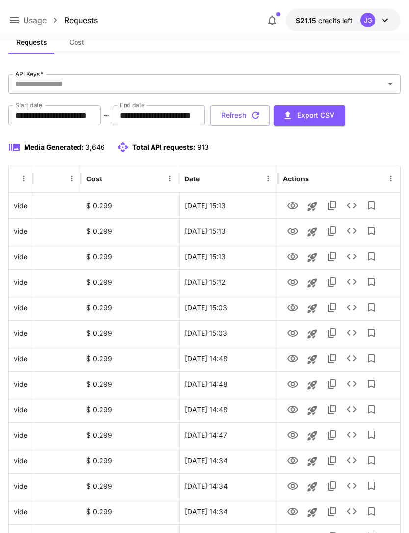
scroll to position [0, 50]
click at [294, 207] on icon "View" at bounding box center [293, 206] width 12 height 12
click at [270, 118] on button "Refresh" at bounding box center [240, 116] width 59 height 20
click at [270, 116] on button "Refresh" at bounding box center [240, 116] width 59 height 20
click at [292, 288] on icon "View" at bounding box center [293, 283] width 12 height 12
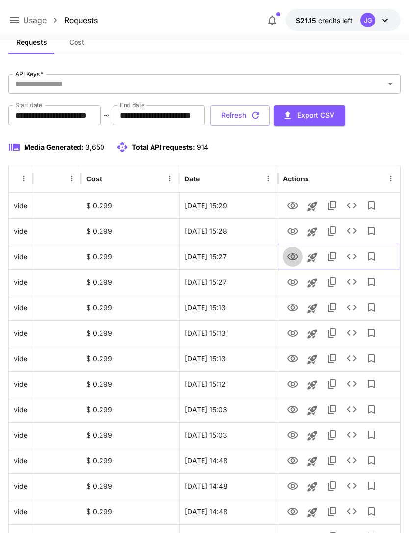
click at [292, 260] on icon "View" at bounding box center [293, 256] width 11 height 7
click at [292, 229] on icon "View" at bounding box center [293, 231] width 11 height 7
click at [293, 206] on icon "View" at bounding box center [293, 206] width 12 height 12
click at [17, 20] on icon at bounding box center [14, 20] width 12 height 12
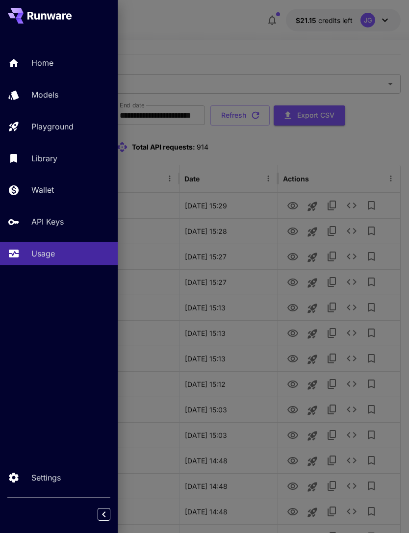
click at [71, 121] on p "Playground" at bounding box center [52, 127] width 42 height 12
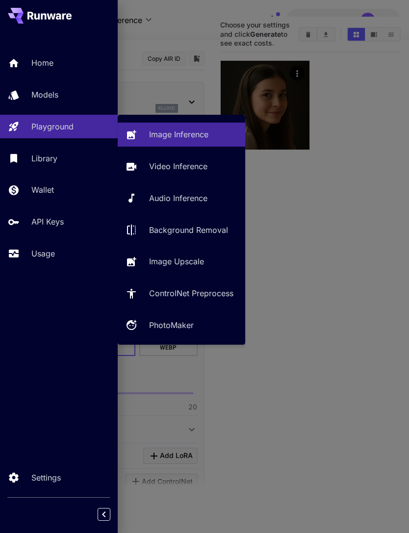
click at [189, 167] on p "Video Inference" at bounding box center [178, 166] width 58 height 12
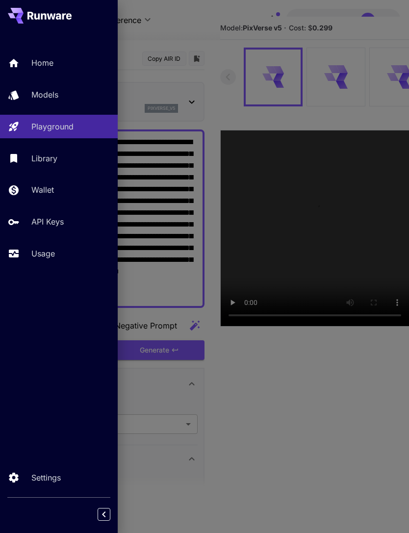
type input "**********"
click at [195, 25] on div at bounding box center [204, 266] width 409 height 533
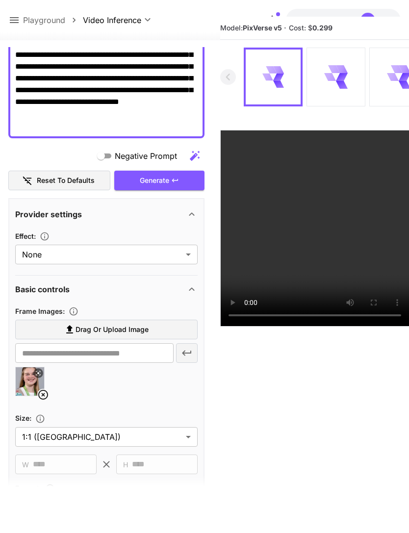
scroll to position [224, 0]
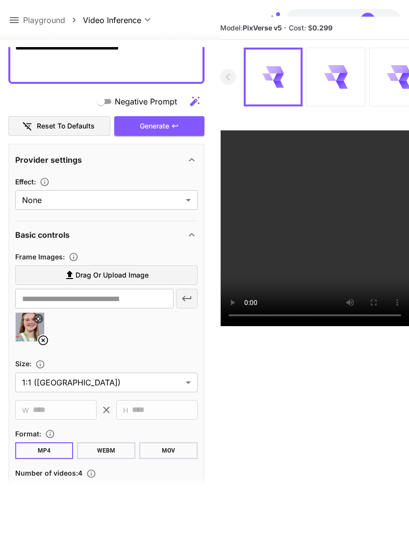
click at [47, 338] on icon at bounding box center [43, 341] width 10 height 10
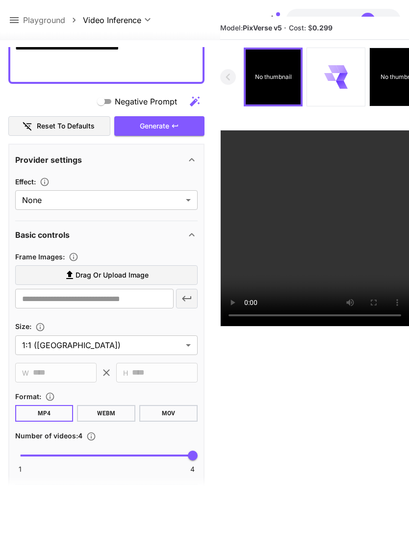
click at [140, 275] on span "Drag or upload image" at bounding box center [112, 275] width 73 height 12
click at [0, 0] on input "Drag or upload image" at bounding box center [0, 0] width 0 height 0
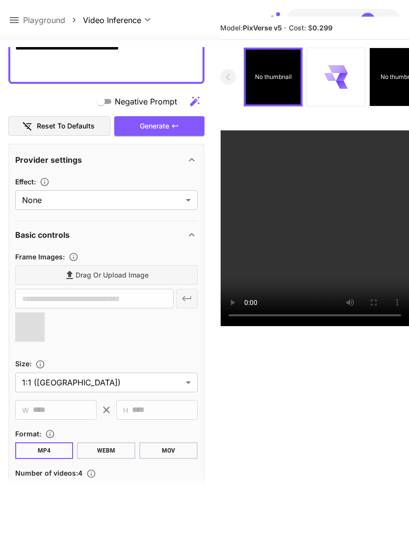
type input "**********"
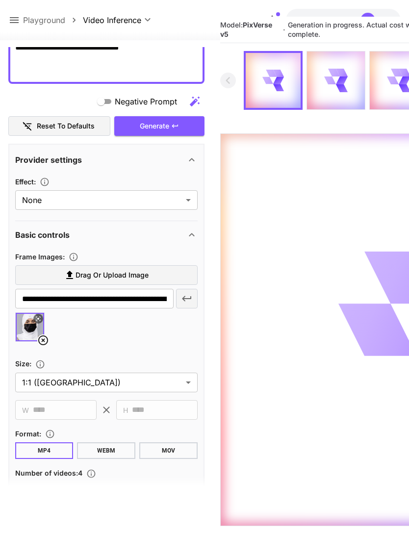
click at [14, 16] on icon at bounding box center [14, 20] width 12 height 12
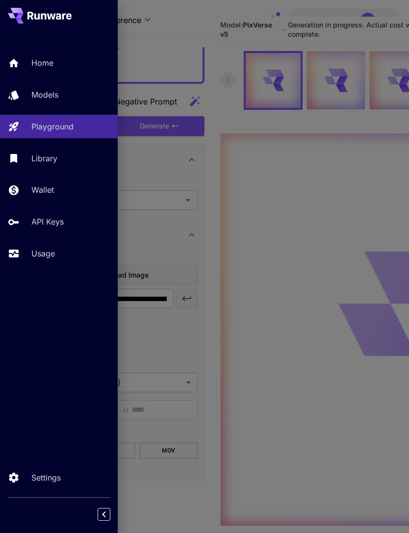
click at [50, 251] on p "Usage" at bounding box center [43, 254] width 24 height 12
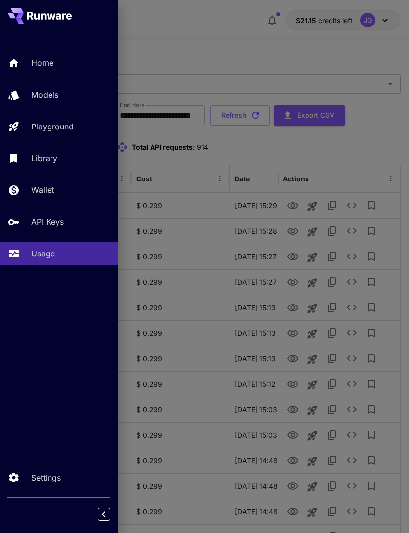
click at [254, 33] on div at bounding box center [204, 266] width 409 height 533
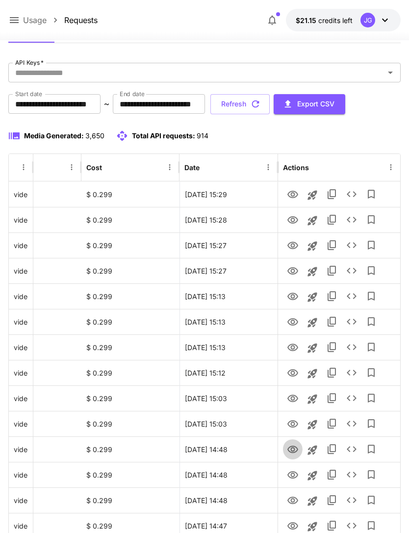
scroll to position [43, 0]
click at [296, 451] on icon "View" at bounding box center [293, 450] width 12 height 12
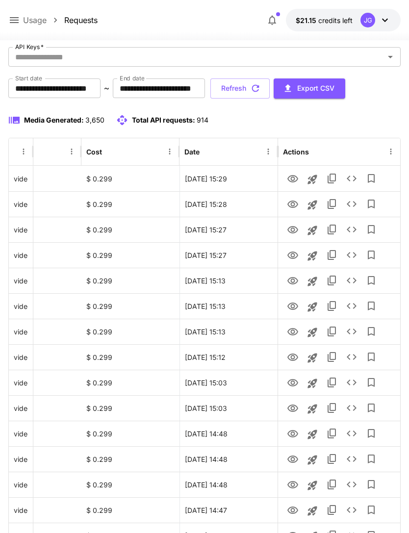
click at [270, 90] on button "Refresh" at bounding box center [240, 89] width 59 height 20
click at [293, 255] on icon "View" at bounding box center [293, 256] width 12 height 12
click at [296, 230] on icon "View" at bounding box center [293, 230] width 12 height 12
click at [296, 202] on icon "View" at bounding box center [293, 204] width 11 height 7
click at [297, 228] on icon "View" at bounding box center [293, 230] width 12 height 12
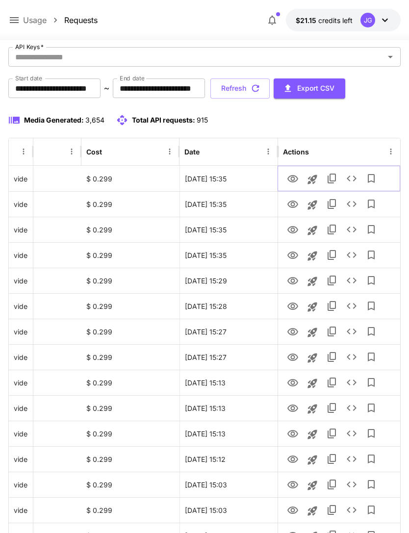
click at [297, 173] on icon "View" at bounding box center [293, 179] width 12 height 12
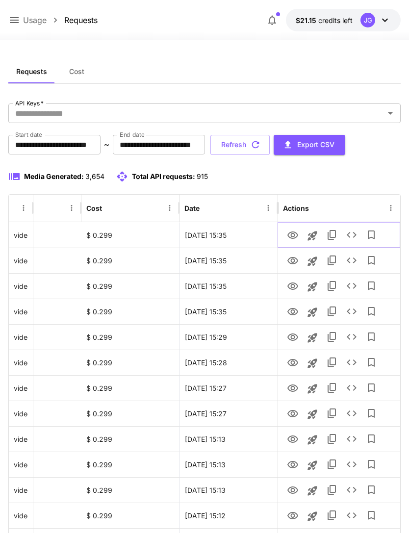
scroll to position [0, 0]
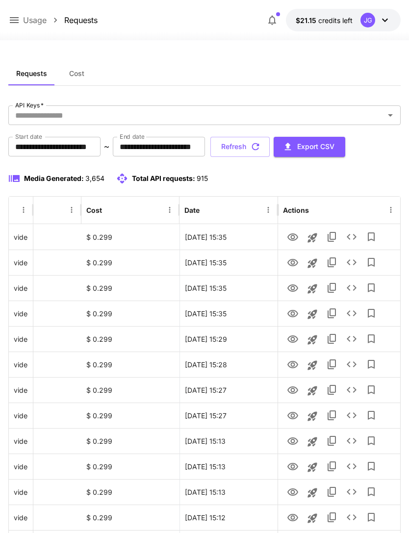
click at [18, 17] on icon at bounding box center [14, 20] width 12 height 12
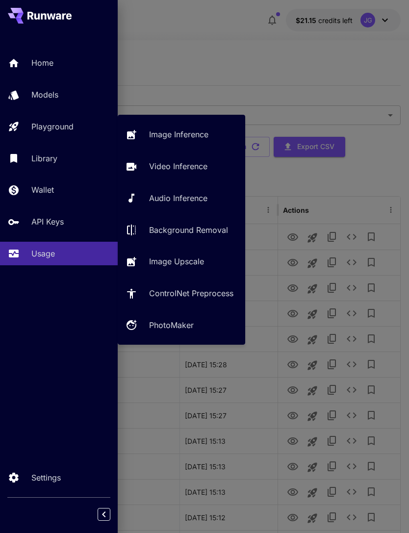
click at [192, 166] on p "Video Inference" at bounding box center [178, 166] width 58 height 12
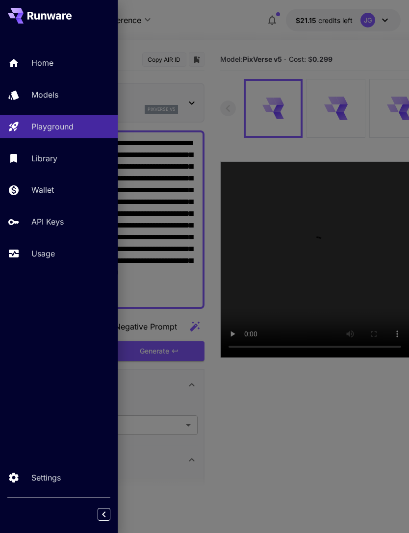
click at [233, 36] on div at bounding box center [204, 266] width 409 height 533
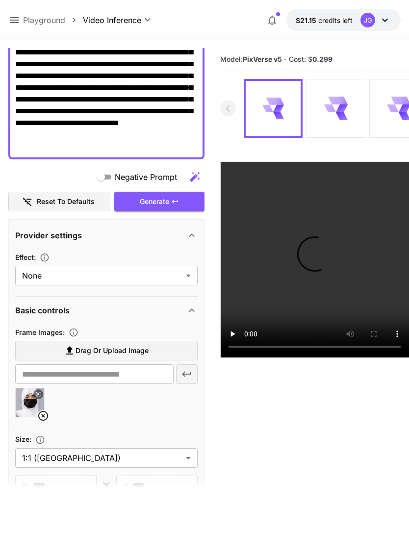
scroll to position [149, 0]
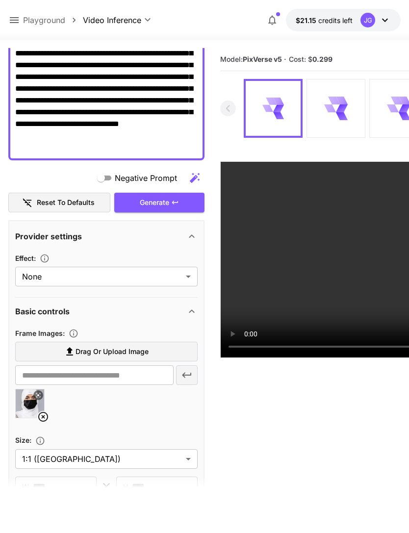
click at [143, 353] on span "Drag or upload image" at bounding box center [112, 352] width 73 height 12
click at [0, 0] on input "Drag or upload image" at bounding box center [0, 0] width 0 height 0
type input "**********"
click at [41, 419] on icon at bounding box center [43, 417] width 12 height 12
click at [181, 201] on div "Generate" at bounding box center [159, 203] width 90 height 20
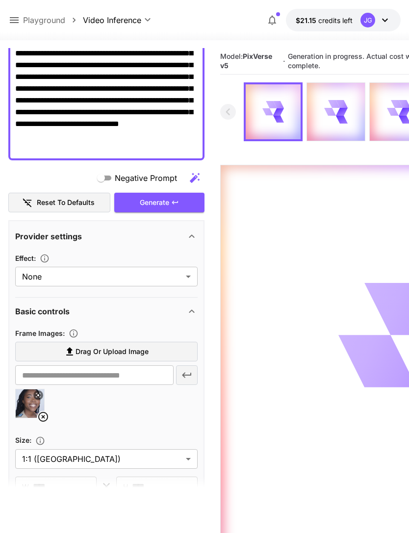
click at [16, 17] on icon at bounding box center [14, 20] width 12 height 12
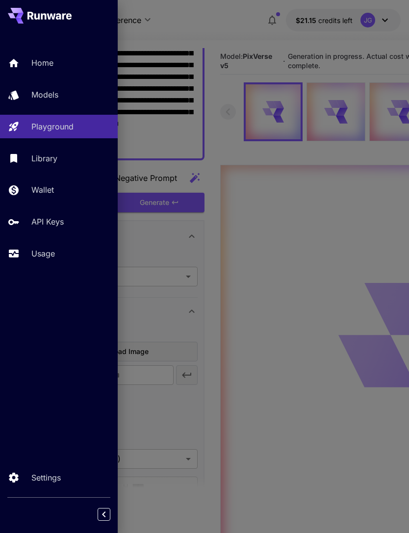
click at [53, 255] on p "Usage" at bounding box center [43, 254] width 24 height 12
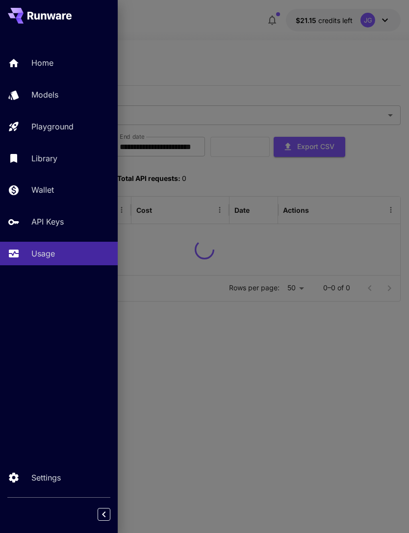
click at [254, 48] on div at bounding box center [204, 266] width 409 height 533
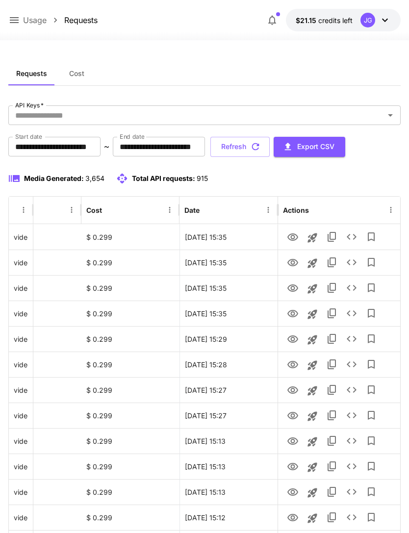
scroll to position [0, 50]
click at [295, 315] on icon "View" at bounding box center [293, 314] width 12 height 12
click at [270, 155] on button "Refresh" at bounding box center [240, 147] width 59 height 20
click at [295, 319] on icon "View" at bounding box center [293, 314] width 12 height 12
click at [297, 289] on icon "View" at bounding box center [293, 288] width 11 height 7
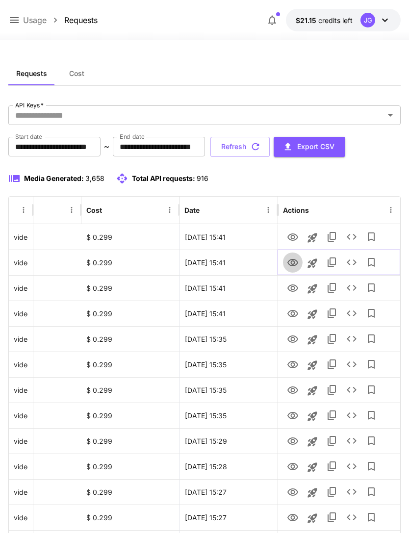
click at [294, 262] on icon "View" at bounding box center [293, 262] width 11 height 7
click at [297, 239] on icon "View" at bounding box center [293, 238] width 12 height 12
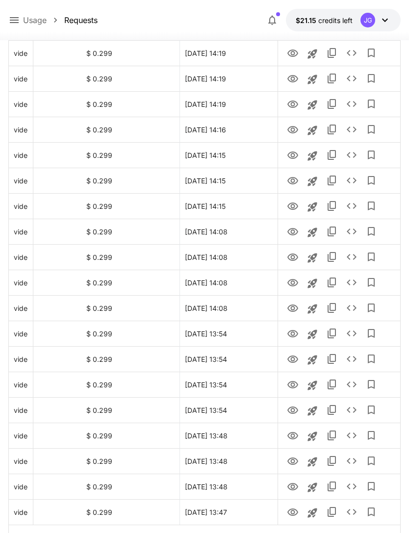
scroll to position [991, 0]
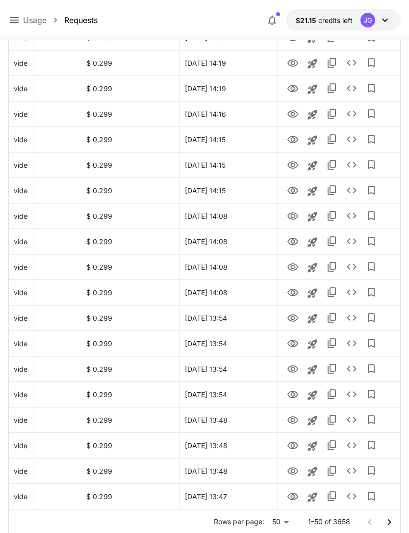
click at [390, 520] on icon "Go to next page" at bounding box center [390, 523] width 12 height 12
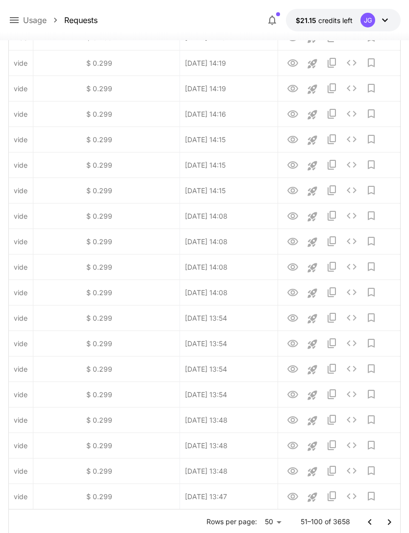
click at [389, 520] on icon "Go to next page" at bounding box center [390, 523] width 12 height 12
click at [392, 526] on icon "Go to next page" at bounding box center [390, 523] width 12 height 12
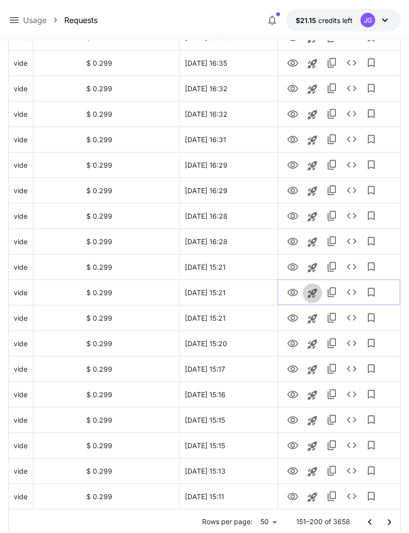
click at [314, 291] on icon "Launch in playground" at bounding box center [313, 294] width 12 height 12
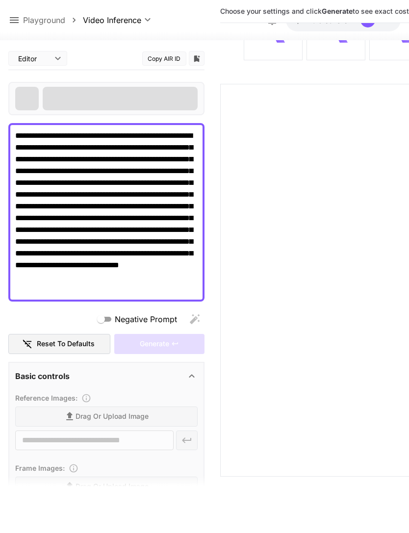
scroll to position [78, 0]
type input "**********"
type input "****"
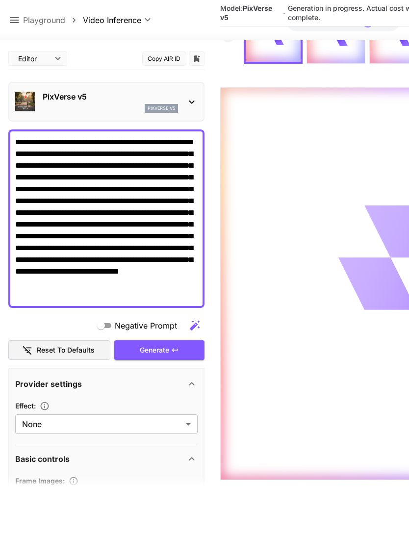
scroll to position [0, 0]
click at [18, 18] on icon at bounding box center [14, 20] width 9 height 6
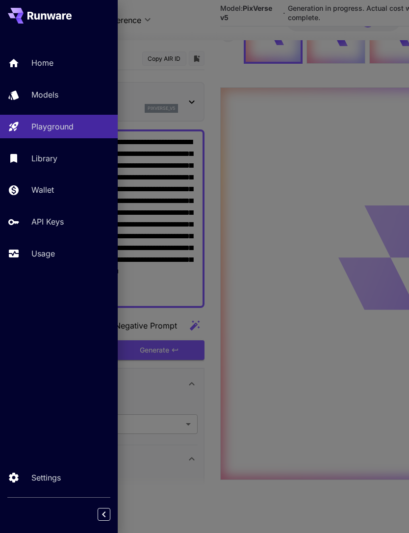
click at [45, 258] on p "Usage" at bounding box center [43, 254] width 24 height 12
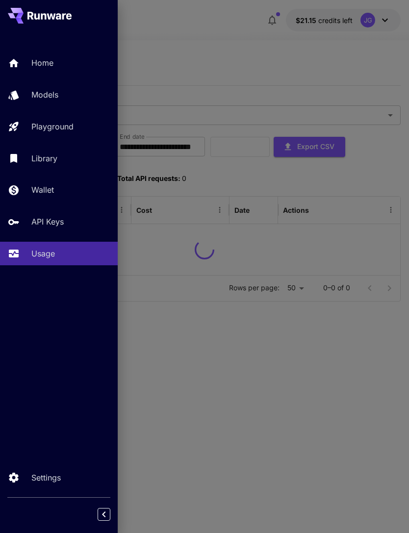
click at [195, 52] on div at bounding box center [204, 266] width 409 height 533
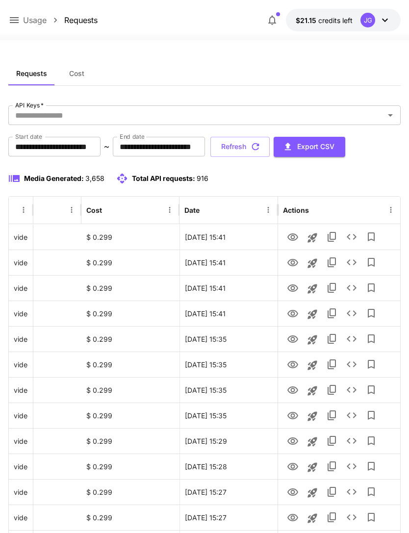
scroll to position [0, 50]
click at [261, 151] on icon "button" at bounding box center [255, 146] width 11 height 11
click at [293, 319] on icon "View" at bounding box center [293, 314] width 12 height 12
click at [298, 286] on icon "View" at bounding box center [293, 289] width 12 height 12
click at [295, 317] on icon "View" at bounding box center [293, 313] width 11 height 7
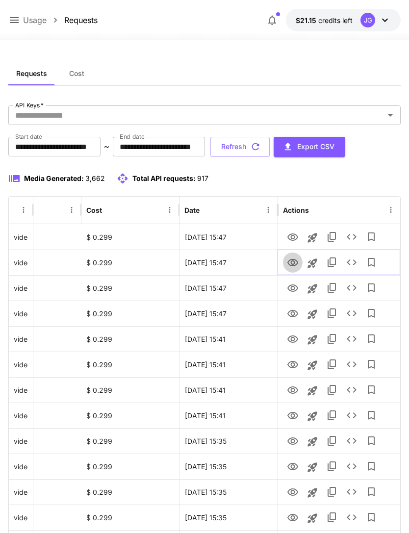
click at [298, 265] on icon "View" at bounding box center [293, 263] width 12 height 12
click at [296, 238] on icon "View" at bounding box center [293, 238] width 12 height 12
click at [296, 318] on icon "View" at bounding box center [293, 314] width 12 height 12
click at [297, 238] on icon "View" at bounding box center [293, 237] width 11 height 7
click at [18, 23] on icon at bounding box center [14, 20] width 9 height 6
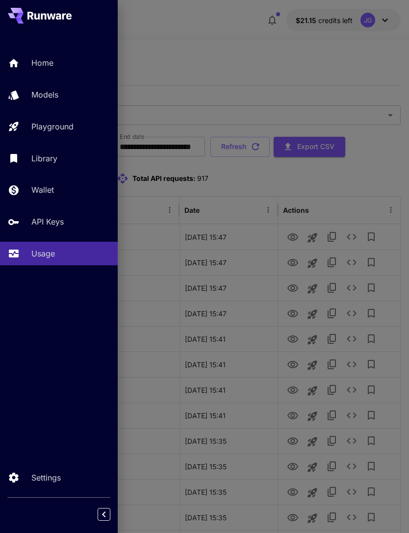
click at [70, 128] on p "Playground" at bounding box center [52, 127] width 42 height 12
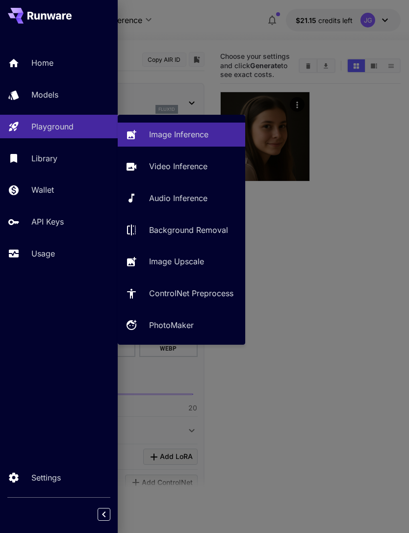
click at [188, 170] on p "Video Inference" at bounding box center [178, 166] width 58 height 12
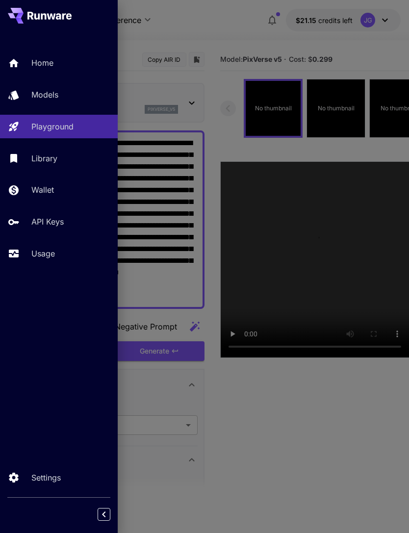
type input "**********"
click at [226, 29] on div at bounding box center [204, 266] width 409 height 533
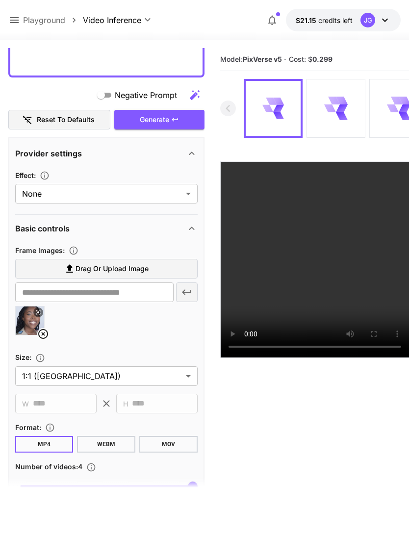
scroll to position [310, 0]
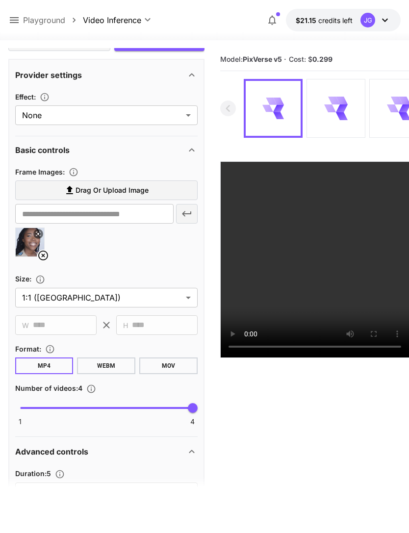
click at [47, 255] on icon at bounding box center [43, 256] width 10 height 10
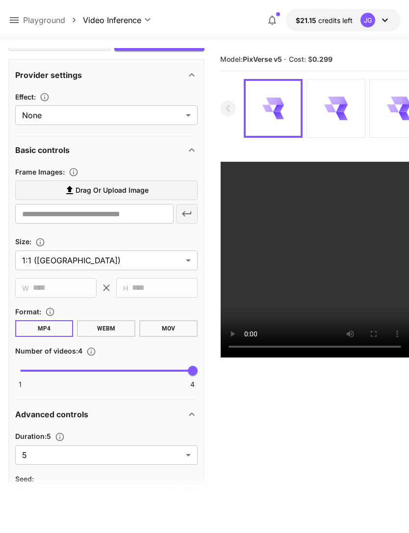
click at [144, 186] on span "Drag or upload image" at bounding box center [112, 191] width 73 height 12
click at [0, 0] on input "Drag or upload image" at bounding box center [0, 0] width 0 height 0
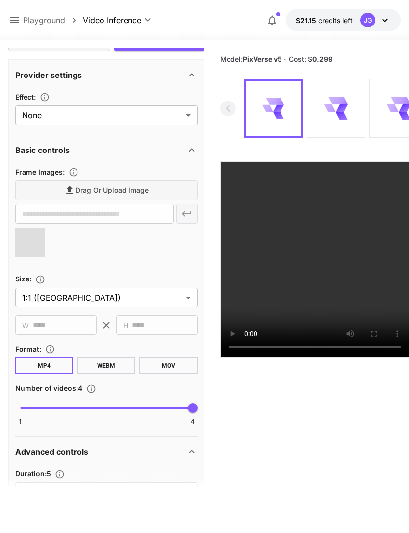
type input "**********"
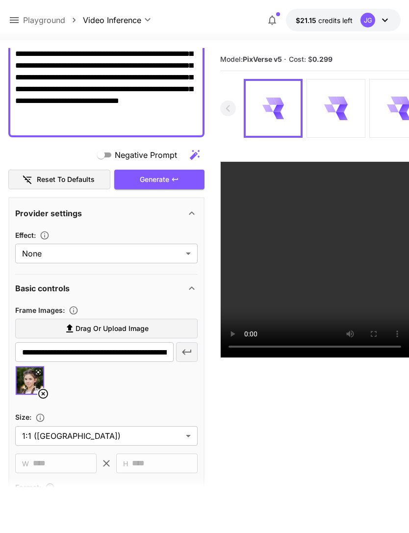
scroll to position [159, 0]
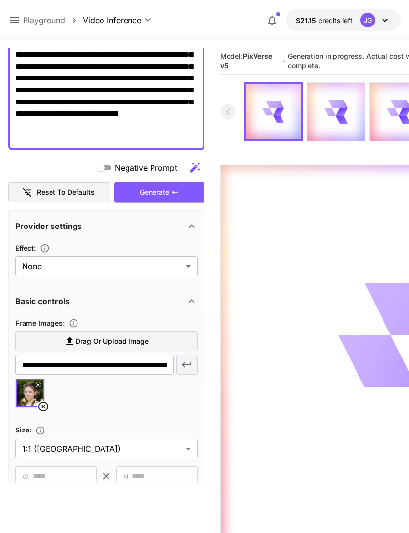
click at [18, 24] on icon at bounding box center [14, 20] width 12 height 12
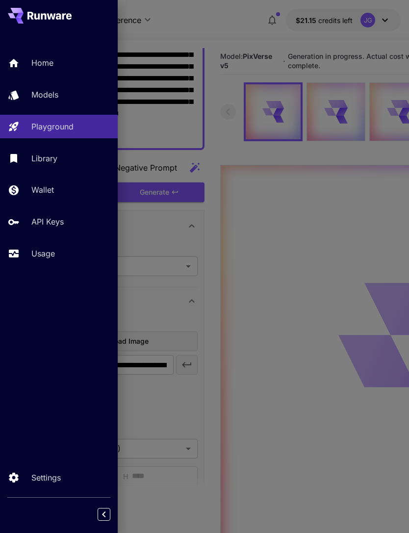
click at [46, 255] on p "Usage" at bounding box center [43, 254] width 24 height 12
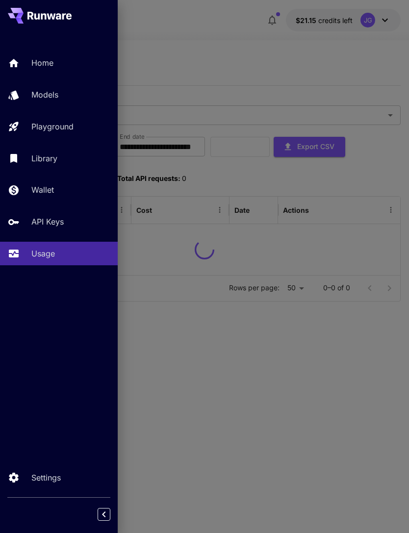
click at [249, 55] on div at bounding box center [204, 266] width 409 height 533
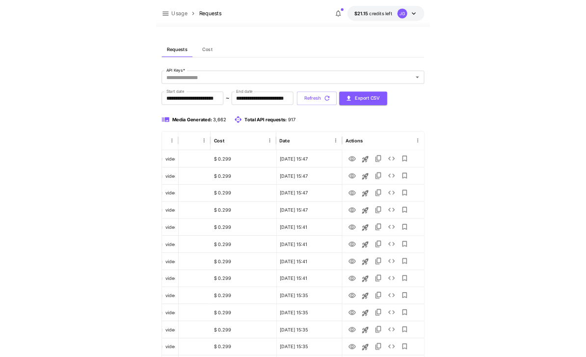
scroll to position [0, 50]
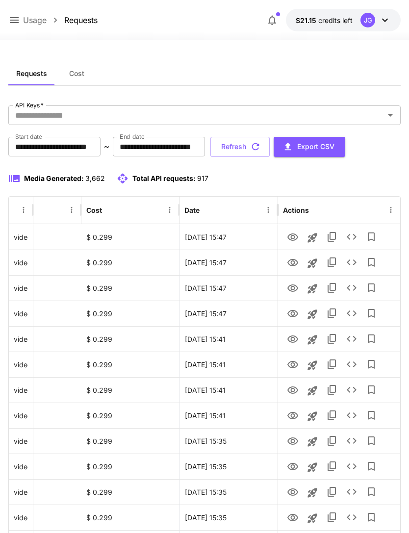
click at [260, 148] on icon "button" at bounding box center [255, 146] width 7 height 7
click at [261, 149] on icon "button" at bounding box center [255, 146] width 11 height 11
click at [296, 317] on icon "View" at bounding box center [293, 314] width 12 height 12
click at [298, 286] on icon "View" at bounding box center [293, 289] width 12 height 12
click at [297, 267] on icon "View" at bounding box center [293, 263] width 12 height 12
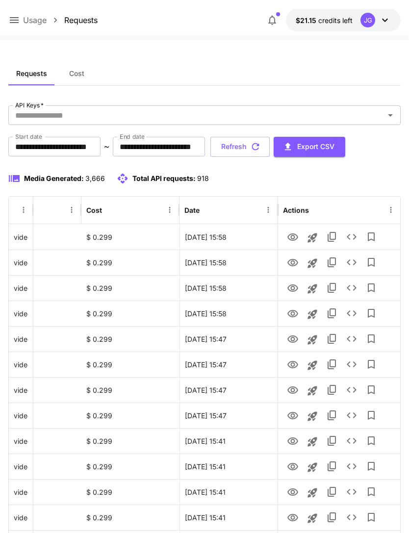
click at [23, 26] on p "Usage" at bounding box center [35, 20] width 24 height 12
click at [18, 16] on icon at bounding box center [14, 20] width 12 height 12
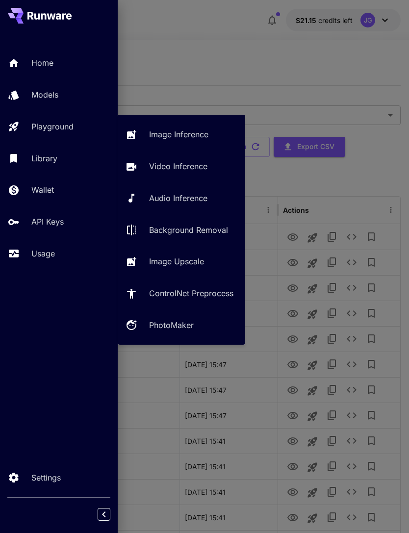
click at [188, 160] on link "Video Inference" at bounding box center [182, 167] width 128 height 24
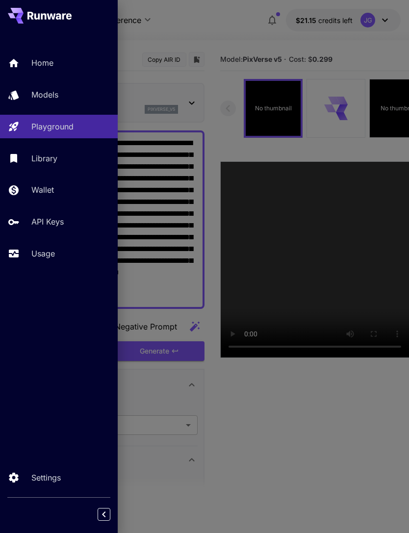
click at [204, 37] on div at bounding box center [204, 266] width 409 height 533
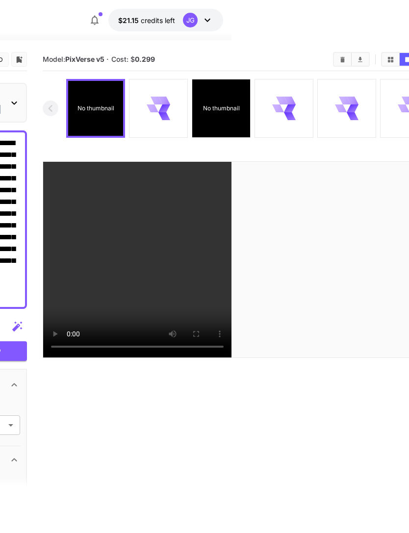
scroll to position [0, 178]
click at [229, 109] on p "No thumbnail" at bounding box center [221, 108] width 37 height 9
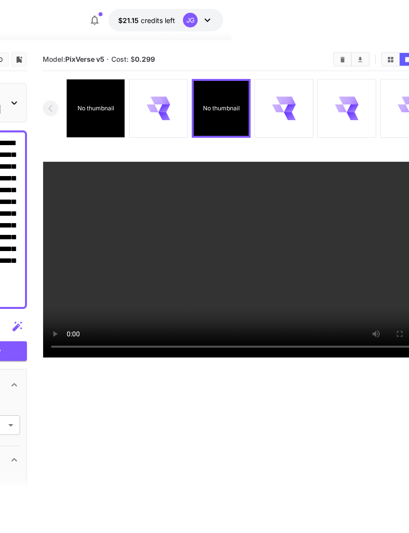
click at [244, 258] on video at bounding box center [239, 260] width 392 height 196
click at [243, 253] on video at bounding box center [239, 260] width 392 height 196
click at [293, 110] on icon at bounding box center [283, 108] width 23 height 23
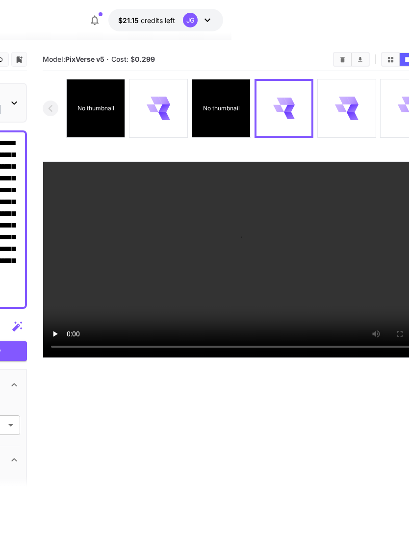
click at [162, 107] on icon at bounding box center [165, 109] width 12 height 8
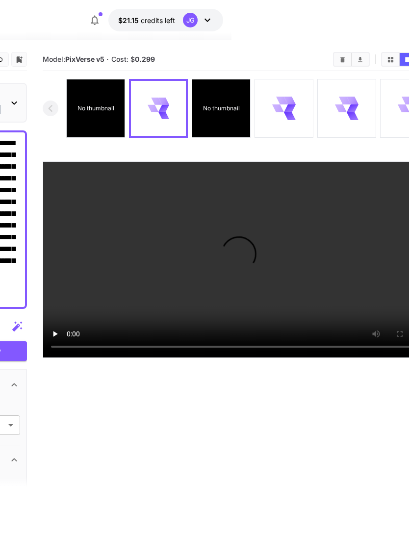
click at [97, 107] on p "No thumbnail" at bounding box center [95, 108] width 37 height 9
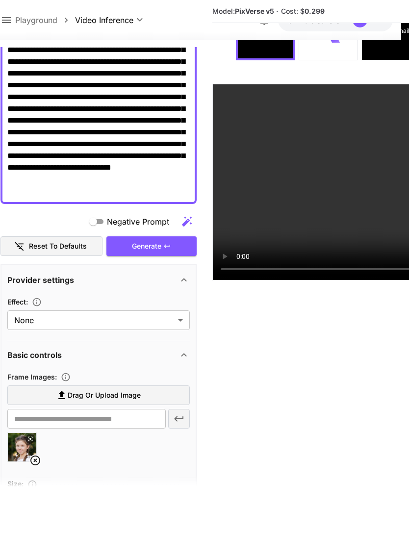
scroll to position [102, 0]
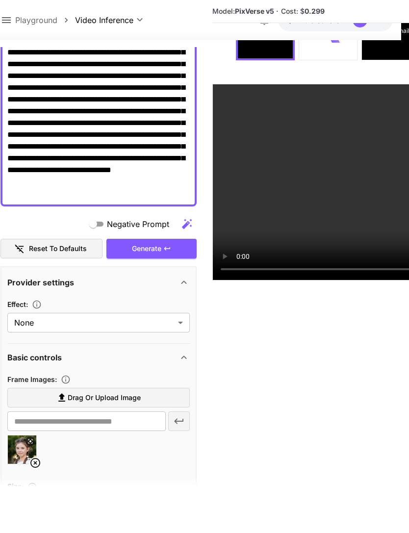
click at [172, 249] on div "Generate" at bounding box center [152, 249] width 90 height 20
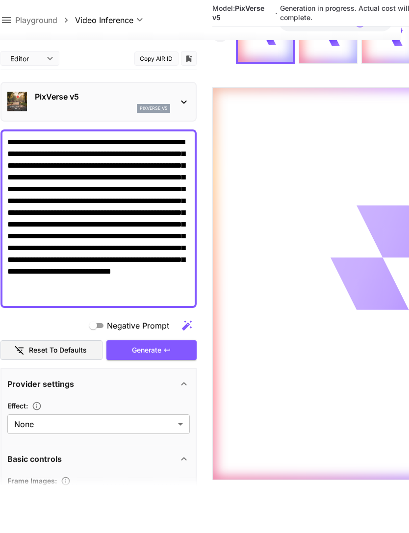
scroll to position [0, 8]
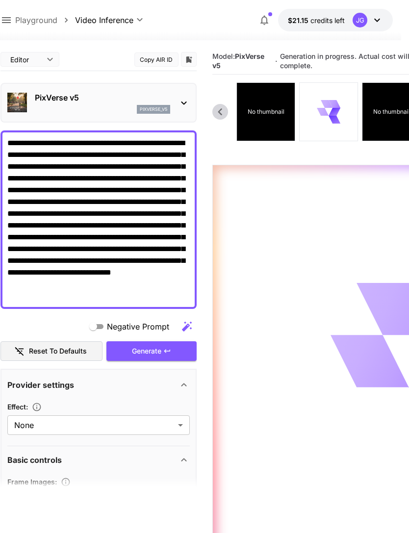
click at [338, 114] on icon at bounding box center [328, 112] width 23 height 23
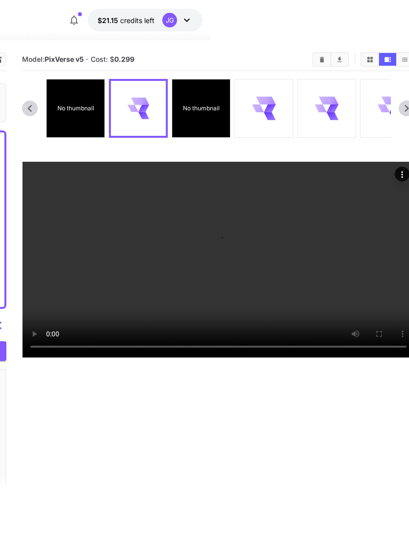
scroll to position [0, 200]
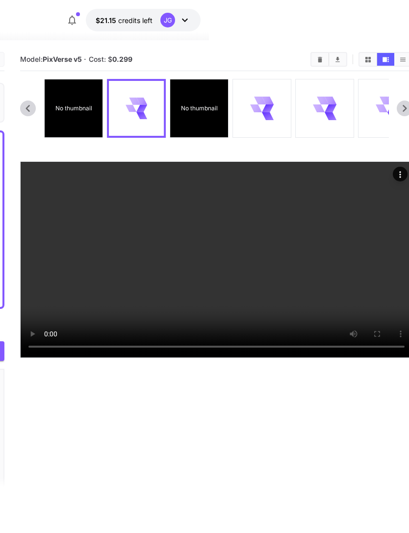
click at [223, 358] on video at bounding box center [217, 260] width 392 height 196
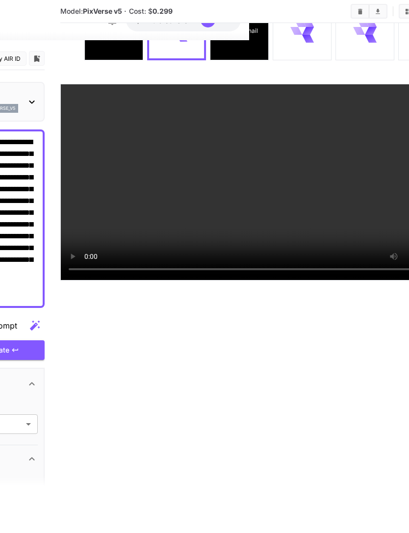
scroll to position [187, 0]
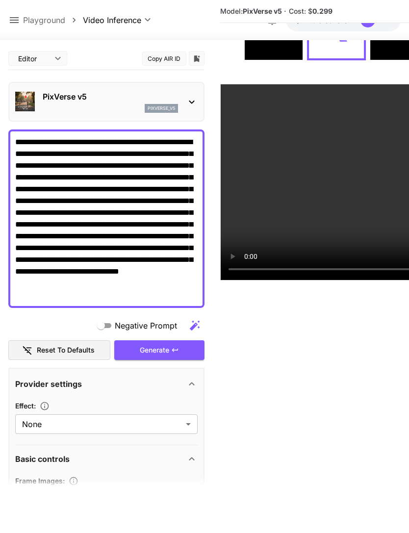
click at [17, 19] on icon at bounding box center [14, 20] width 12 height 12
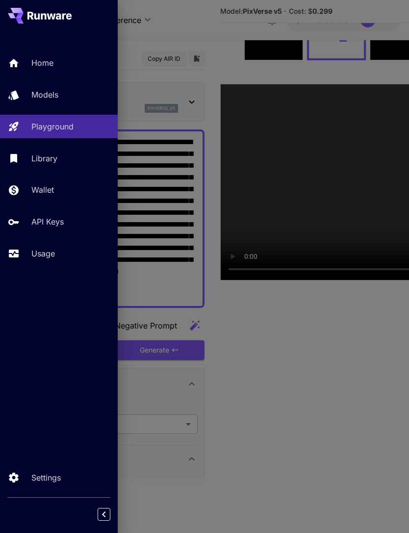
click at [51, 256] on p "Usage" at bounding box center [43, 254] width 24 height 12
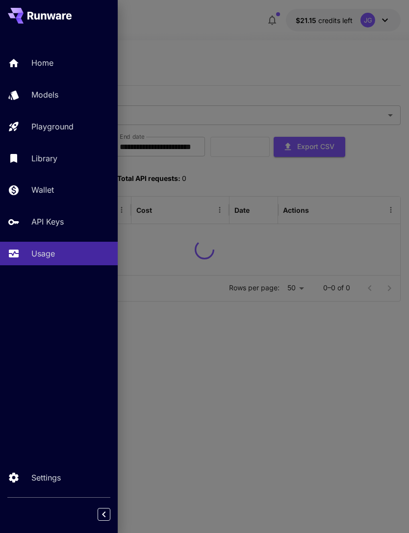
click at [281, 48] on div at bounding box center [204, 266] width 409 height 533
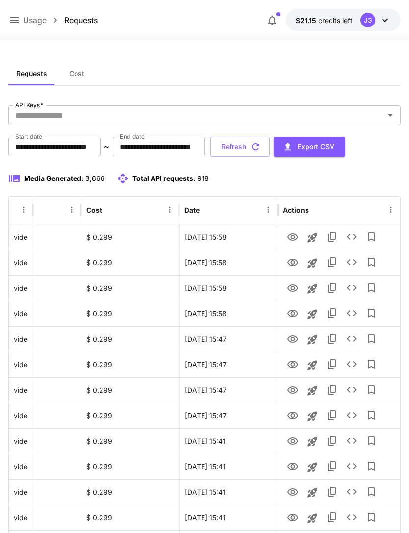
scroll to position [0, 50]
click at [295, 239] on icon "View" at bounding box center [293, 238] width 12 height 12
click at [296, 265] on icon "View" at bounding box center [293, 262] width 11 height 7
click at [297, 290] on icon "View" at bounding box center [293, 289] width 12 height 12
click at [298, 262] on icon "View" at bounding box center [293, 263] width 12 height 12
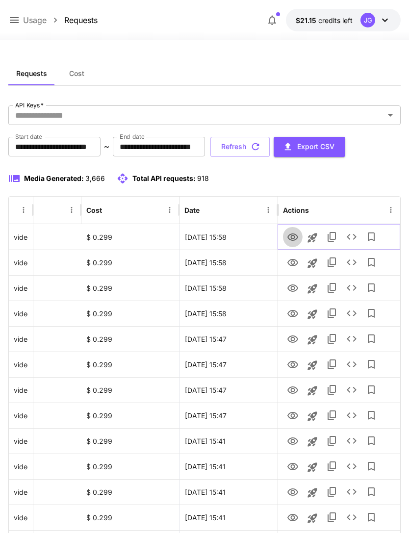
click at [297, 238] on icon "View" at bounding box center [293, 237] width 11 height 7
click at [292, 291] on icon "View" at bounding box center [293, 289] width 12 height 12
click at [293, 313] on icon "View" at bounding box center [293, 314] width 12 height 12
click at [261, 150] on icon "button" at bounding box center [255, 146] width 11 height 11
click at [295, 314] on icon "View" at bounding box center [293, 314] width 12 height 12
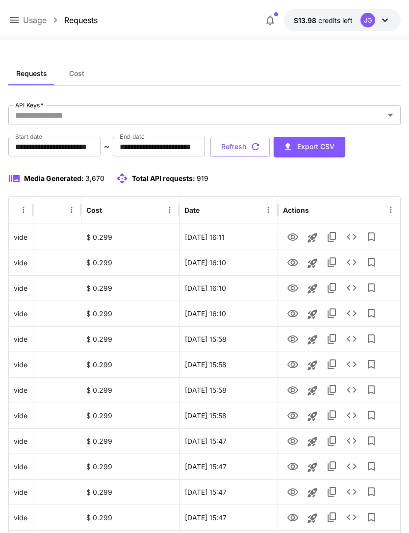
scroll to position [0, 50]
click at [298, 232] on icon "View" at bounding box center [293, 238] width 12 height 12
click at [295, 265] on icon "View" at bounding box center [293, 262] width 11 height 7
click at [295, 288] on icon "View" at bounding box center [293, 289] width 12 height 12
click at [297, 314] on icon "View" at bounding box center [293, 313] width 11 height 7
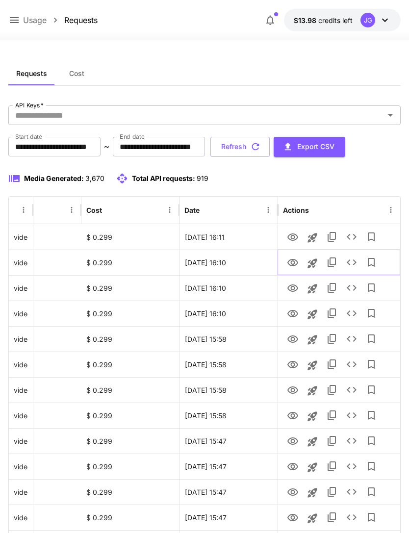
click at [295, 259] on icon "View" at bounding box center [293, 263] width 12 height 12
click at [298, 233] on icon "View" at bounding box center [293, 238] width 12 height 12
click at [296, 339] on icon "View" at bounding box center [293, 340] width 12 height 12
click at [294, 365] on icon "View" at bounding box center [293, 364] width 11 height 7
click at [295, 312] on icon "View" at bounding box center [293, 314] width 12 height 12
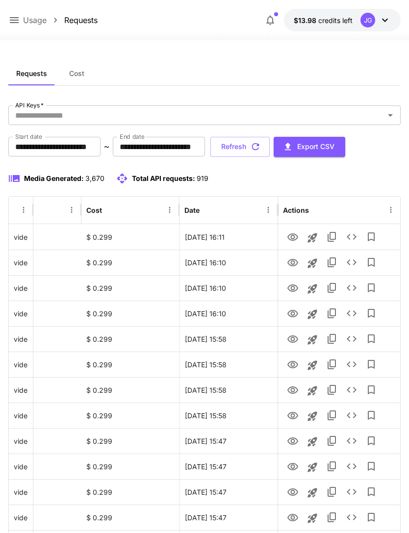
click at [19, 14] on icon at bounding box center [14, 20] width 12 height 12
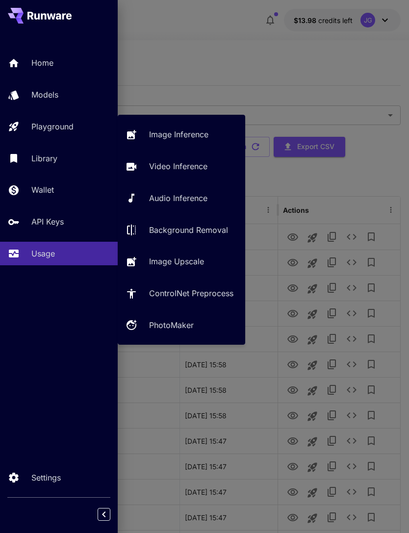
click at [74, 130] on p "Playground" at bounding box center [52, 127] width 42 height 12
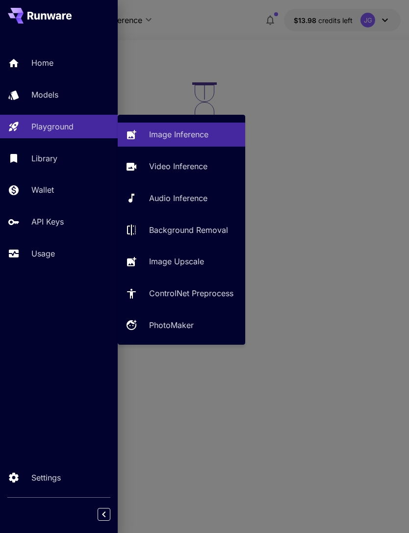
click at [197, 167] on p "Video Inference" at bounding box center [178, 166] width 58 height 12
type input "**********"
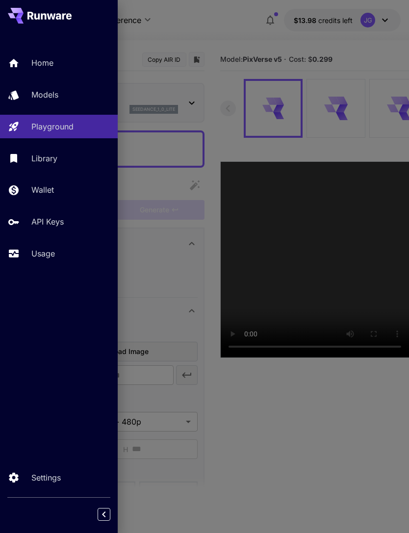
click at [214, 37] on div at bounding box center [204, 266] width 409 height 533
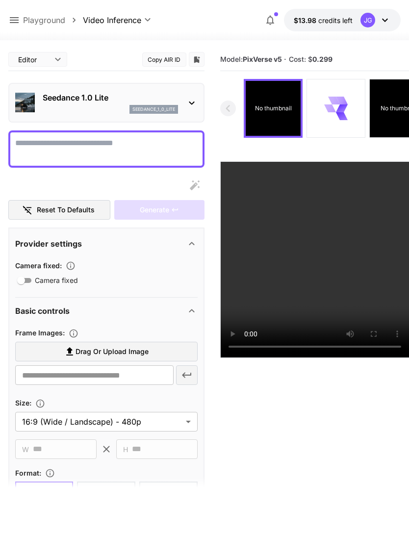
click at [19, 18] on icon at bounding box center [14, 20] width 12 height 12
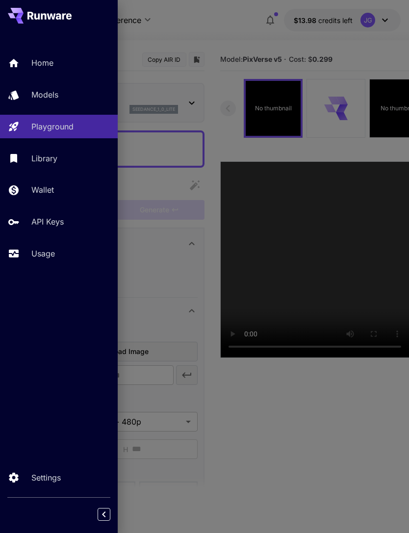
click at [57, 255] on div "Usage" at bounding box center [70, 254] width 79 height 12
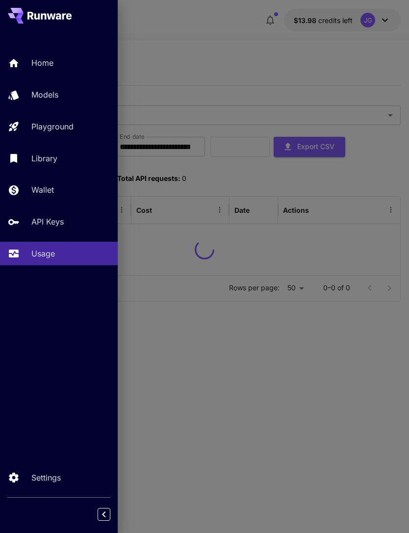
click at [246, 50] on div at bounding box center [204, 266] width 409 height 533
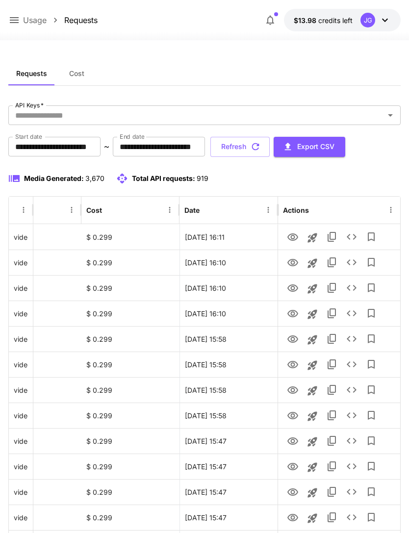
scroll to position [0, 50]
click at [315, 238] on icon "Launch in playground" at bounding box center [313, 238] width 12 height 12
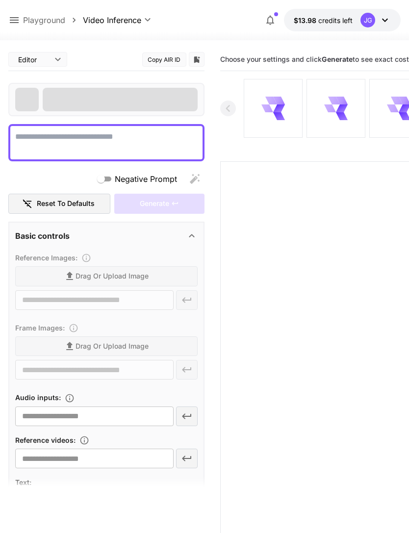
type textarea "**********"
type input "**********"
type input "***"
type input "*"
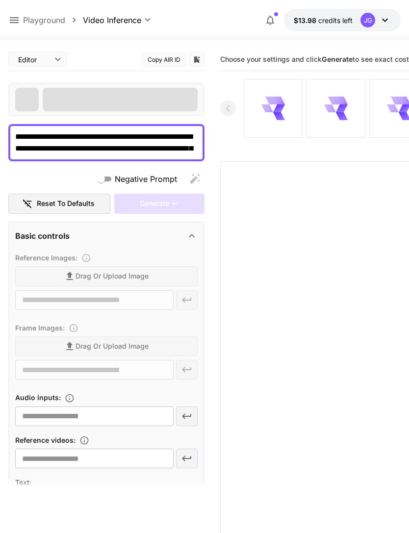
type input "**********"
type input "****"
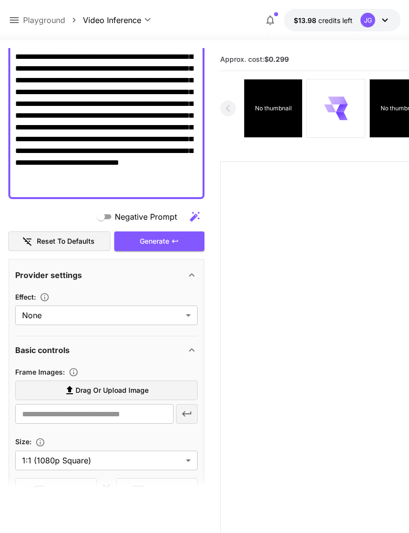
scroll to position [109, 0]
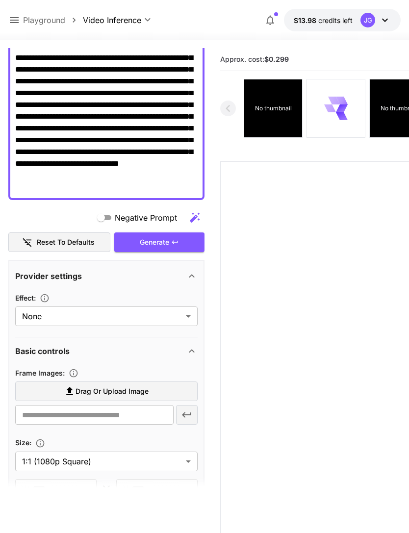
click at [136, 392] on span "Drag or upload image" at bounding box center [112, 392] width 73 height 12
click at [0, 0] on input "Drag or upload image" at bounding box center [0, 0] width 0 height 0
type input "**********"
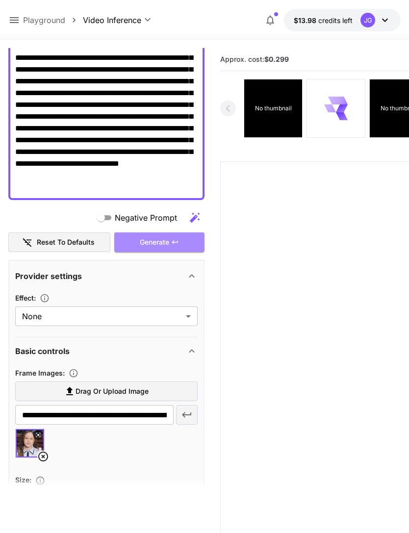
click at [183, 245] on div "Generate" at bounding box center [159, 243] width 90 height 20
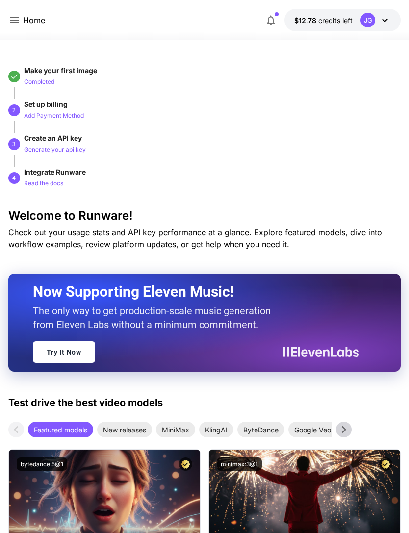
click at [18, 17] on icon at bounding box center [14, 20] width 12 height 12
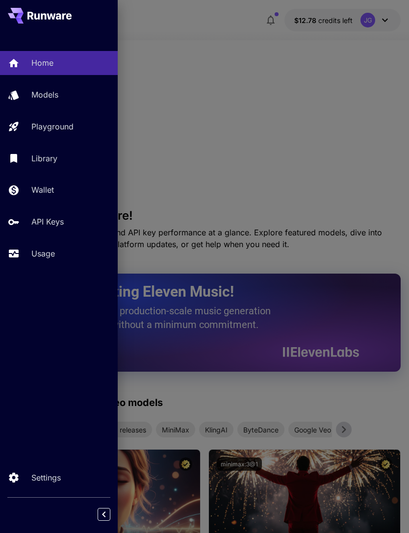
click at [41, 252] on p "Usage" at bounding box center [43, 254] width 24 height 12
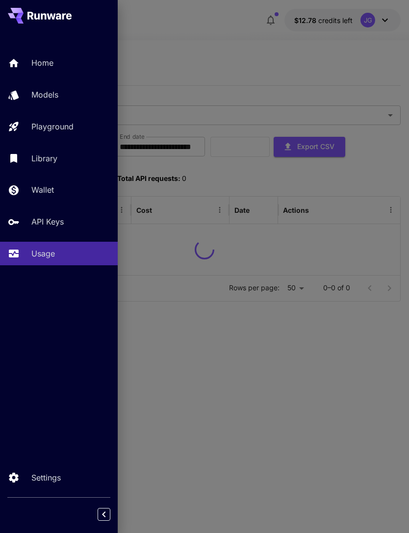
click at [193, 47] on div at bounding box center [204, 266] width 409 height 533
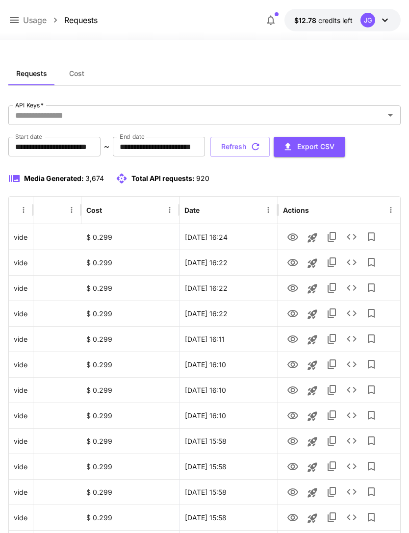
scroll to position [0, 50]
click at [295, 315] on icon "View" at bounding box center [293, 314] width 12 height 12
click at [293, 289] on icon "View" at bounding box center [293, 289] width 12 height 12
click at [294, 267] on icon "View" at bounding box center [293, 263] width 12 height 12
click at [293, 237] on icon "View" at bounding box center [293, 238] width 12 height 12
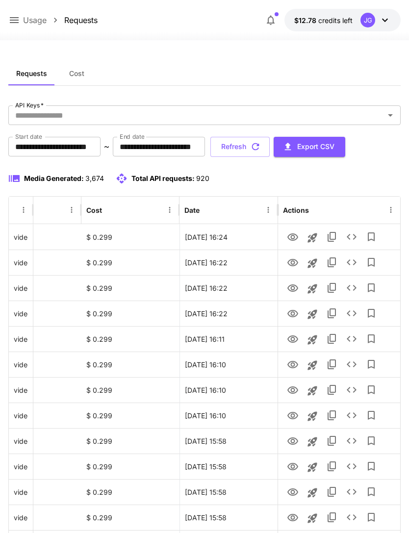
click at [17, 22] on icon at bounding box center [14, 20] width 12 height 12
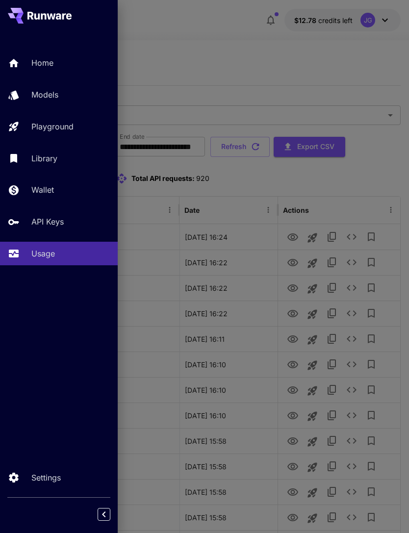
click at [207, 50] on div at bounding box center [204, 266] width 409 height 533
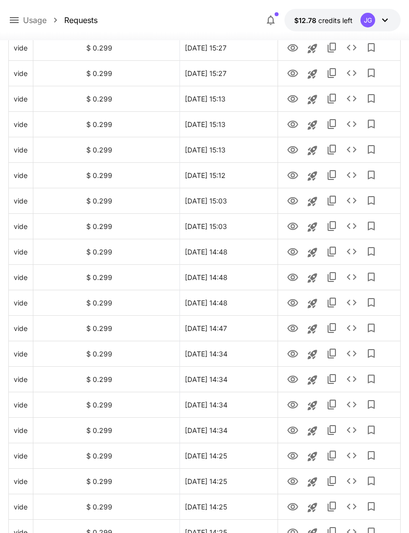
scroll to position [991, 0]
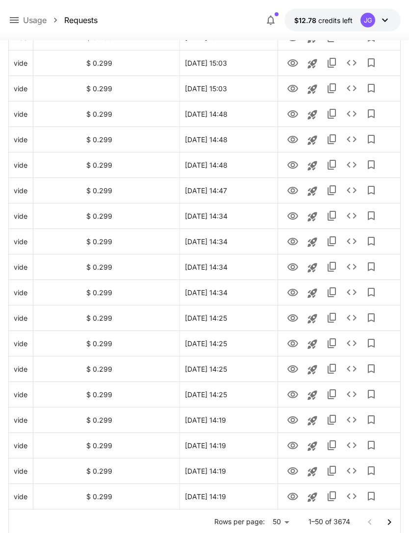
click at [392, 522] on icon "Go to next page" at bounding box center [390, 523] width 12 height 12
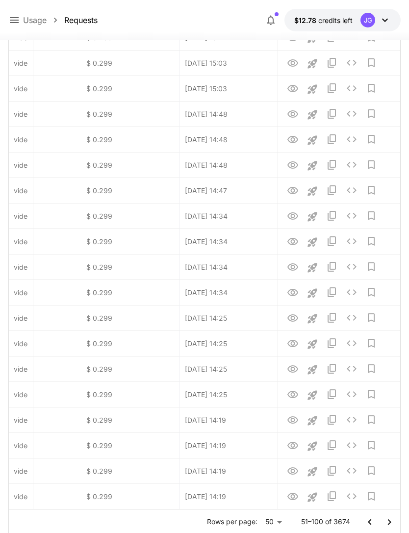
click at [396, 526] on button "Go to next page" at bounding box center [390, 523] width 20 height 20
click at [394, 526] on icon "Go to next page" at bounding box center [390, 523] width 12 height 12
click at [392, 525] on icon "Go to next page" at bounding box center [390, 523] width 12 height 12
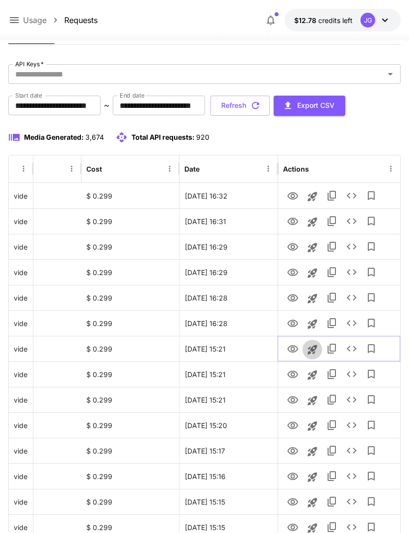
click at [316, 352] on icon "Launch in playground" at bounding box center [313, 351] width 12 height 12
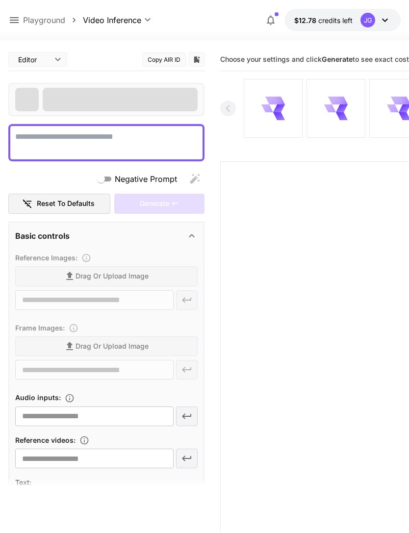
type textarea "**********"
type input "**********"
type input "****"
type input "*"
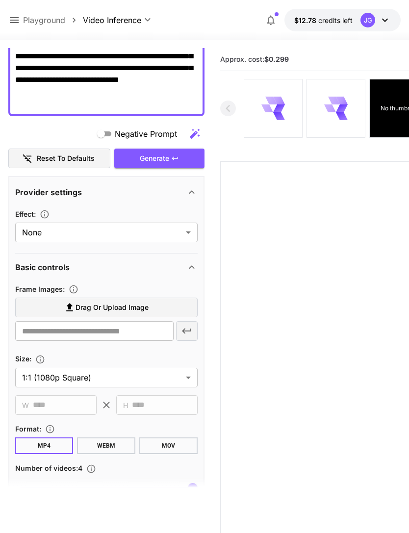
scroll to position [190, 0]
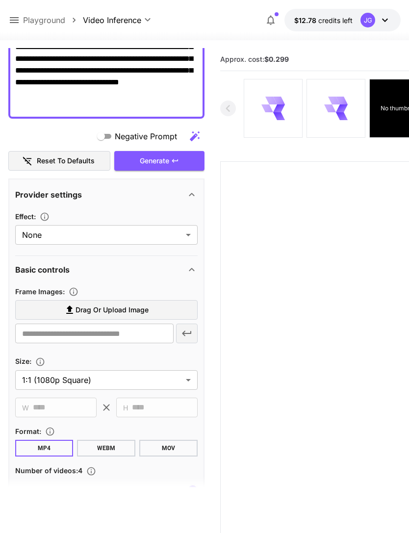
click at [155, 310] on label "Drag or upload image" at bounding box center [106, 310] width 183 height 20
click at [0, 0] on input "Drag or upload image" at bounding box center [0, 0] width 0 height 0
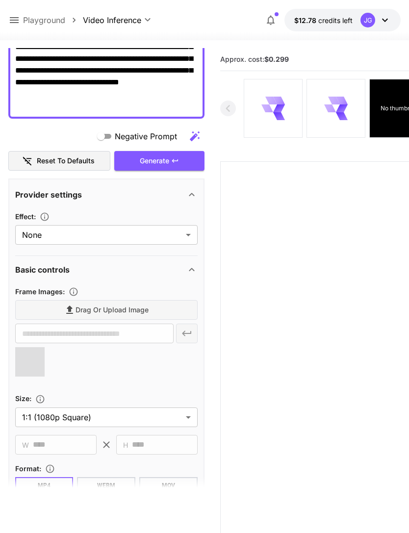
type input "**********"
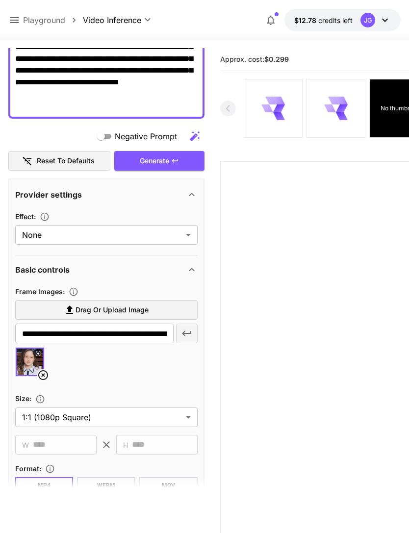
click at [180, 160] on div "Generate" at bounding box center [159, 161] width 90 height 20
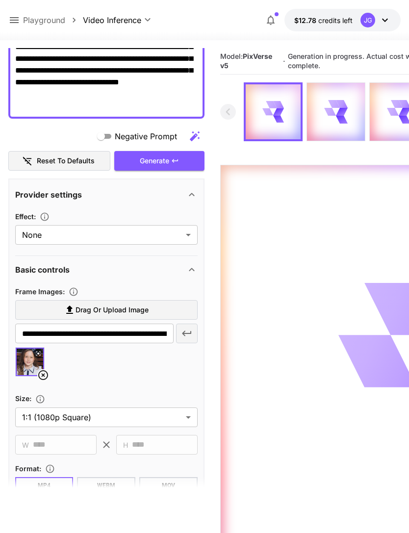
click at [19, 23] on icon at bounding box center [14, 20] width 12 height 12
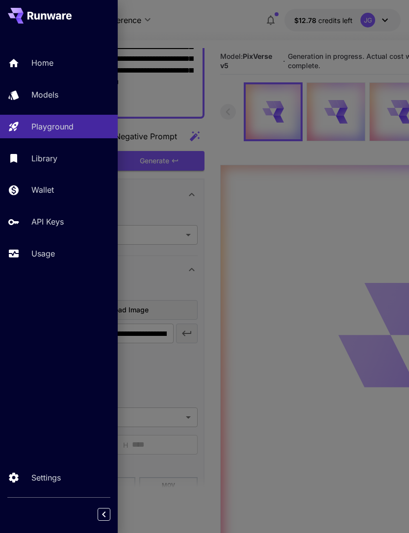
click at [53, 259] on p "Usage" at bounding box center [43, 254] width 24 height 12
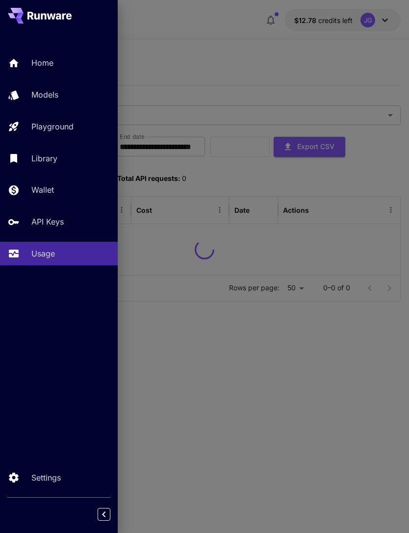
click at [266, 74] on div at bounding box center [204, 266] width 409 height 533
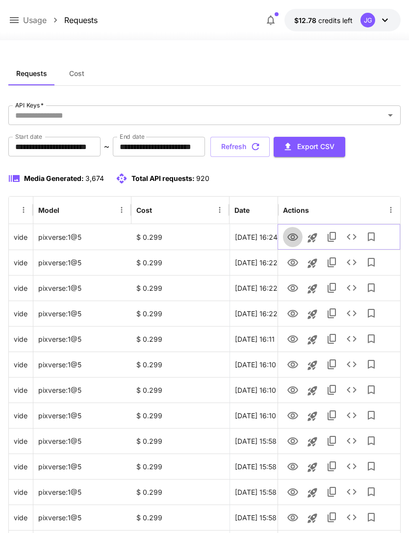
click at [295, 239] on icon "View" at bounding box center [293, 238] width 12 height 12
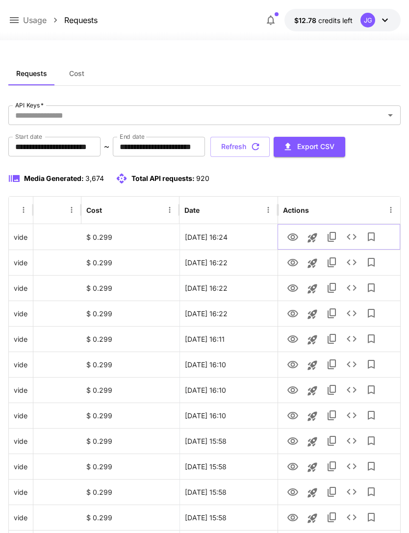
scroll to position [0, 50]
click at [294, 315] on icon "View" at bounding box center [293, 314] width 12 height 12
click at [270, 143] on button "Refresh" at bounding box center [240, 147] width 59 height 20
click at [296, 318] on icon "View" at bounding box center [293, 314] width 12 height 12
click at [294, 291] on icon "View" at bounding box center [293, 288] width 11 height 7
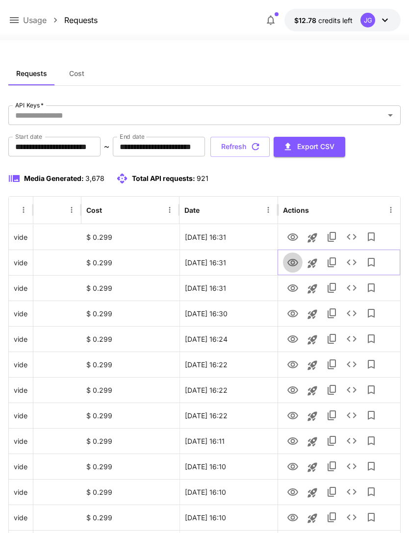
click at [295, 258] on icon "View" at bounding box center [293, 263] width 12 height 12
click at [298, 239] on icon "View" at bounding box center [293, 238] width 12 height 12
click at [293, 261] on icon "View" at bounding box center [293, 262] width 11 height 7
click at [15, 26] on icon at bounding box center [14, 20] width 12 height 12
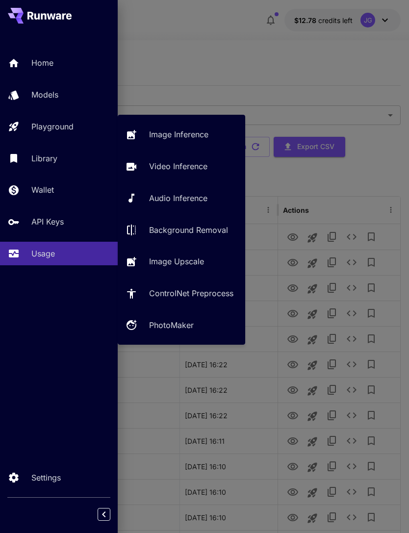
click at [74, 128] on p "Playground" at bounding box center [52, 127] width 42 height 12
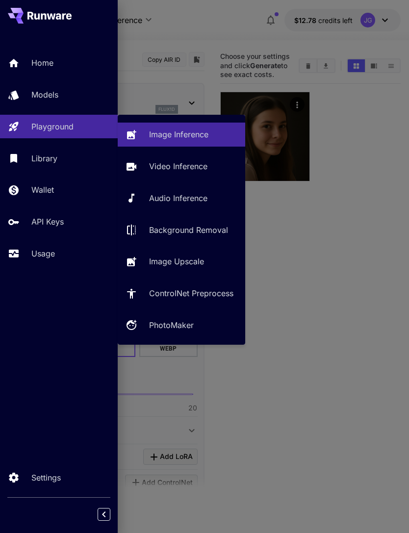
click at [200, 164] on p "Video Inference" at bounding box center [178, 166] width 58 height 12
type input "**********"
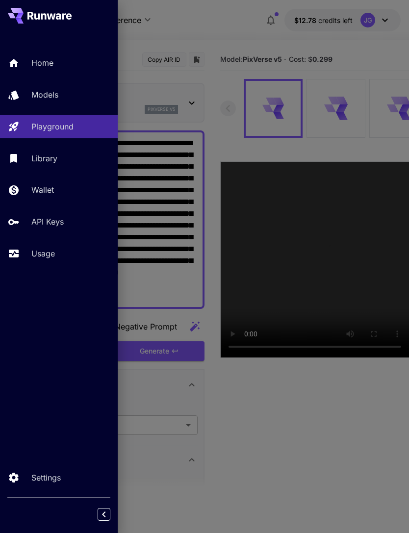
click at [245, 32] on div at bounding box center [204, 266] width 409 height 533
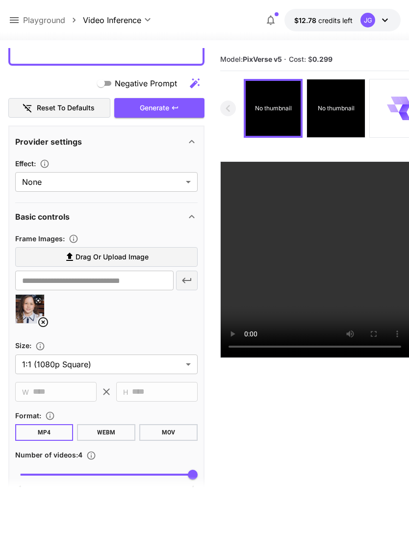
scroll to position [256, 0]
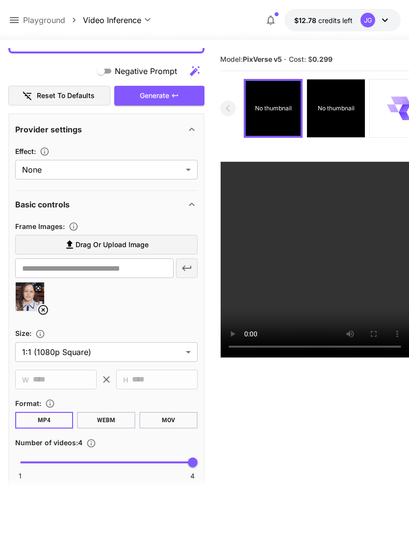
click at [46, 307] on icon at bounding box center [43, 310] width 12 height 12
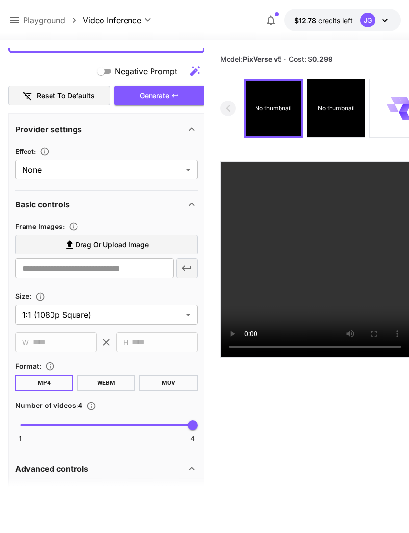
click at [142, 245] on span "Drag or upload image" at bounding box center [112, 245] width 73 height 12
click at [0, 0] on input "Drag or upload image" at bounding box center [0, 0] width 0 height 0
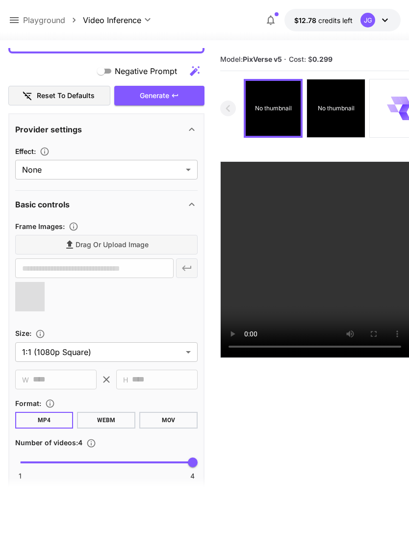
type input "**********"
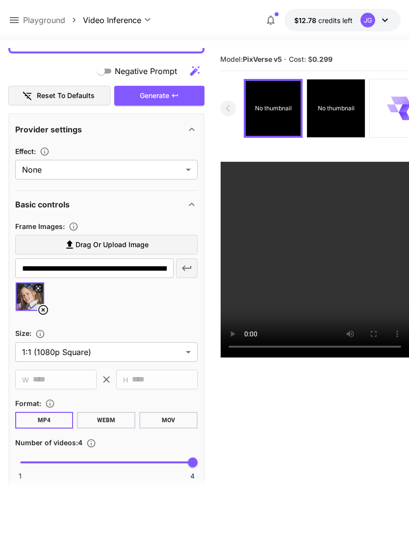
click at [180, 99] on div "Generate" at bounding box center [159, 96] width 90 height 20
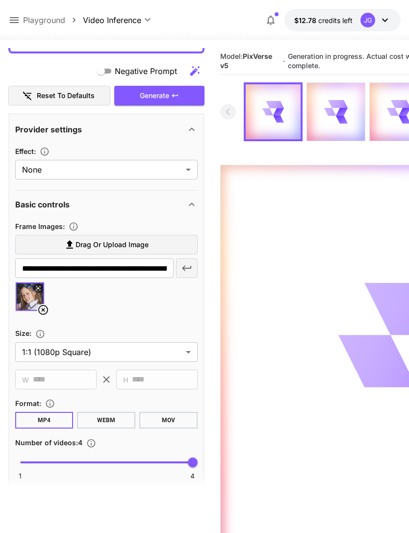
click at [16, 23] on icon at bounding box center [14, 20] width 9 height 6
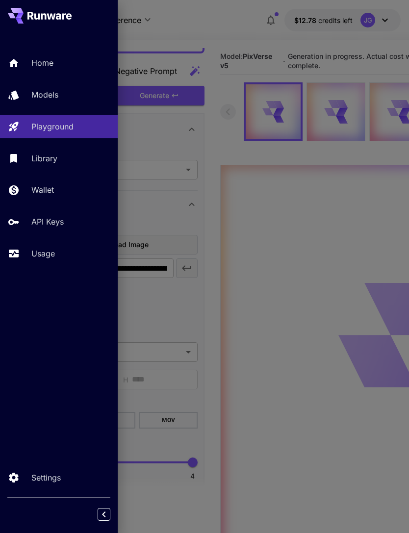
click at [52, 254] on p "Usage" at bounding box center [43, 254] width 24 height 12
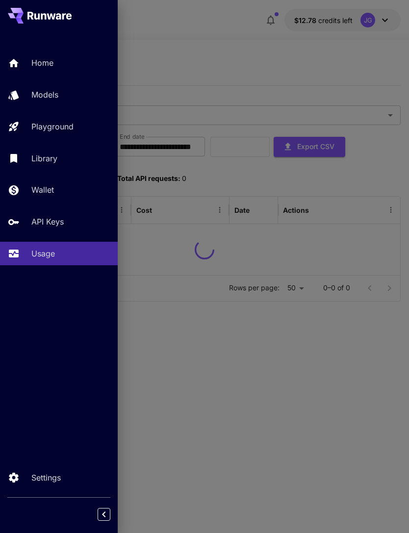
click at [238, 49] on div at bounding box center [204, 266] width 409 height 533
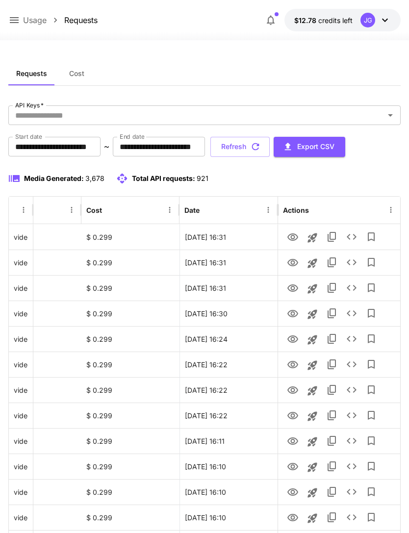
scroll to position [0, 50]
click at [295, 310] on icon "View" at bounding box center [293, 314] width 12 height 12
click at [261, 148] on icon "button" at bounding box center [255, 146] width 11 height 11
click at [295, 316] on icon "View" at bounding box center [293, 313] width 11 height 7
click at [297, 286] on icon "View" at bounding box center [293, 289] width 12 height 12
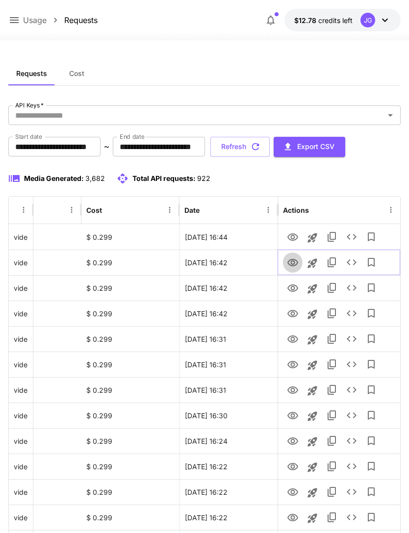
click at [294, 260] on icon "View" at bounding box center [293, 263] width 12 height 12
click at [292, 286] on icon "View" at bounding box center [293, 288] width 11 height 7
click at [295, 262] on icon "View" at bounding box center [293, 263] width 12 height 12
click at [293, 314] on icon "View" at bounding box center [293, 314] width 12 height 12
click at [19, 18] on icon at bounding box center [14, 20] width 12 height 12
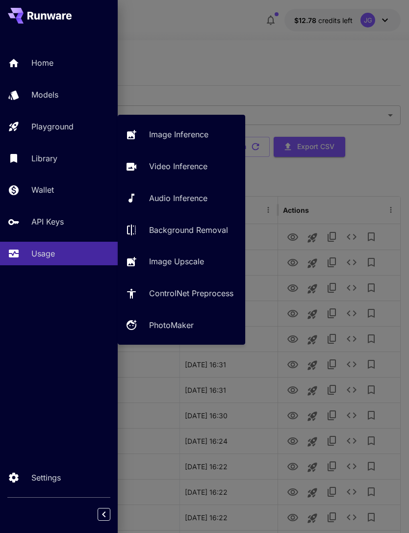
click at [192, 166] on p "Video Inference" at bounding box center [178, 166] width 58 height 12
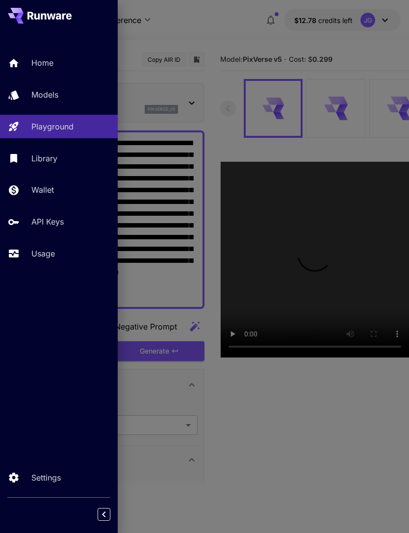
click at [240, 56] on div at bounding box center [204, 266] width 409 height 533
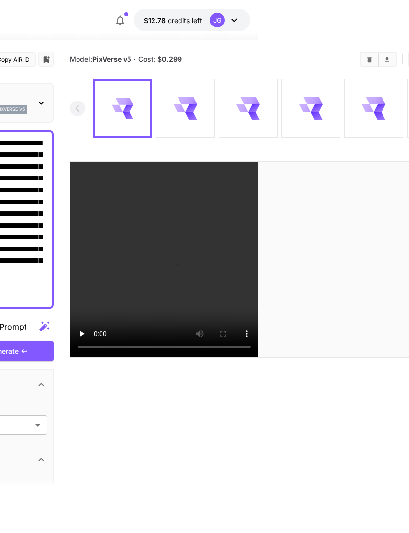
scroll to position [0, 204]
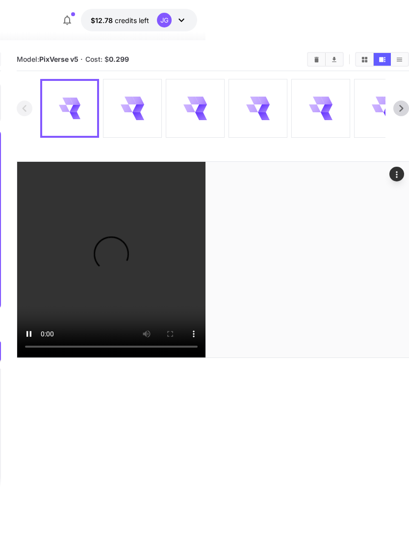
click at [222, 259] on video at bounding box center [213, 260] width 392 height 196
click at [236, 344] on video at bounding box center [213, 260] width 392 height 196
click at [218, 358] on video at bounding box center [213, 260] width 392 height 196
click at [219, 358] on video at bounding box center [213, 260] width 392 height 196
click at [216, 358] on video at bounding box center [213, 260] width 392 height 196
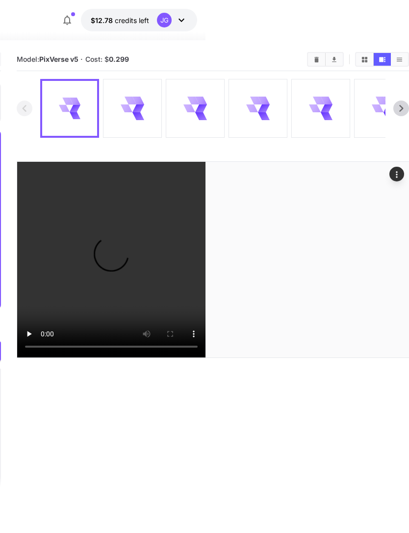
click at [223, 358] on video at bounding box center [213, 260] width 392 height 196
click at [327, 109] on icon at bounding box center [327, 109] width 12 height 8
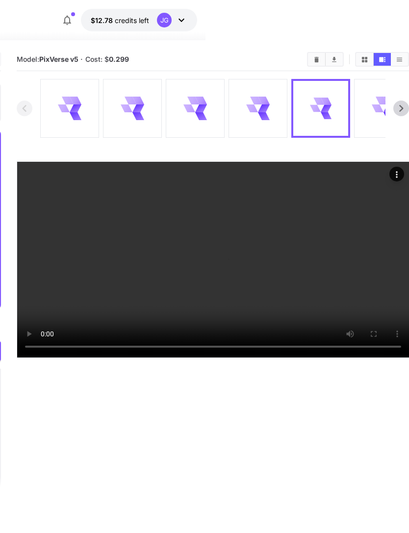
click at [264, 105] on icon at bounding box center [264, 109] width 12 height 8
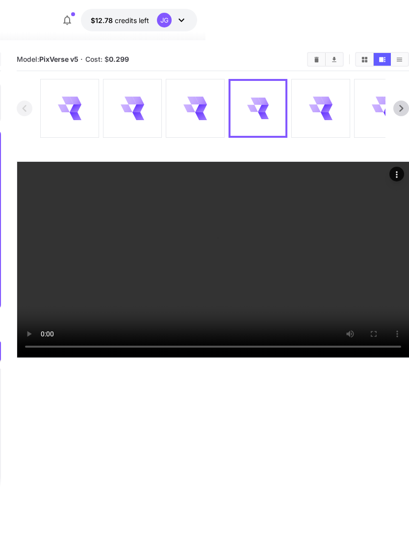
click at [215, 267] on video at bounding box center [213, 260] width 392 height 196
click at [240, 224] on video at bounding box center [213, 260] width 392 height 196
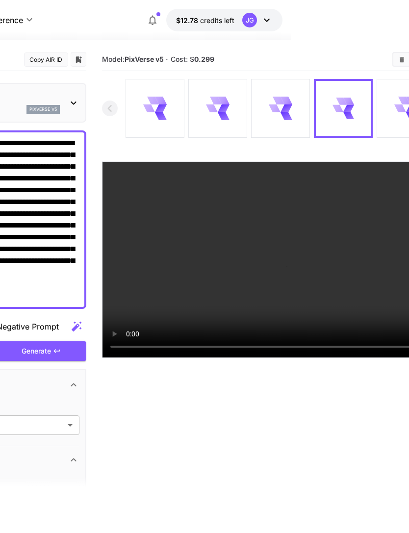
scroll to position [0, 0]
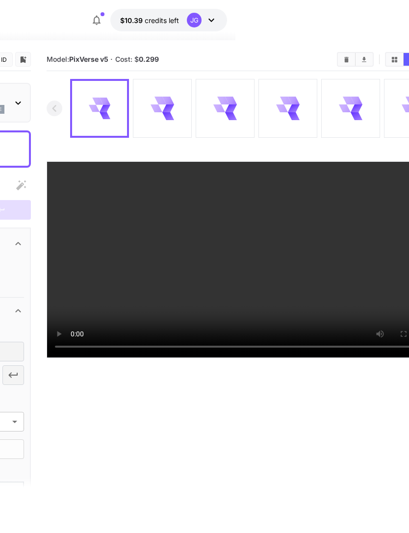
scroll to position [0, 204]
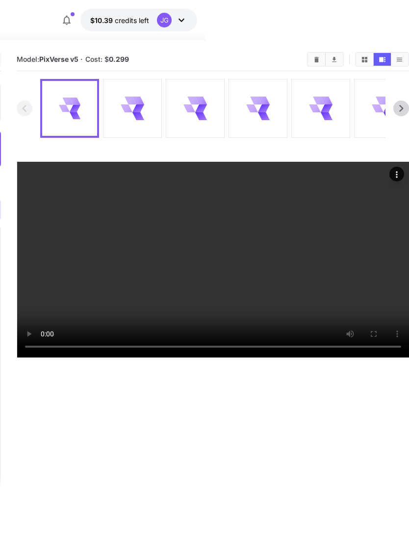
click at [216, 358] on video at bounding box center [213, 260] width 392 height 196
click at [237, 358] on video at bounding box center [213, 260] width 392 height 196
click at [146, 102] on div at bounding box center [133, 109] width 58 height 58
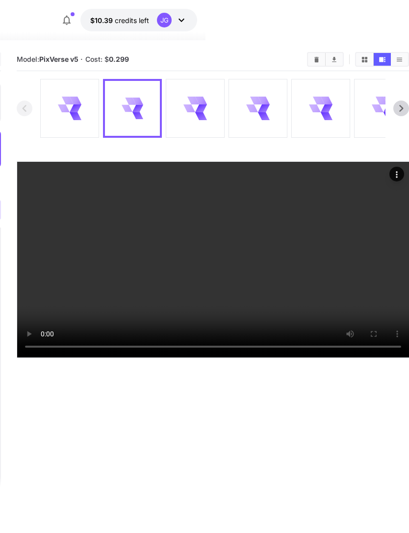
click at [215, 358] on video at bounding box center [213, 260] width 392 height 196
click at [206, 120] on icon at bounding box center [195, 108] width 23 height 23
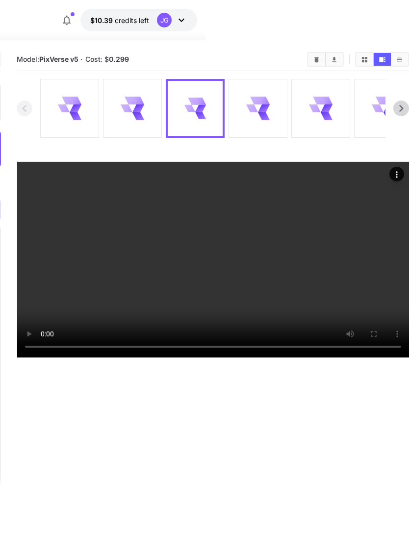
click at [223, 253] on video at bounding box center [213, 260] width 392 height 196
click at [212, 262] on video at bounding box center [213, 260] width 392 height 196
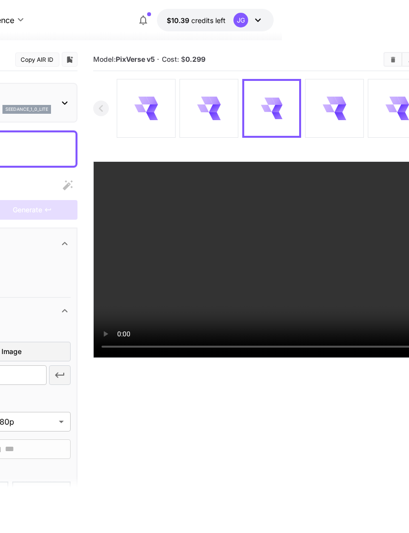
scroll to position [0, 0]
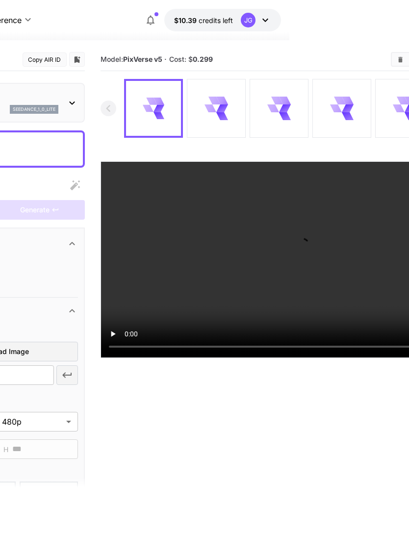
scroll to position [0, 161]
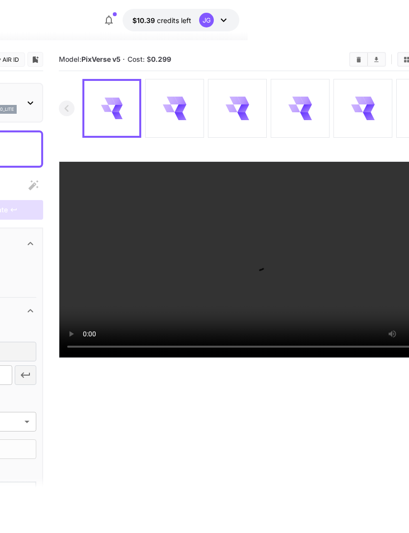
click at [304, 110] on icon at bounding box center [306, 109] width 12 height 8
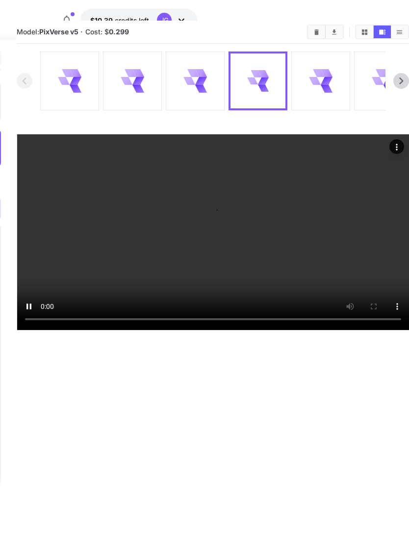
scroll to position [31, 204]
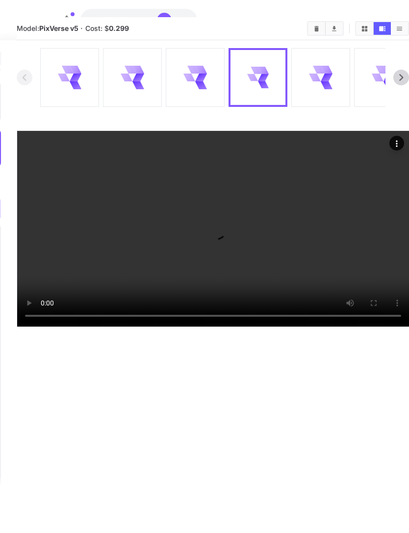
click at [326, 80] on icon at bounding box center [327, 78] width 12 height 8
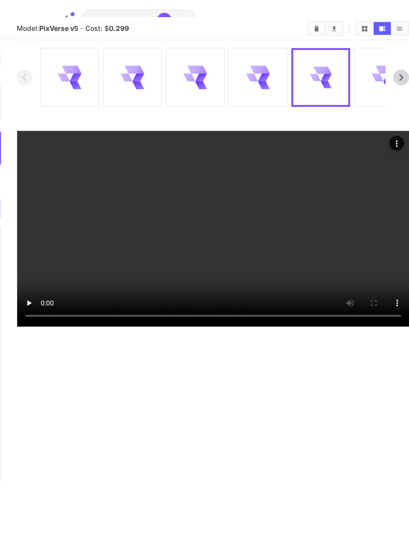
click at [380, 77] on icon at bounding box center [378, 78] width 12 height 8
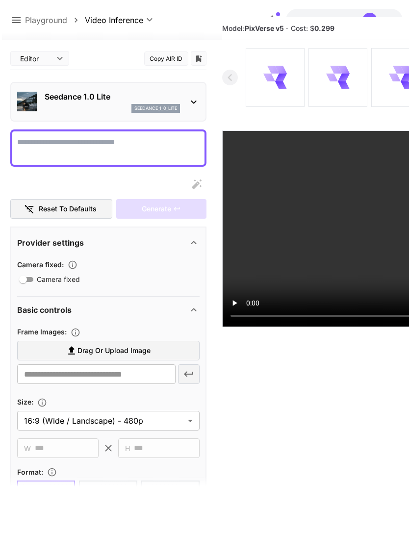
scroll to position [31, 0]
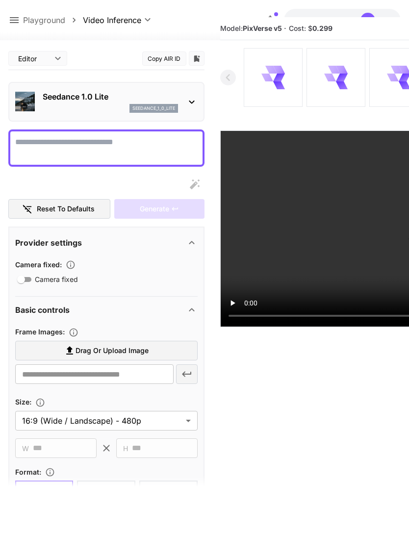
click at [19, 21] on icon at bounding box center [14, 20] width 12 height 12
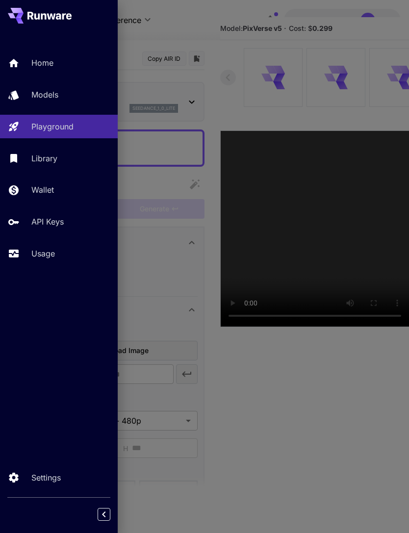
click at [51, 247] on link "Usage" at bounding box center [59, 254] width 118 height 24
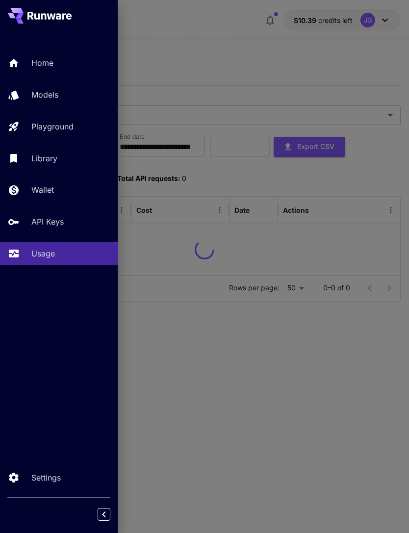
click at [272, 55] on div at bounding box center [204, 266] width 409 height 533
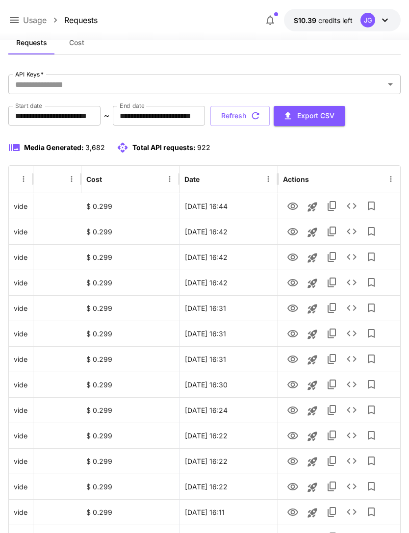
scroll to position [0, 50]
click at [293, 283] on icon "View" at bounding box center [293, 283] width 12 height 12
click at [293, 255] on icon "View" at bounding box center [293, 258] width 12 height 12
click at [295, 226] on icon "View" at bounding box center [293, 232] width 12 height 12
click at [296, 208] on icon "View" at bounding box center [293, 206] width 11 height 7
